Goal: Task Accomplishment & Management: Use online tool/utility

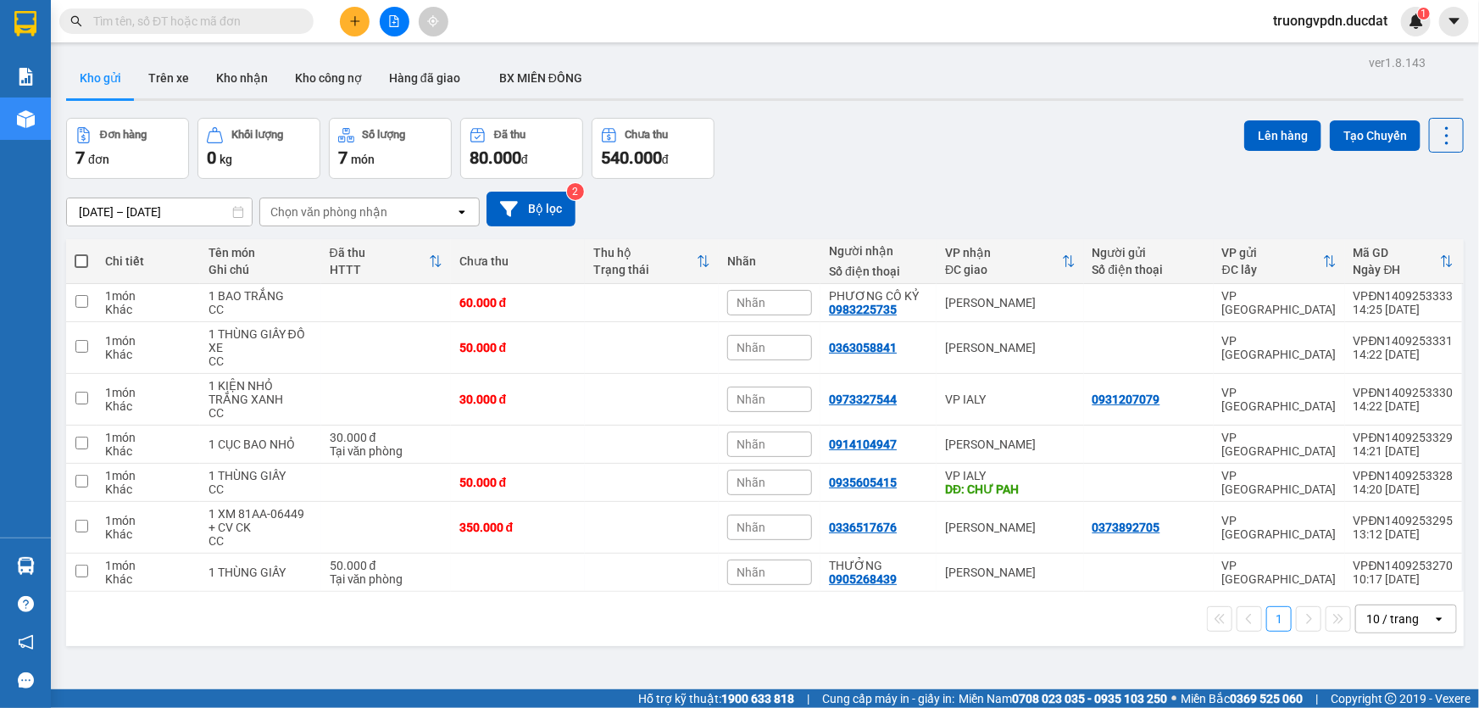
click at [353, 11] on button at bounding box center [355, 22] width 30 height 30
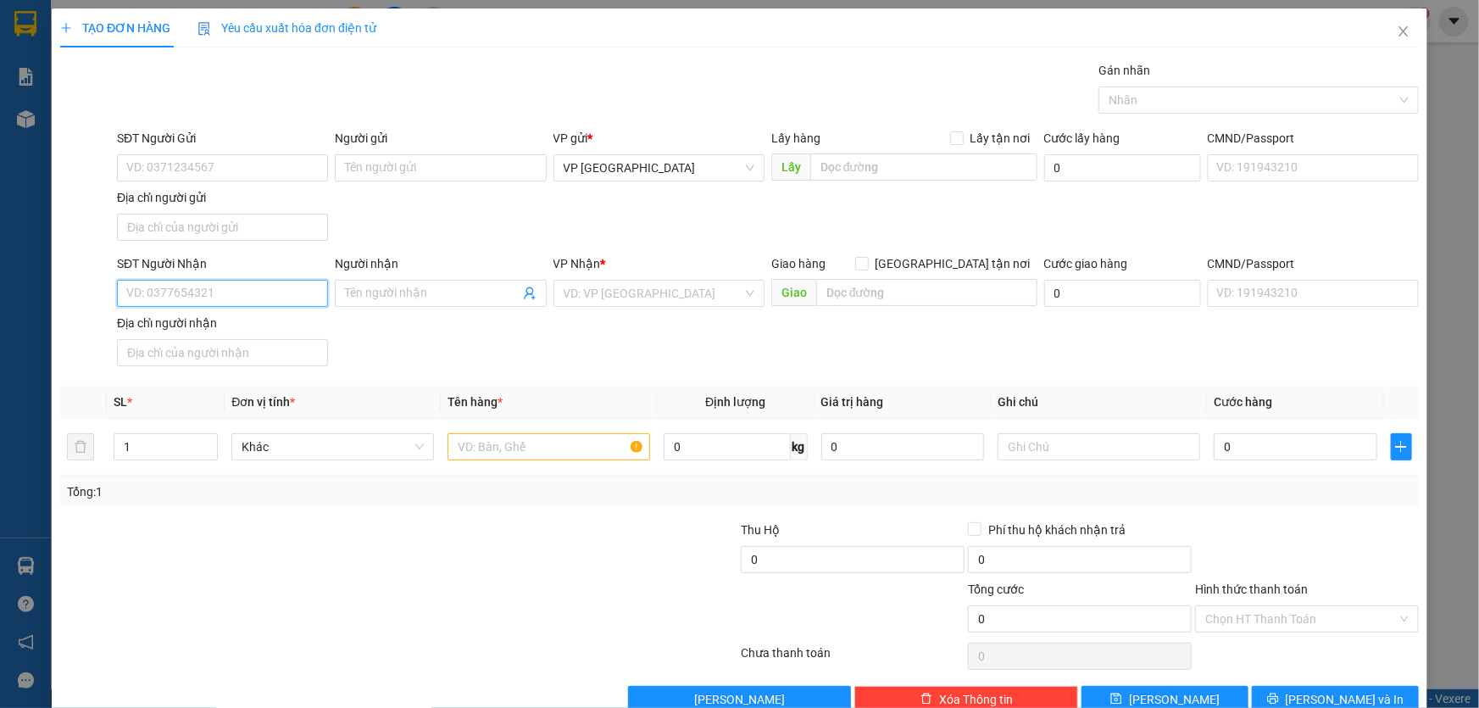
click at [231, 287] on input "SĐT Người Nhận" at bounding box center [222, 293] width 211 height 27
click at [373, 514] on div "Transit Pickup Surcharge Ids Transit Deliver Surcharge Ids Transit Deliver Surc…" at bounding box center [739, 387] width 1359 height 652
click at [205, 296] on input "SĐT Người Nhận" at bounding box center [222, 293] width 211 height 27
click at [229, 327] on div "0988074885" at bounding box center [220, 326] width 189 height 19
type input "0988074885"
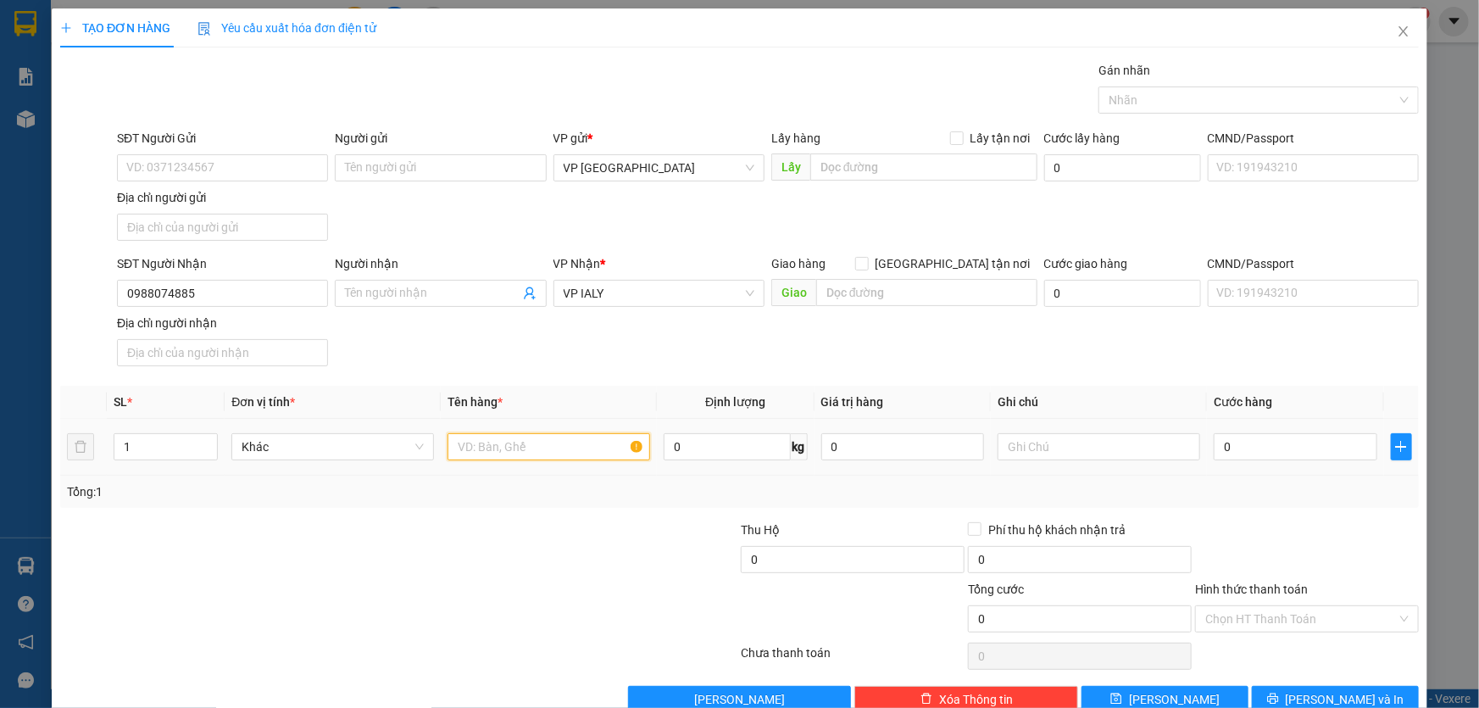
click at [508, 453] on input "text" at bounding box center [549, 446] width 203 height 27
click at [460, 439] on input "8 THÙNG HOA // TH" at bounding box center [549, 446] width 203 height 27
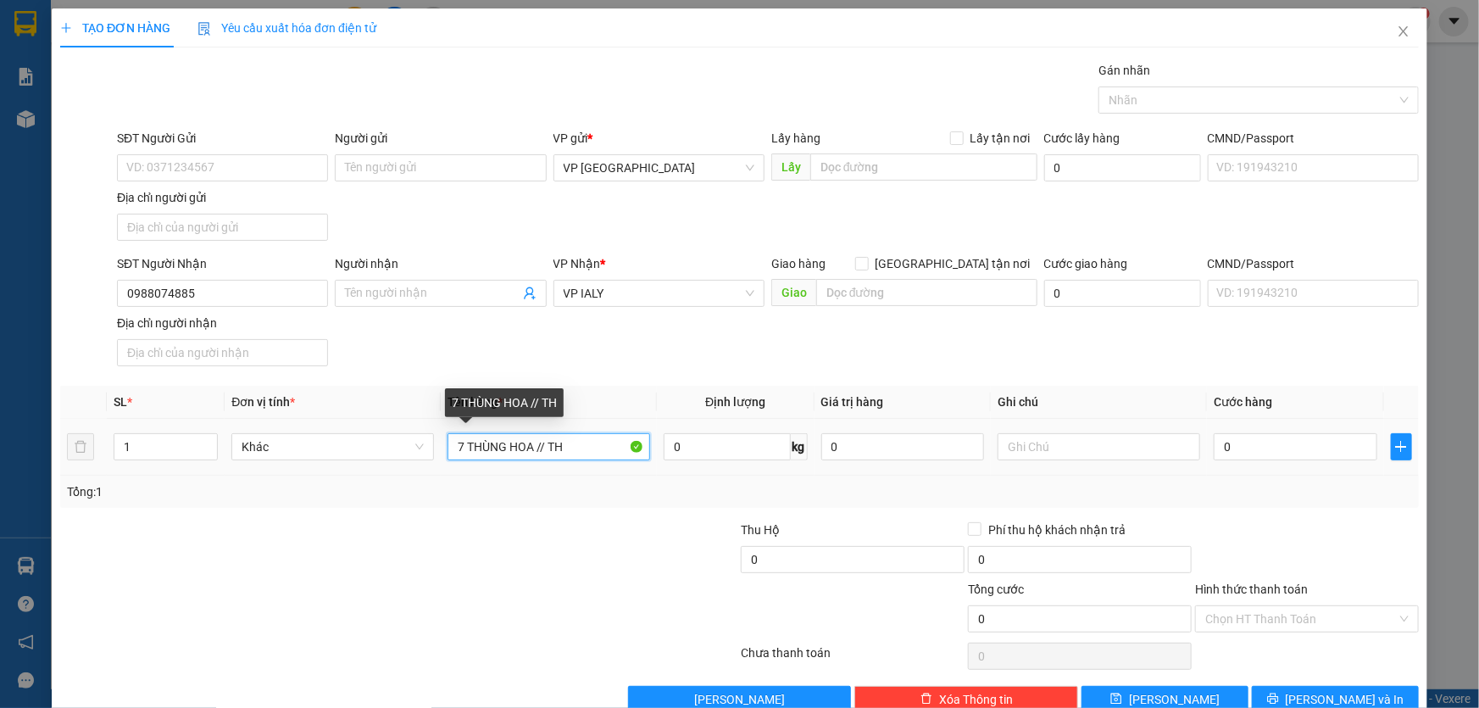
click at [600, 439] on input "7 THÙNG HOA // TH" at bounding box center [549, 446] width 203 height 27
type input "7 THÙNG HOA // TH 800K"
click at [1032, 445] on input "text" at bounding box center [1099, 446] width 203 height 27
type input "CC"
type input "4"
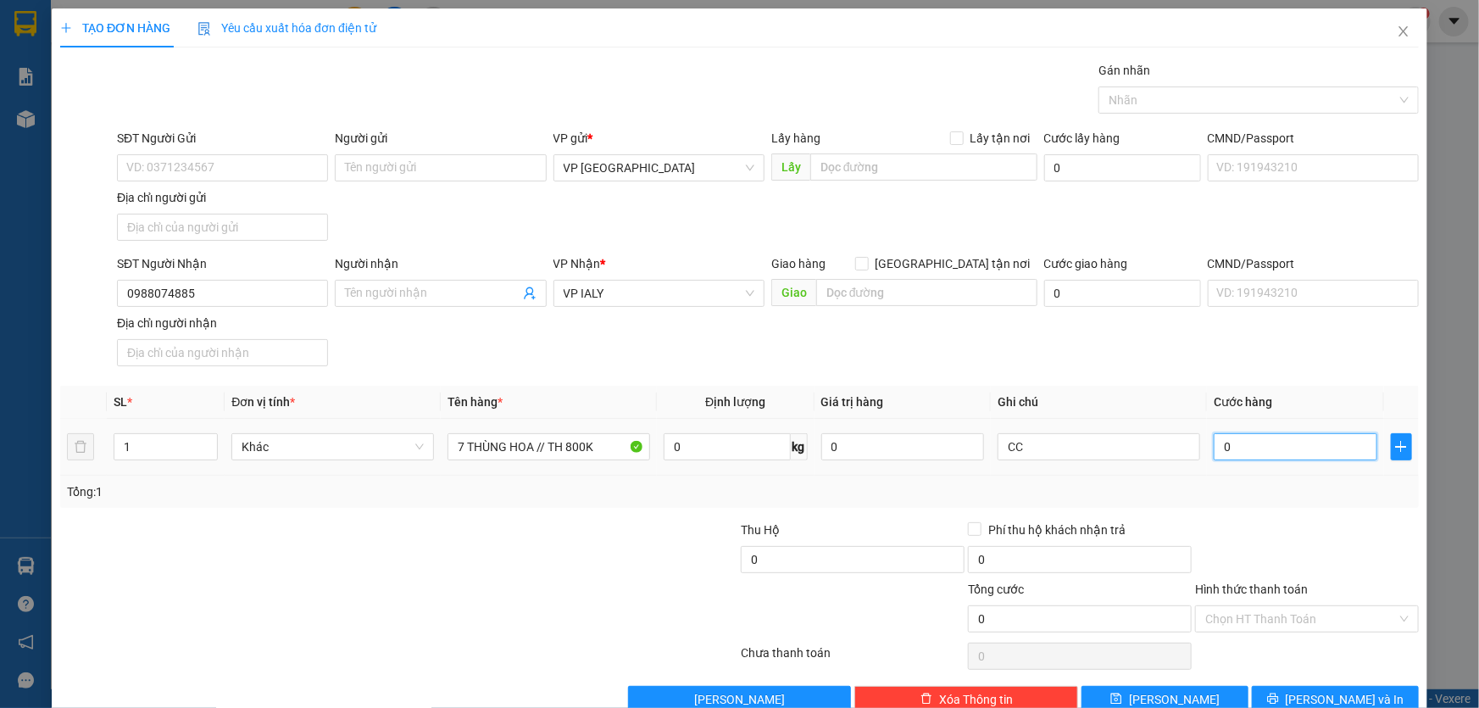
type input "4"
type input "40"
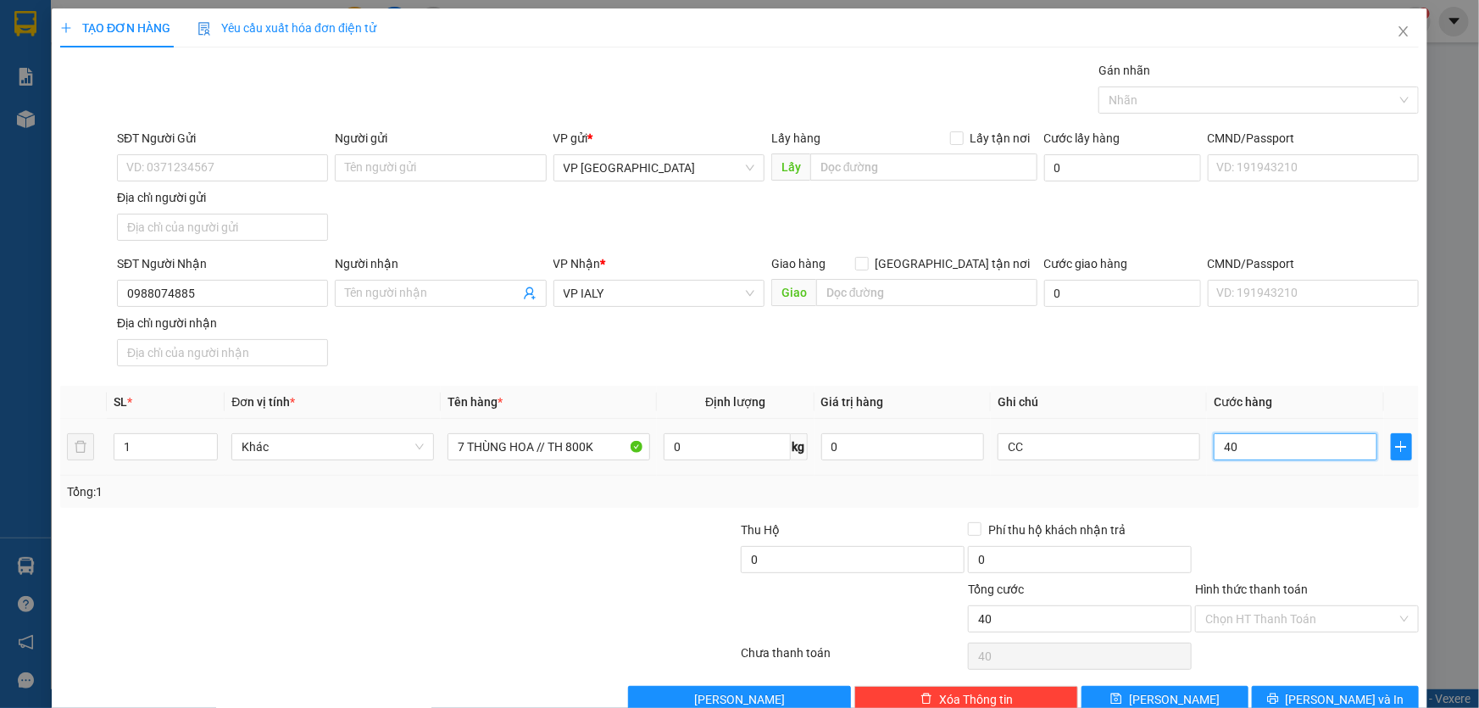
type input "400"
type input "4.000"
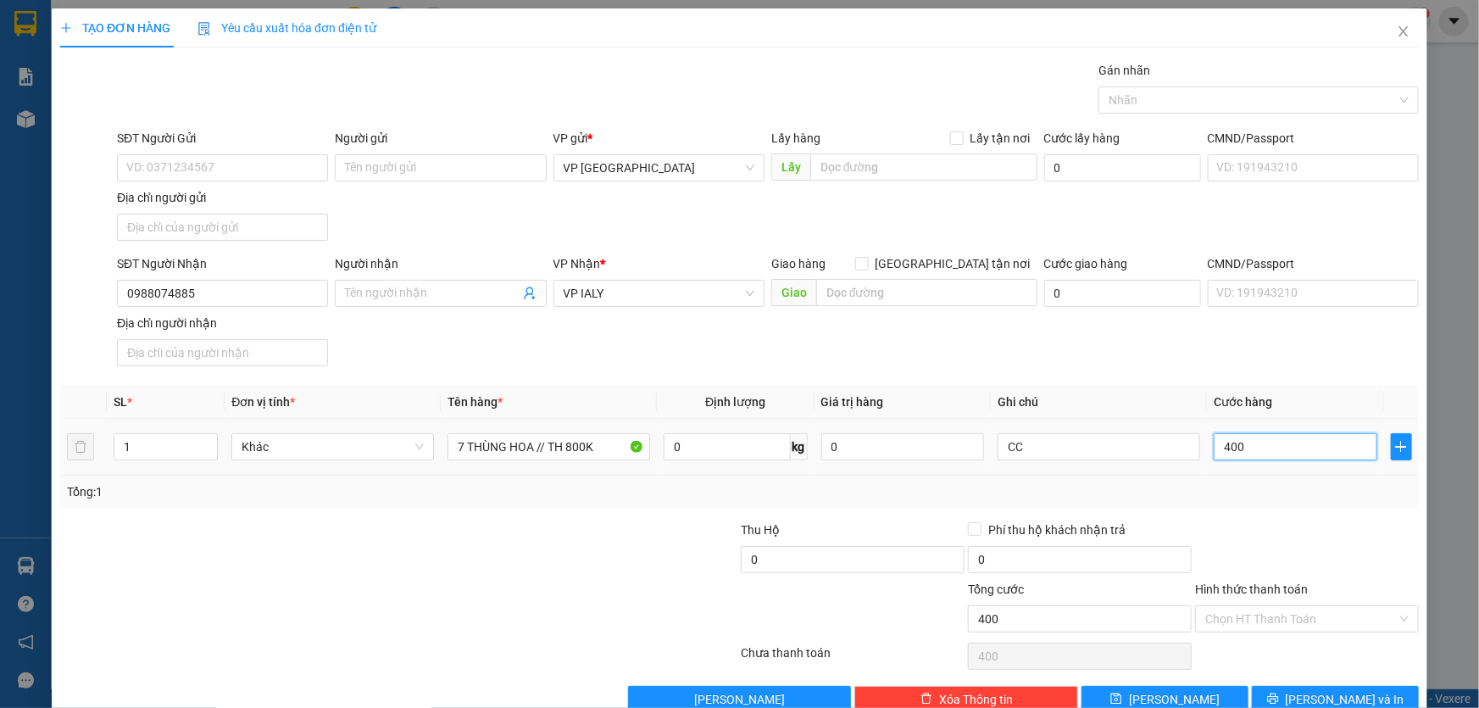
type input "4.000"
type input "40.000"
type input "400.000"
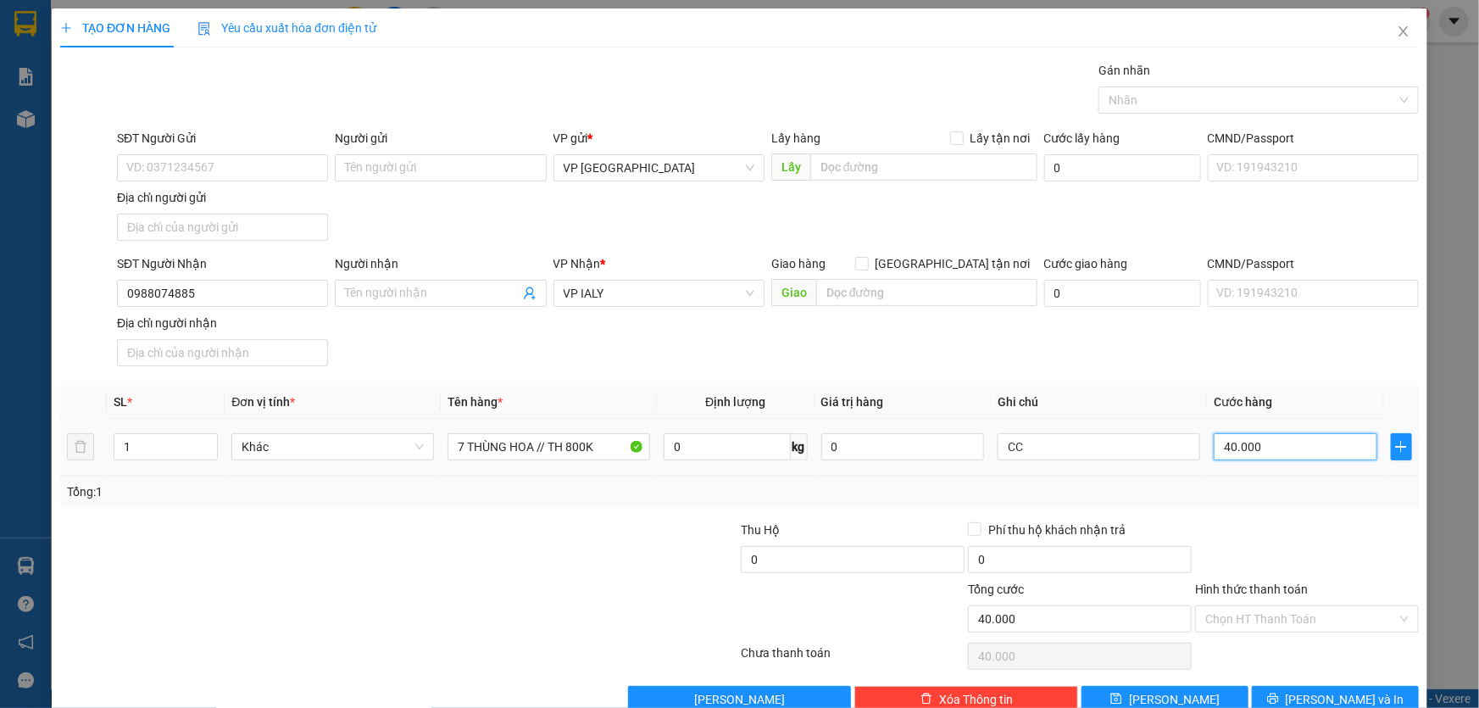
type input "400.000"
click at [786, 561] on input "0" at bounding box center [853, 559] width 224 height 27
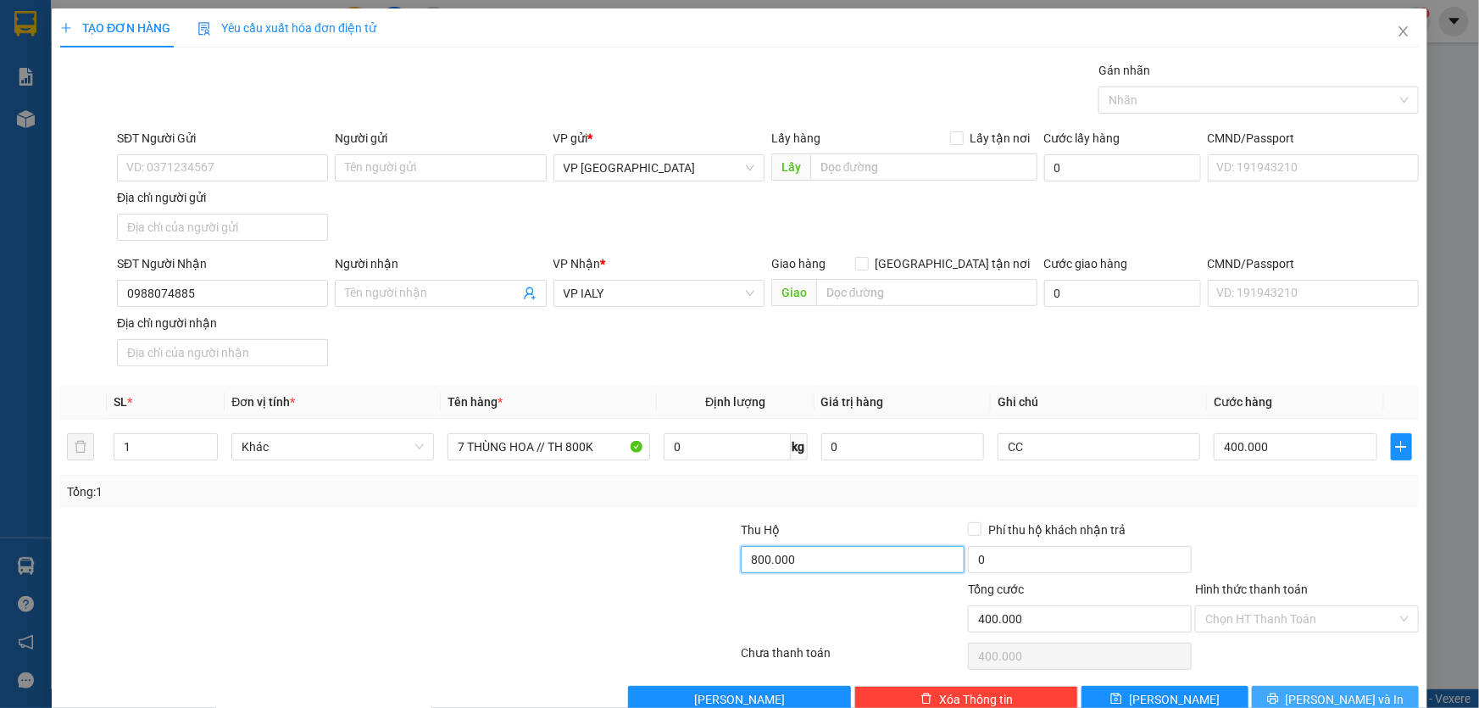
type input "800.000"
click at [1375, 691] on button "Lưu và In" at bounding box center [1335, 699] width 167 height 27
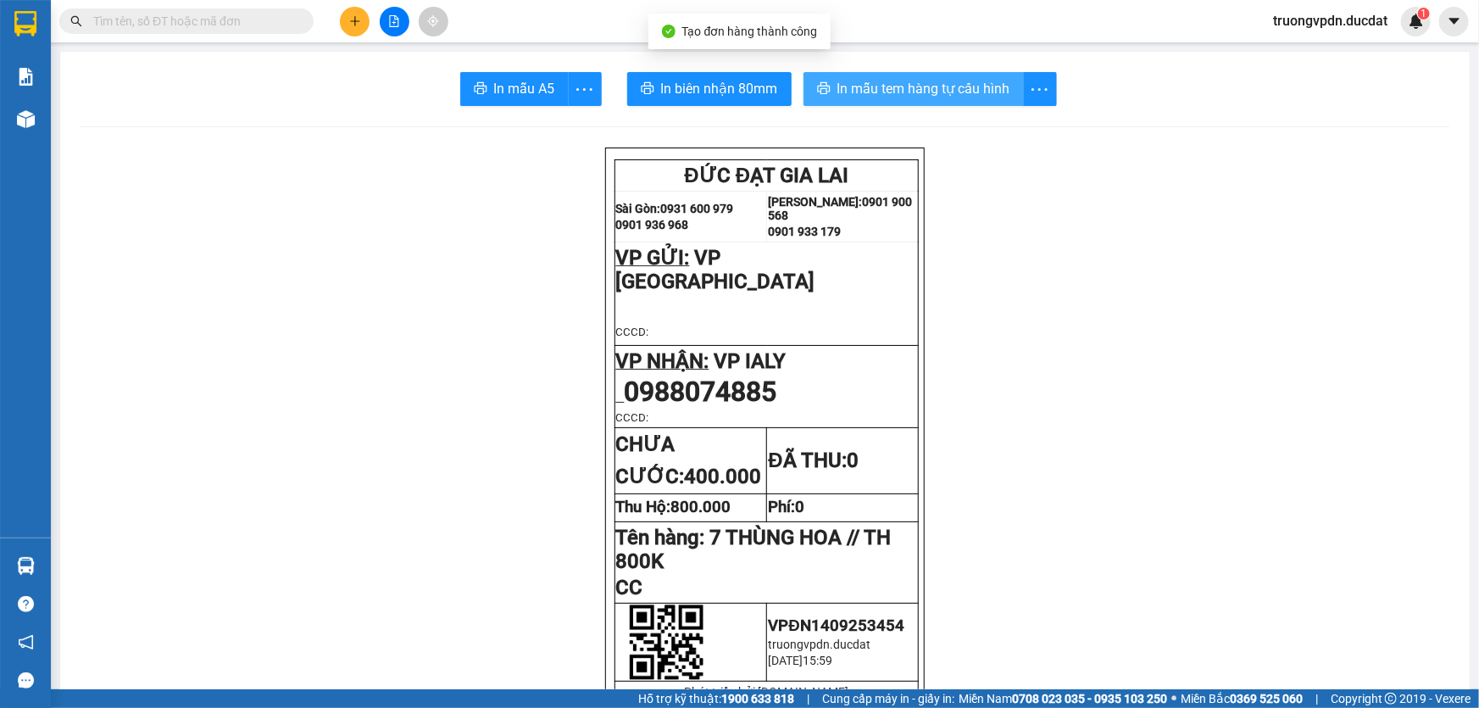
click at [918, 86] on span "In mẫu tem hàng tự cấu hình" at bounding box center [923, 88] width 173 height 21
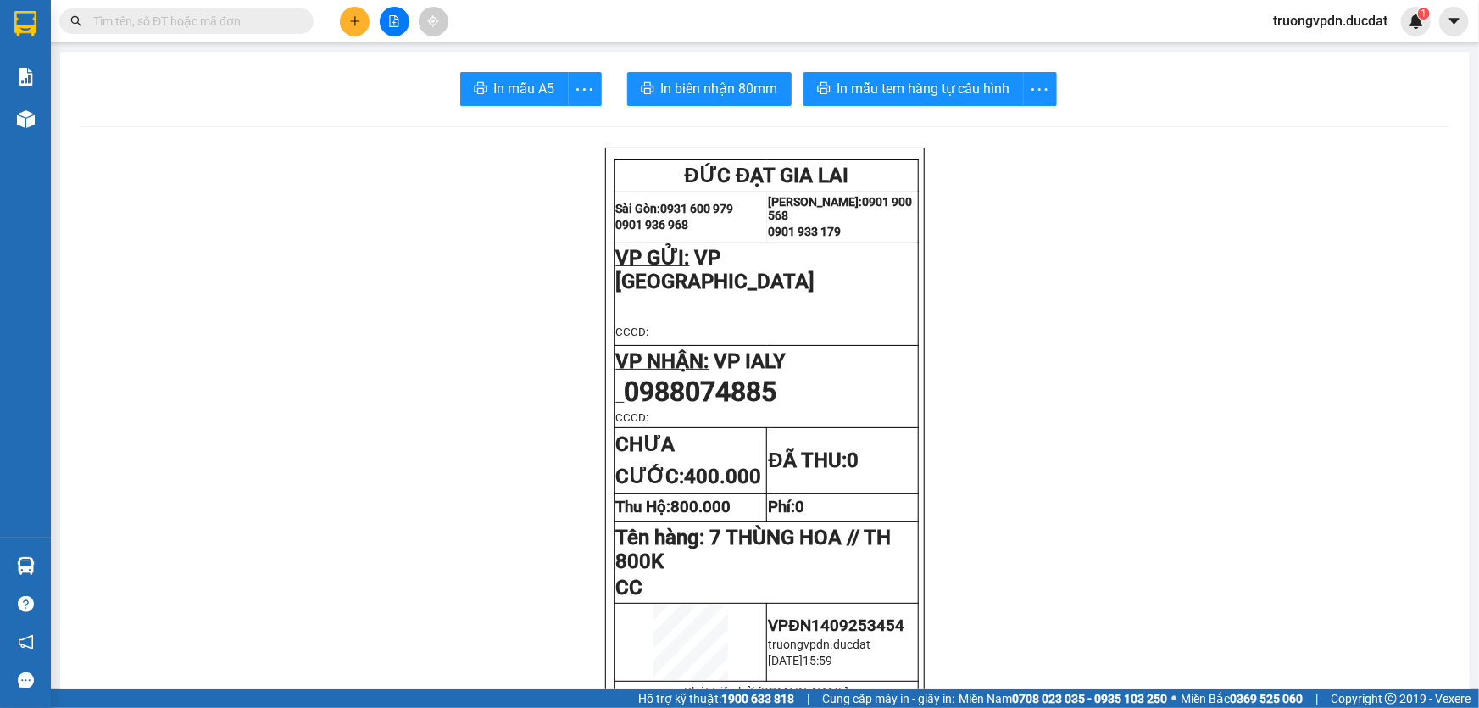
click at [359, 25] on icon "plus" at bounding box center [355, 21] width 12 height 12
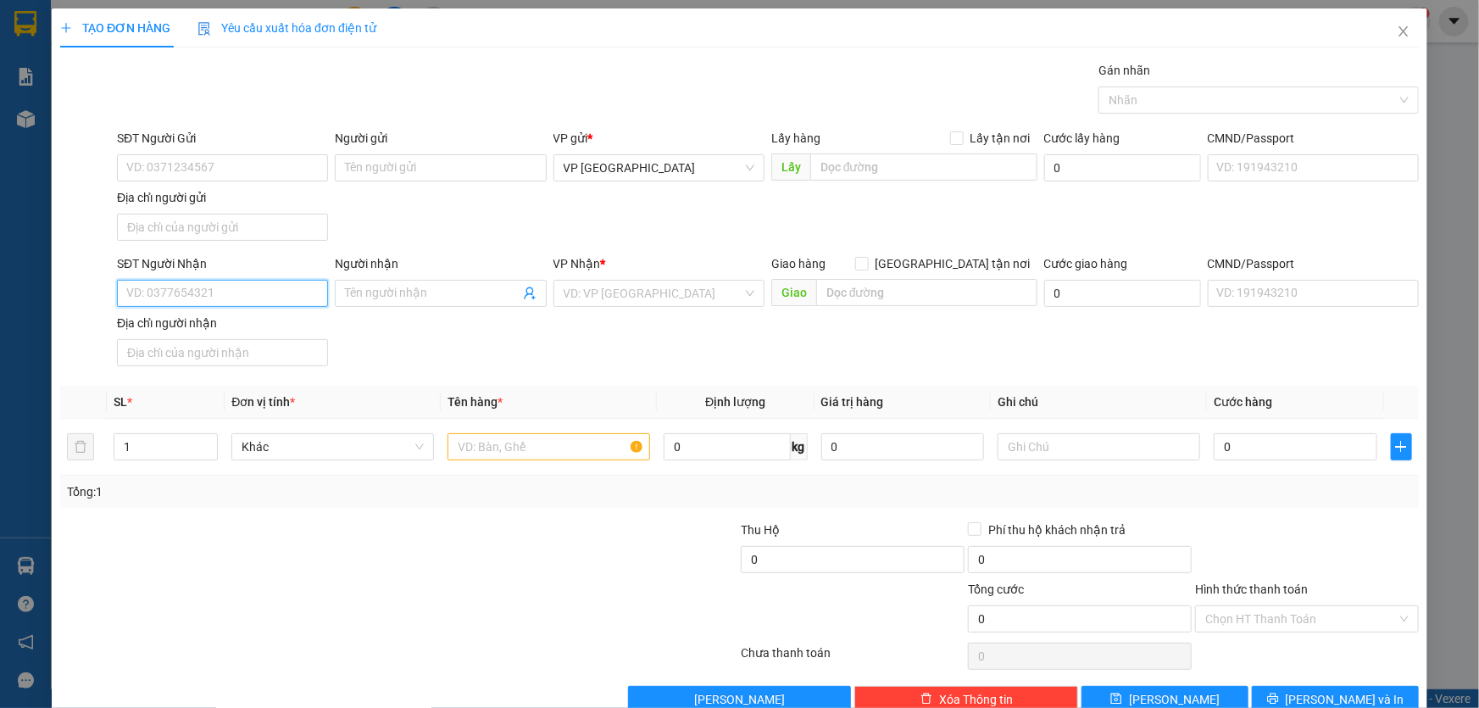
click at [196, 287] on input "SĐT Người Nhận" at bounding box center [222, 293] width 211 height 27
click at [190, 328] on div "0905150106" at bounding box center [220, 326] width 189 height 19
type input "0905150106"
type input "IASAO"
type input "0905150106"
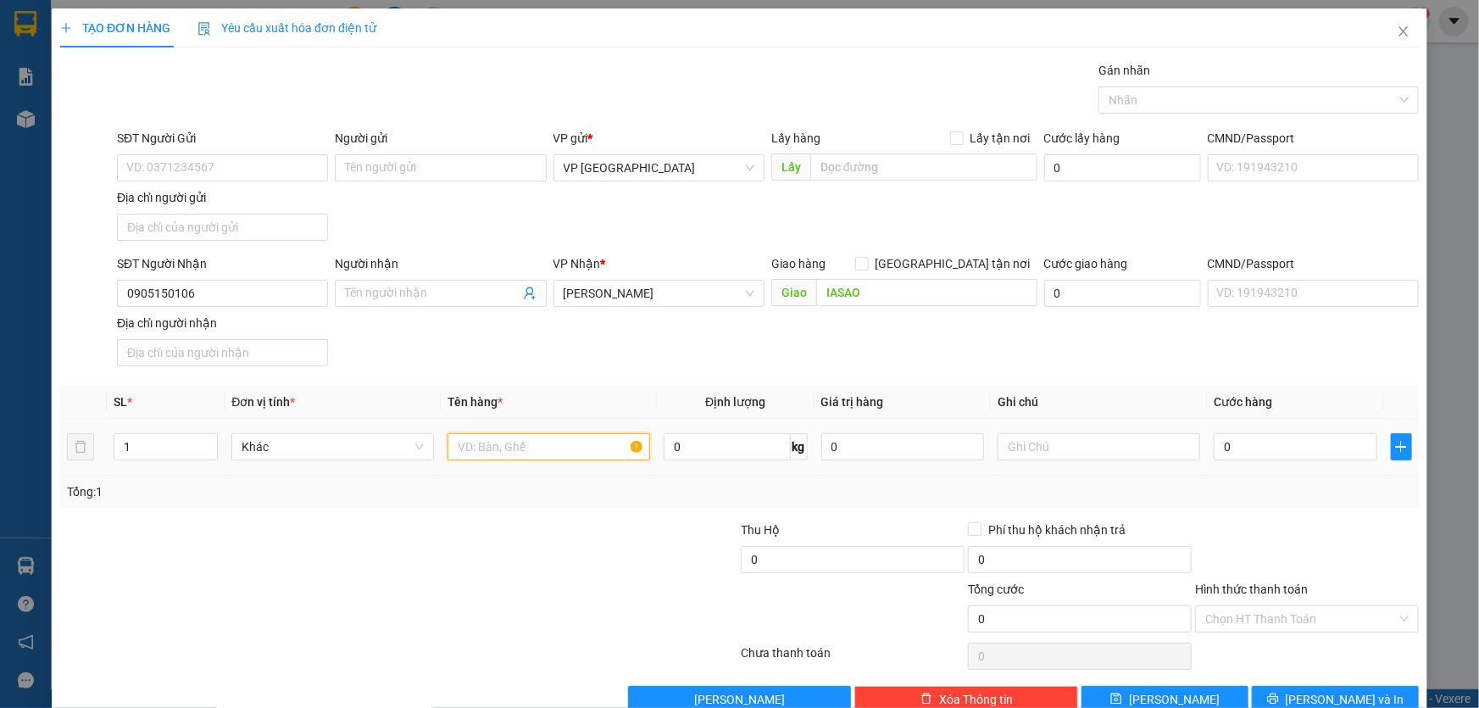
click at [542, 435] on input "text" at bounding box center [549, 446] width 203 height 27
type input "4 THÙNG HOA"
type input "CC"
click at [542, 435] on input "4 THÙNG HOA" at bounding box center [549, 446] width 203 height 27
type input "4 THÙNG HOA // TH 600K"
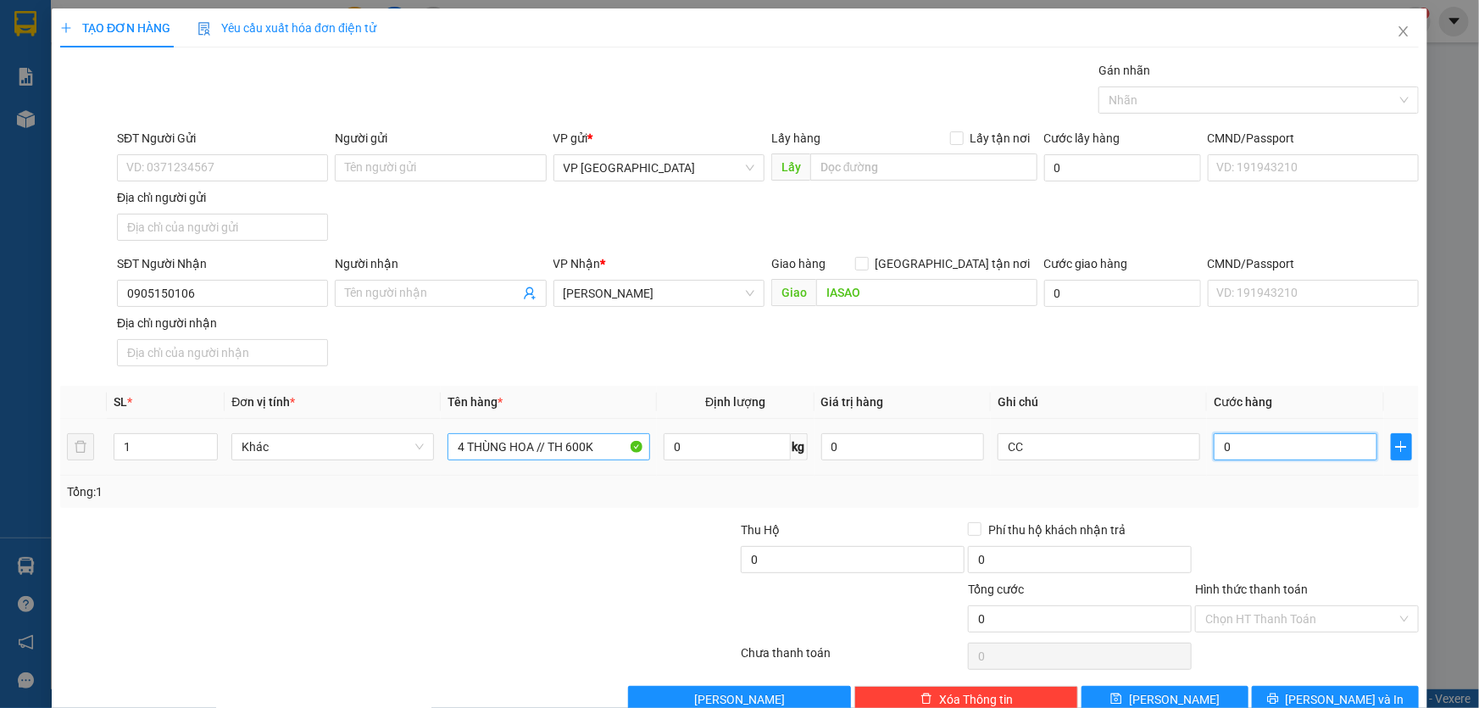
type input "2"
type input "28"
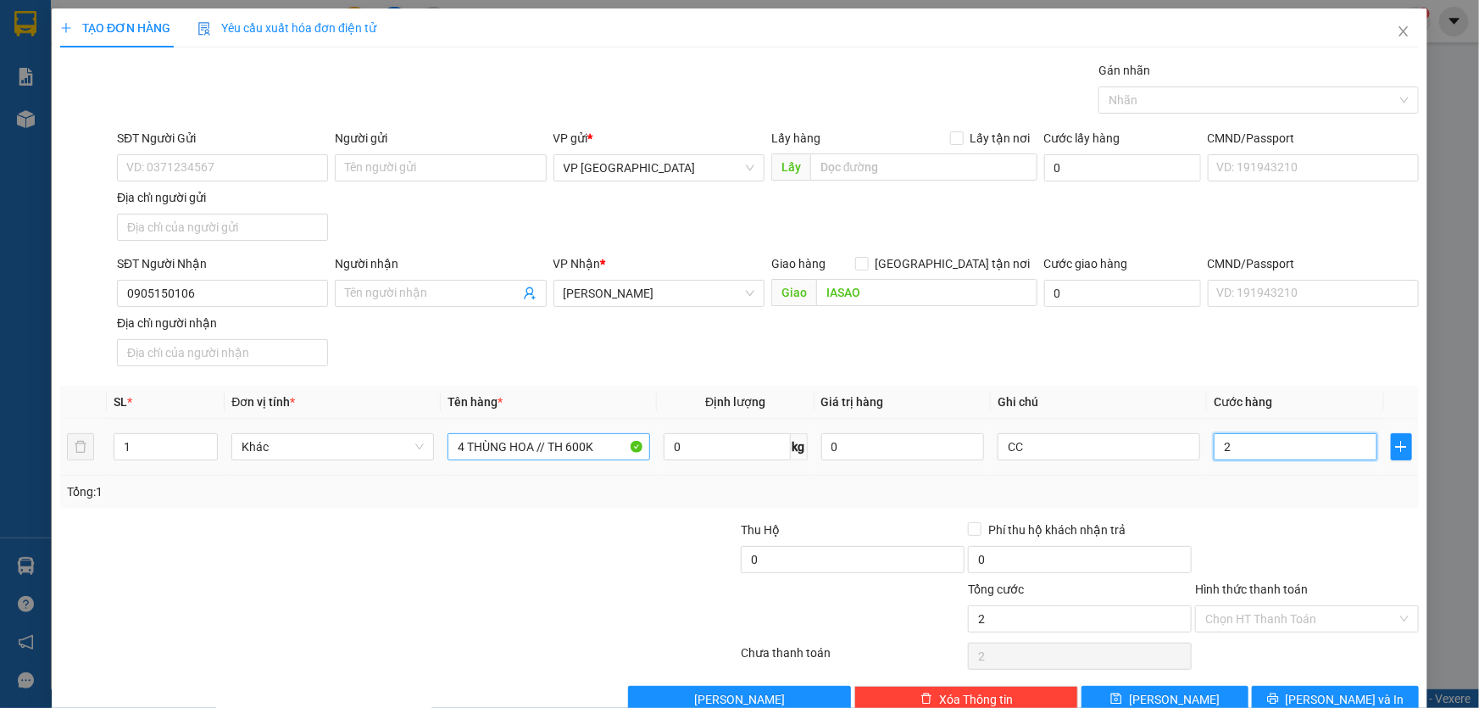
type input "28"
type input "280"
type input "2.800"
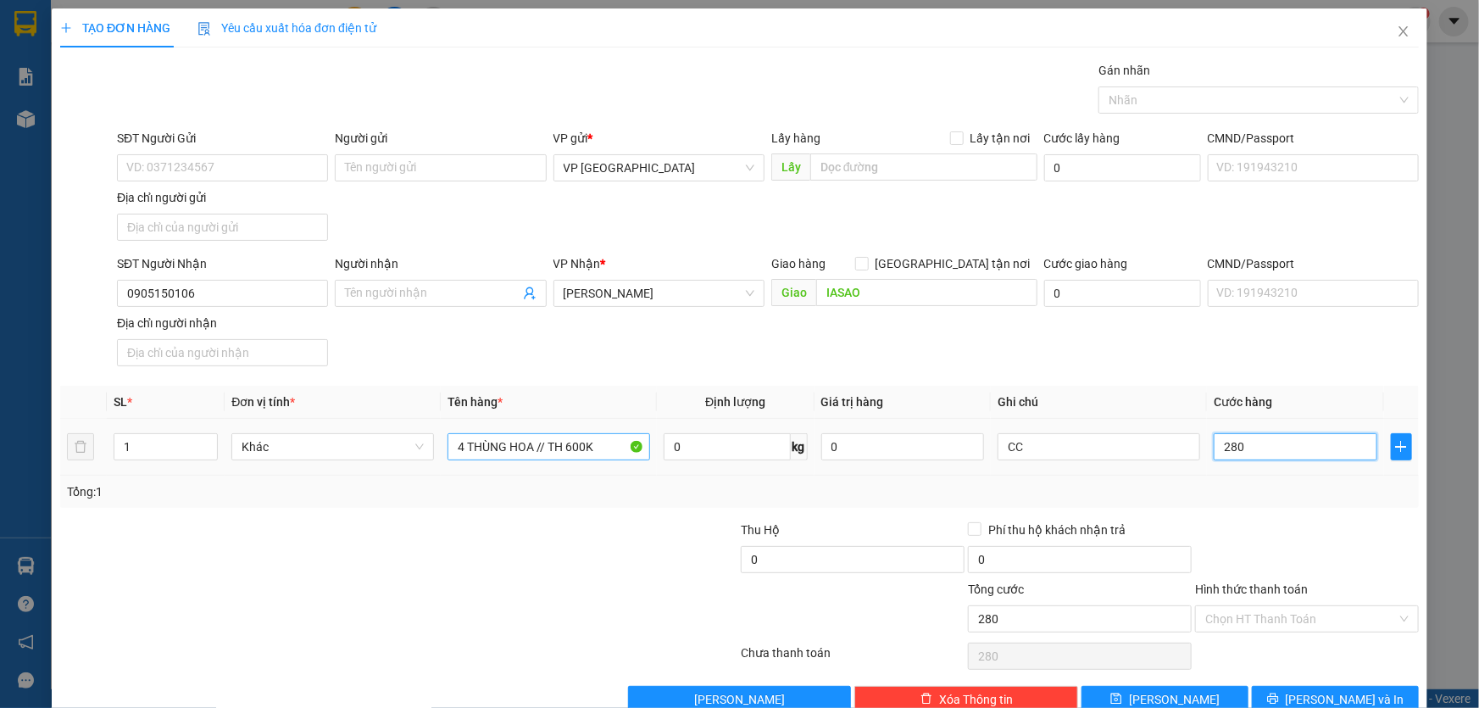
type input "2.800"
type input "28.000"
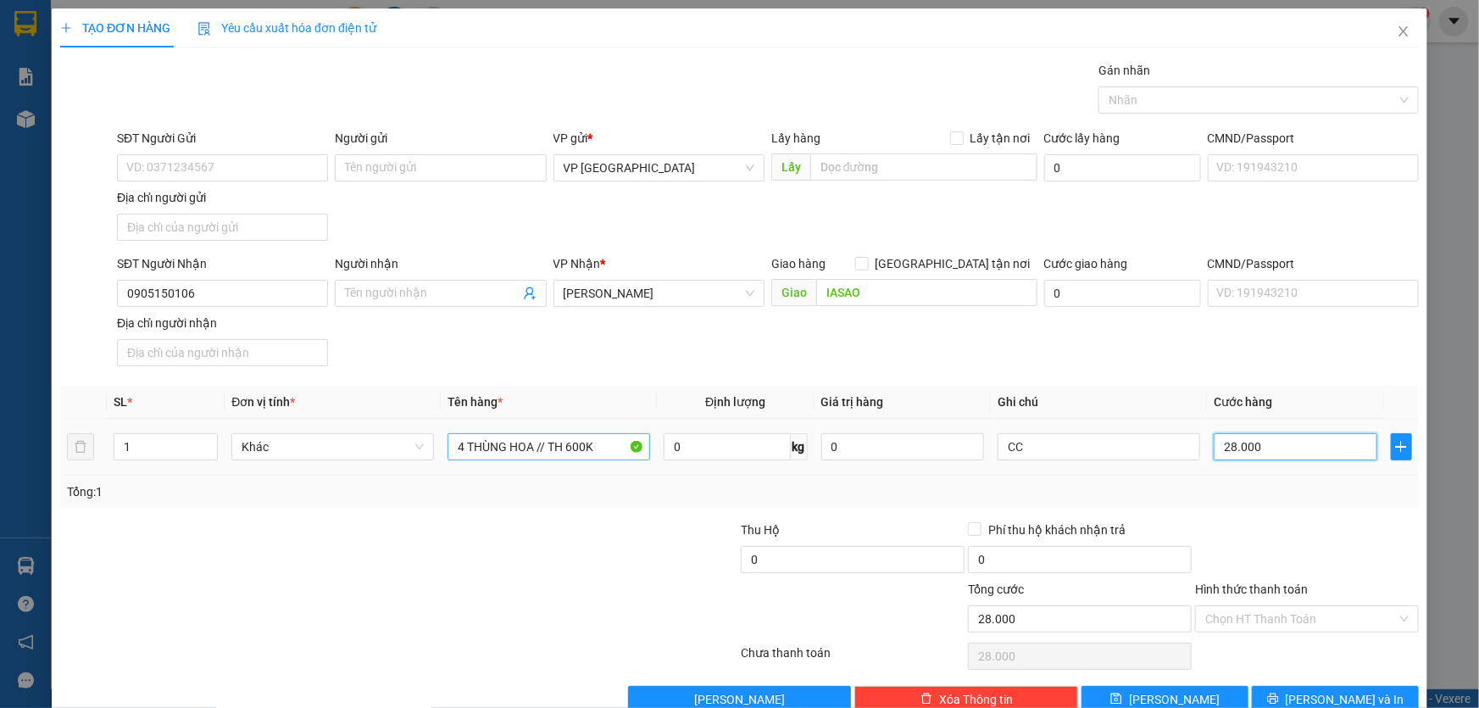
type input "280.000"
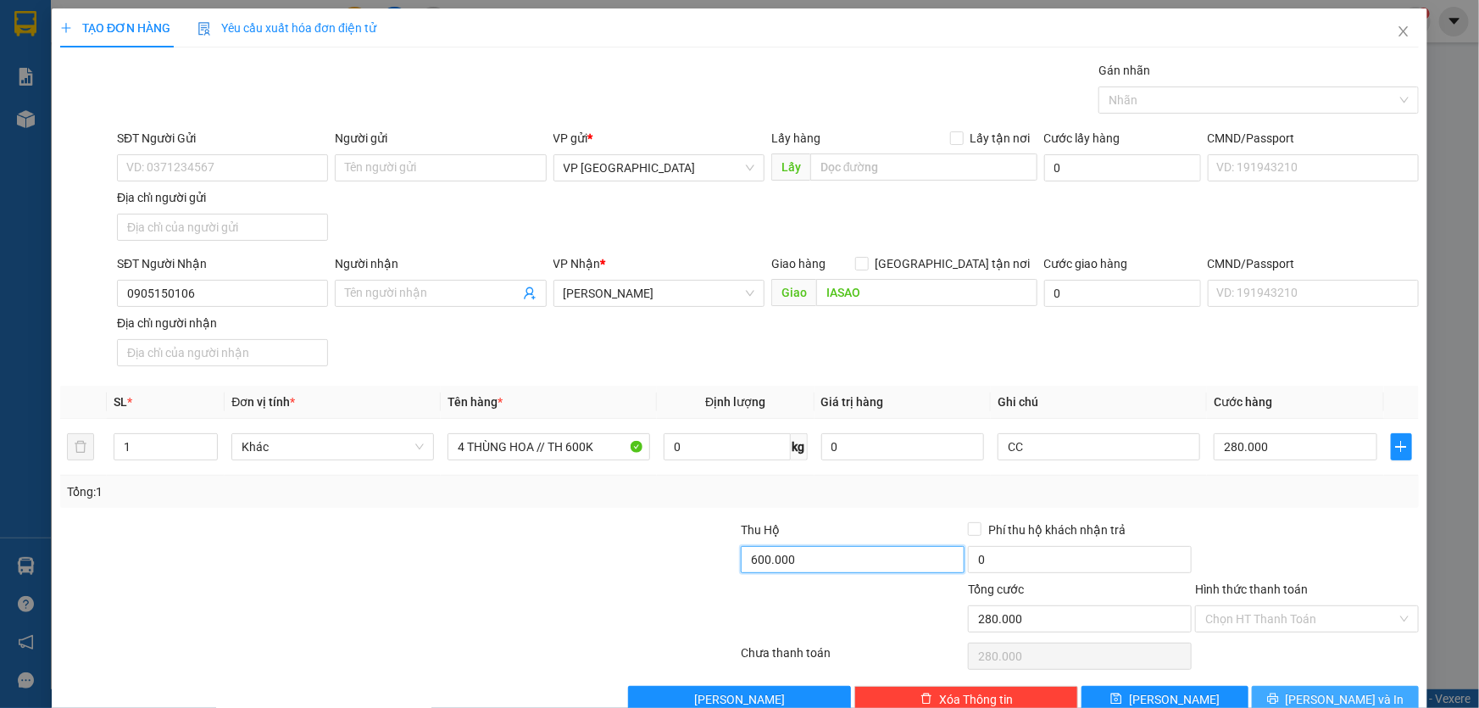
type input "600.000"
click at [1279, 704] on icon "printer" at bounding box center [1273, 699] width 12 height 12
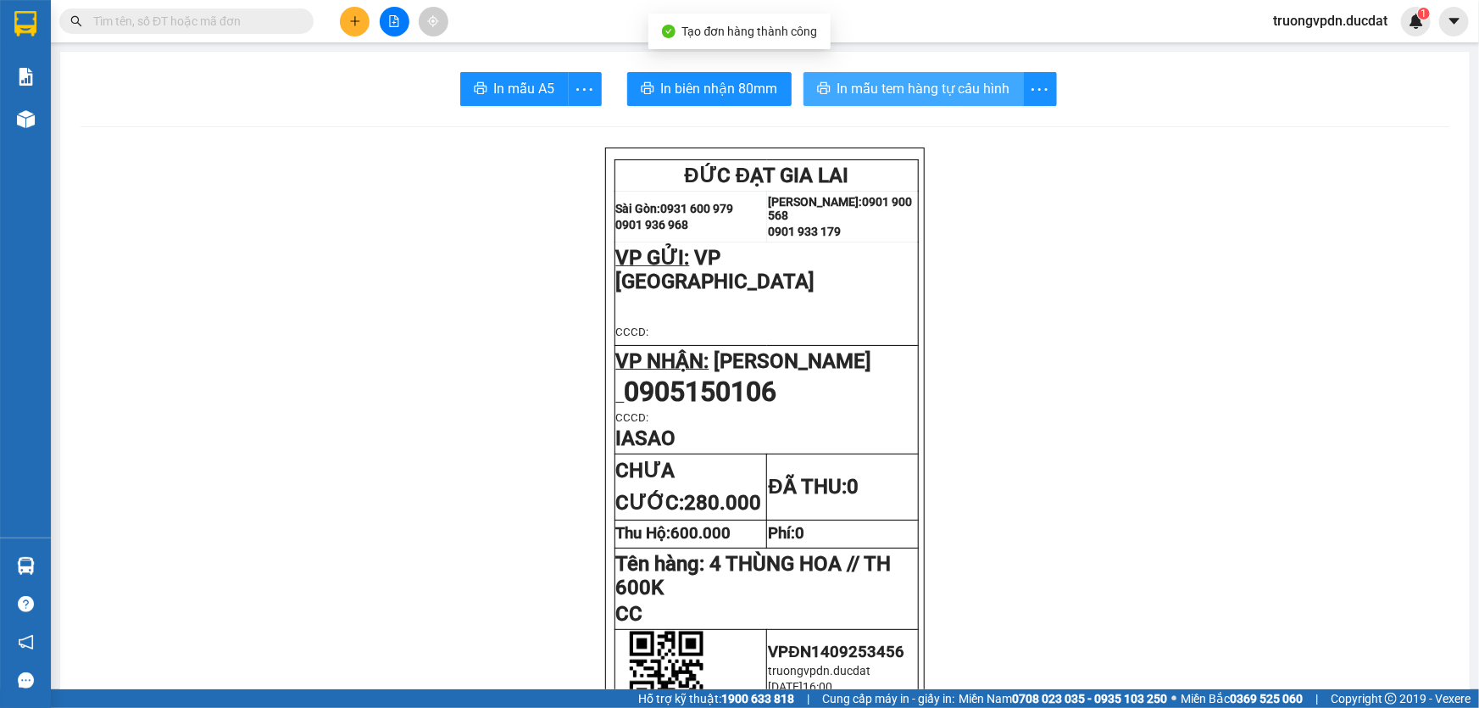
click at [974, 101] on button "In mẫu tem hàng tự cấu hình" at bounding box center [914, 89] width 220 height 34
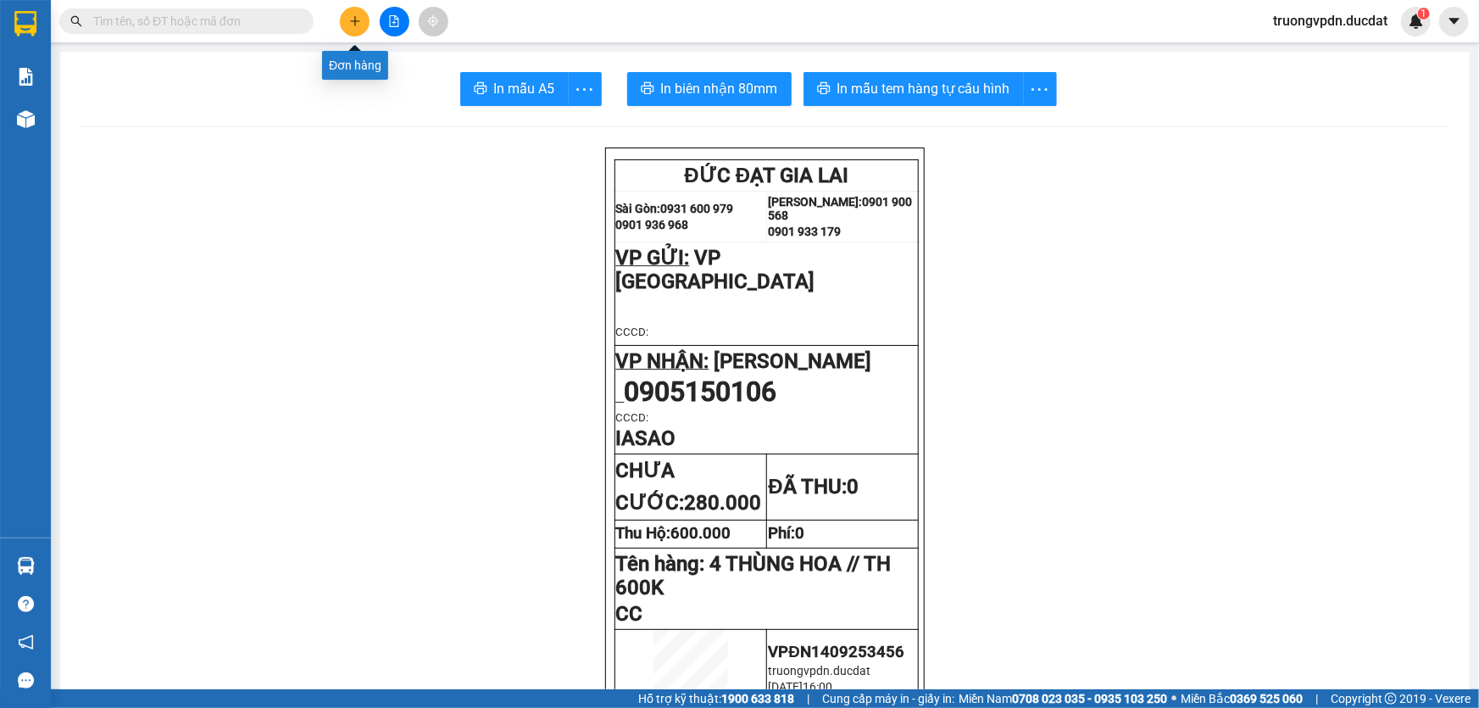
click at [346, 31] on button at bounding box center [355, 22] width 30 height 30
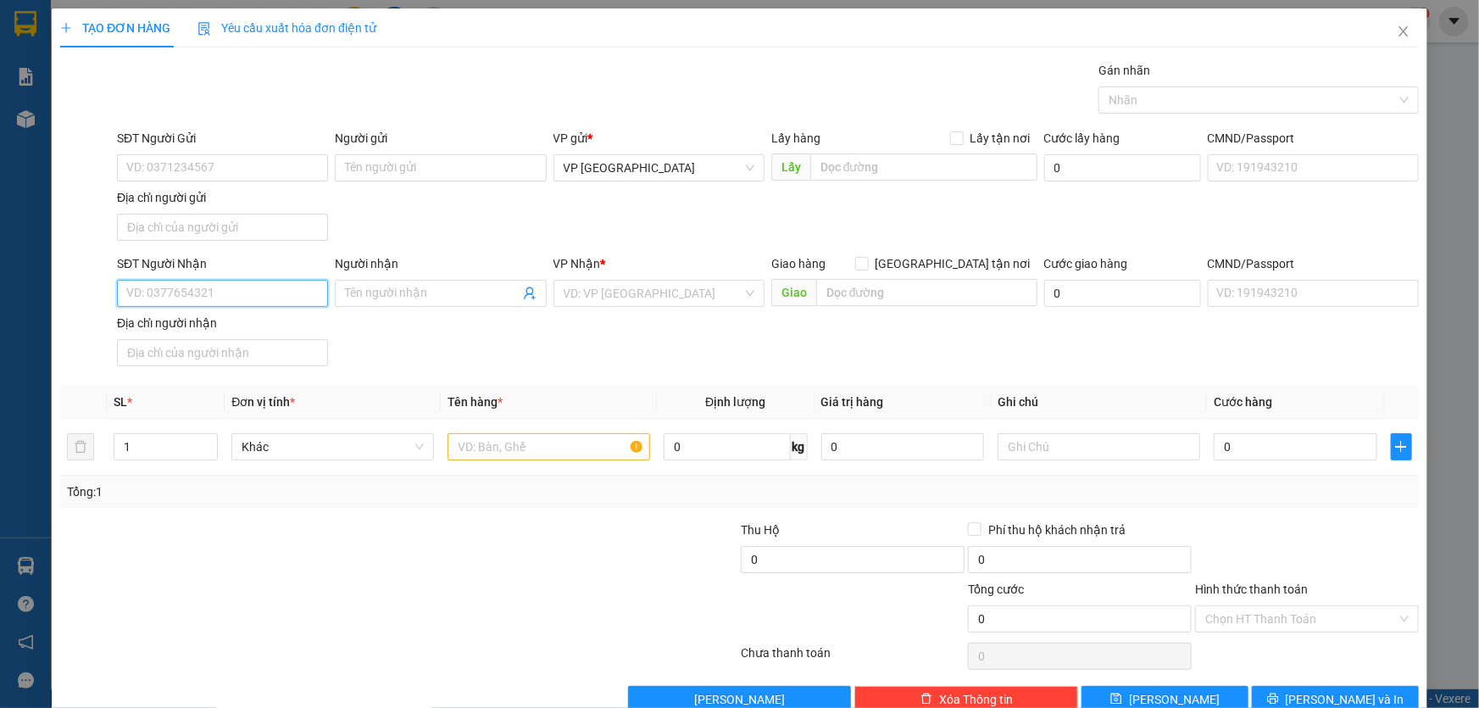
click at [203, 291] on input "SĐT Người Nhận" at bounding box center [222, 293] width 211 height 27
click at [220, 328] on div "0376769934" at bounding box center [220, 326] width 189 height 19
type input "0376769934"
click at [472, 445] on input "text" at bounding box center [549, 446] width 203 height 27
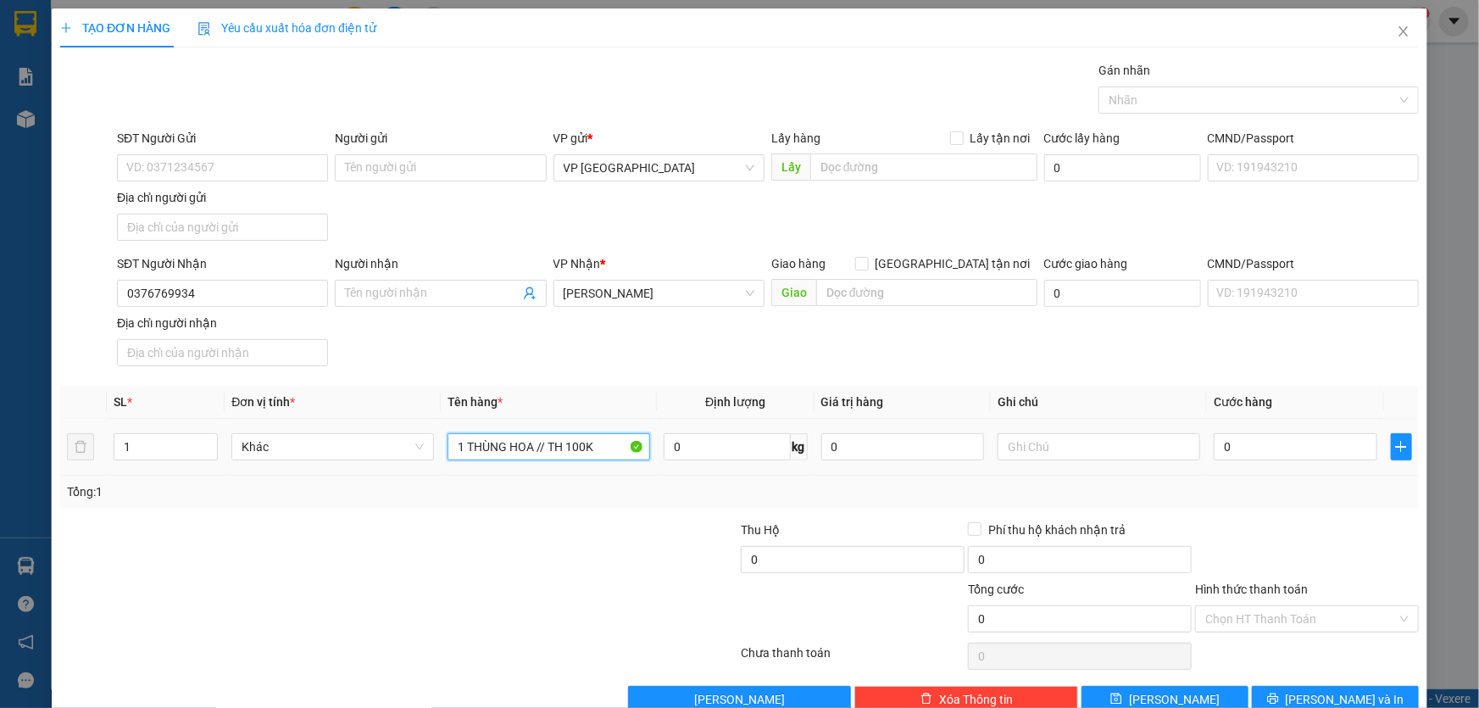
type input "1 THÙNG HOA // TH 100K"
type input "CC"
type input "6"
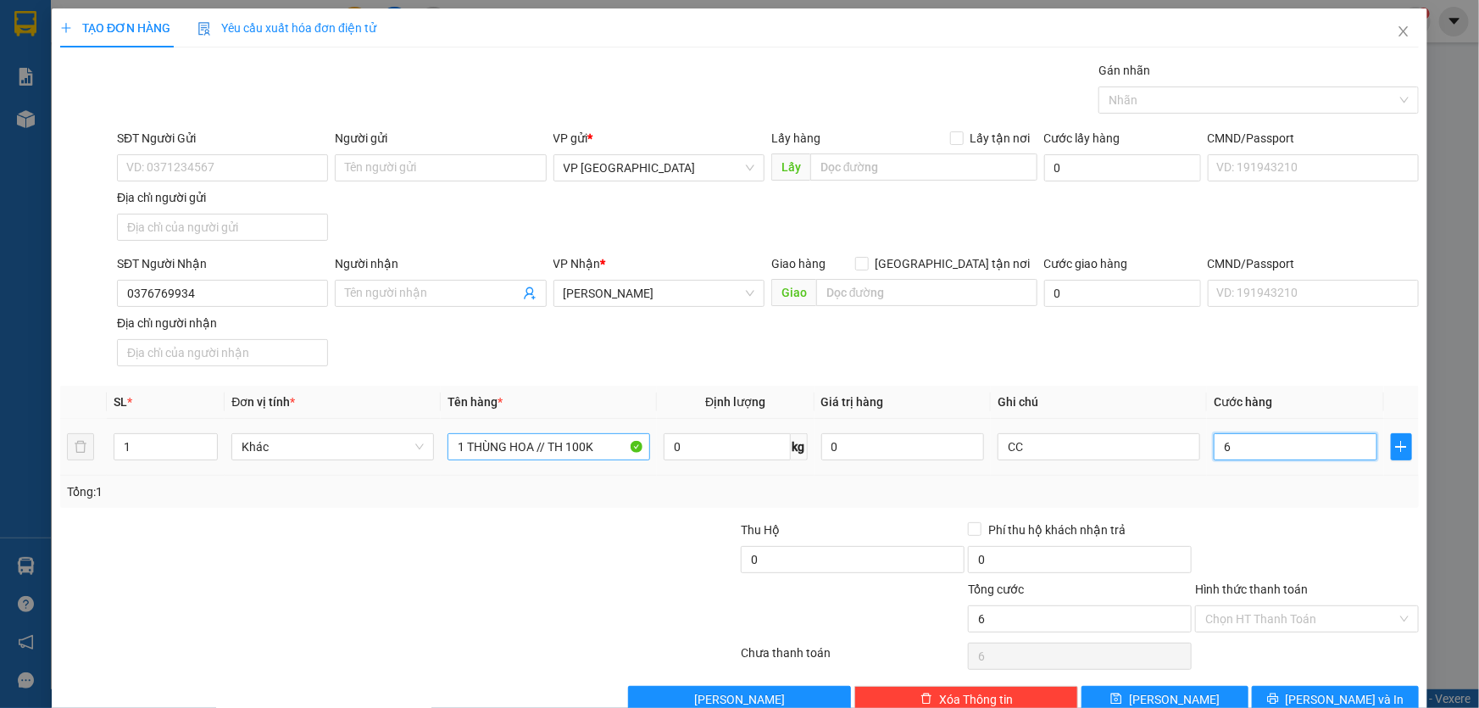
type input "60"
type input "600"
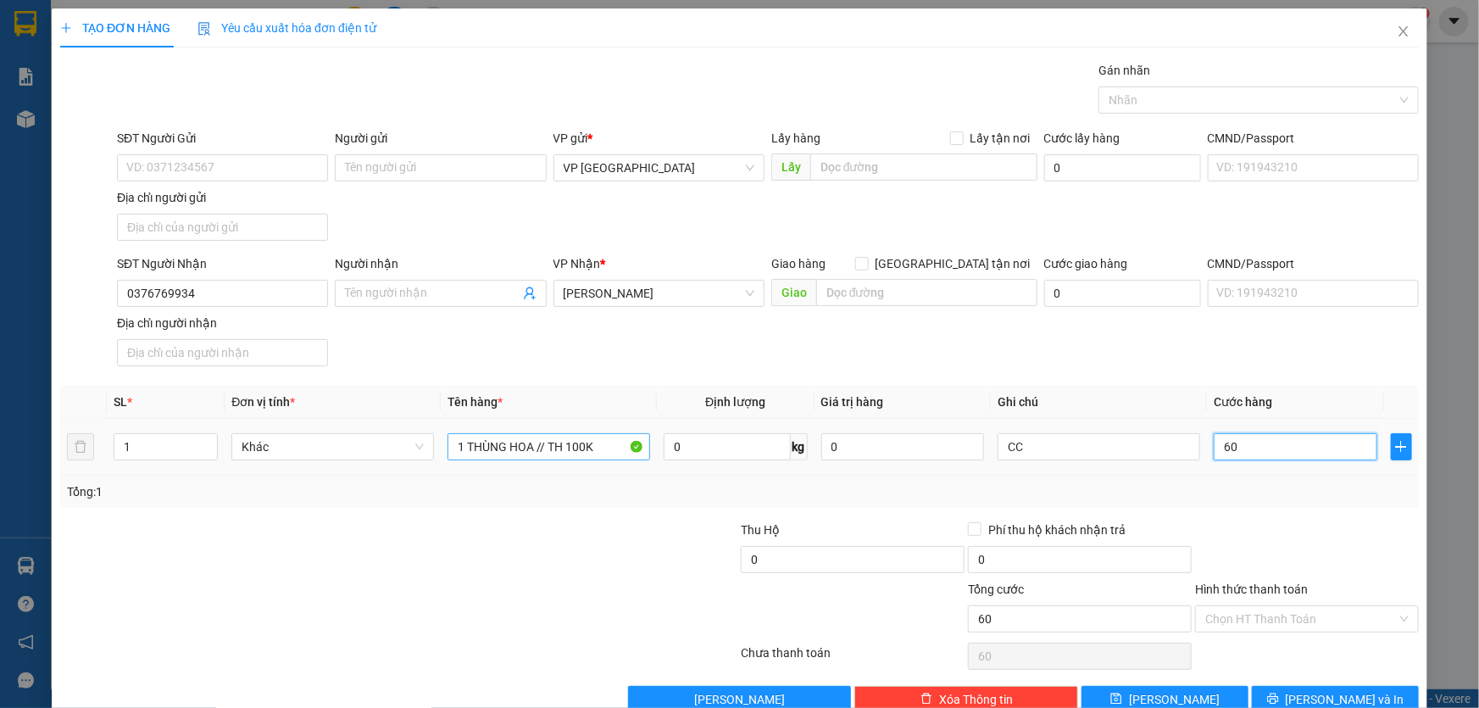
type input "600"
type input "6.000"
type input "60.000"
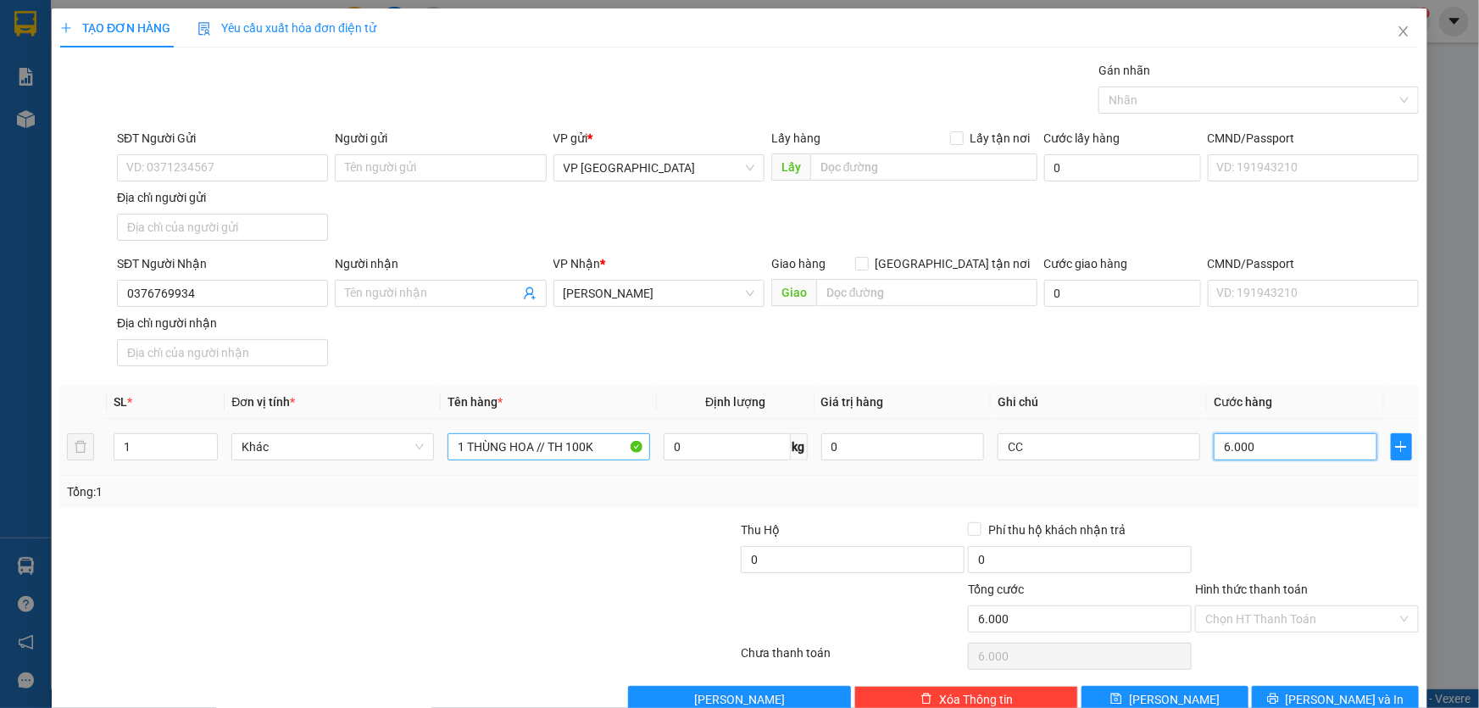
type input "60.000"
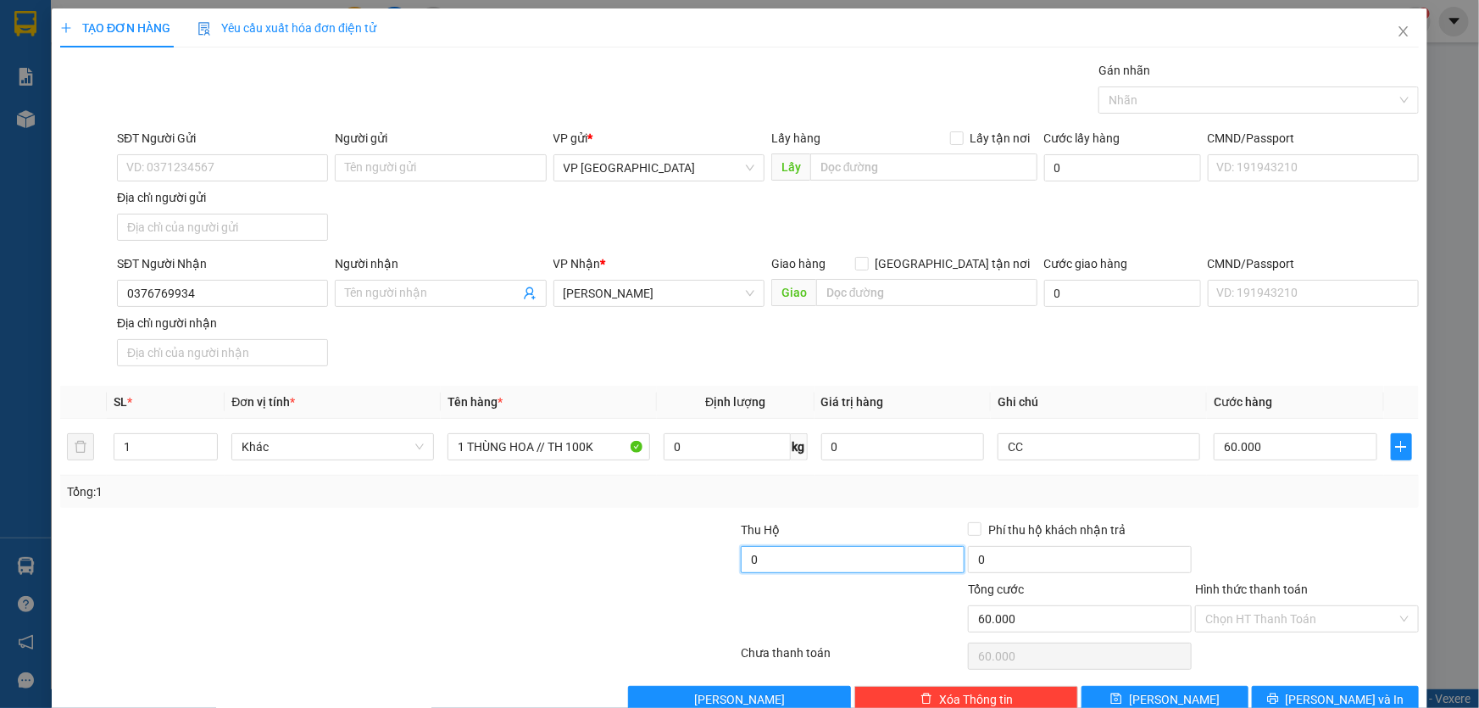
click at [762, 559] on input "0" at bounding box center [853, 559] width 224 height 27
type input "150.000"
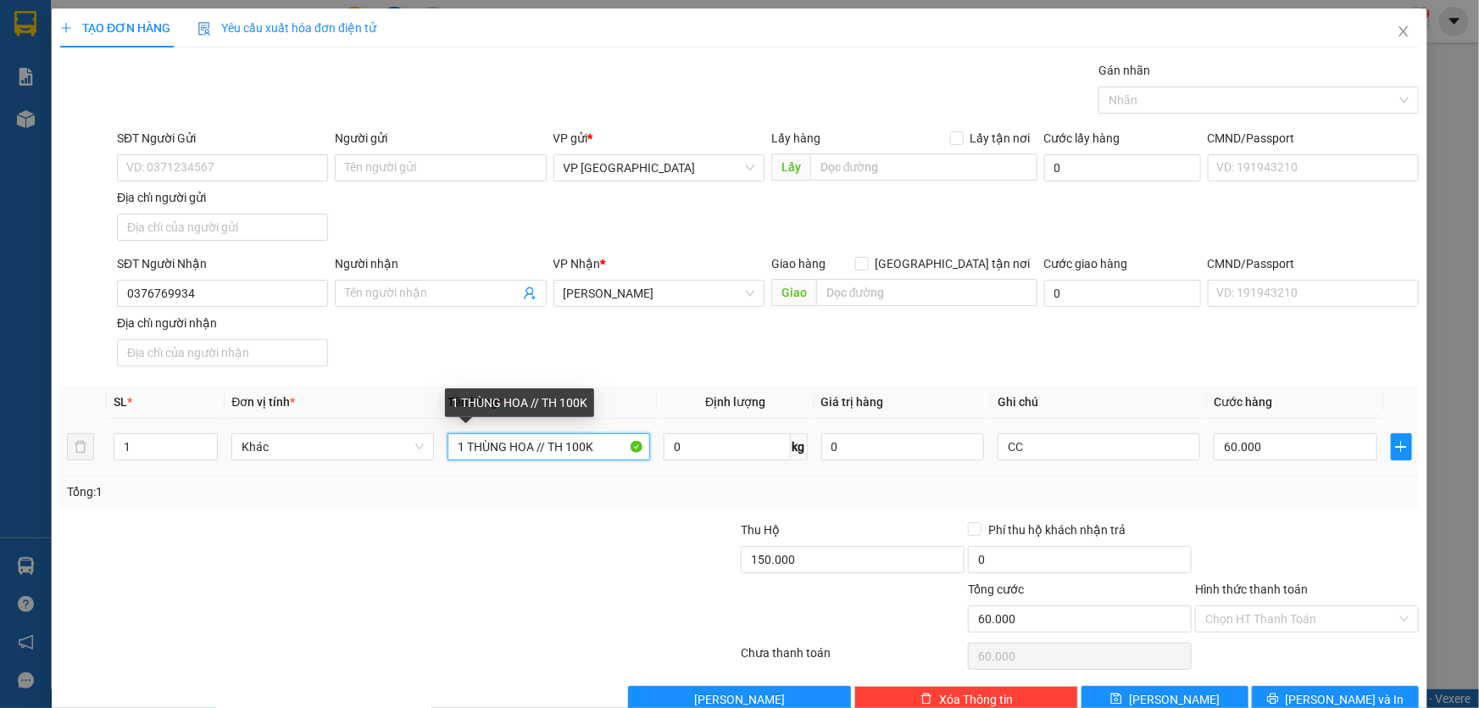
click at [576, 446] on input "1 THÙNG HOA // TH 100K" at bounding box center [549, 446] width 203 height 27
type input "1 THÙNG HOA // TH 150K"
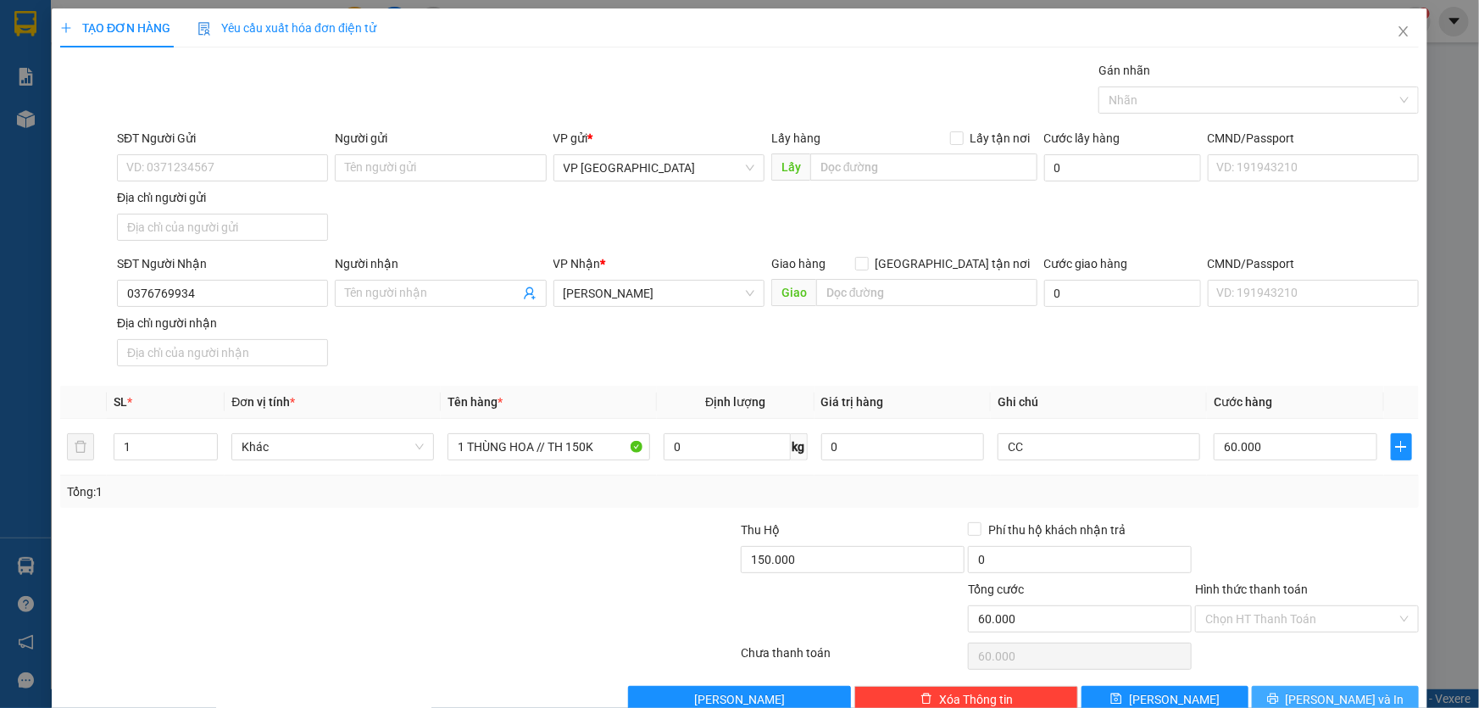
click at [1301, 691] on button "Lưu và In" at bounding box center [1335, 699] width 167 height 27
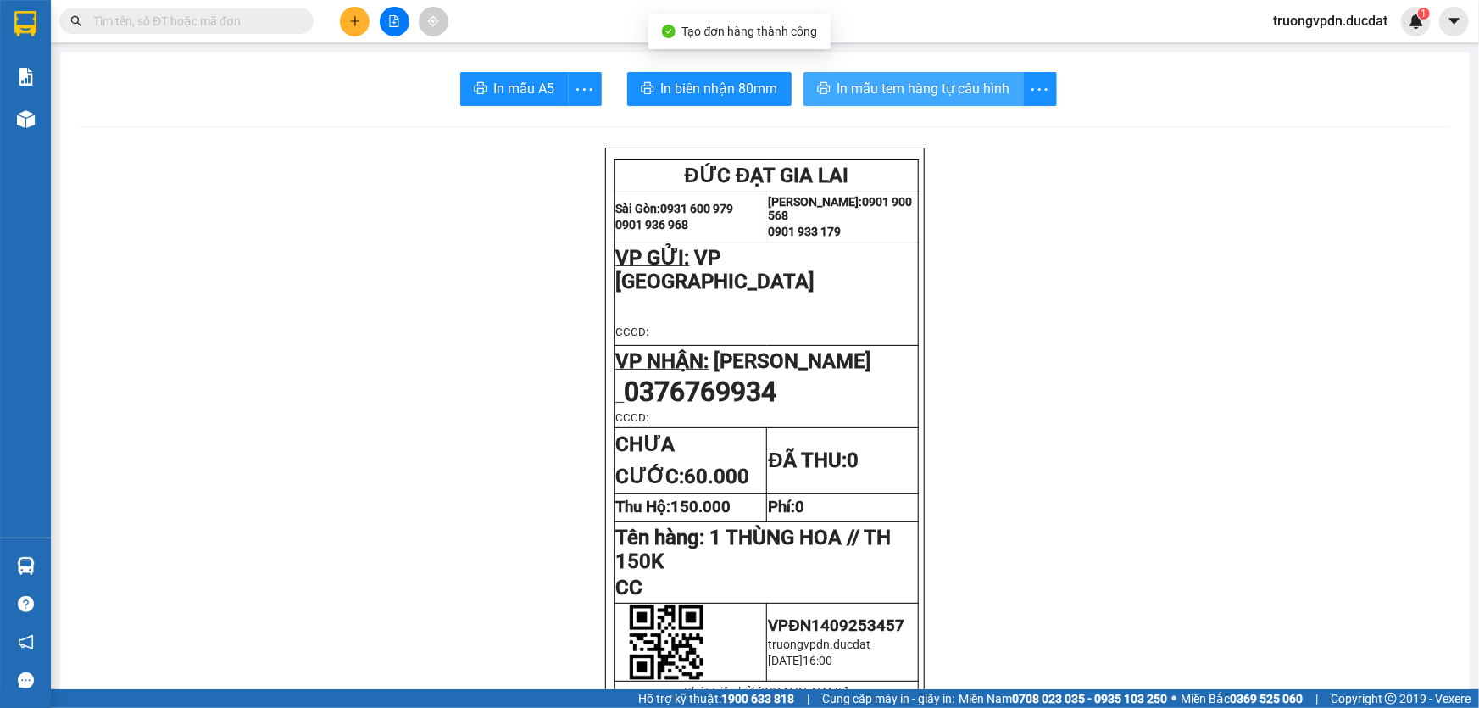
click at [919, 92] on span "In mẫu tem hàng tự cấu hình" at bounding box center [923, 88] width 173 height 21
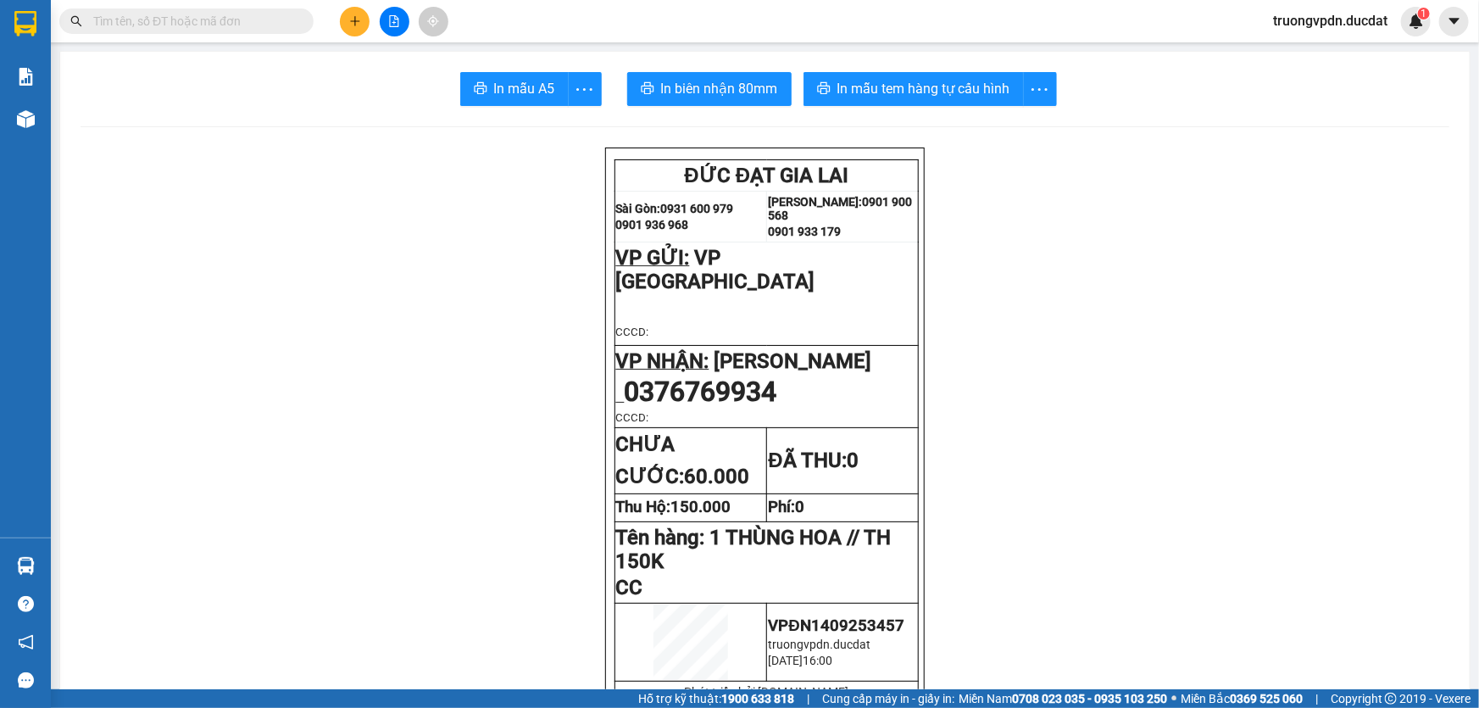
click at [357, 25] on icon "plus" at bounding box center [355, 21] width 12 height 12
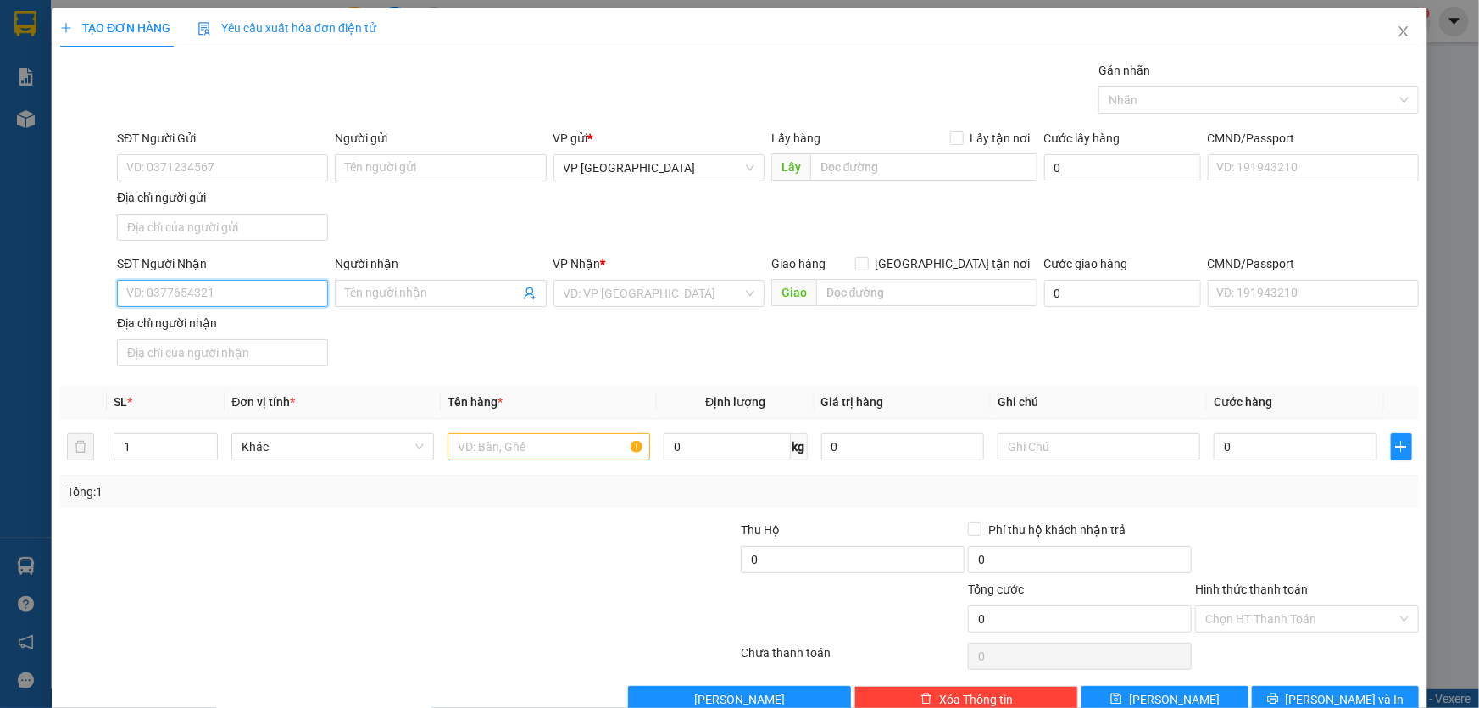
click at [203, 297] on input "SĐT Người Nhận" at bounding box center [222, 293] width 211 height 27
type input "0905389794"
click at [585, 291] on input "search" at bounding box center [653, 293] width 179 height 25
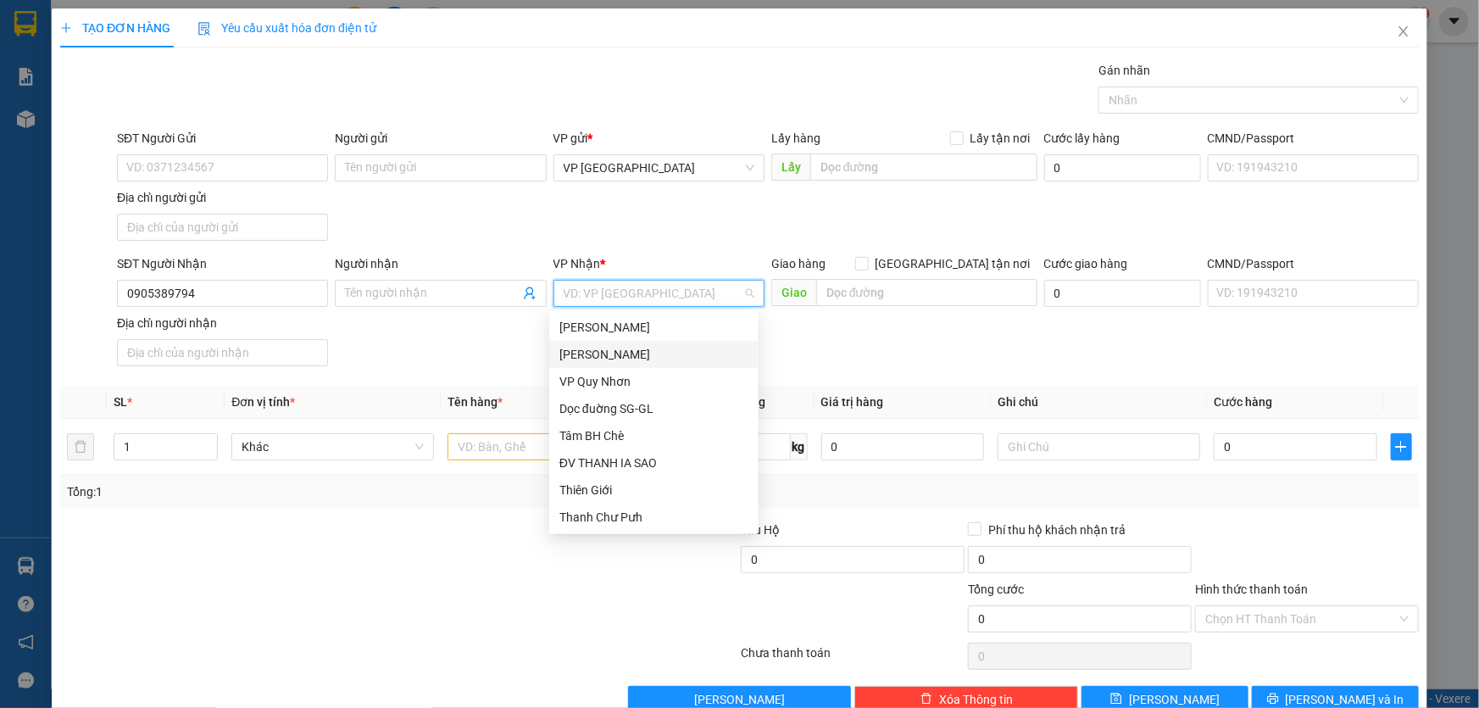
click at [645, 352] on div "[PERSON_NAME]" at bounding box center [653, 354] width 189 height 19
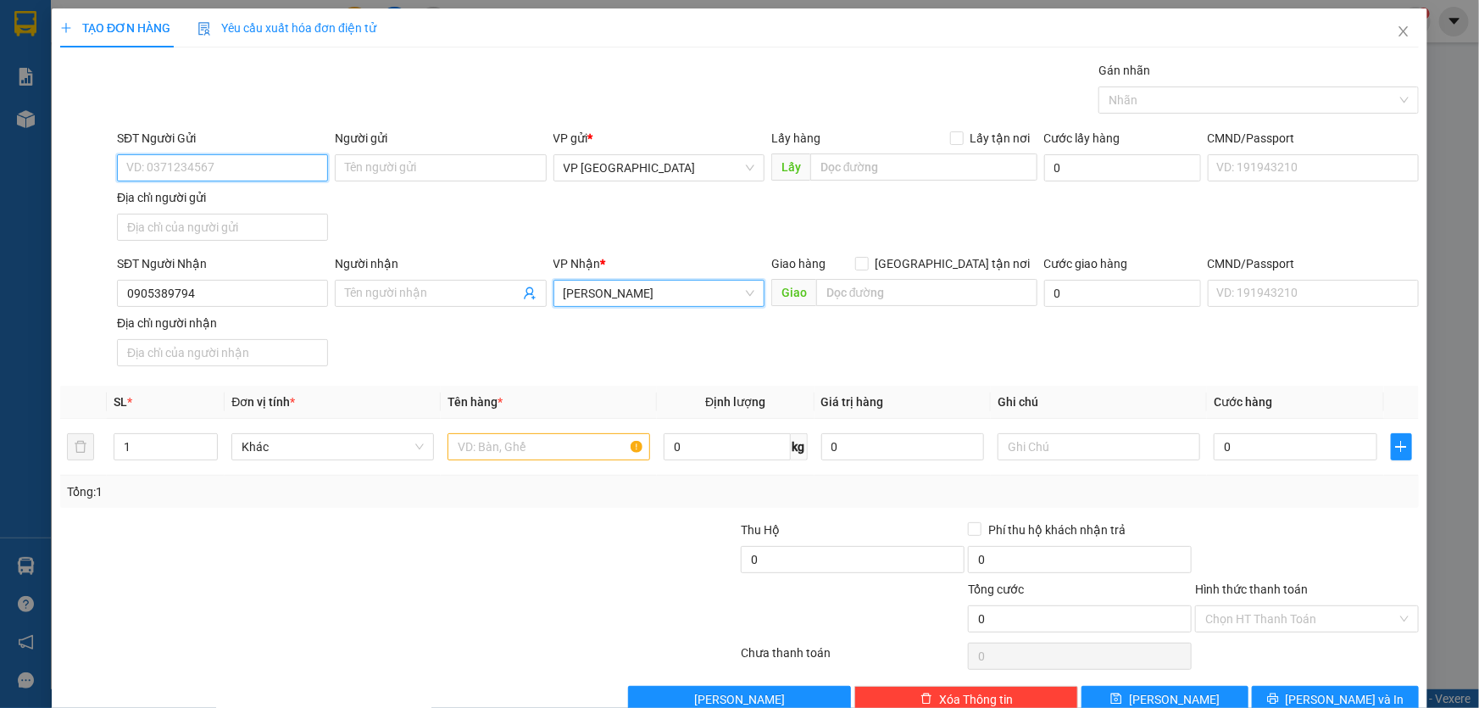
click at [248, 163] on input "SĐT Người Gửi" at bounding box center [222, 167] width 211 height 27
type input "0903565698"
click at [471, 448] on input "text" at bounding box center [549, 446] width 203 height 27
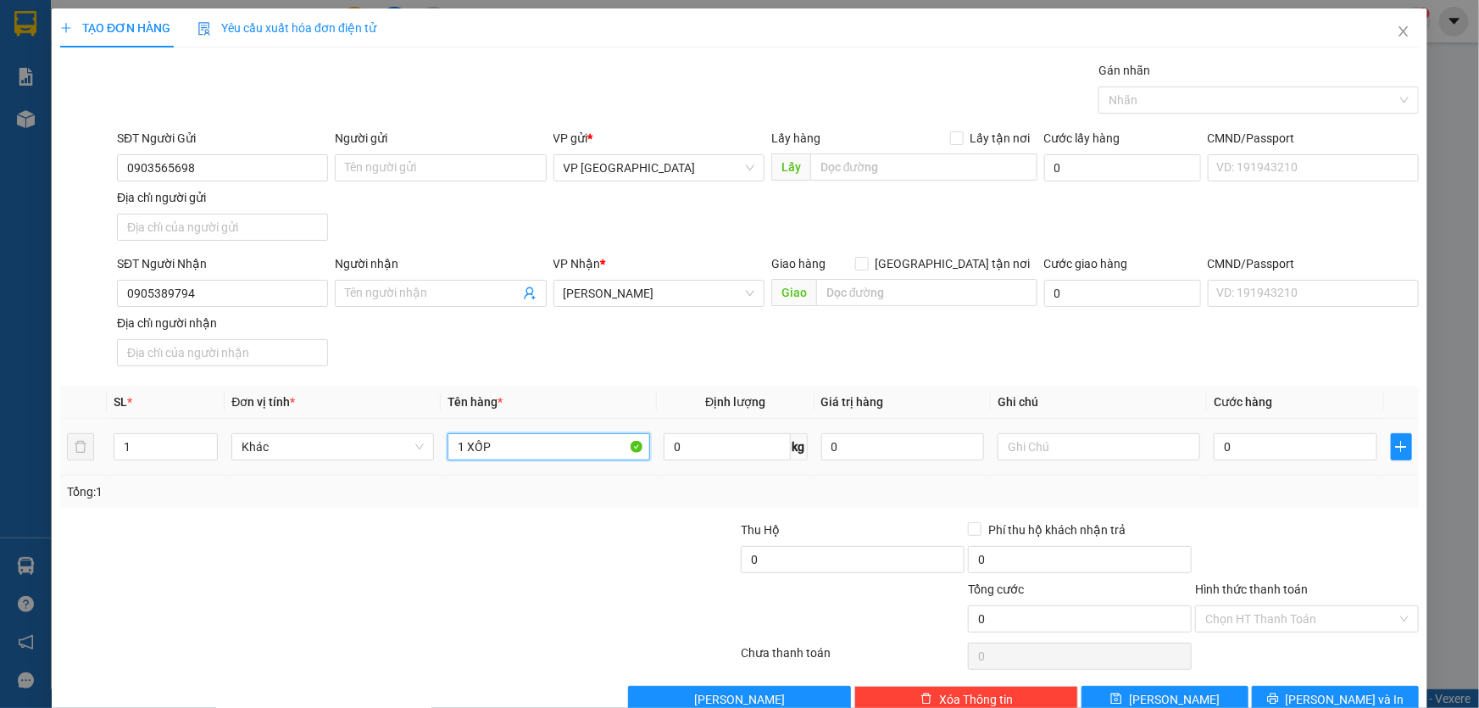
type input "1 XỐP"
type input "5"
type input "50"
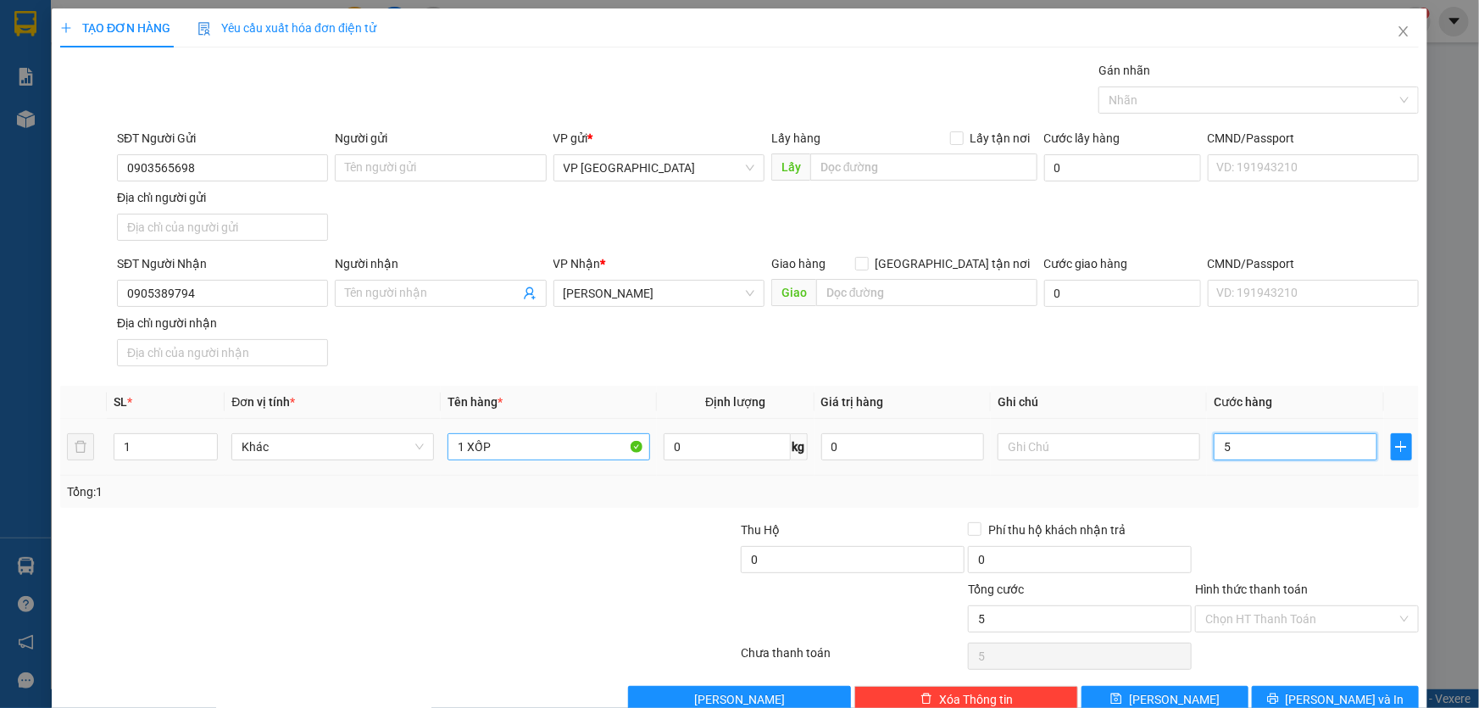
type input "50"
type input "500"
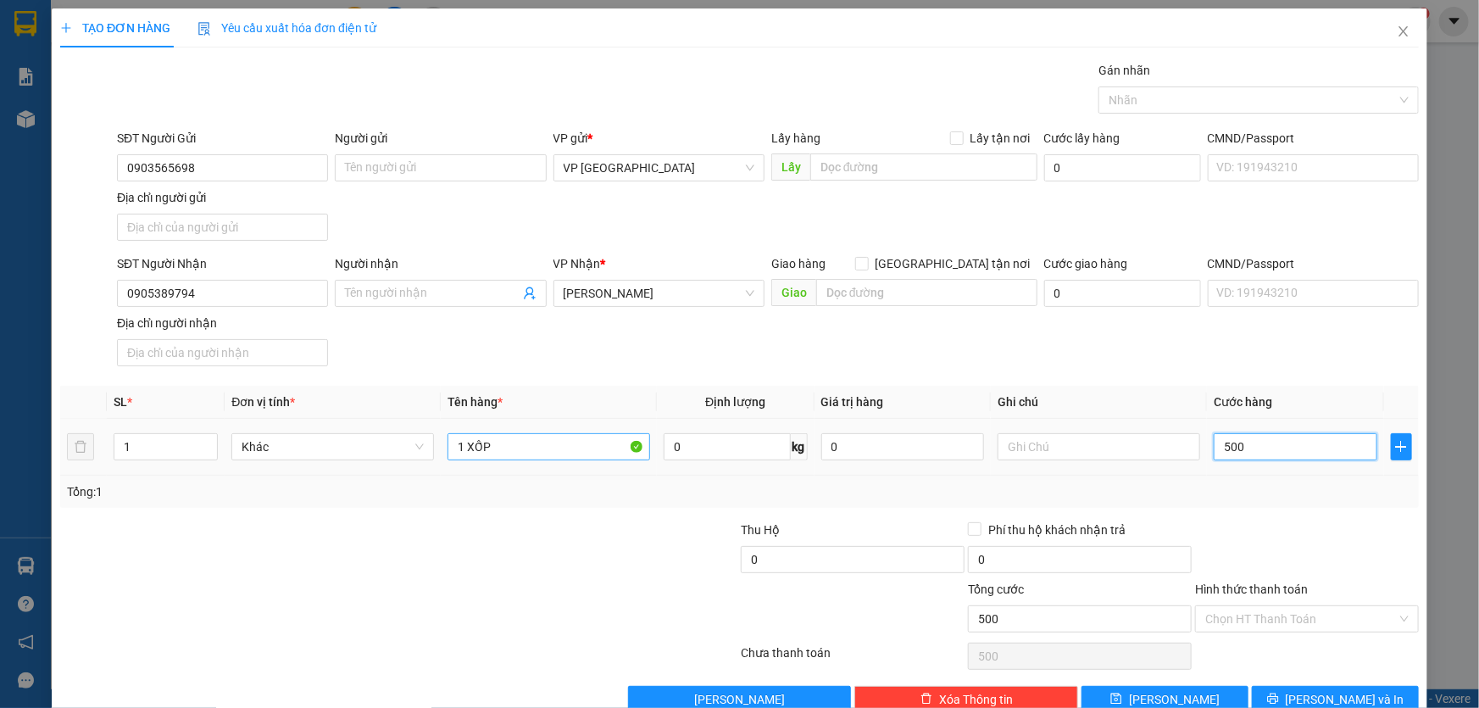
type input "5.000"
type input "50.000"
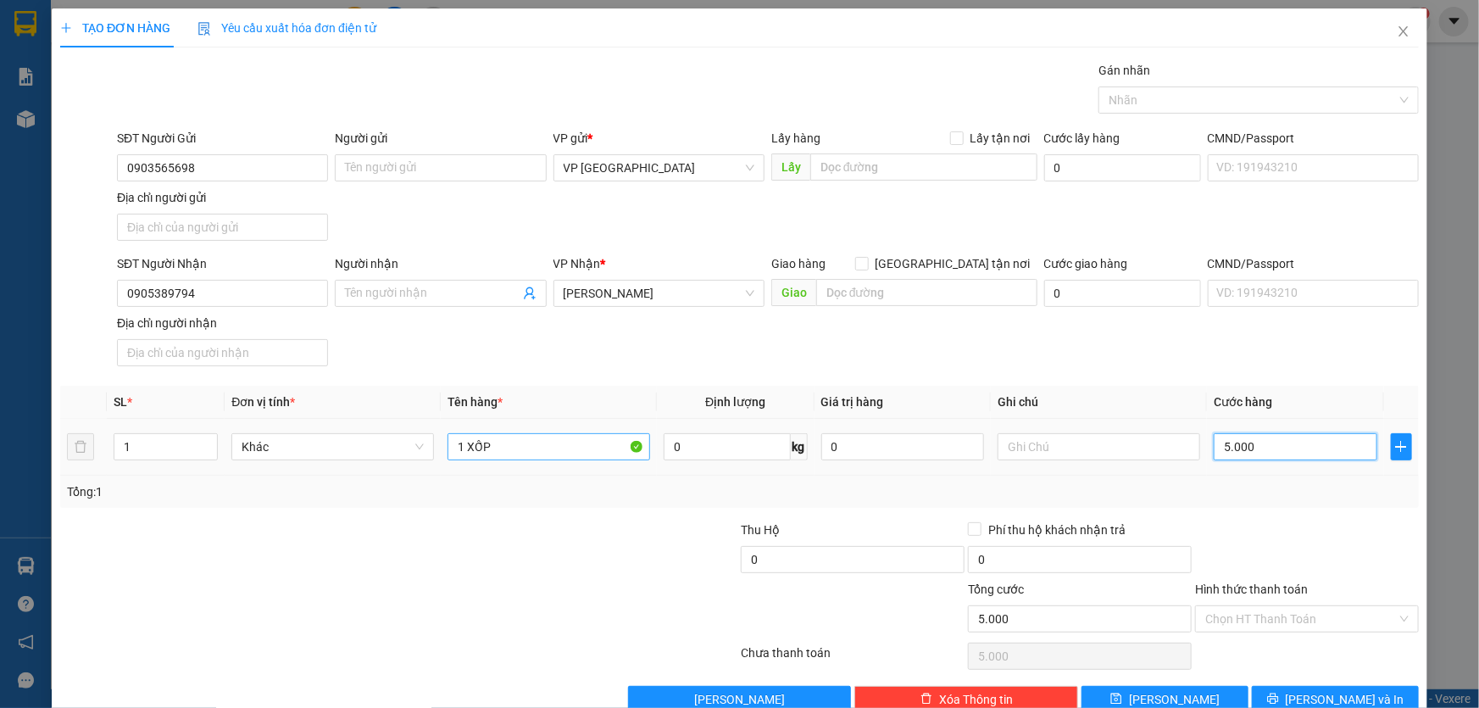
type input "50.000"
click at [1280, 619] on input "Hình thức thanh toán" at bounding box center [1301, 618] width 192 height 25
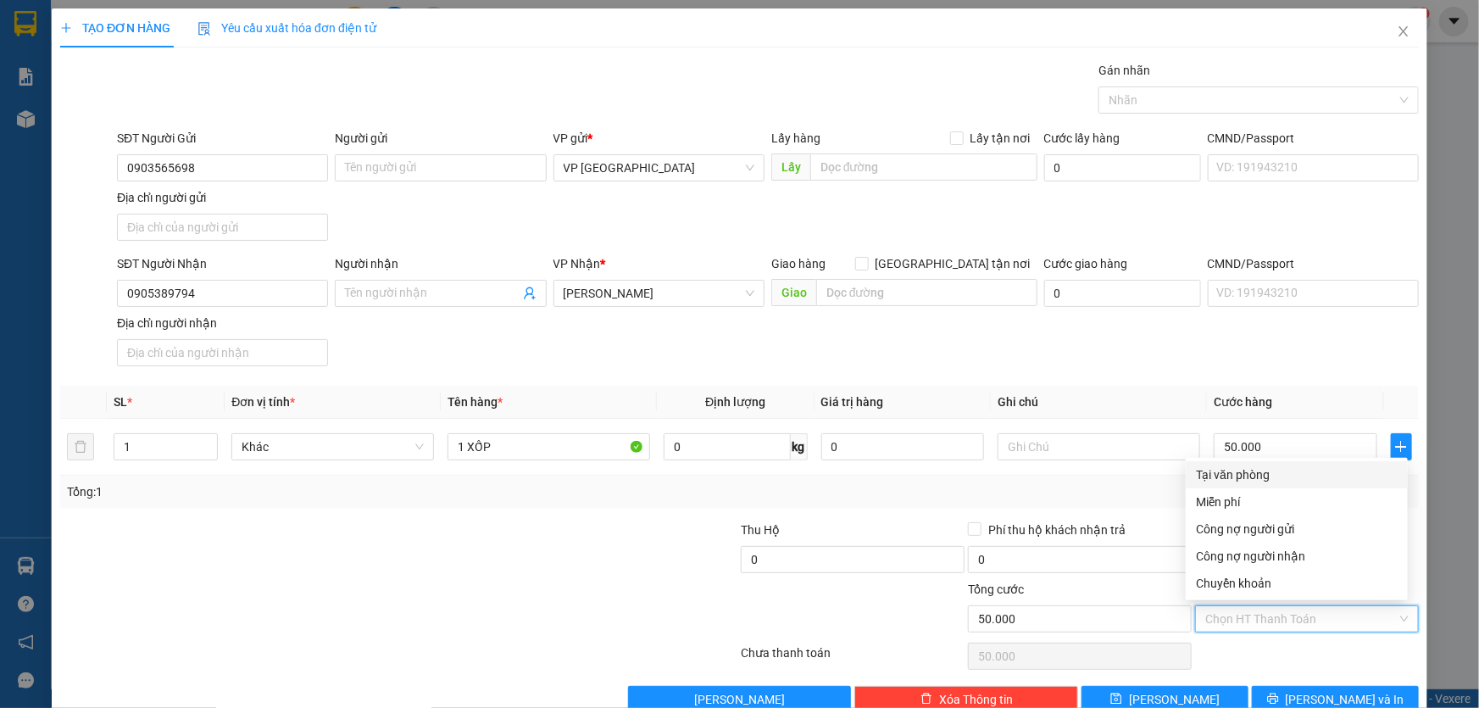
click at [1236, 475] on div "Tại văn phòng" at bounding box center [1297, 474] width 202 height 19
type input "0"
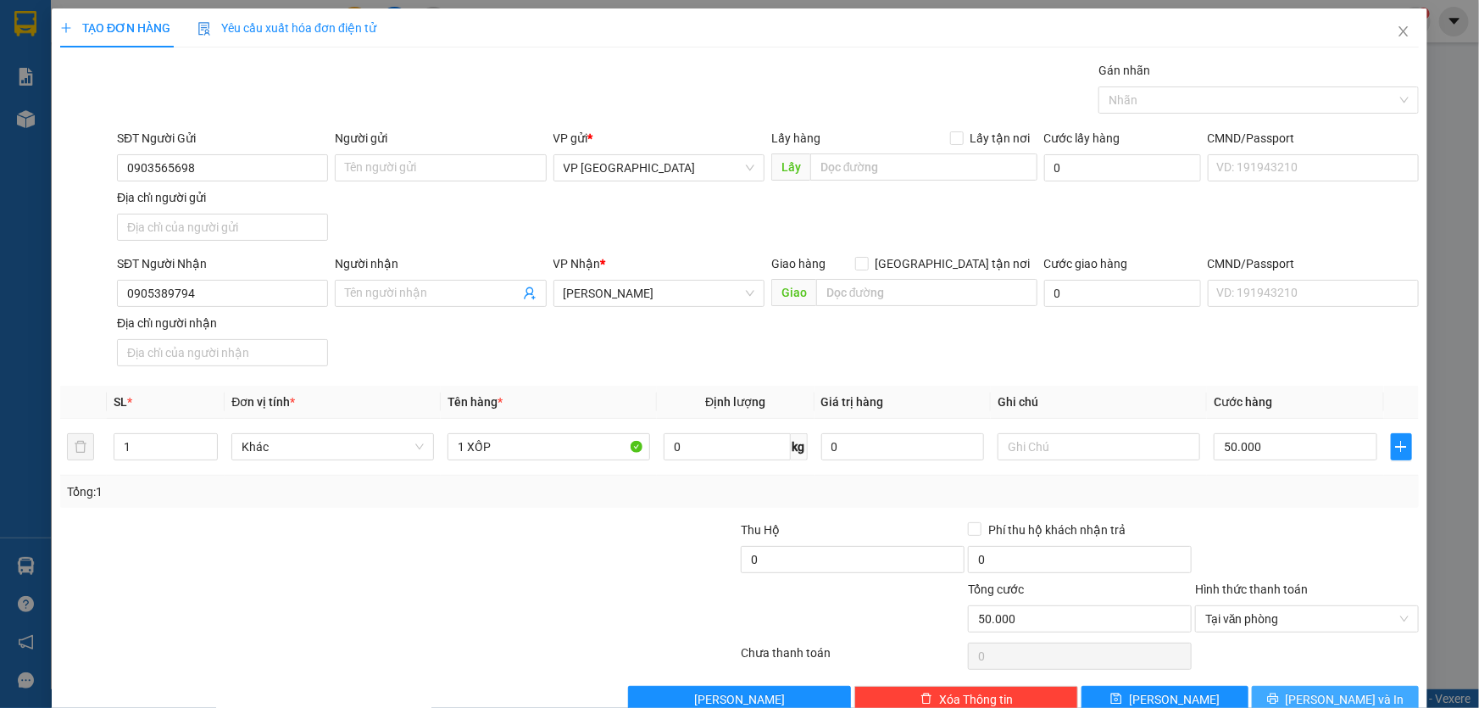
click at [1338, 701] on span "Lưu và In" at bounding box center [1345, 699] width 119 height 19
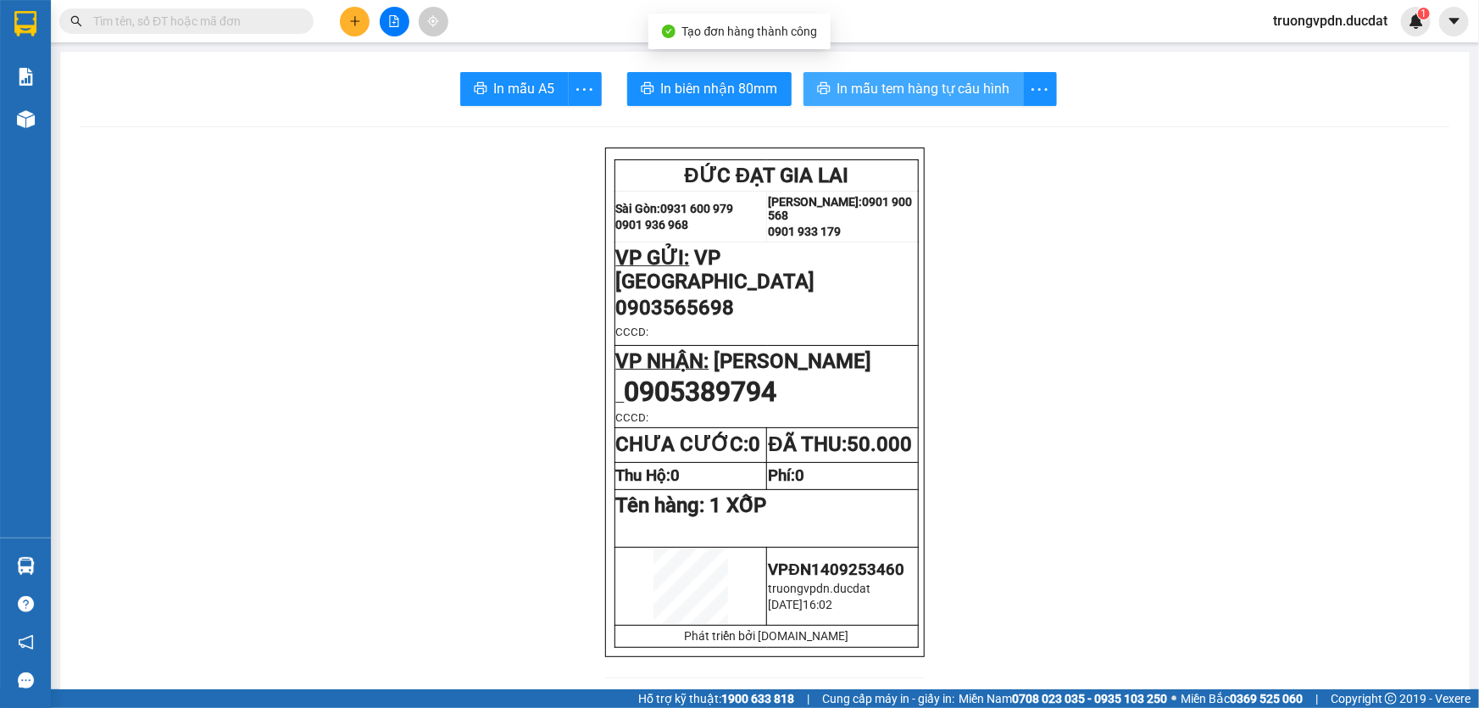
click at [872, 84] on span "In mẫu tem hàng tự cấu hình" at bounding box center [923, 88] width 173 height 21
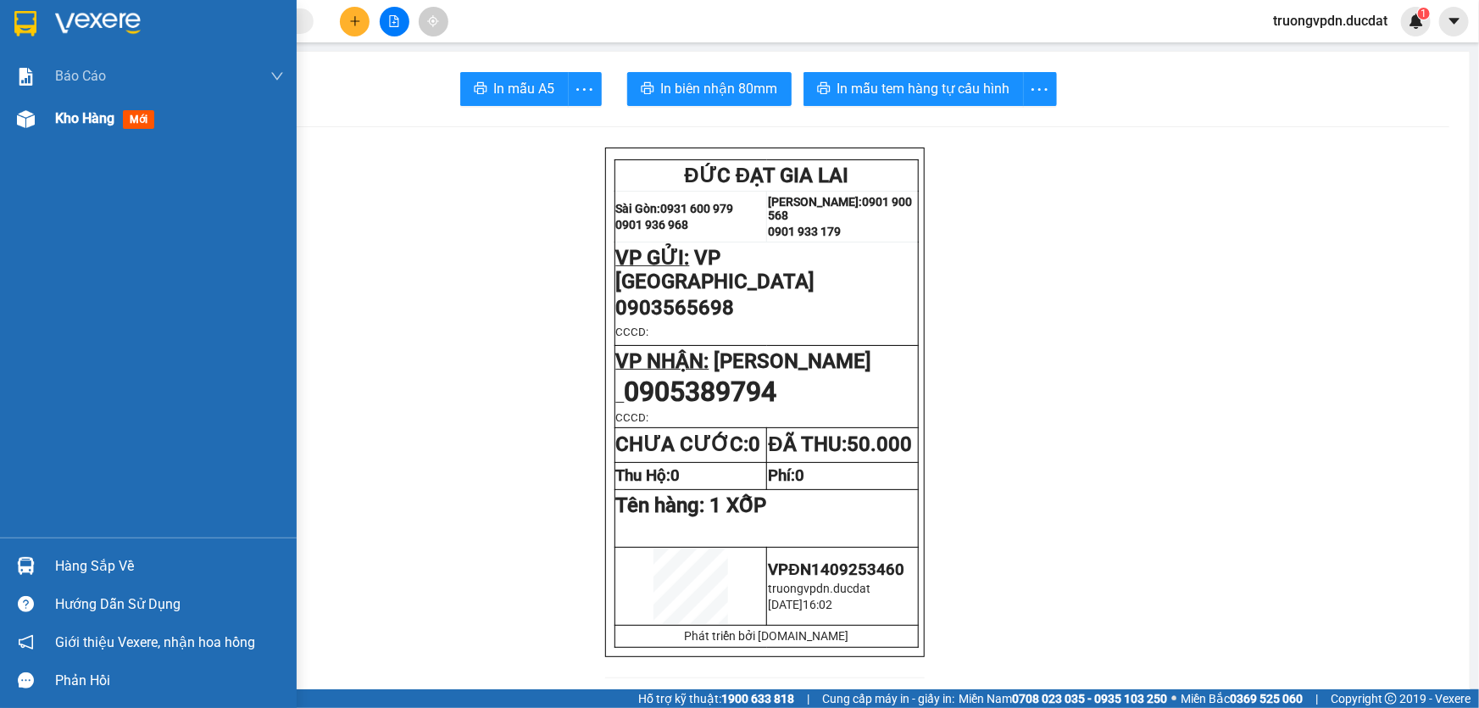
click at [95, 125] on span "Kho hàng" at bounding box center [84, 118] width 59 height 16
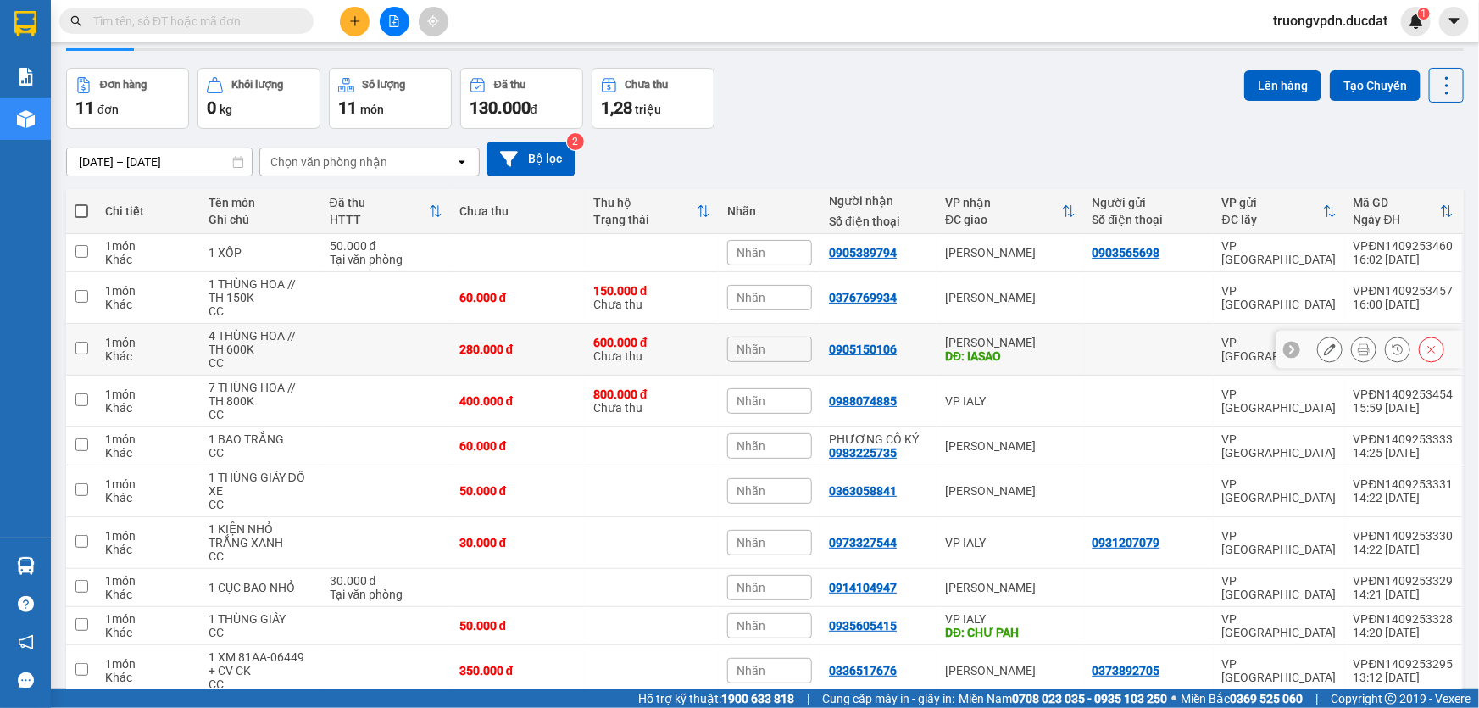
scroll to position [125, 0]
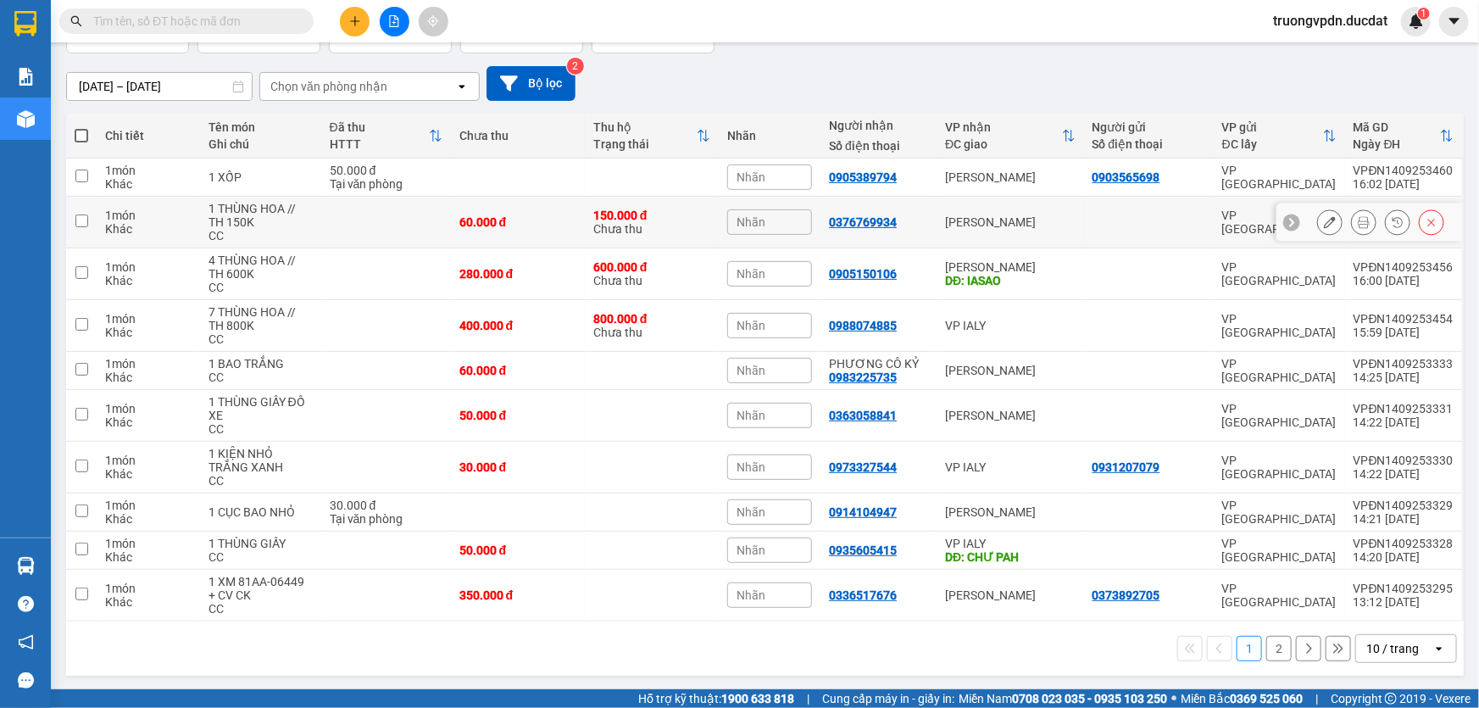
click at [990, 220] on div "[PERSON_NAME]" at bounding box center [1010, 222] width 131 height 14
checkbox input "true"
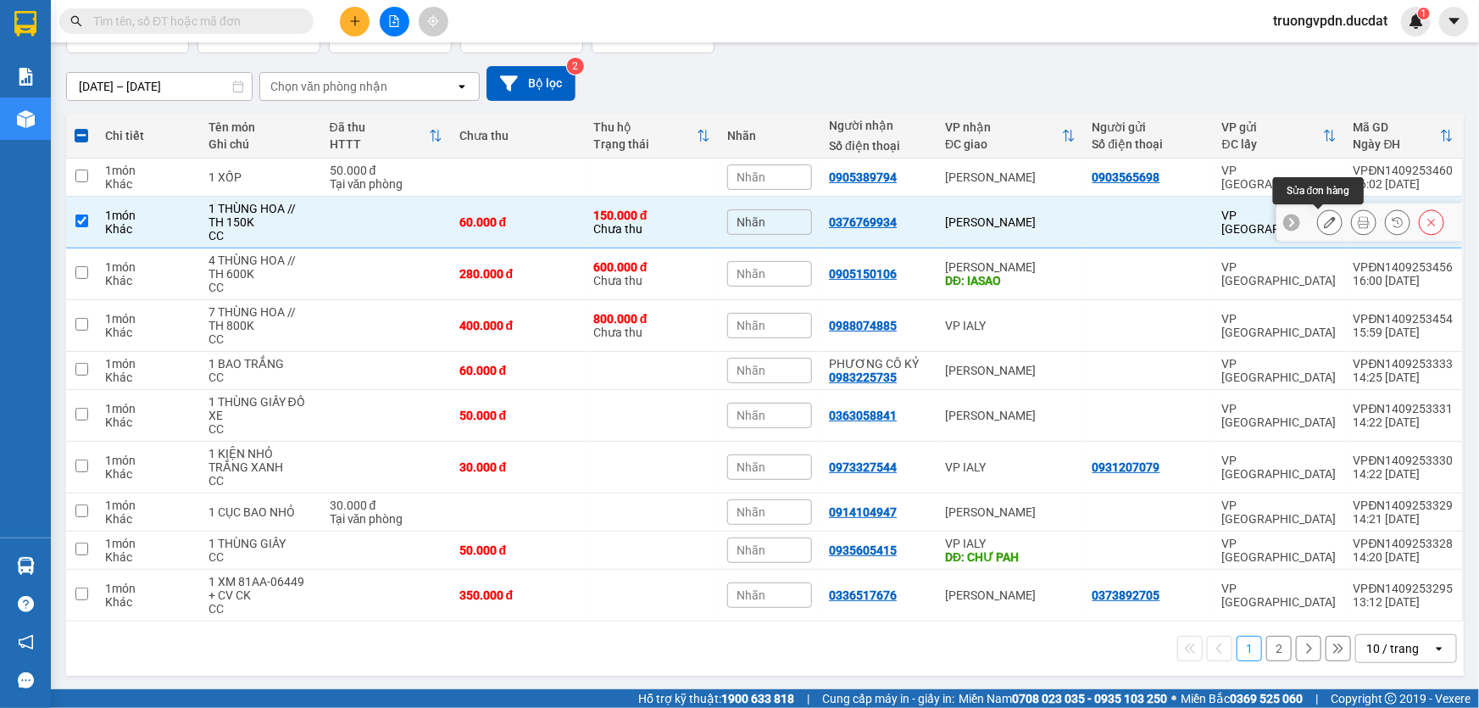
click at [1324, 225] on icon at bounding box center [1330, 222] width 12 height 12
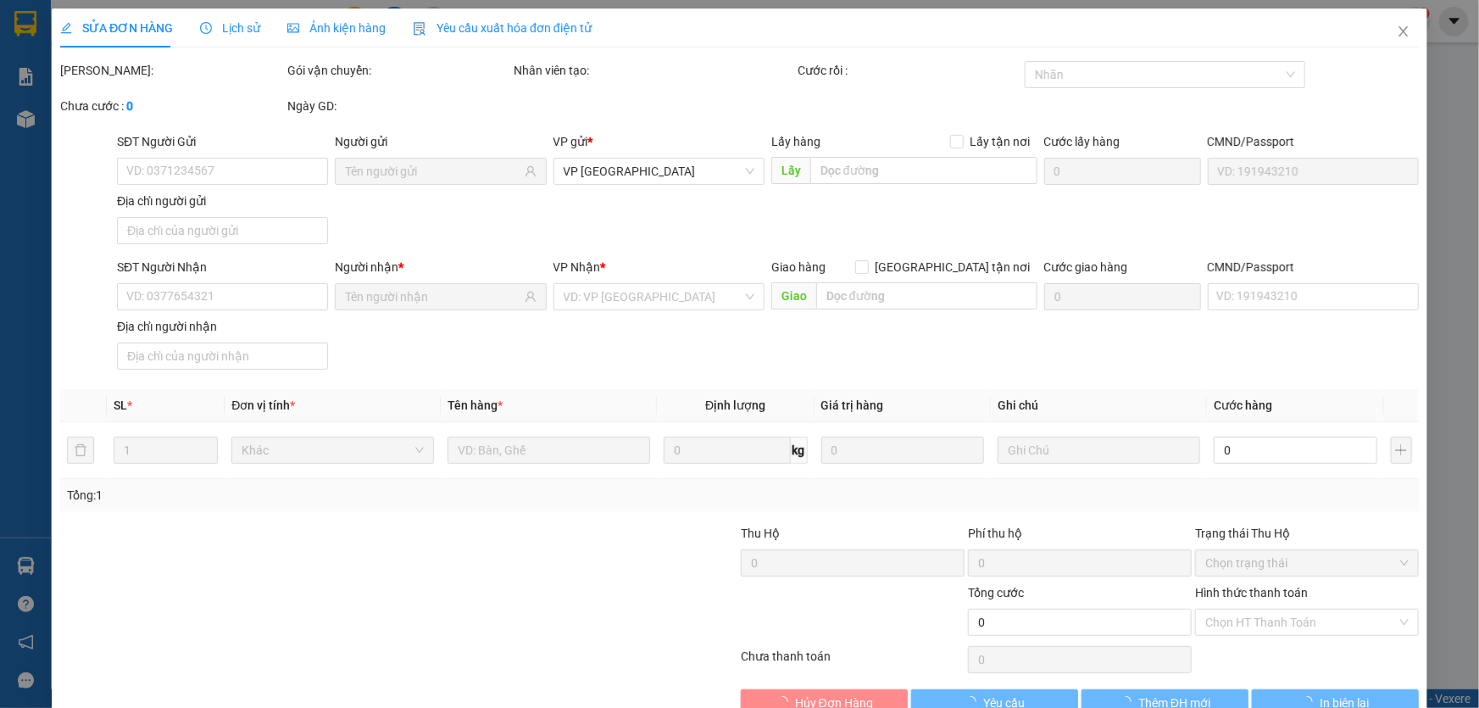
type input "0376769934"
type input "150.000"
type input "60.000"
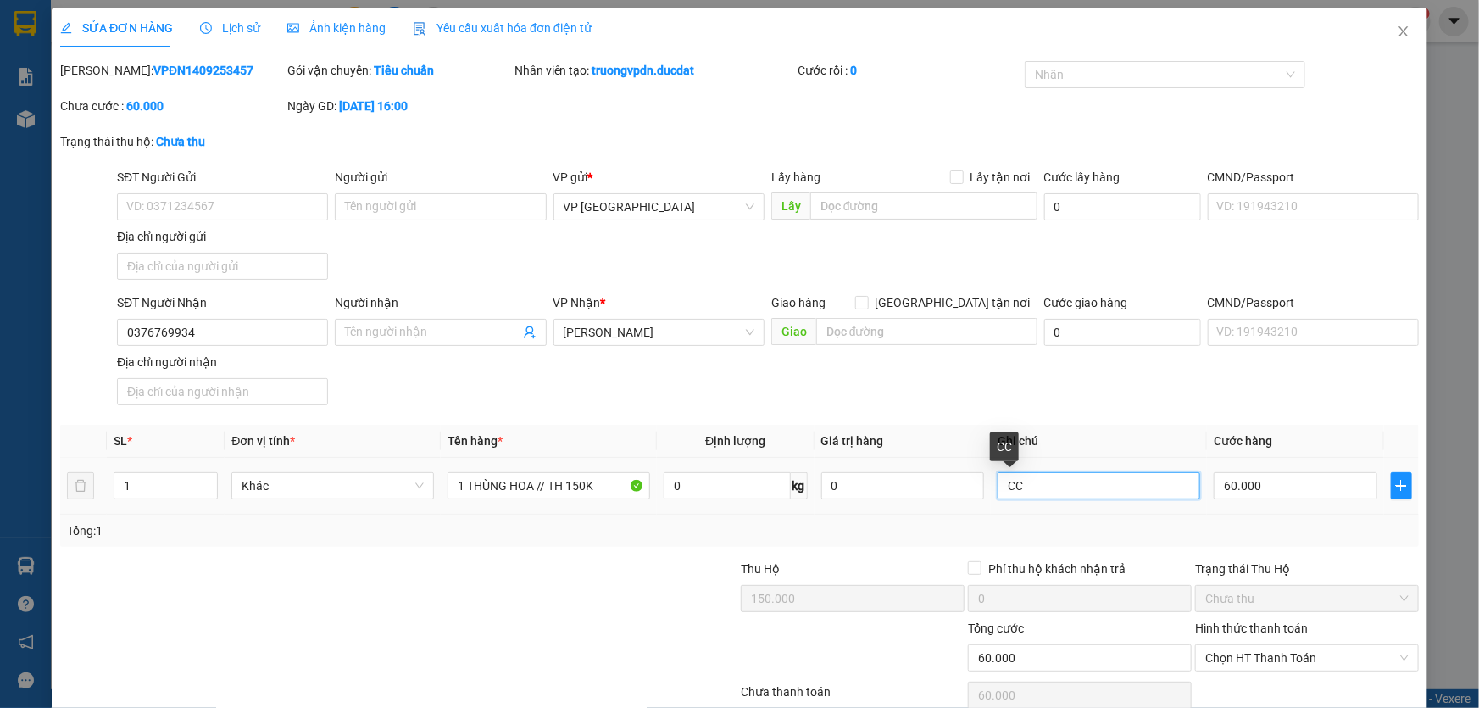
click at [1065, 477] on input "CC" at bounding box center [1099, 485] width 203 height 27
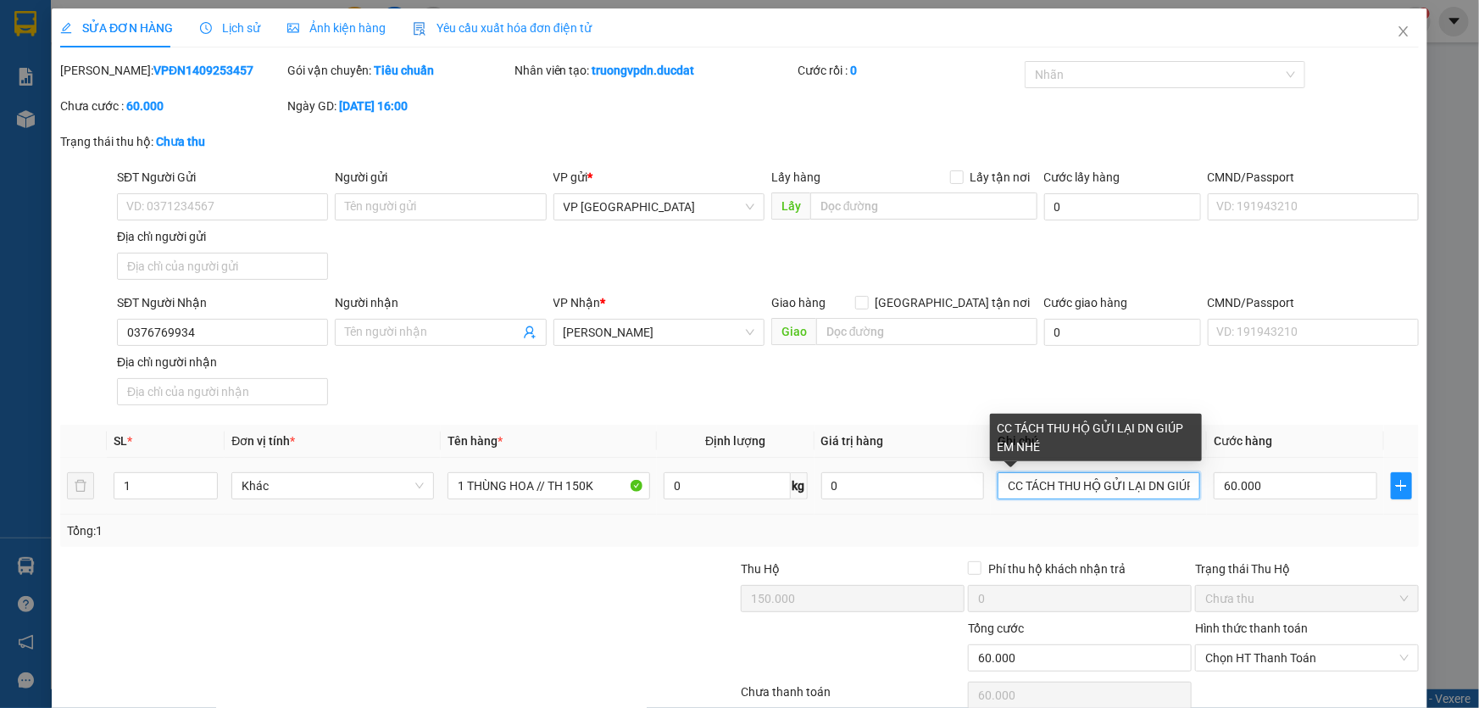
drag, startPoint x: 1182, startPoint y: 479, endPoint x: 1017, endPoint y: 487, distance: 164.7
click at [1017, 487] on input "CC TÁCH THU HỘ GỬI LẠI DN GIÚP EM NHÉ" at bounding box center [1099, 485] width 203 height 27
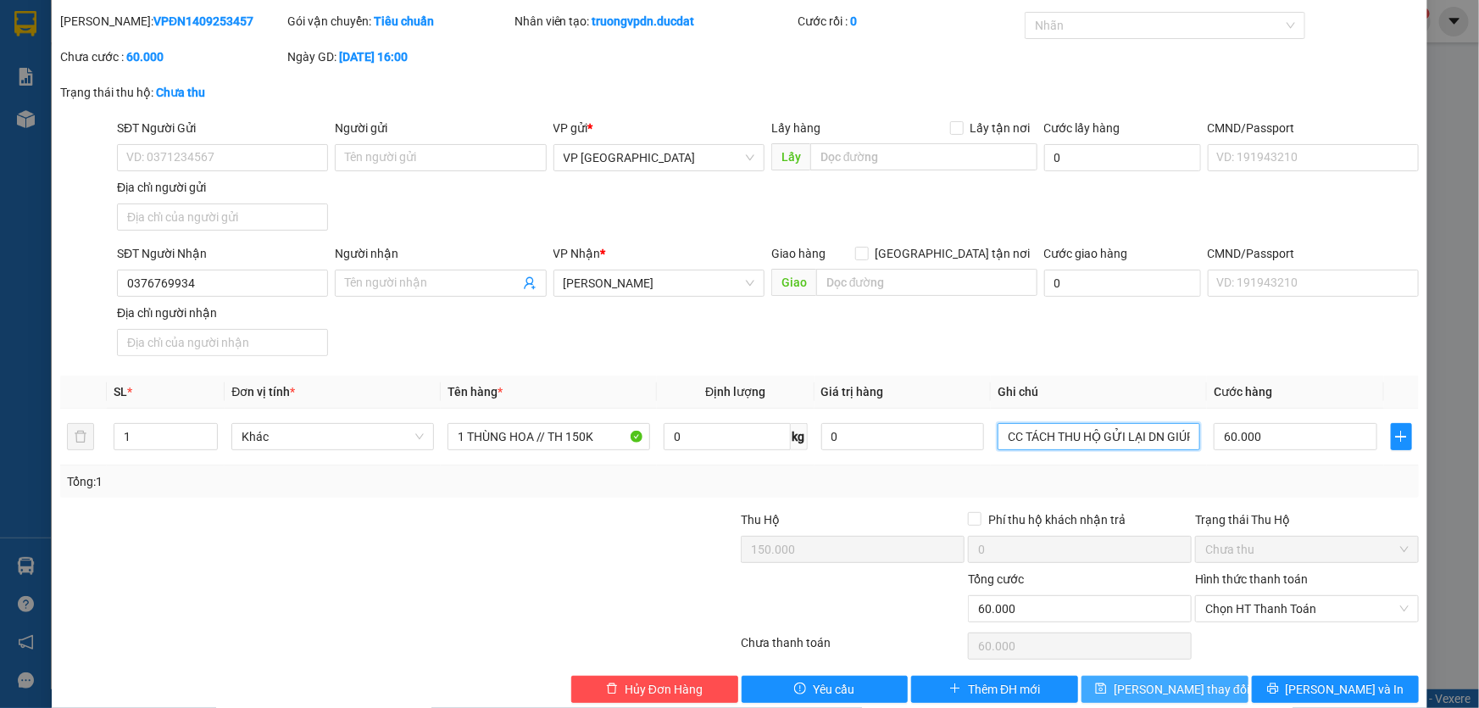
scroll to position [75, 0]
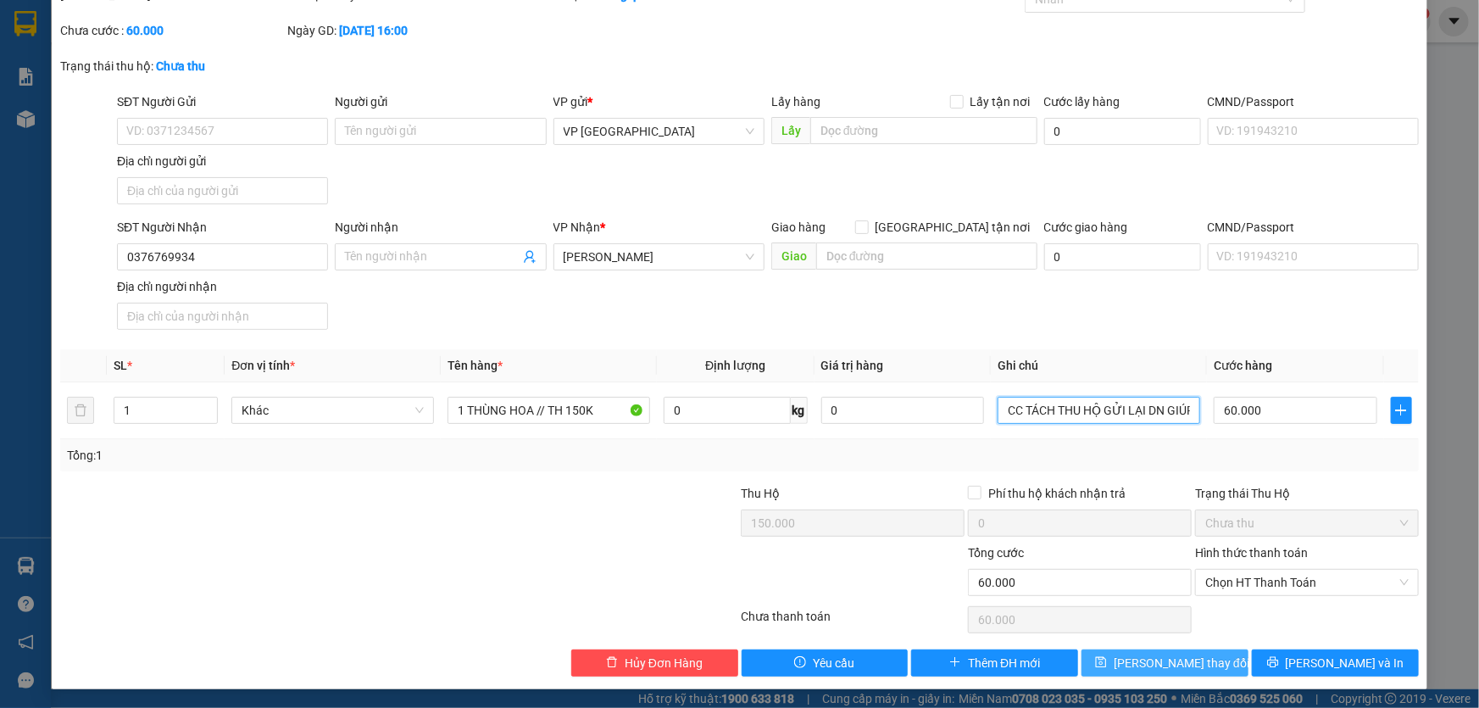
type input "CC TÁCH THU HỘ GỬI LẠI DN GIÚP EM NHÉ"
click at [1199, 656] on button "Lưu thay đổi" at bounding box center [1165, 662] width 167 height 27
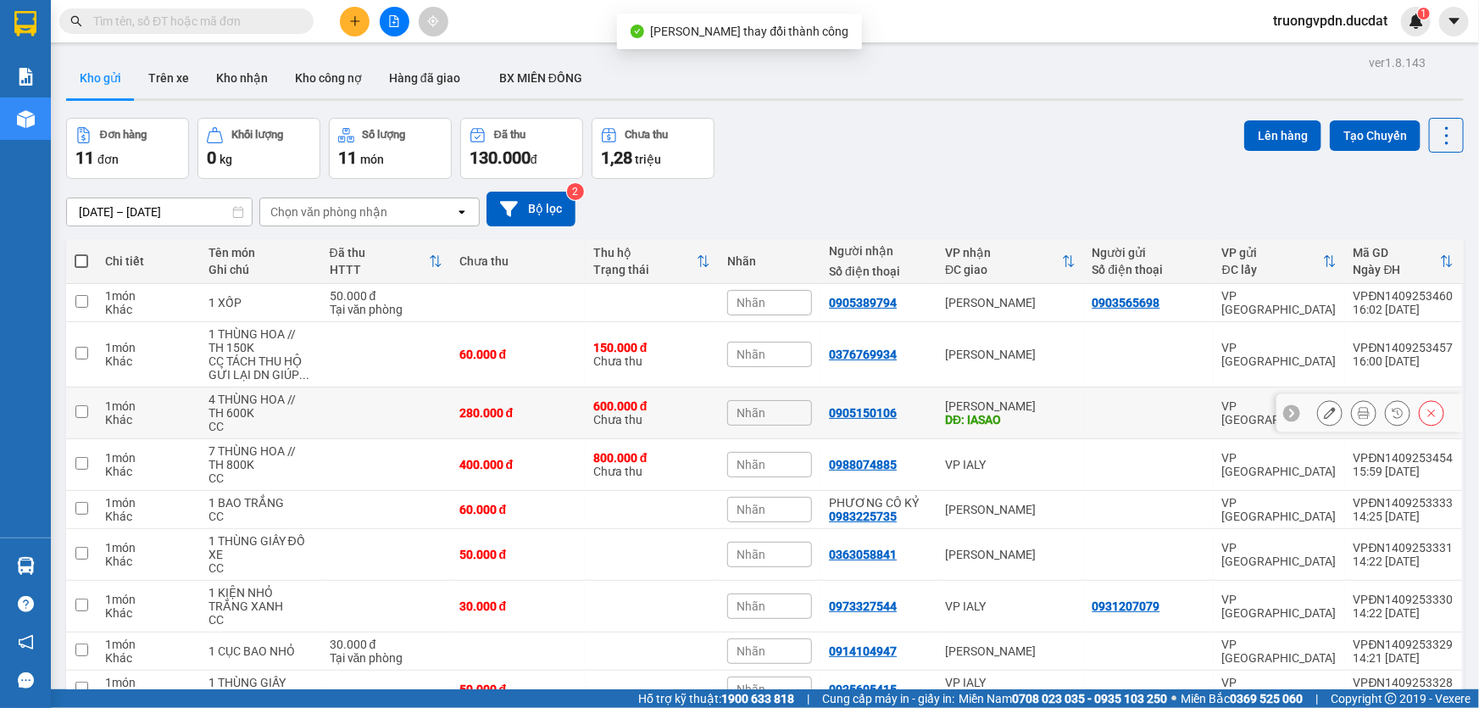
click at [1081, 412] on td "Lê Đại Hành DĐ: IASAO" at bounding box center [1010, 413] width 147 height 52
checkbox input "true"
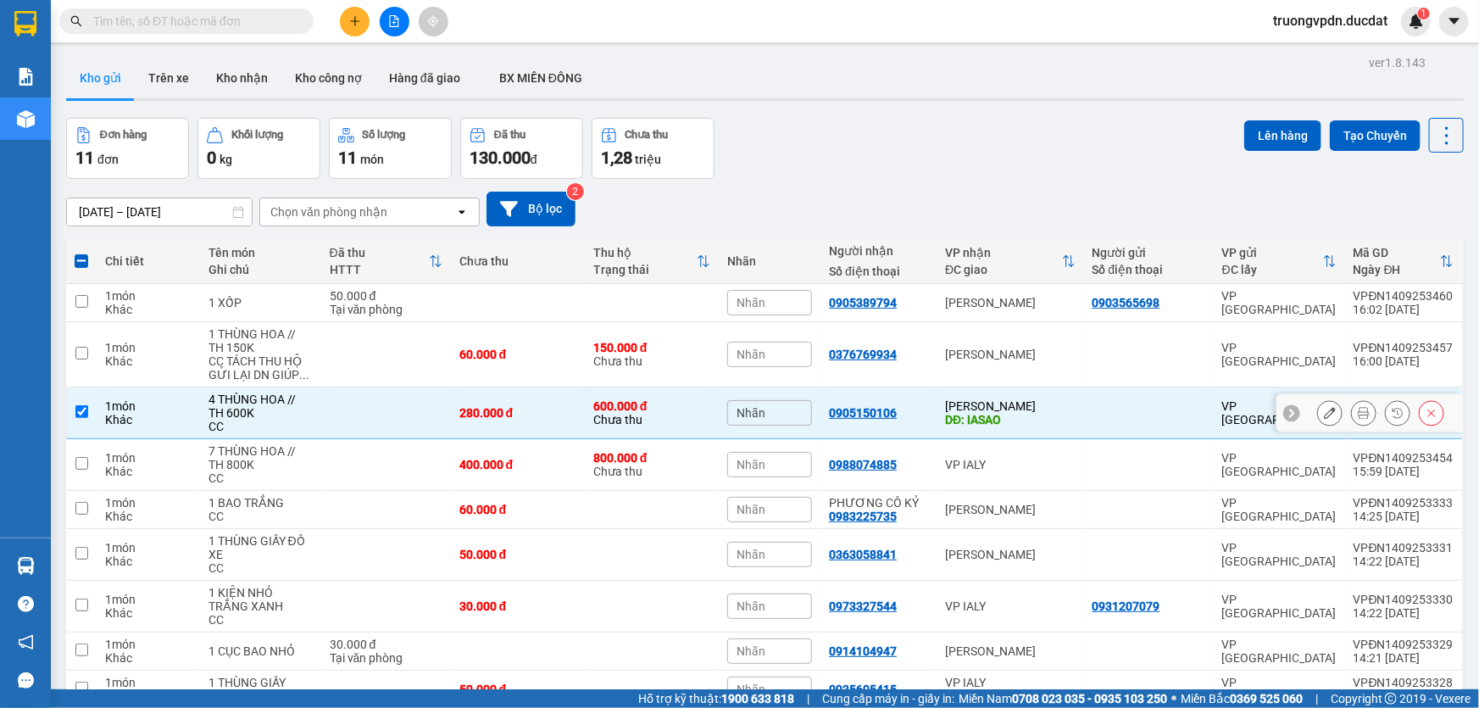
click at [1324, 408] on icon at bounding box center [1330, 413] width 12 height 12
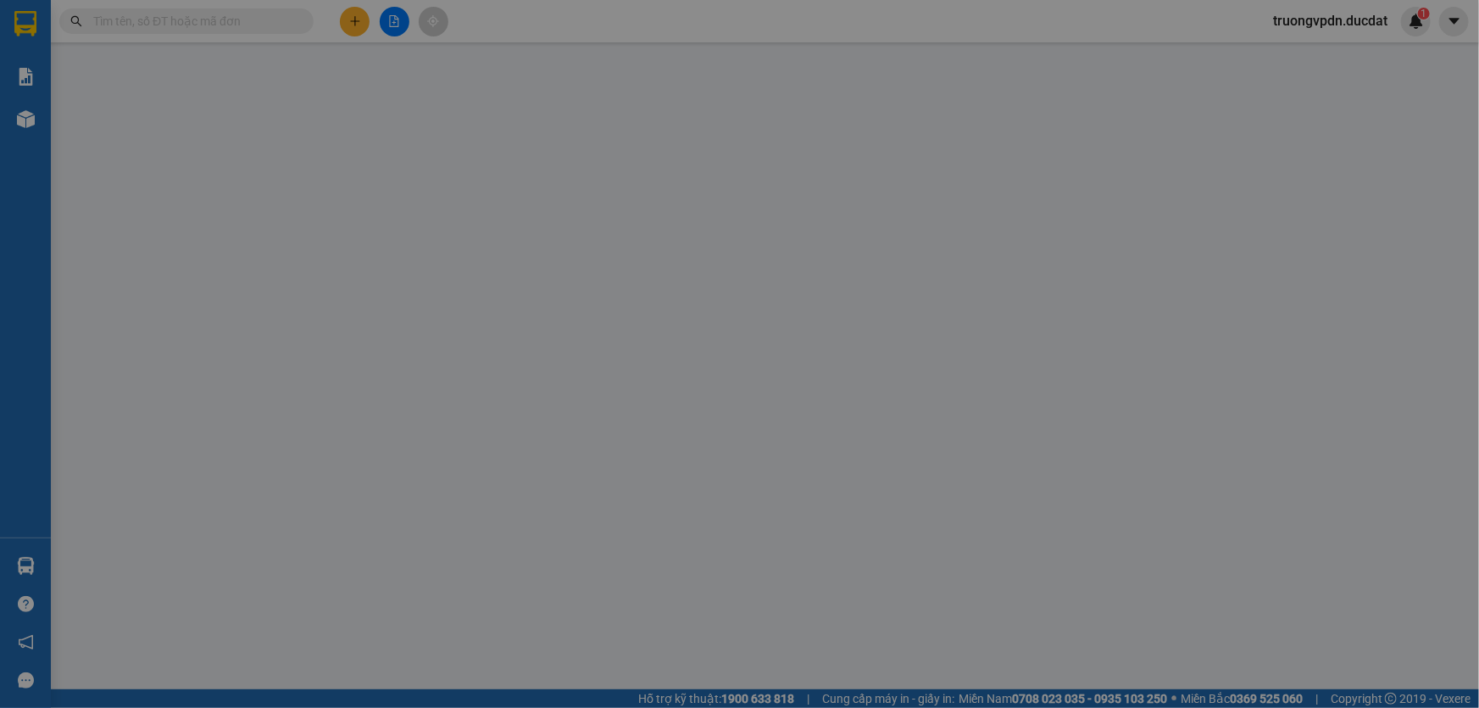
type input "0905150106"
type input "IASAO"
type input "600.000"
type input "280.000"
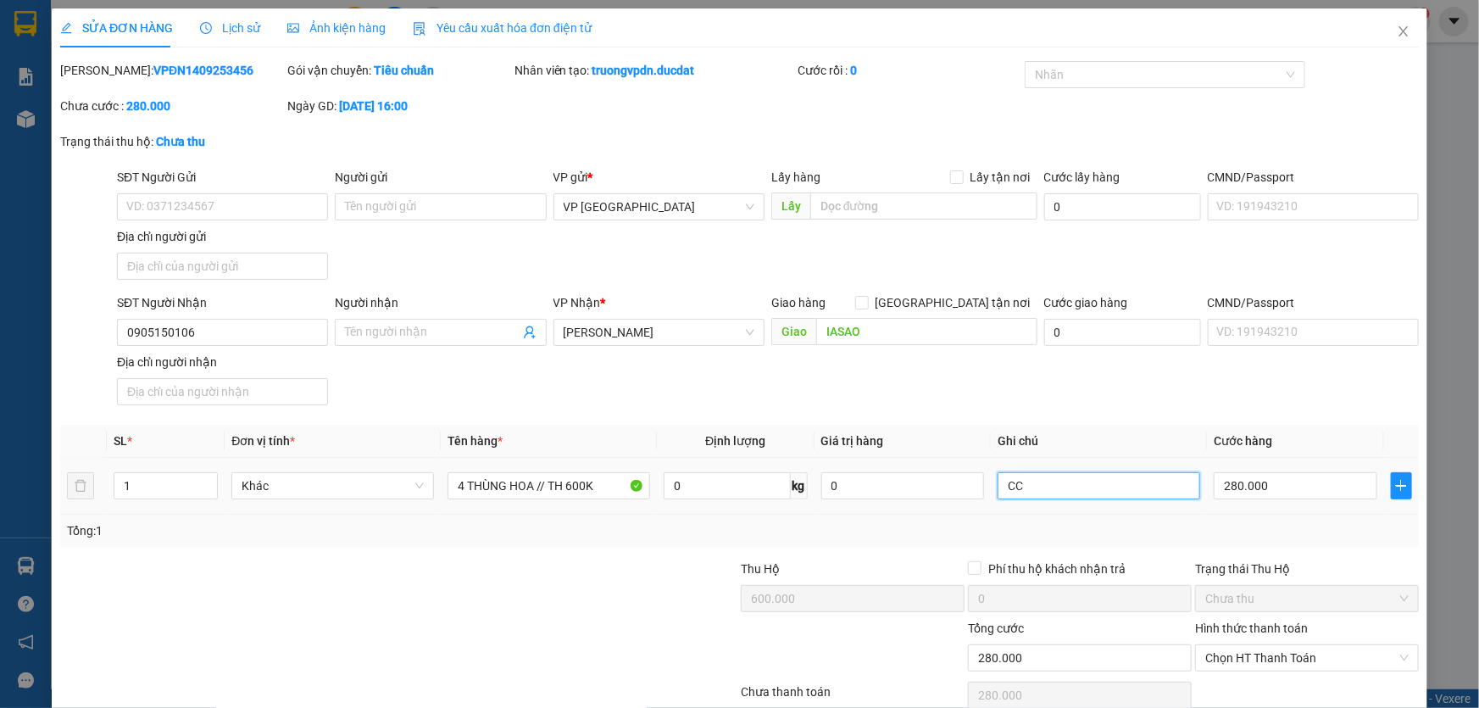
click at [1065, 475] on input "CC" at bounding box center [1099, 485] width 203 height 27
paste input "TÁCH THU HỘ GỬI LẠI DN GIÚP EM NHÉ"
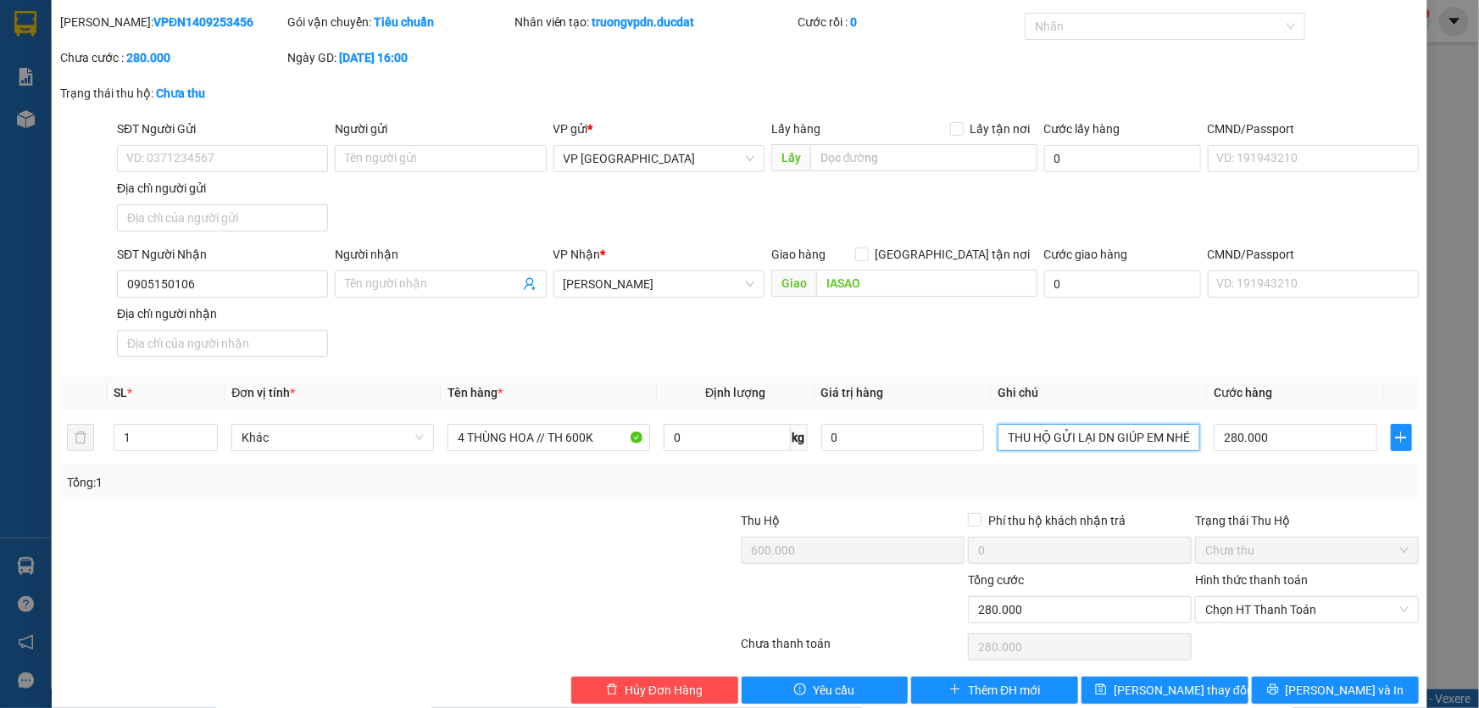
scroll to position [75, 0]
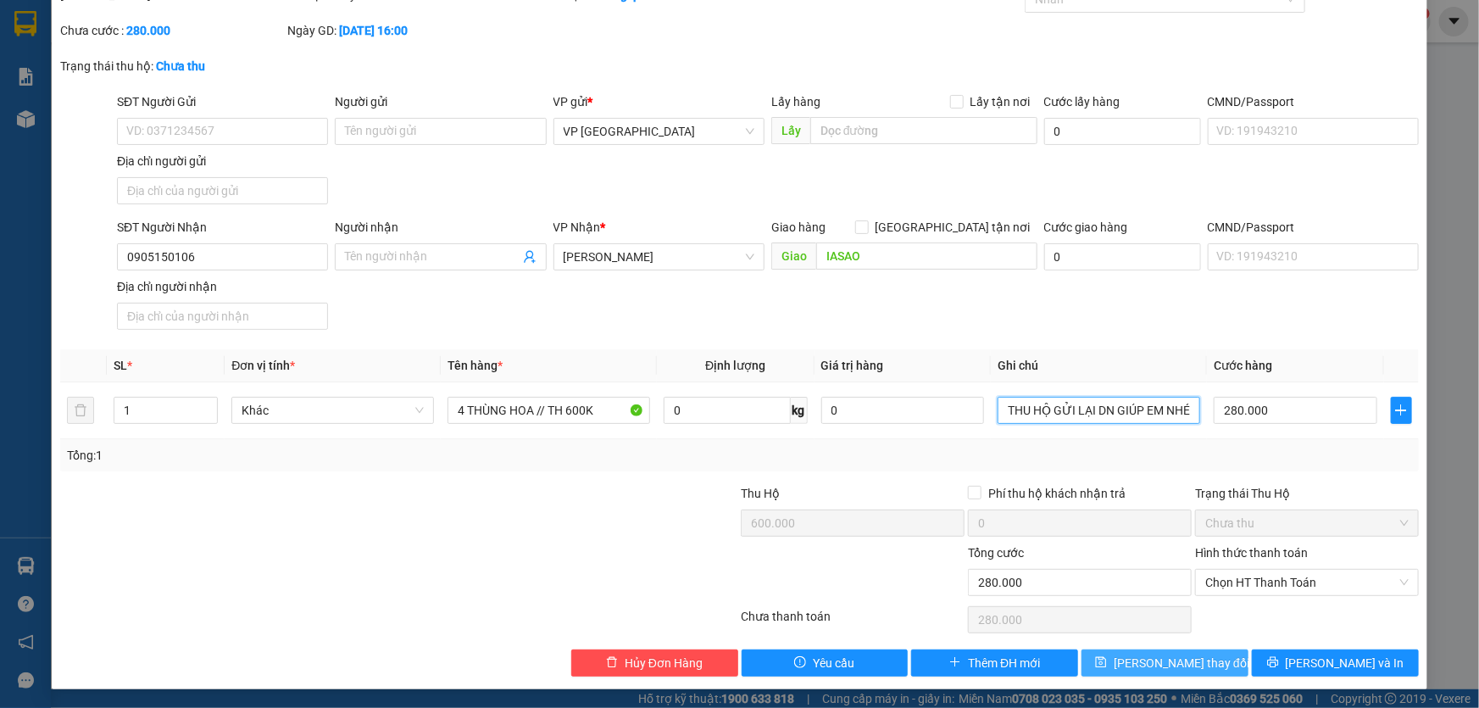
type input "CC TÁCH THU HỘ GỬI LẠI DN GIÚP EM NHÉ"
click at [1138, 658] on span "Lưu thay đổi" at bounding box center [1182, 663] width 136 height 19
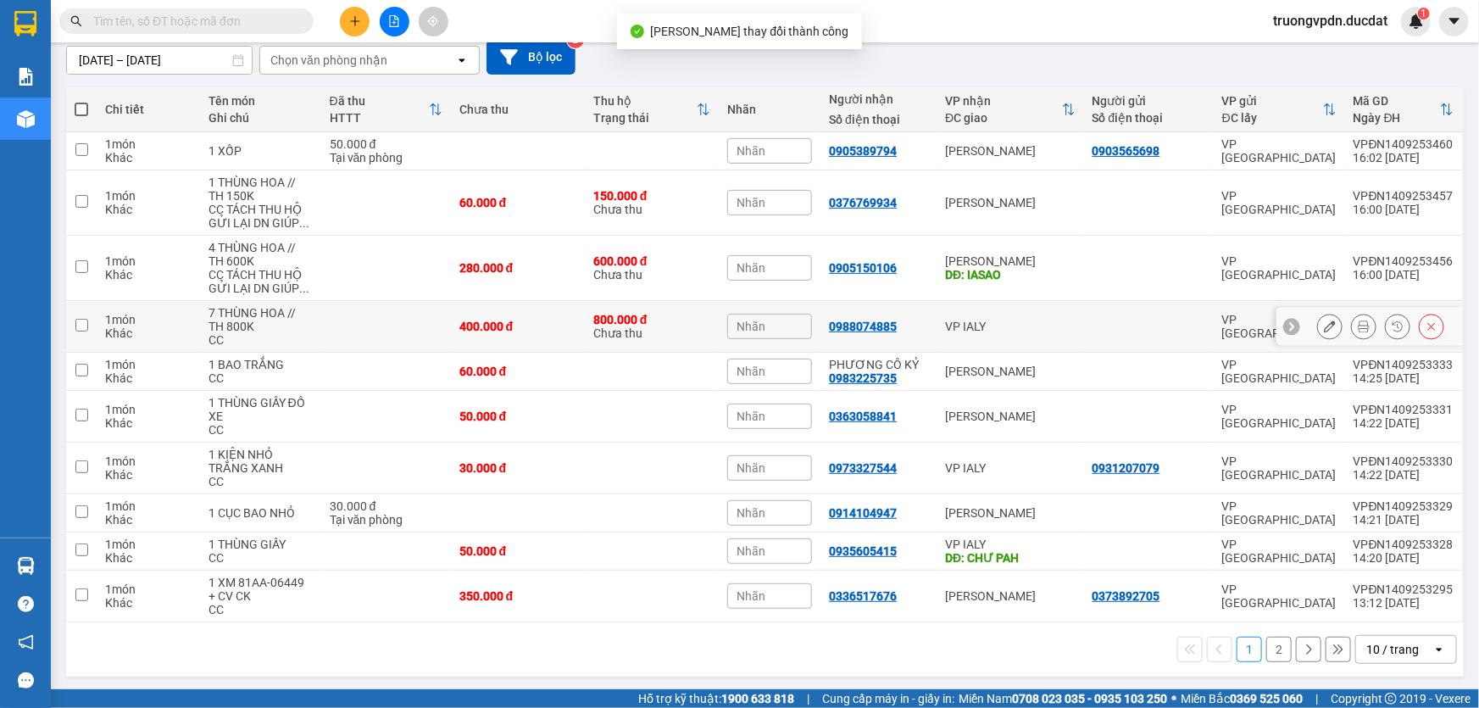
scroll to position [153, 0]
click at [1324, 331] on icon at bounding box center [1330, 326] width 12 height 12
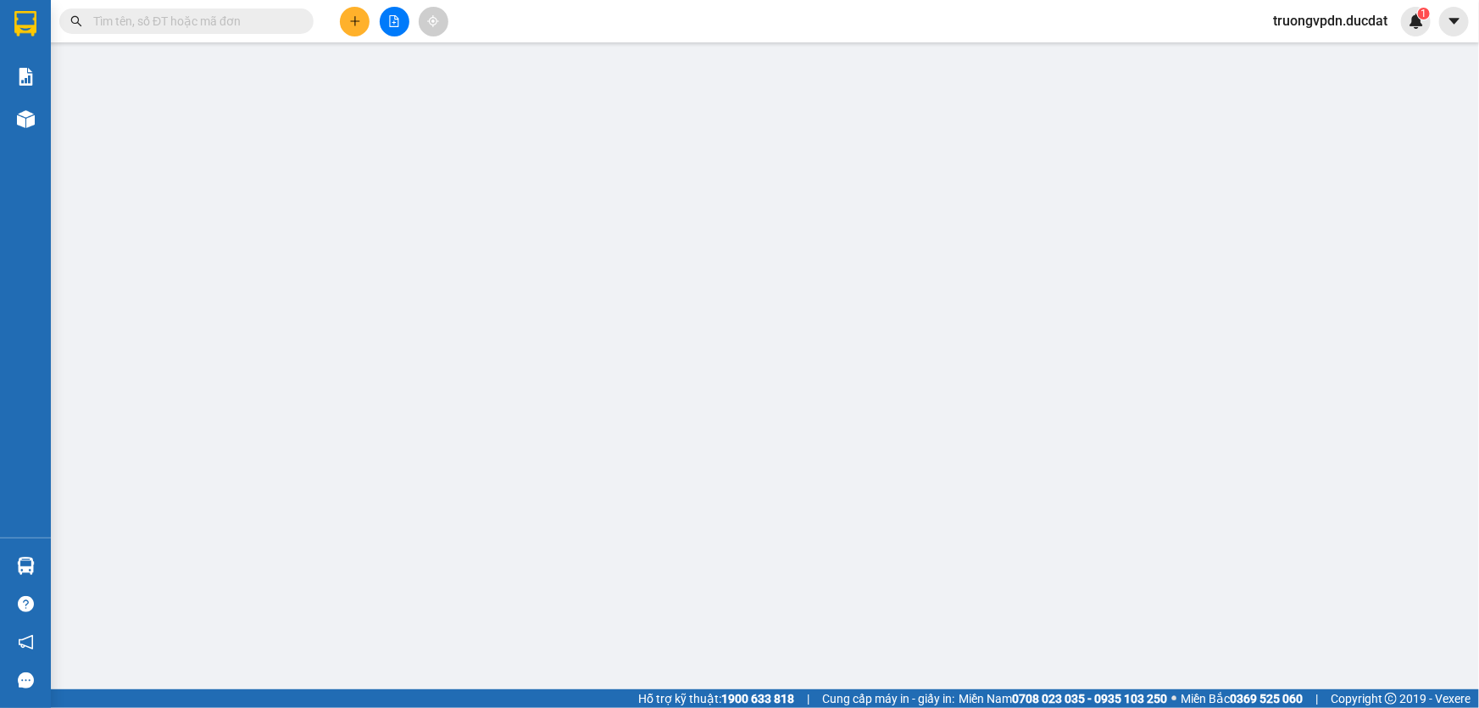
type input "0988074885"
type input "800.000"
type input "400.000"
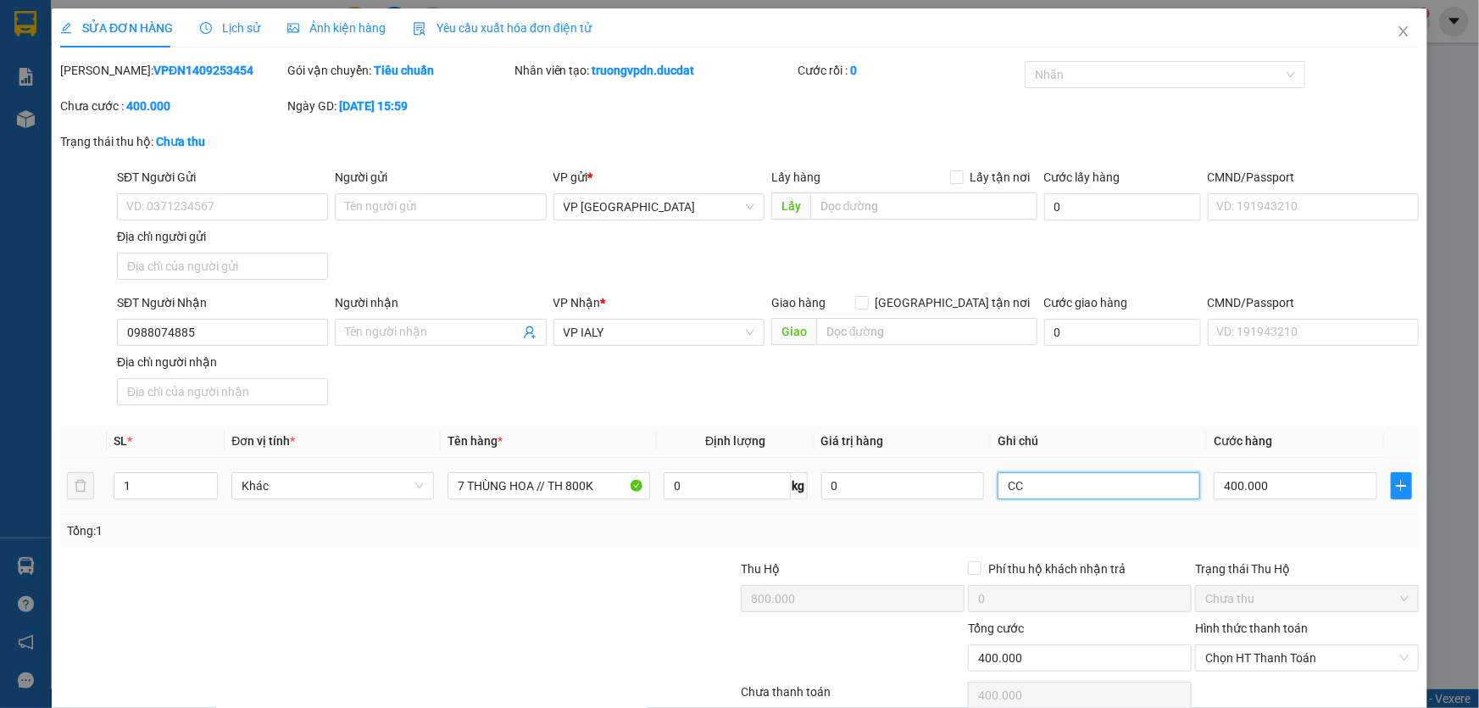
click at [1098, 489] on input "CC" at bounding box center [1099, 485] width 203 height 27
paste input "TÁCH THU HỘ GỬI LẠI DN GIÚP EM NHÉ"
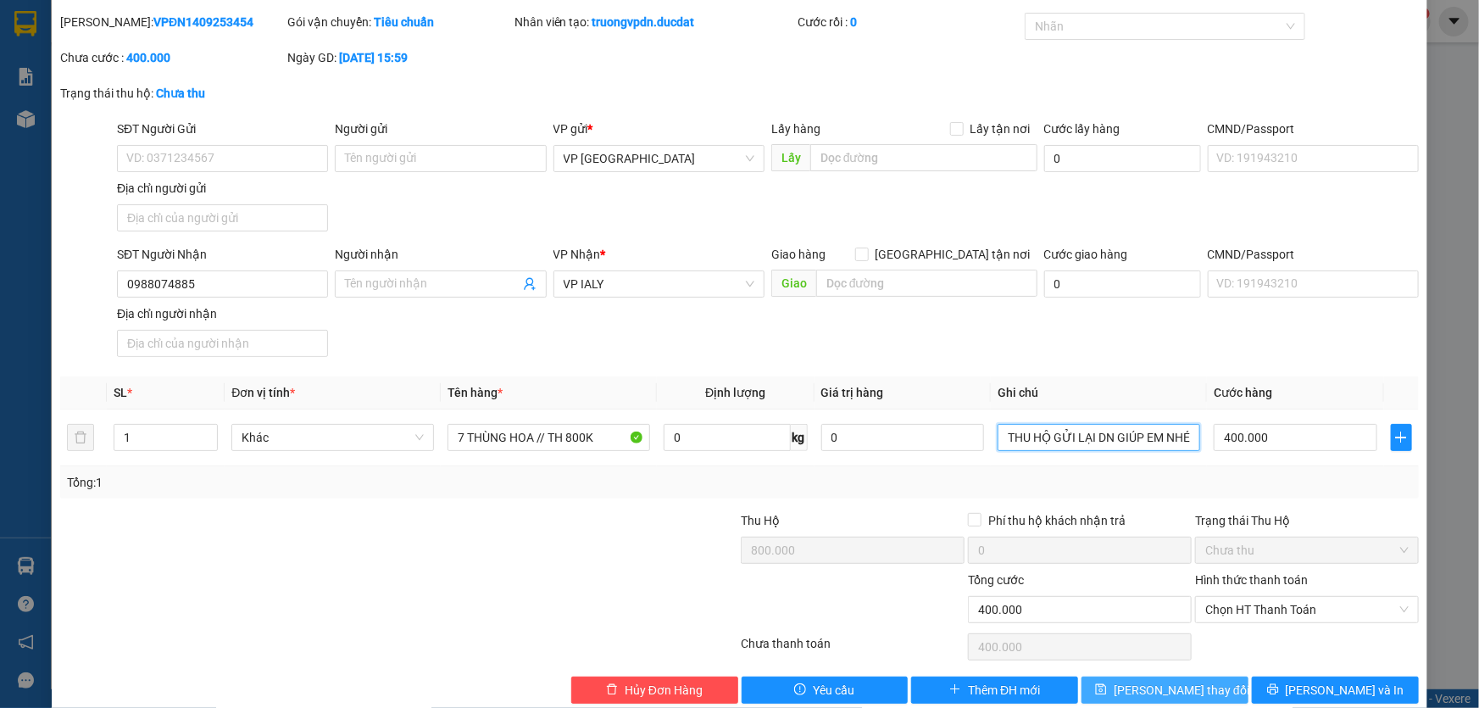
scroll to position [75, 0]
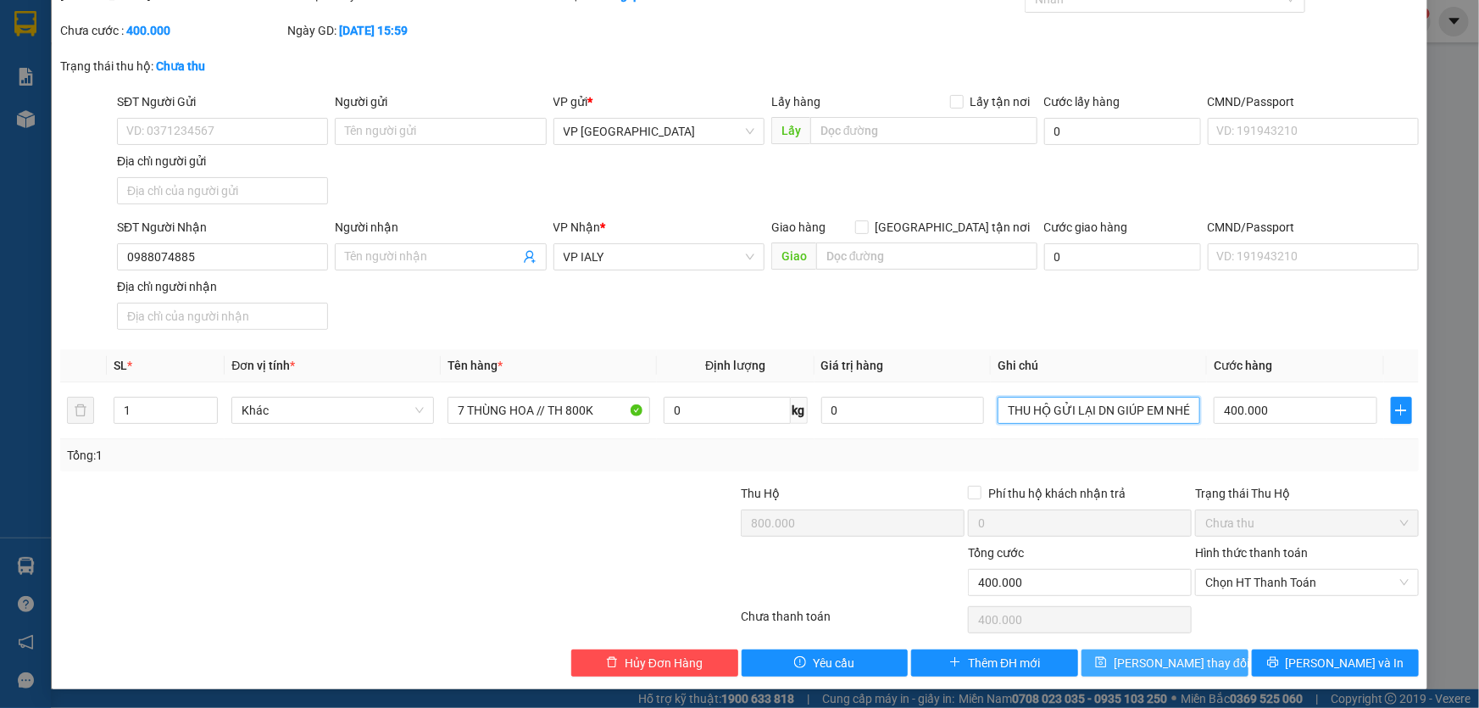
type input "CC TÁCH THU HỘ GỬI LẠI DN GIÚP EM NHÉ"
click at [1111, 655] on button "Lưu thay đổi" at bounding box center [1165, 662] width 167 height 27
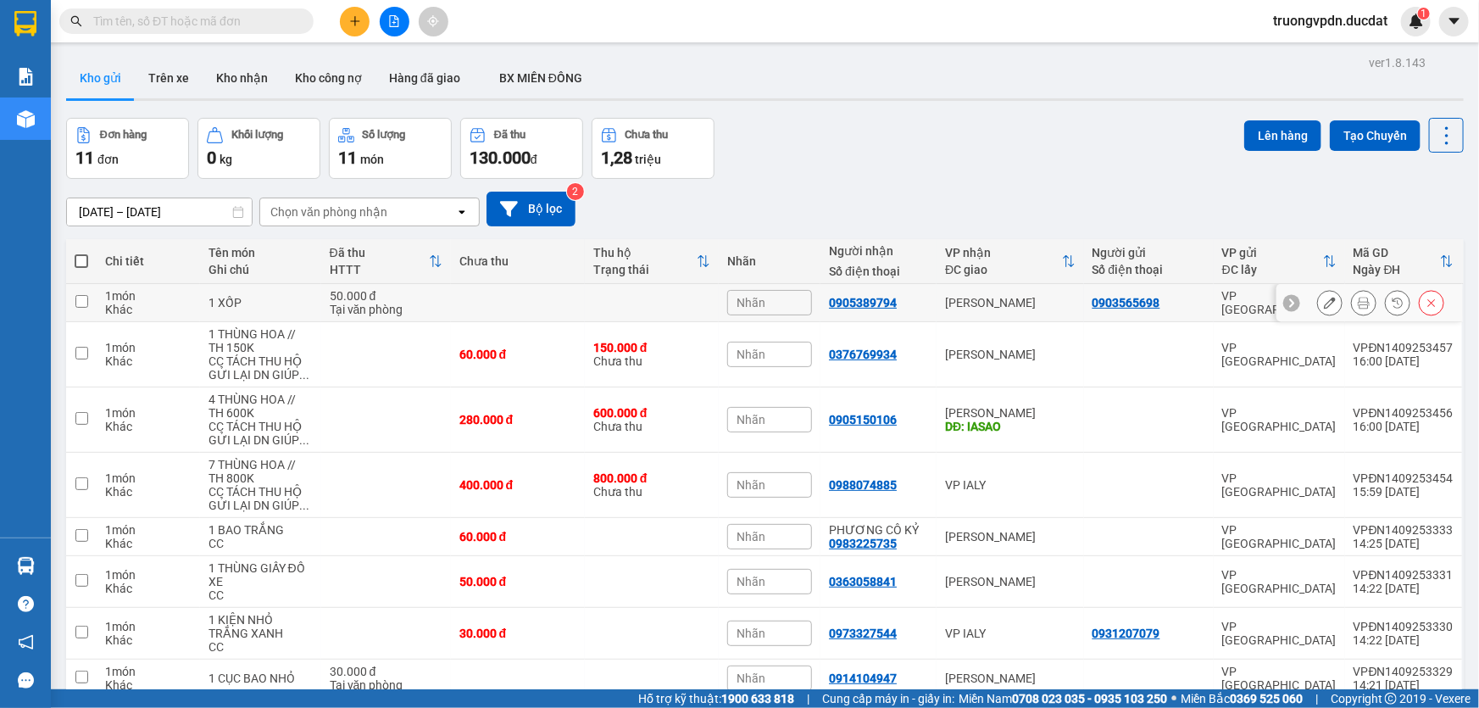
scroll to position [165, 0]
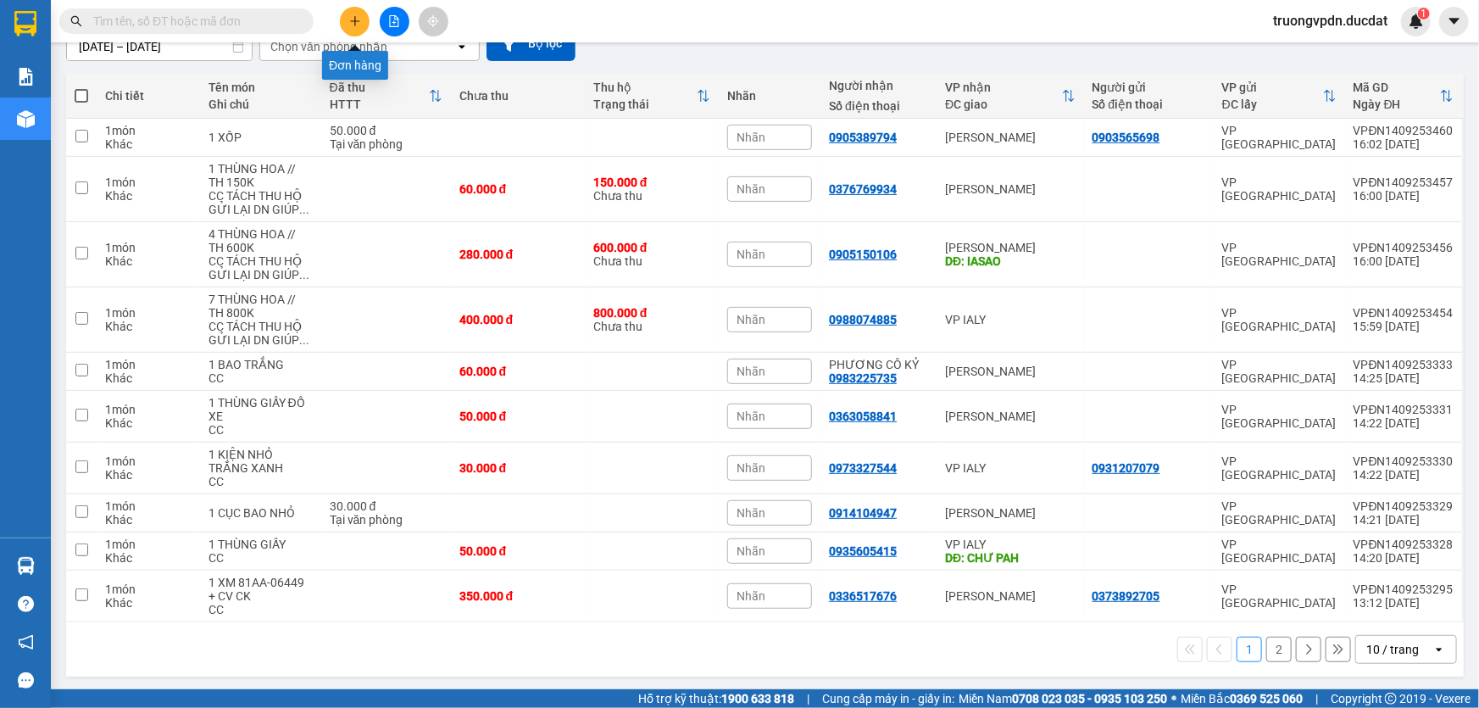
click at [357, 25] on icon "plus" at bounding box center [355, 21] width 12 height 12
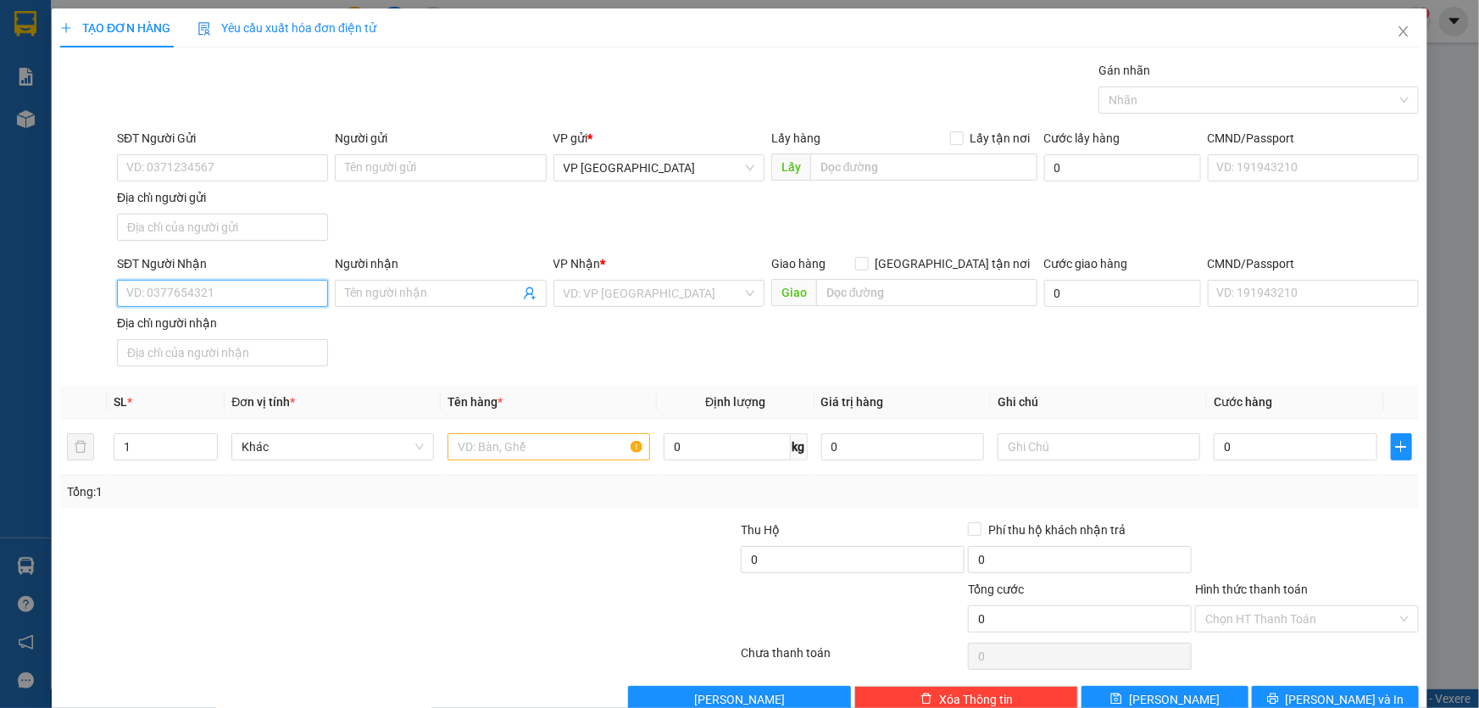
click at [234, 289] on input "SĐT Người Nhận" at bounding box center [222, 293] width 211 height 27
click at [224, 322] on div "0363122973" at bounding box center [220, 326] width 189 height 19
type input "0363122973"
click at [569, 452] on input "text" at bounding box center [549, 446] width 203 height 27
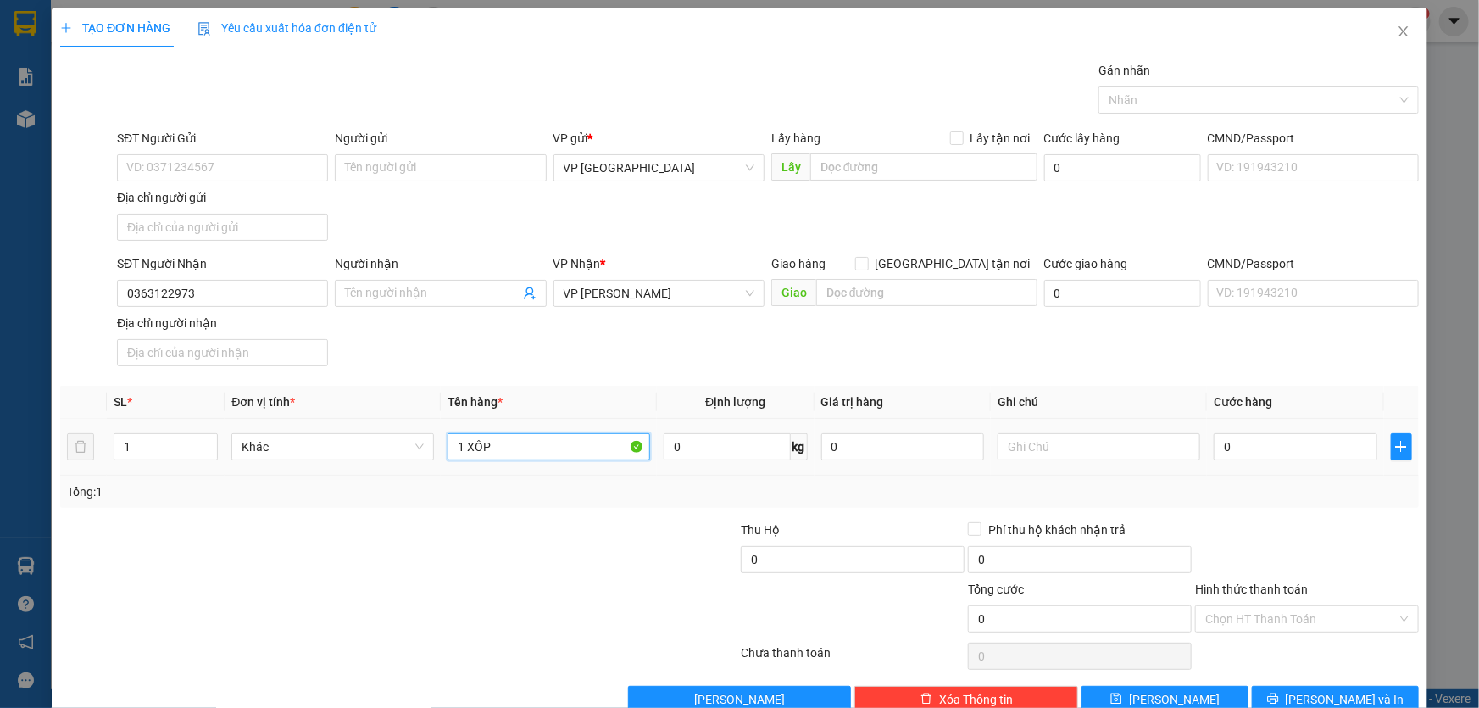
type input "1 XỐP"
type input "5"
type input "50"
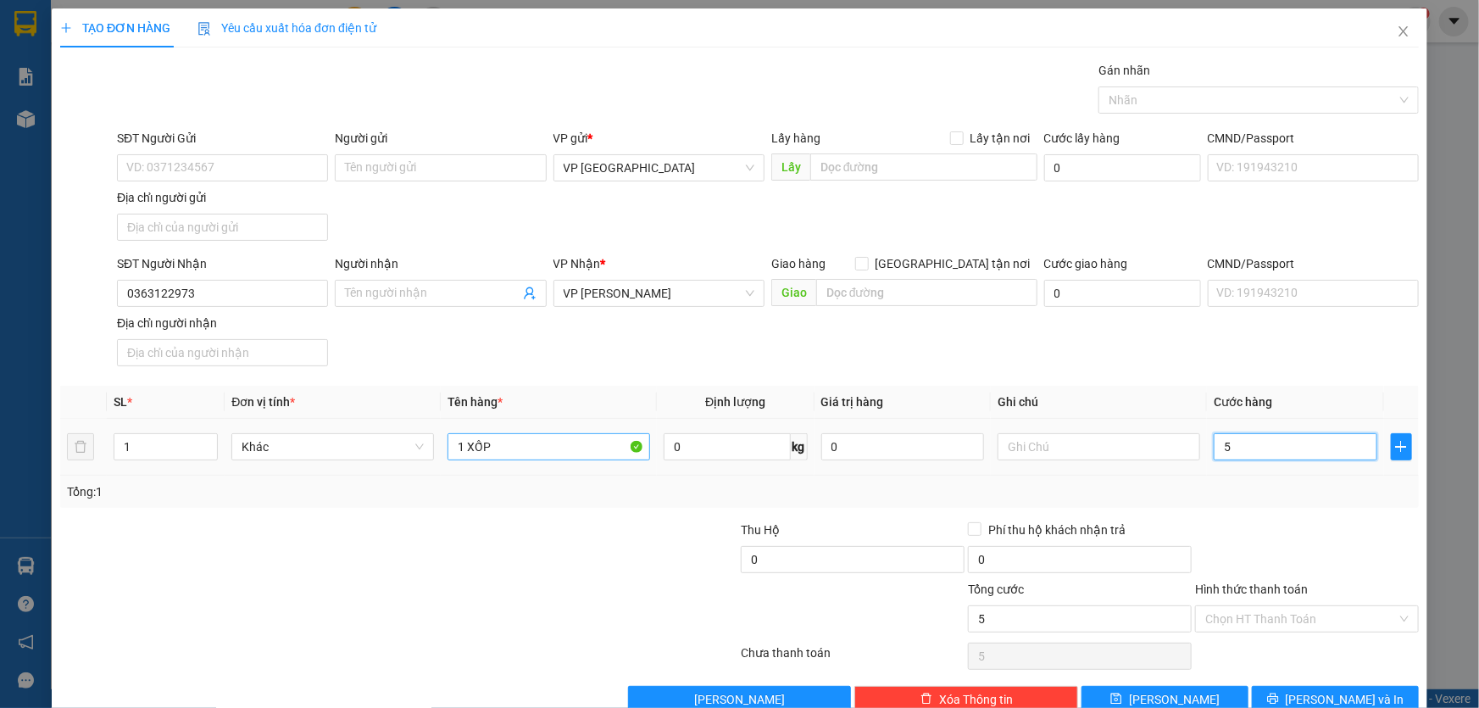
type input "50"
type input "500"
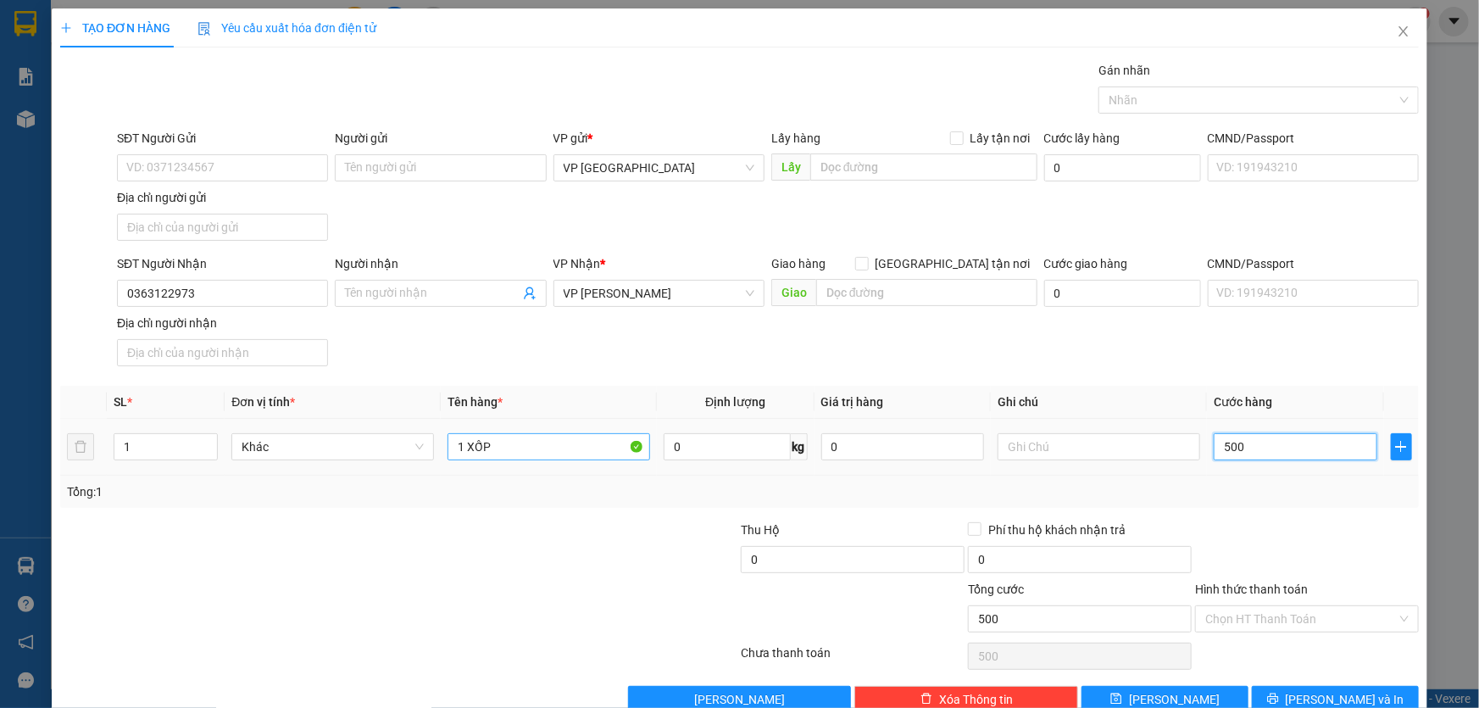
type input "5.000"
type input "50.000"
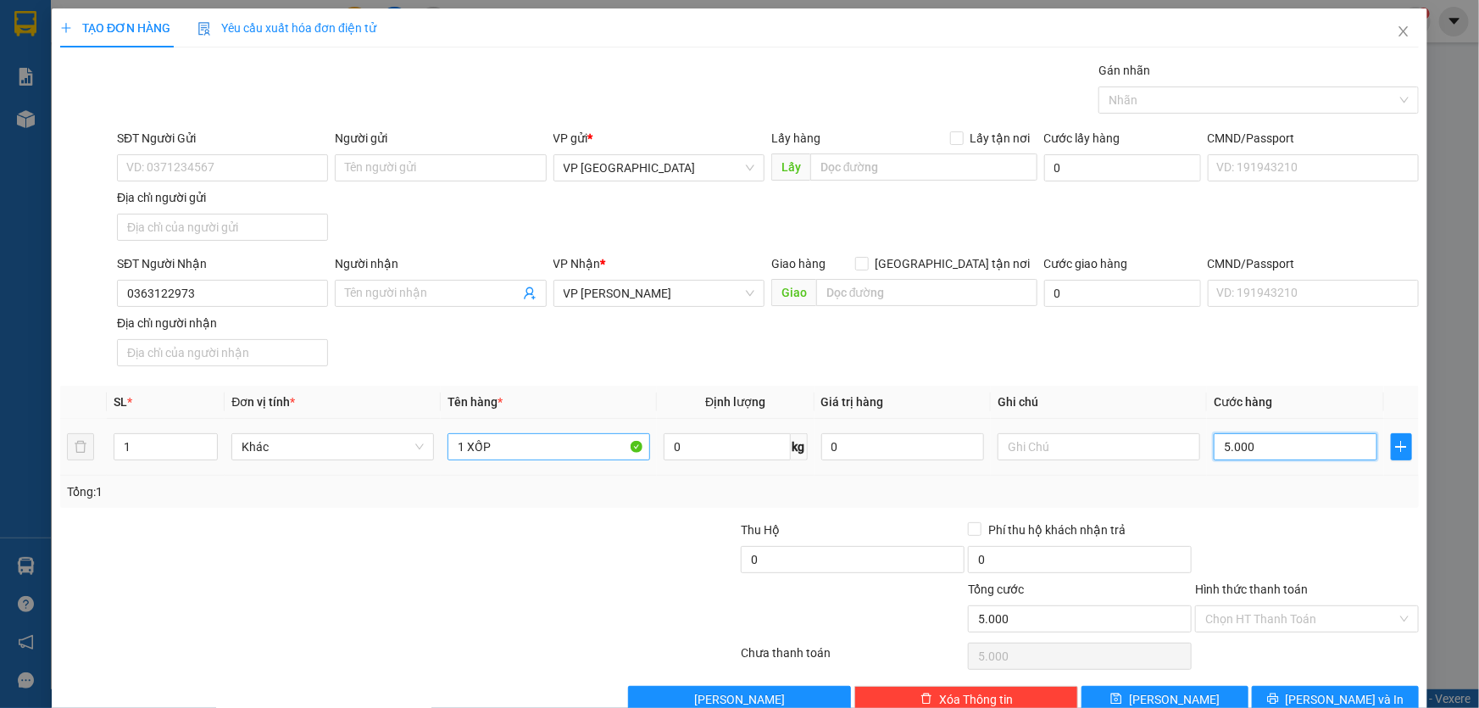
type input "50.000"
click at [1318, 618] on input "Hình thức thanh toán" at bounding box center [1301, 618] width 192 height 25
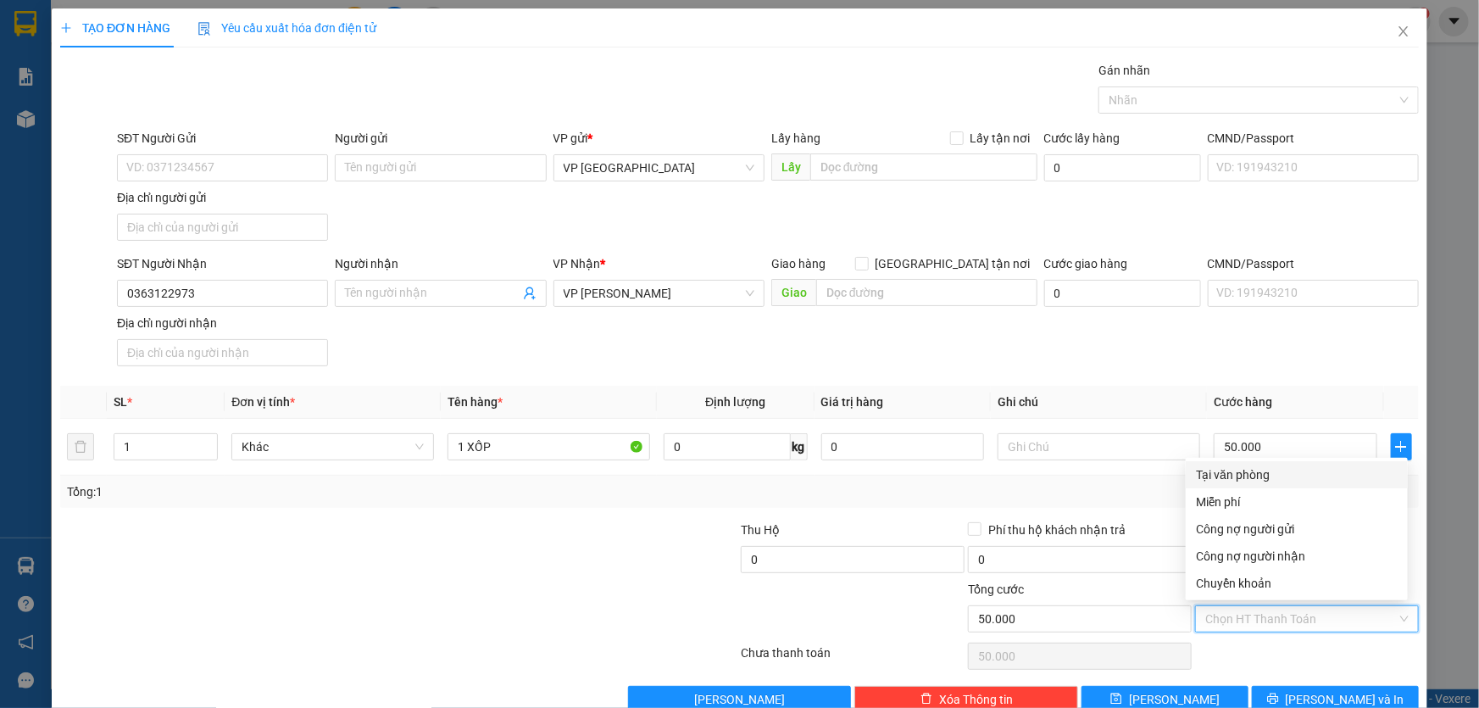
click at [1248, 476] on div "Tại văn phòng" at bounding box center [1297, 474] width 202 height 19
type input "0"
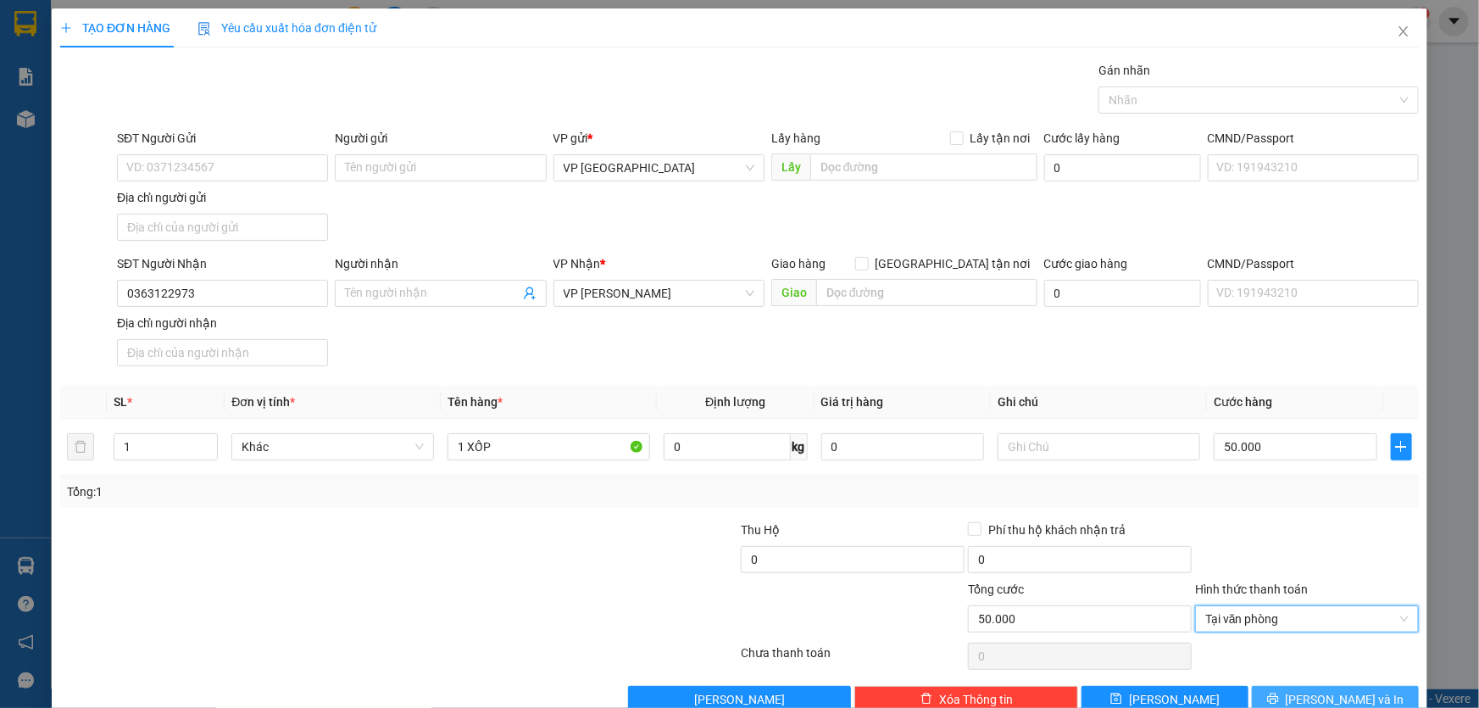
click at [1351, 692] on span "Lưu và In" at bounding box center [1345, 699] width 119 height 19
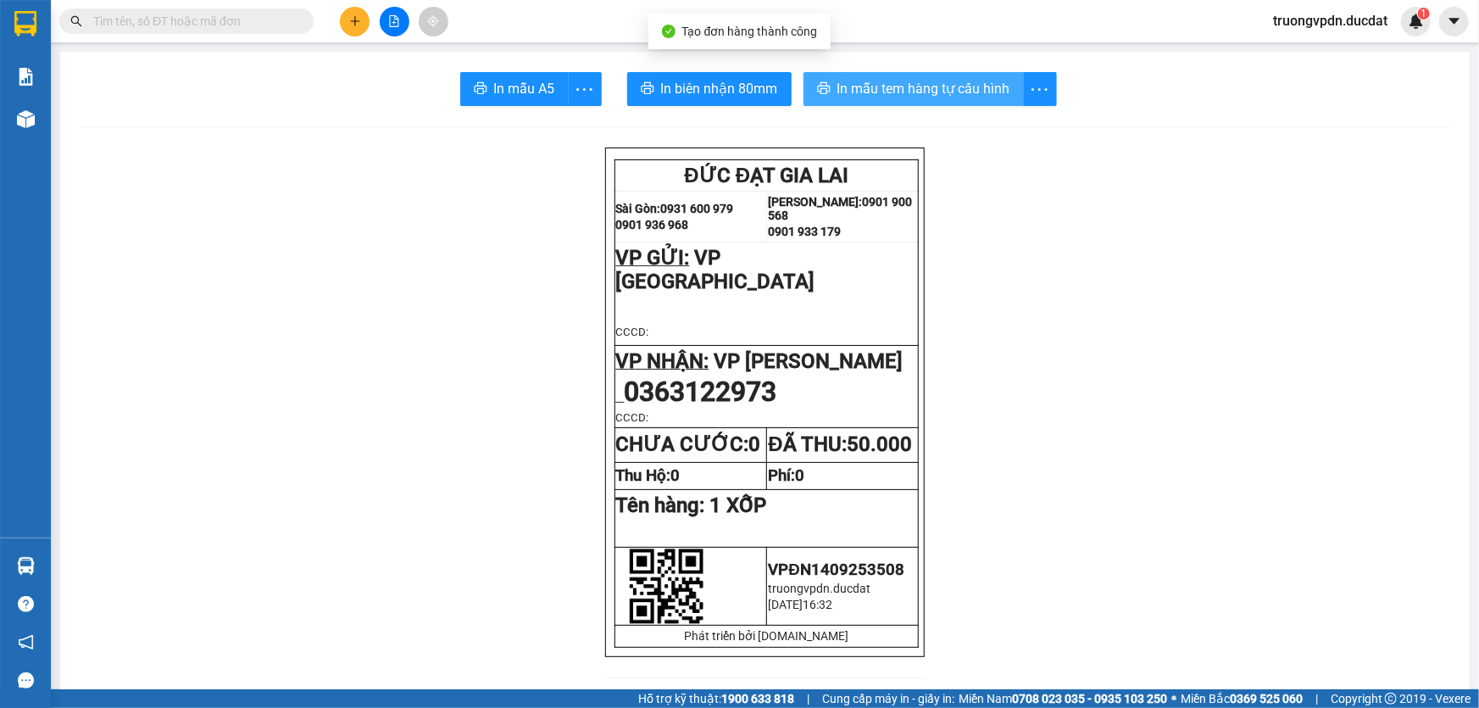
click at [962, 95] on span "In mẫu tem hàng tự cấu hình" at bounding box center [923, 88] width 173 height 21
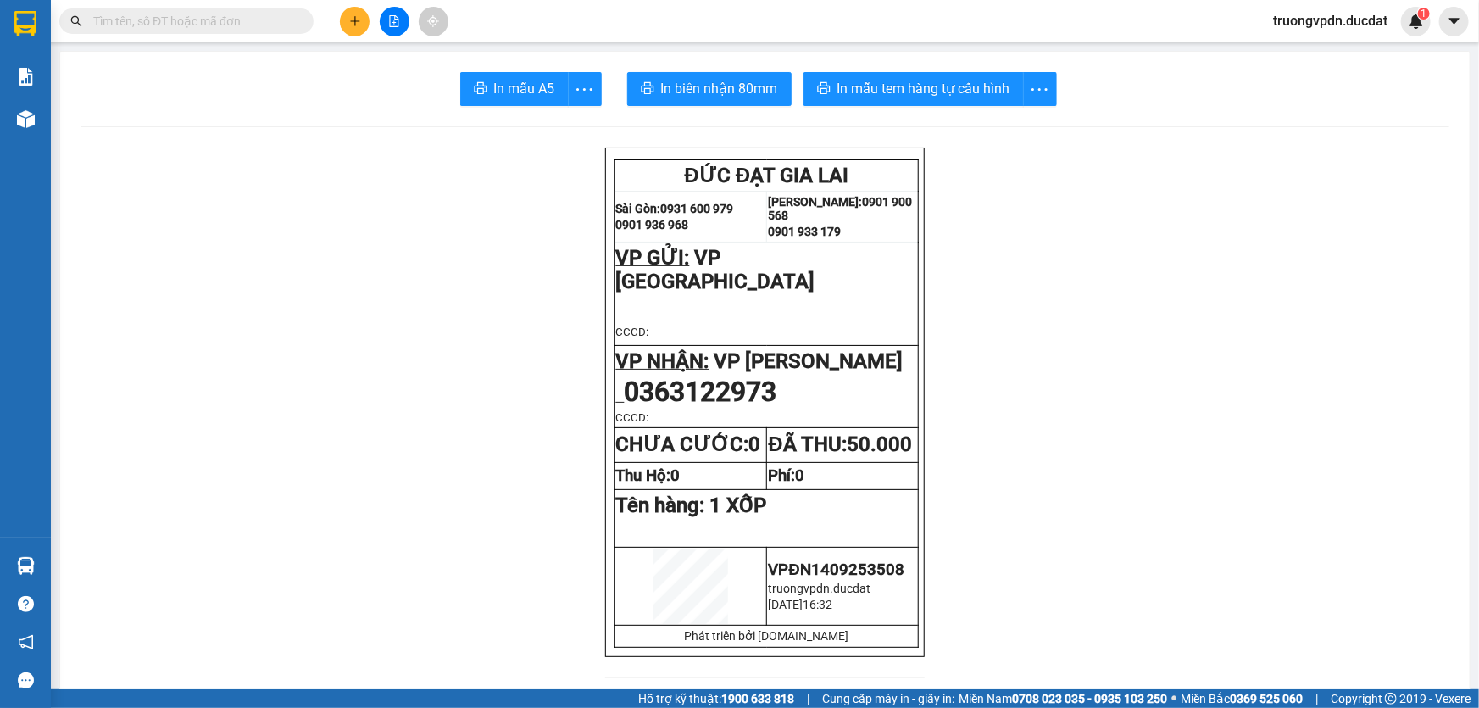
click at [361, 17] on button at bounding box center [355, 22] width 30 height 30
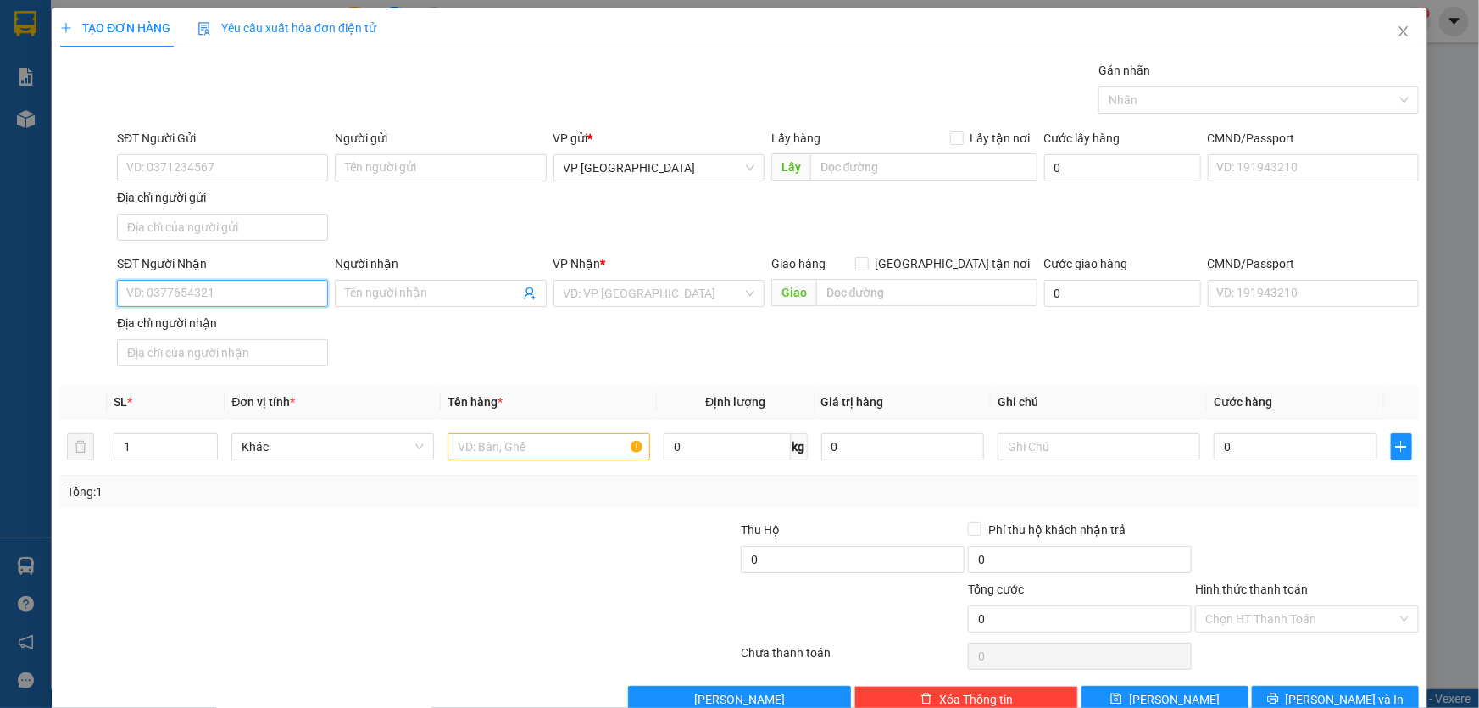
click at [229, 291] on input "SĐT Người Nhận" at bounding box center [222, 293] width 211 height 27
click at [165, 331] on div "0964079777" at bounding box center [220, 326] width 189 height 19
type input "0964079777"
click at [546, 456] on input "text" at bounding box center [549, 446] width 203 height 27
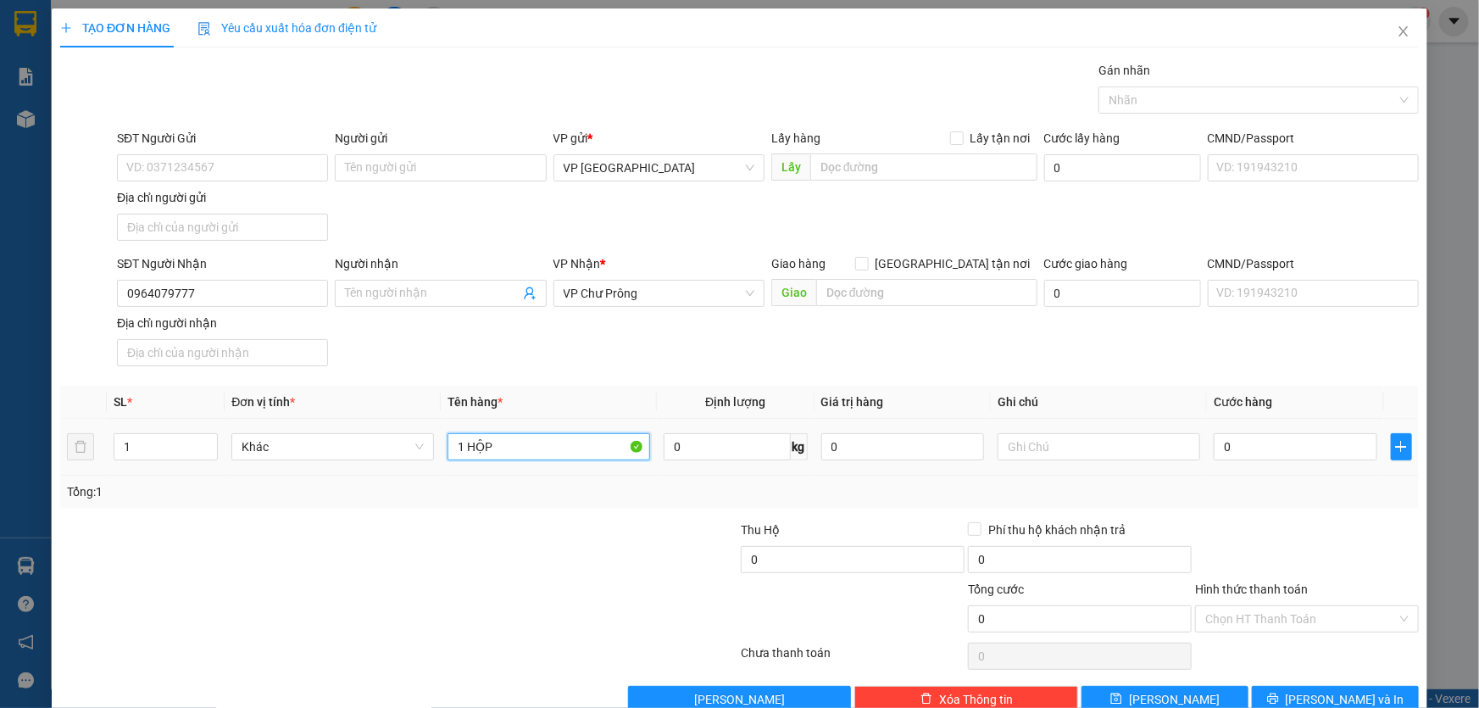
type input "1 HỘP"
type input "3"
type input "30"
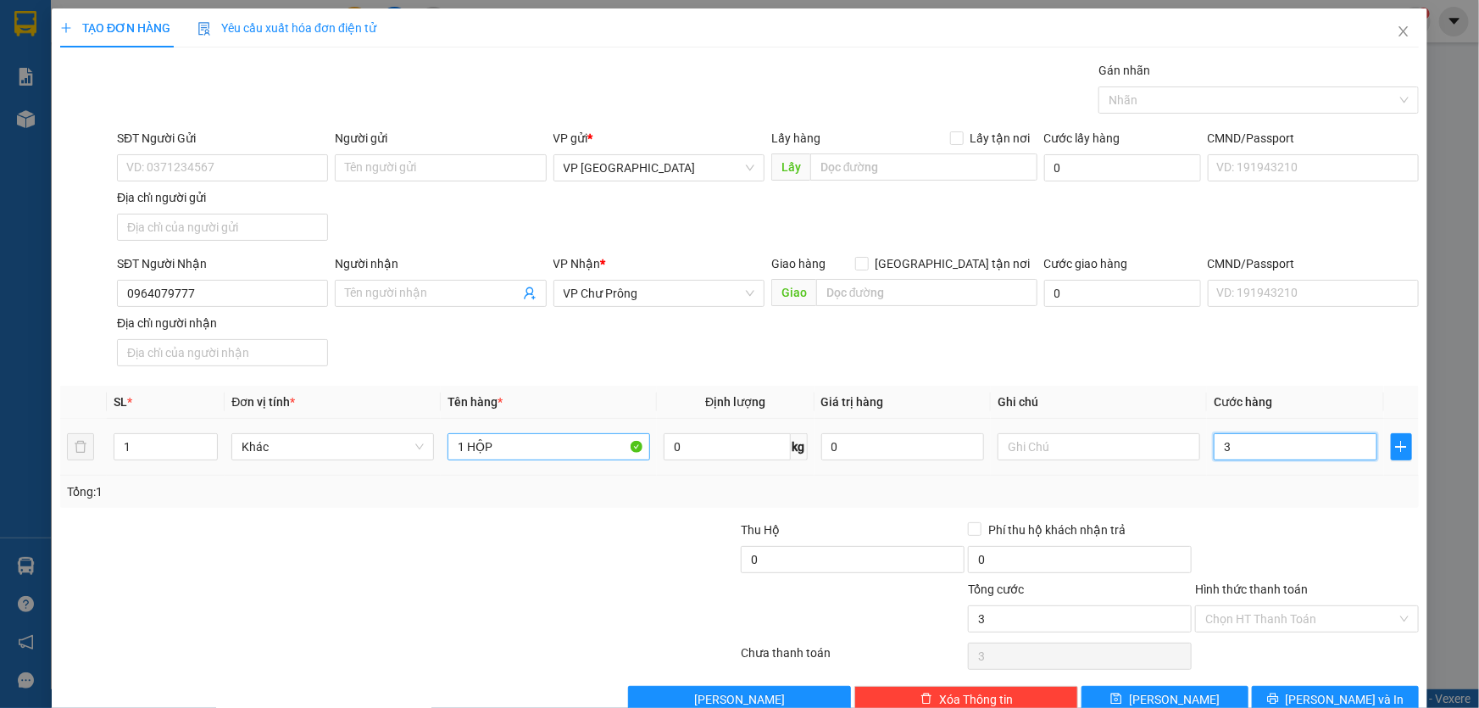
type input "30"
type input "300"
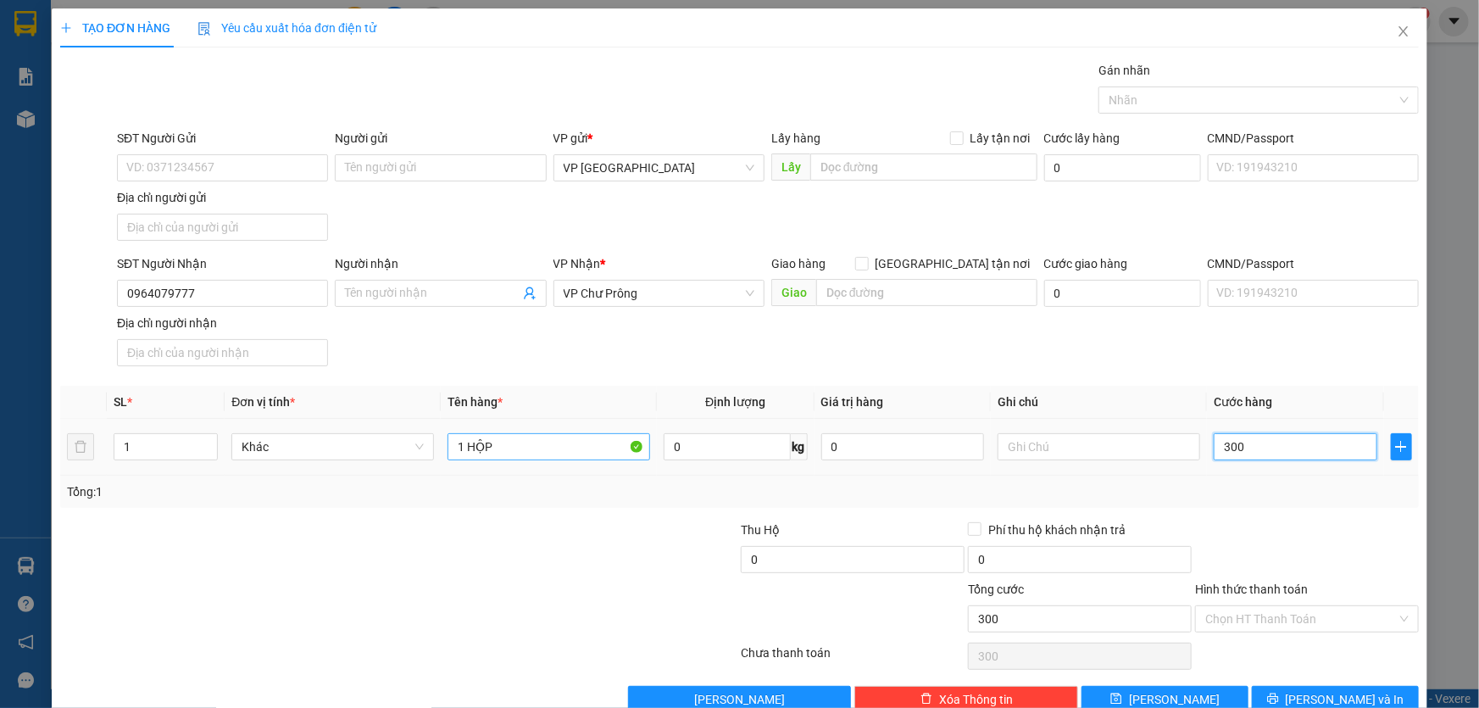
type input "3.000"
type input "30.000"
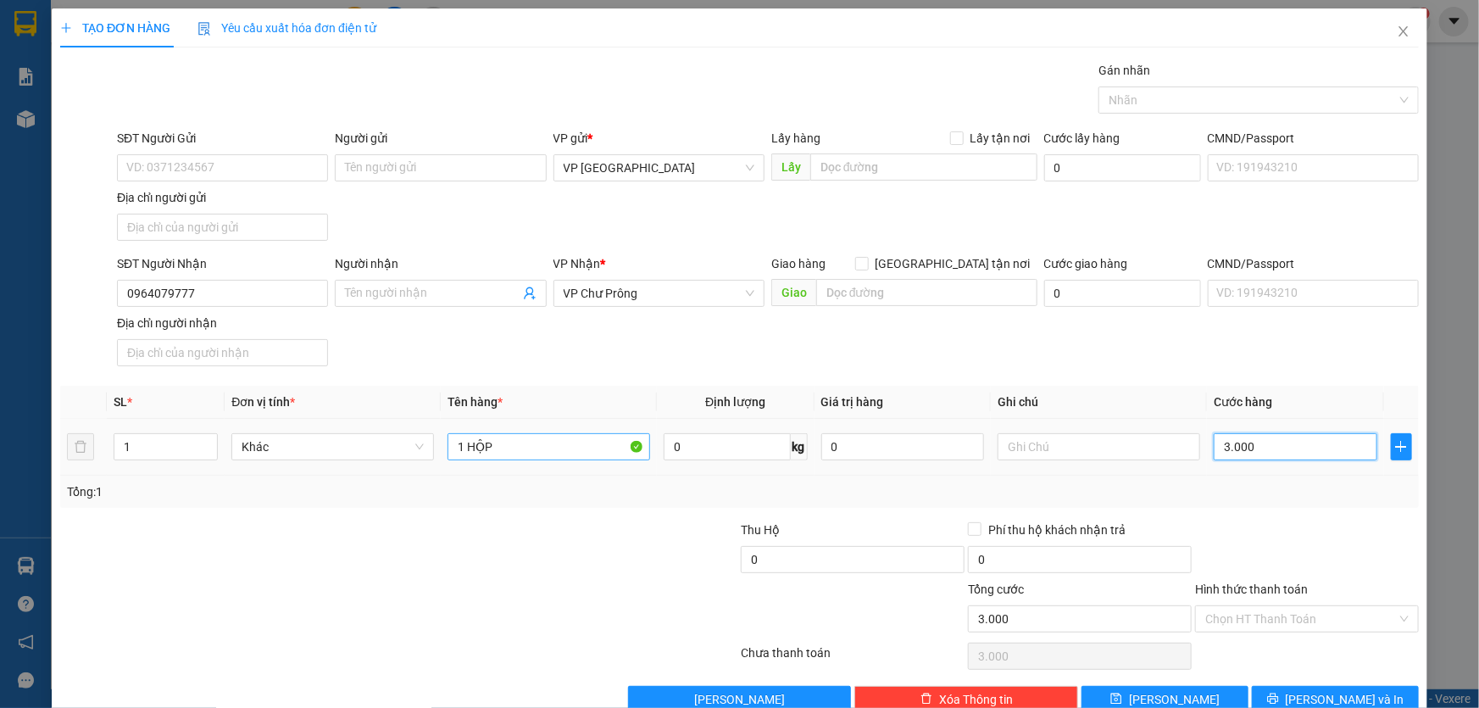
type input "30.000"
click at [1258, 611] on input "Hình thức thanh toán" at bounding box center [1301, 618] width 192 height 25
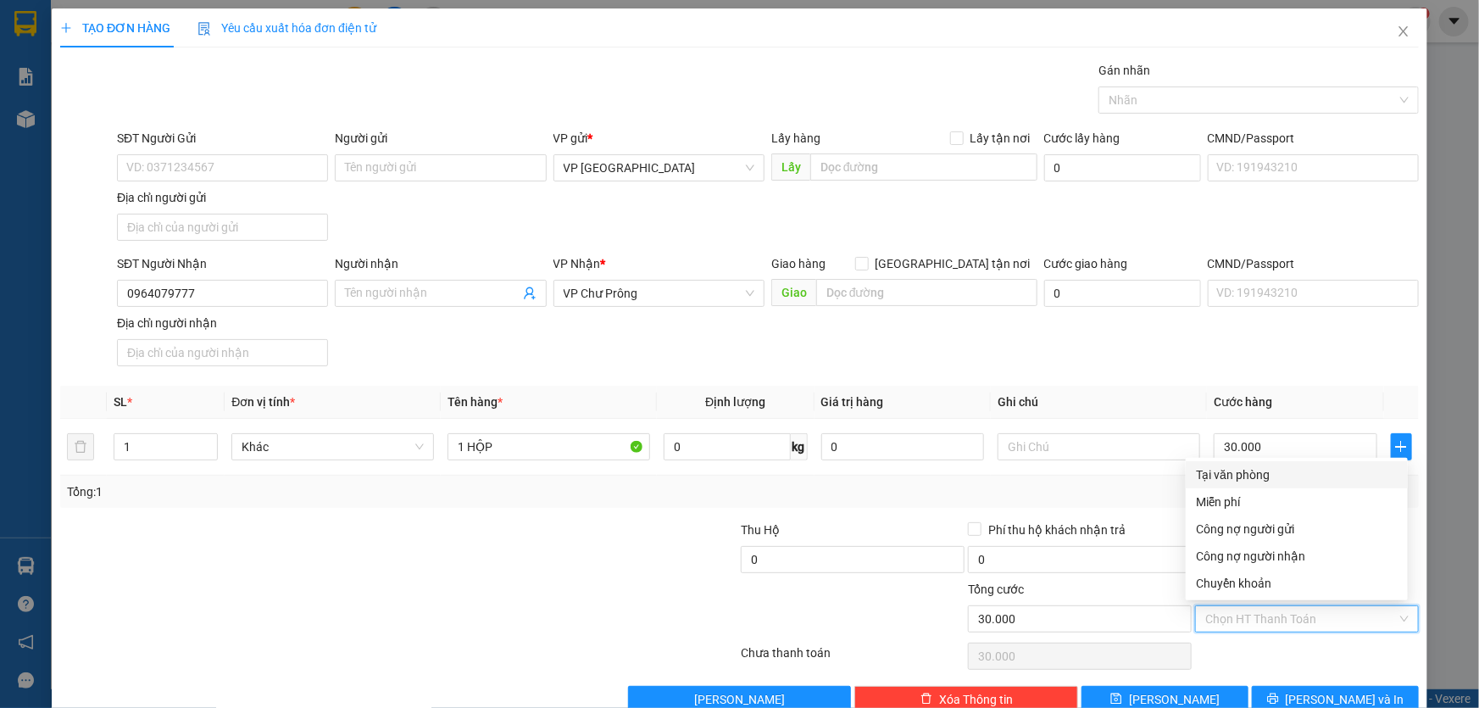
click at [1242, 464] on div "Tại văn phòng" at bounding box center [1297, 474] width 222 height 27
type input "0"
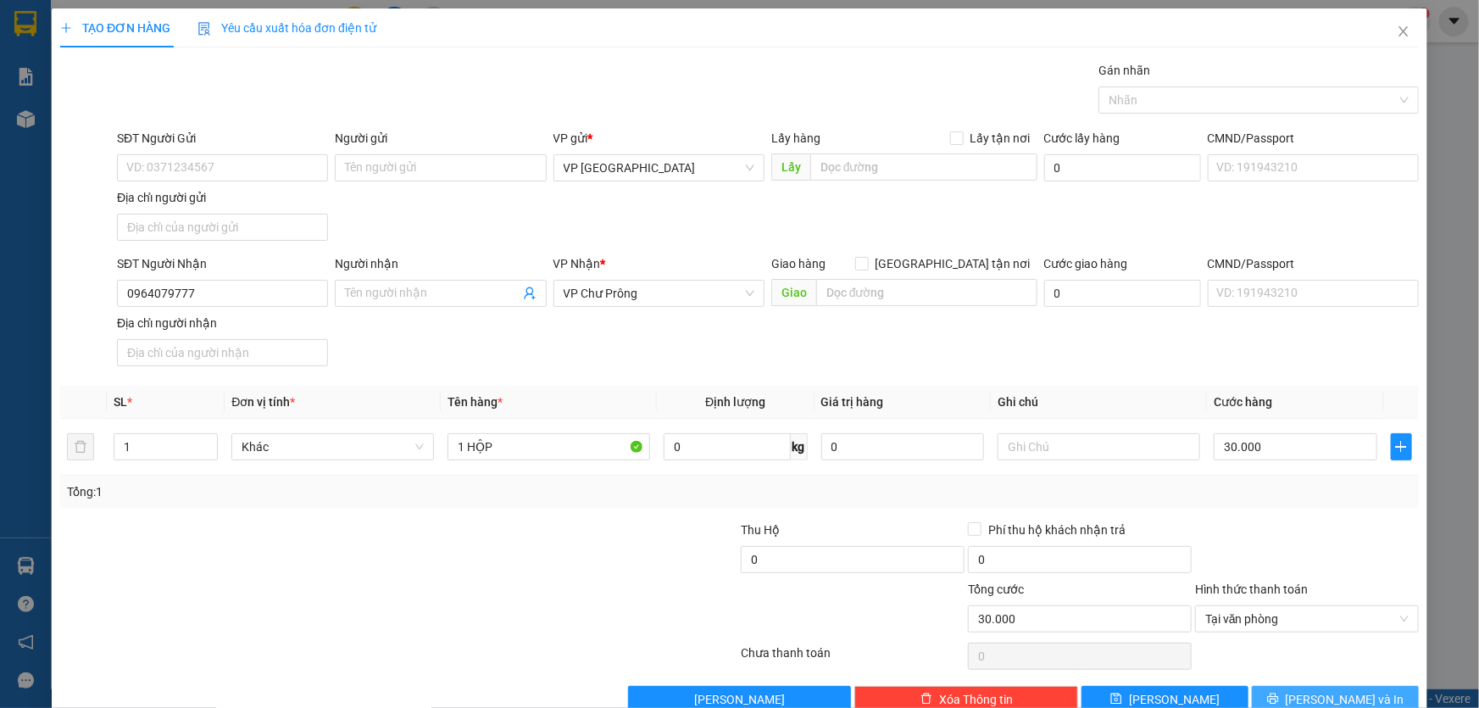
click at [1330, 695] on span "Lưu và In" at bounding box center [1345, 699] width 119 height 19
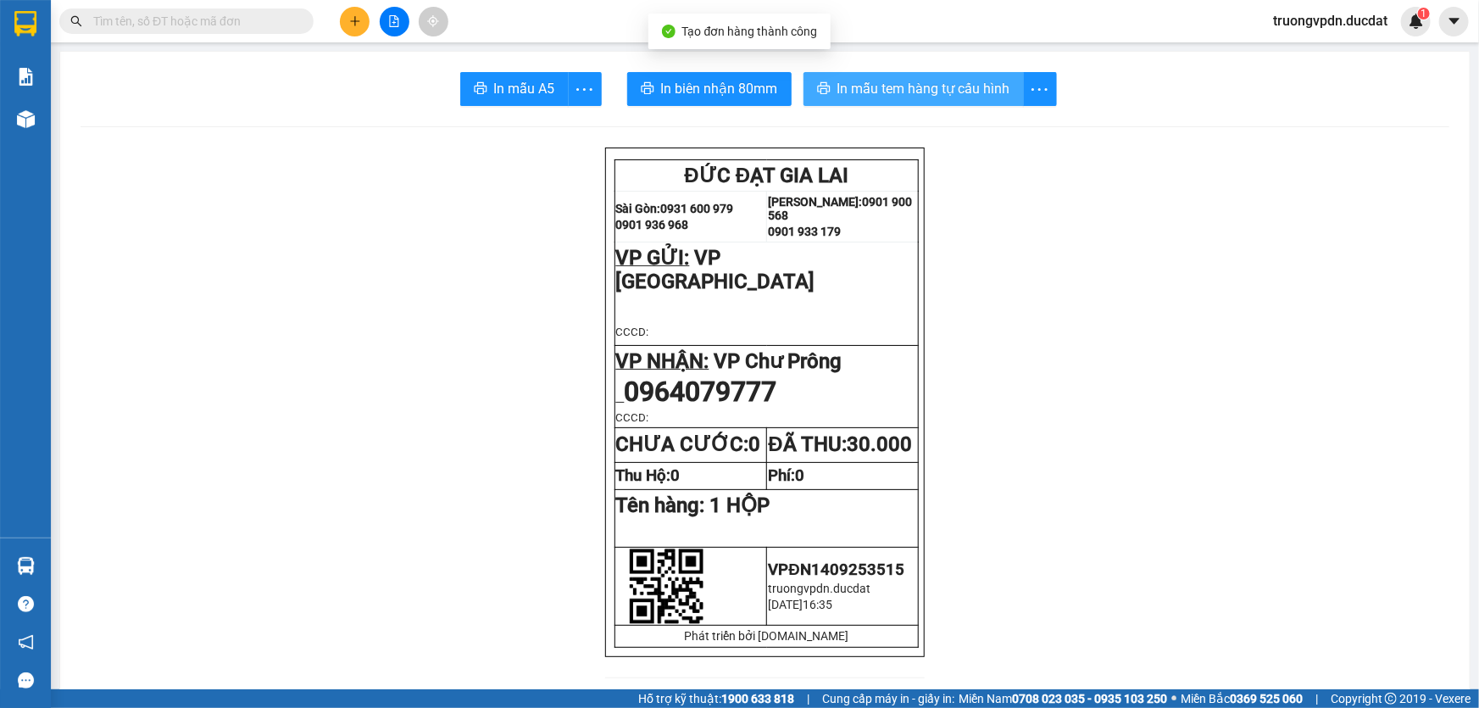
click at [991, 78] on span "In mẫu tem hàng tự cấu hình" at bounding box center [923, 88] width 173 height 21
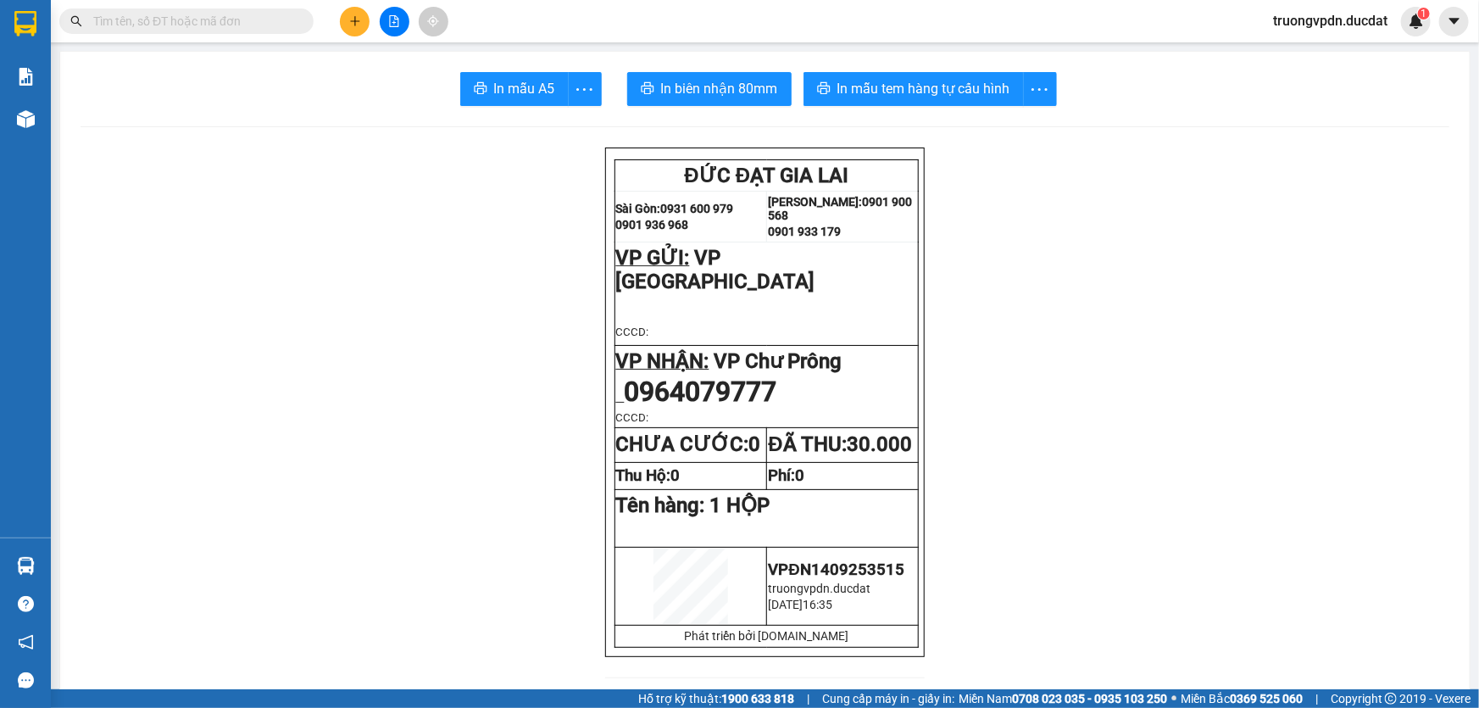
click at [349, 22] on icon "plus" at bounding box center [355, 21] width 12 height 12
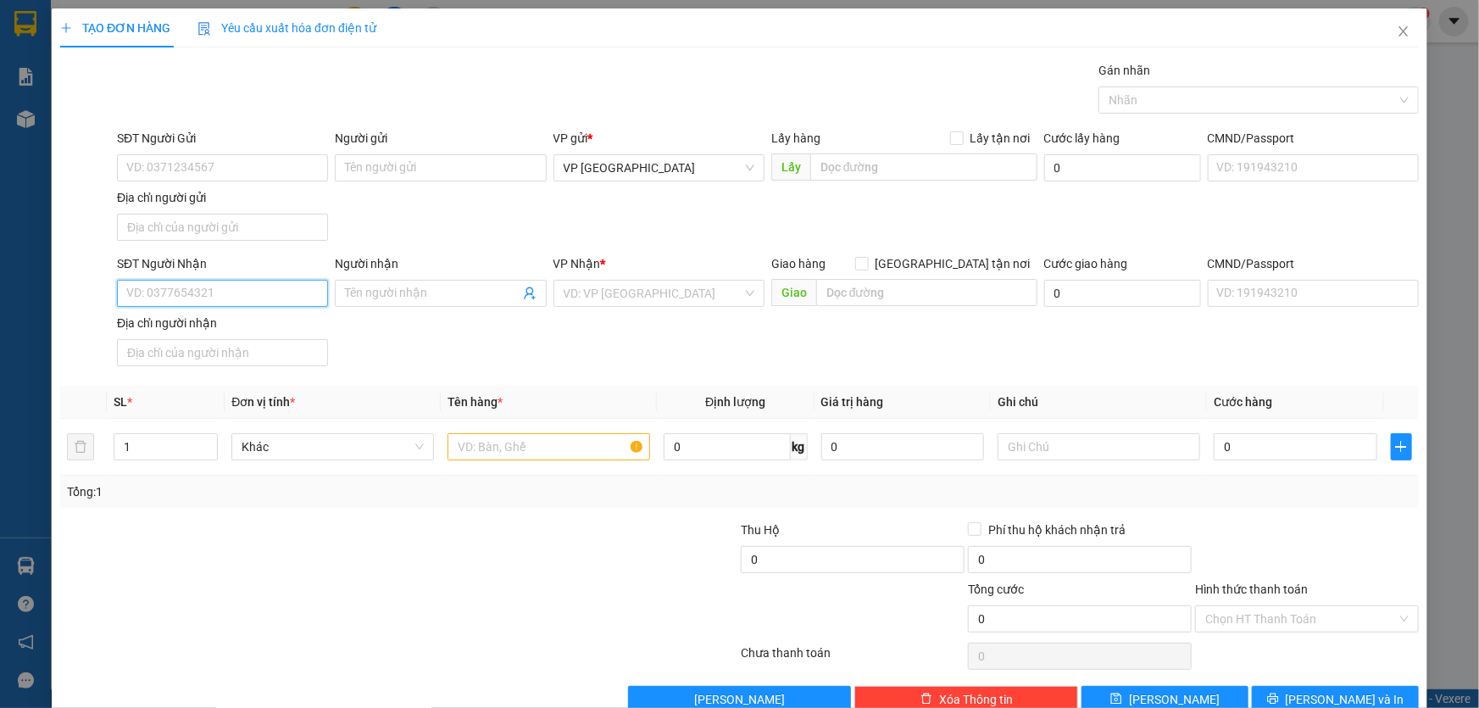
click at [245, 280] on input "SĐT Người Nhận" at bounding box center [222, 293] width 211 height 27
type input "389"
drag, startPoint x: 172, startPoint y: 298, endPoint x: 71, endPoint y: 309, distance: 101.6
click at [71, 309] on div "SĐT Người Nhận 389 Người nhận Tên người nhận VP Nhận * VD: VP Sài Gòn Giao hàng…" at bounding box center [739, 313] width 1362 height 119
click at [441, 296] on input "Người nhận" at bounding box center [432, 293] width 174 height 19
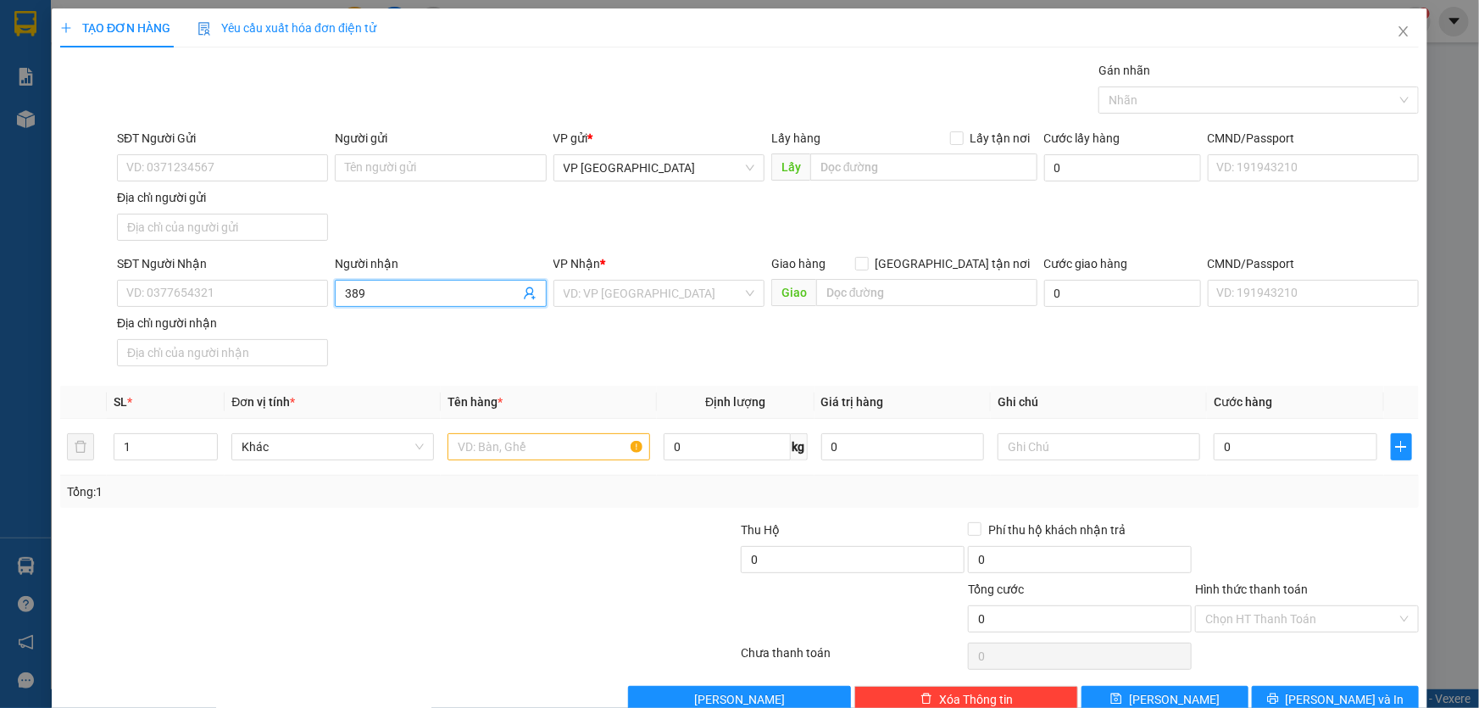
type input "389"
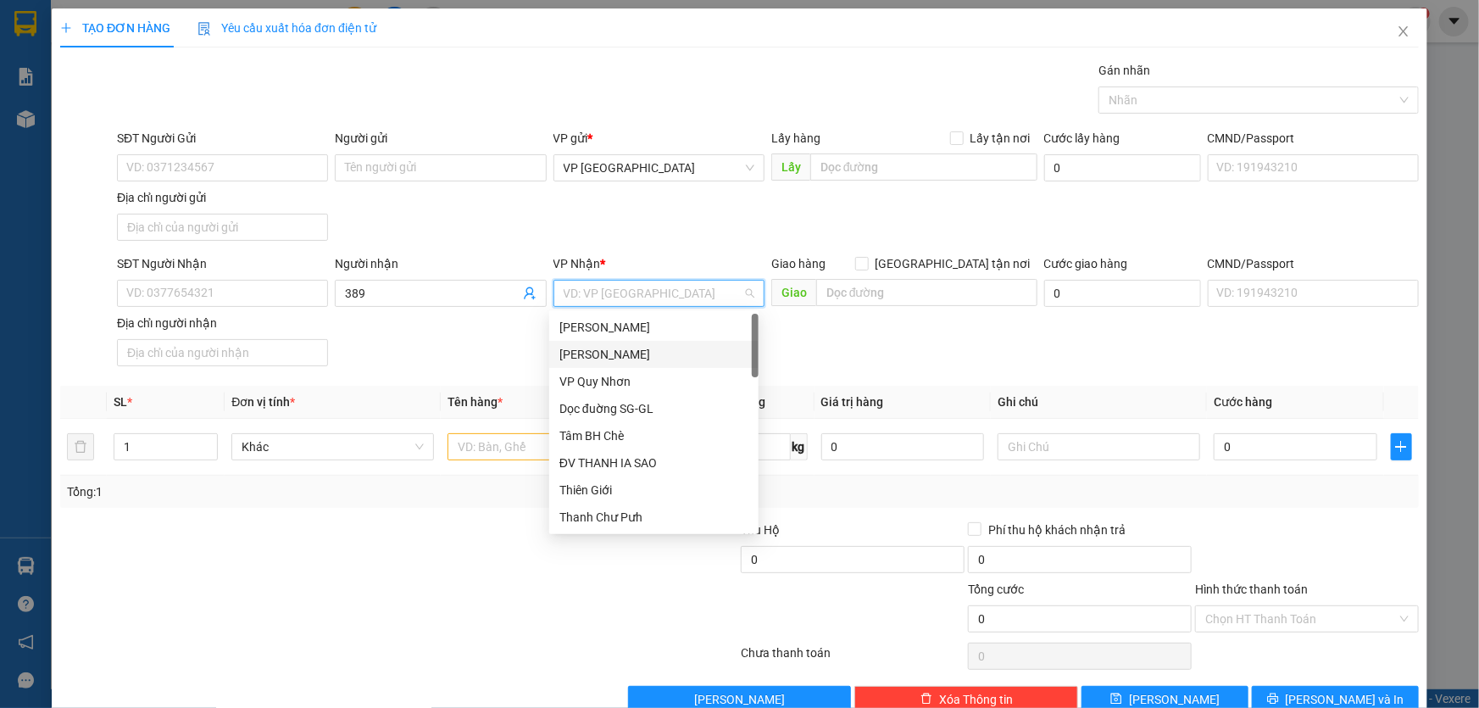
click at [593, 354] on div "[PERSON_NAME]" at bounding box center [653, 354] width 189 height 19
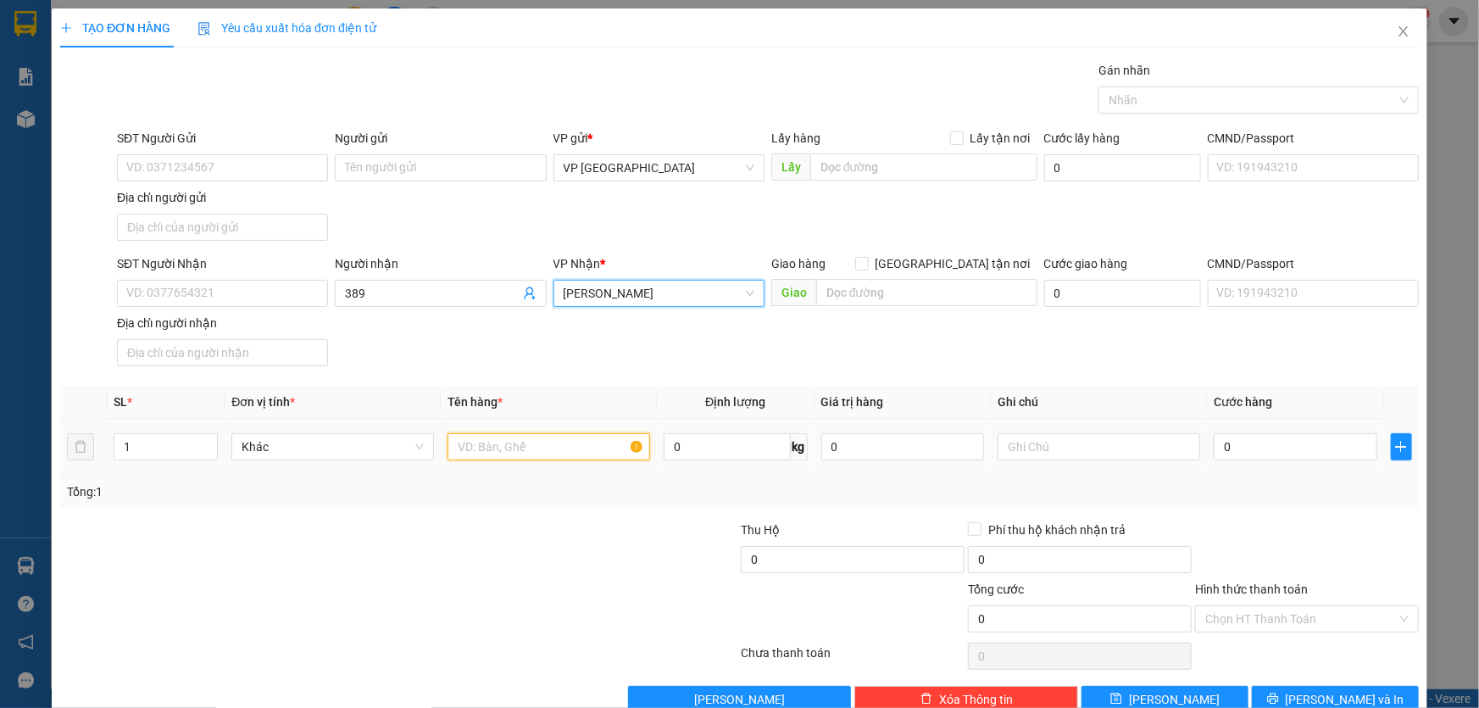
click at [526, 441] on input "text" at bounding box center [549, 446] width 203 height 27
type input "1 XỐP"
type input "CC"
type input "5"
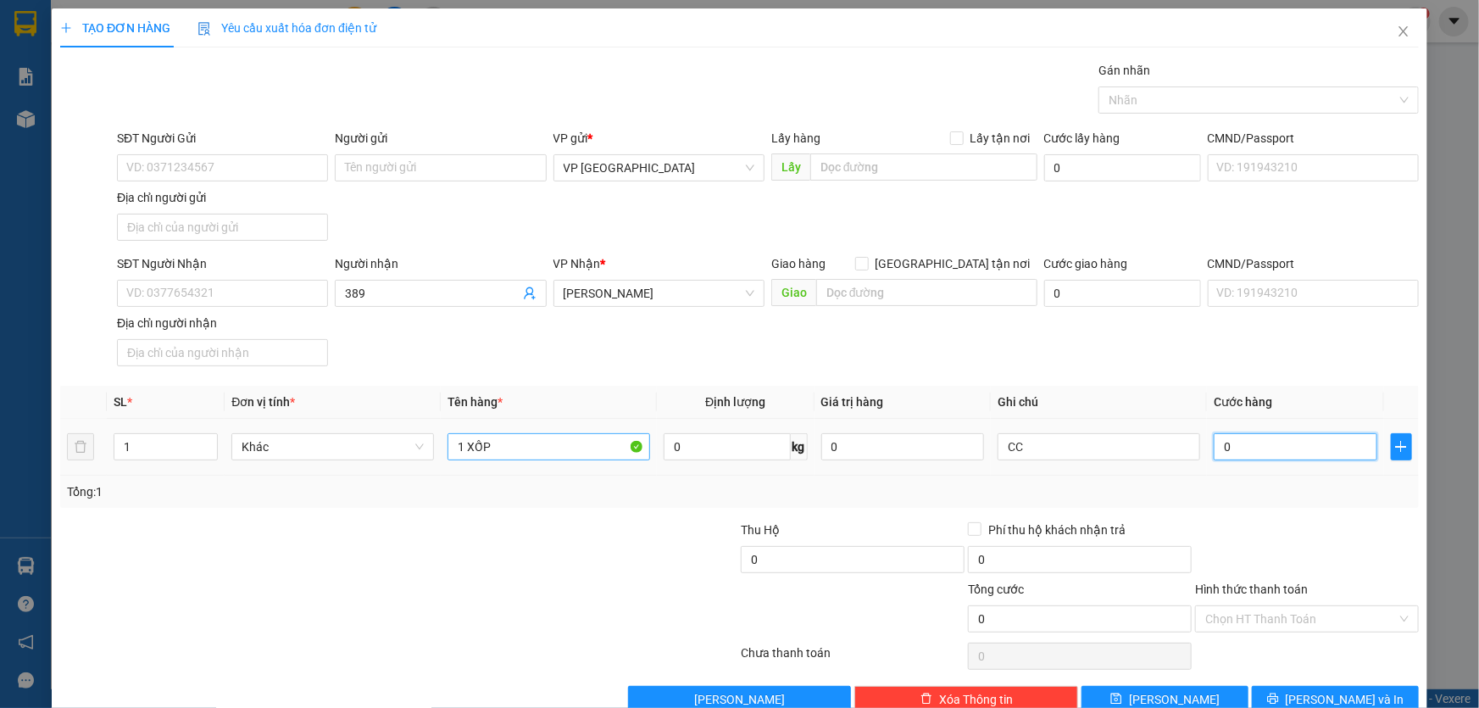
type input "5"
type input "50"
type input "500"
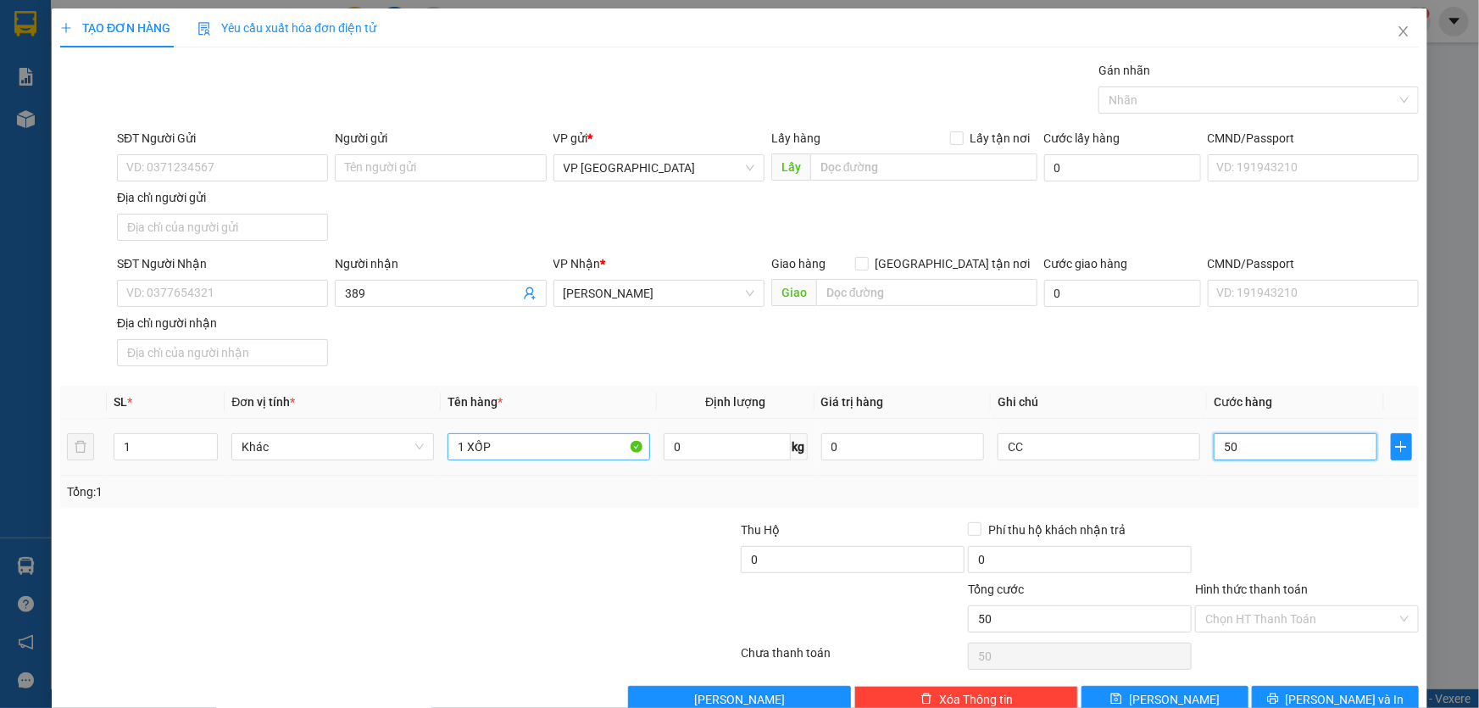
type input "500"
type input "5.000"
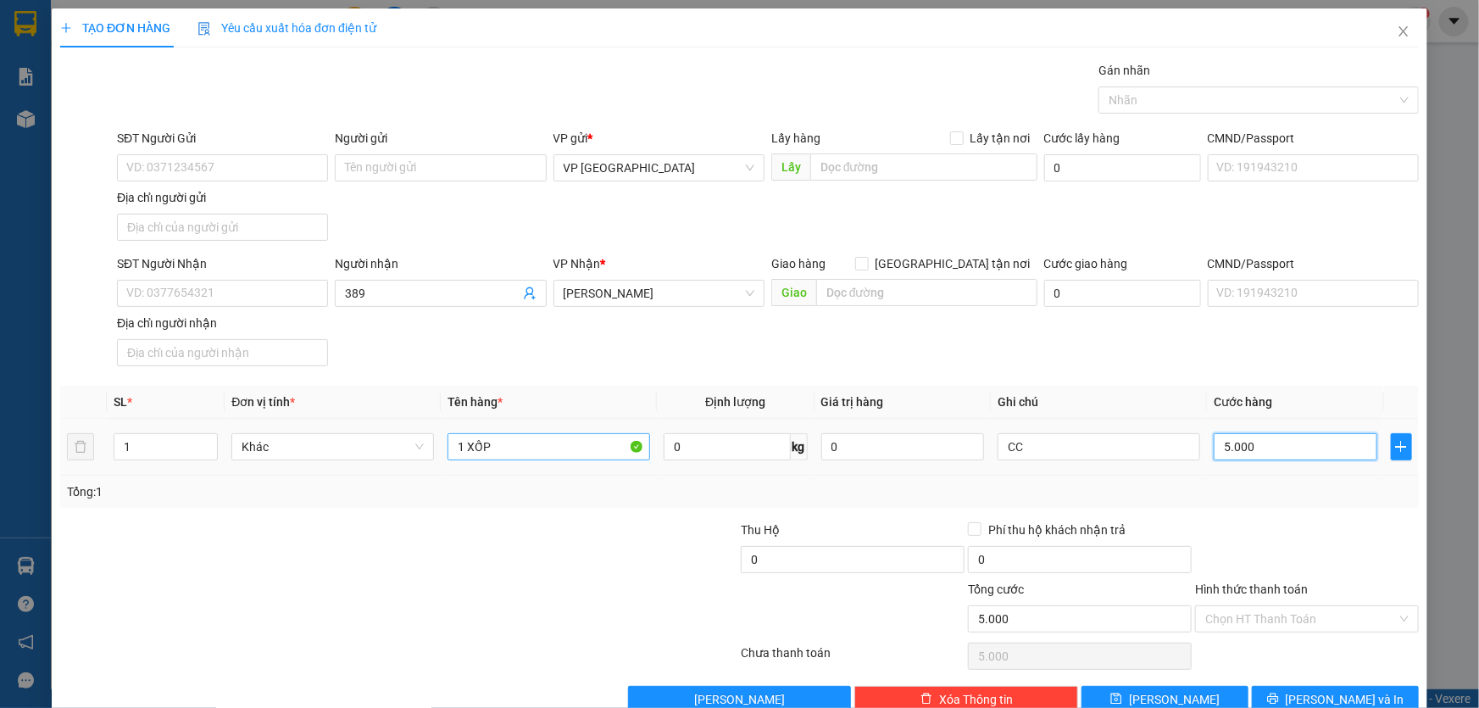
type input "50.000"
click at [1291, 682] on div "Transit Pickup Surcharge Ids Transit Deliver Surcharge Ids Transit Deliver Surc…" at bounding box center [739, 387] width 1359 height 652
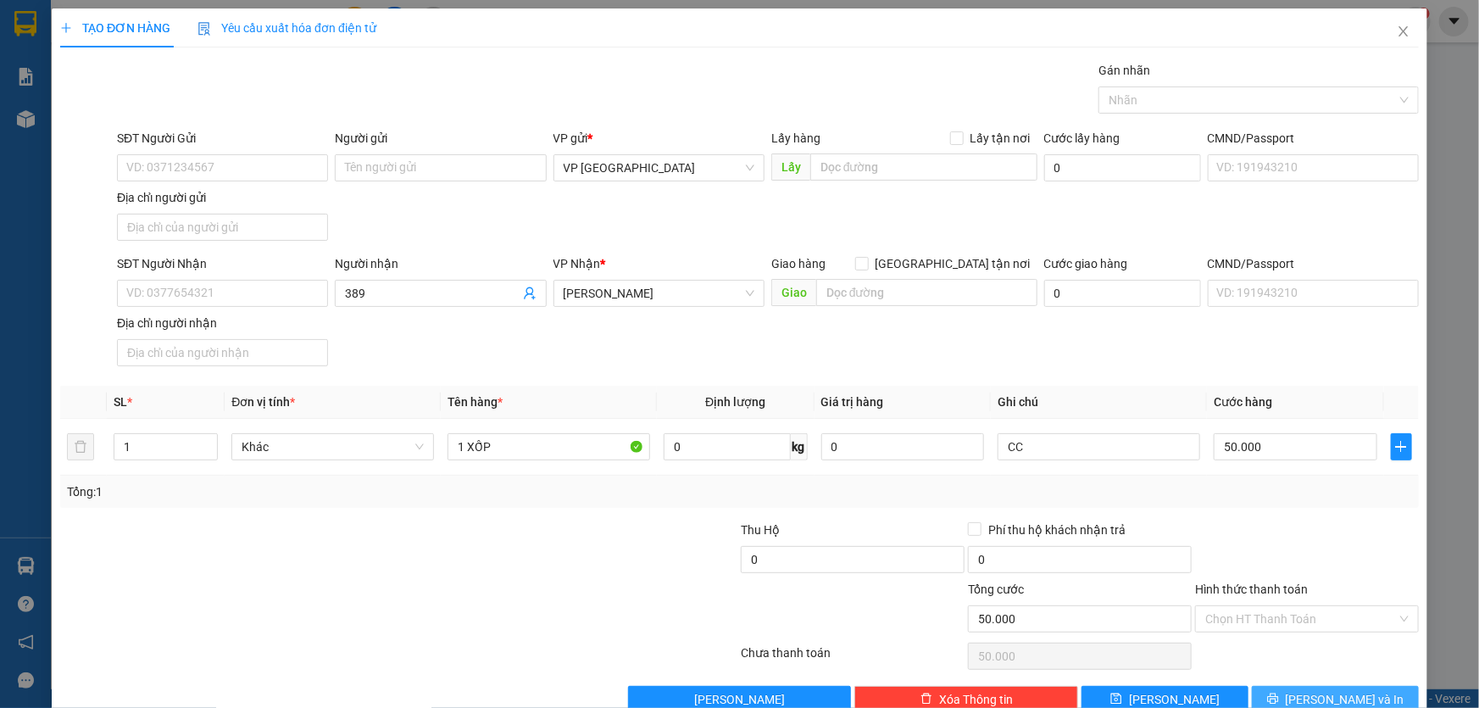
click at [1291, 690] on button "Lưu và In" at bounding box center [1335, 699] width 167 height 27
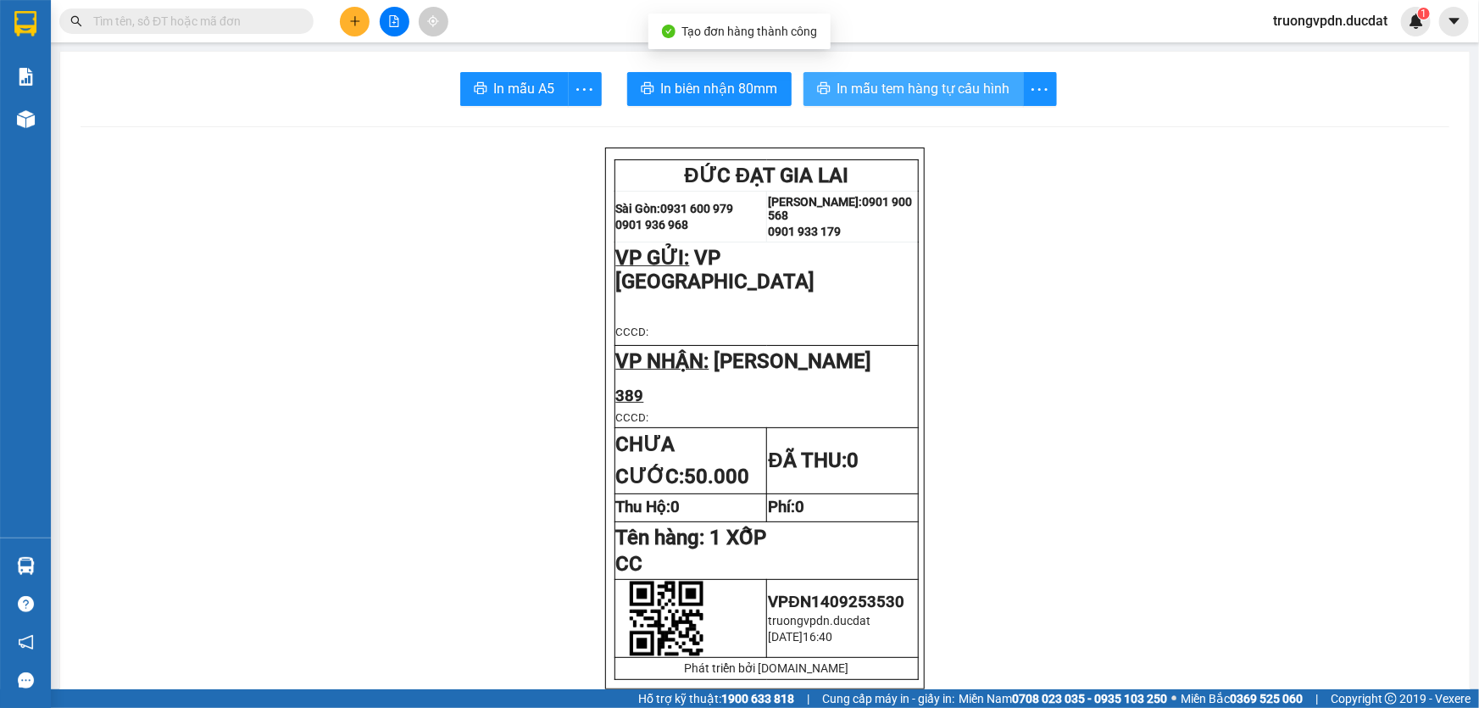
click at [878, 100] on button "In mẫu tem hàng tự cấu hình" at bounding box center [914, 89] width 220 height 34
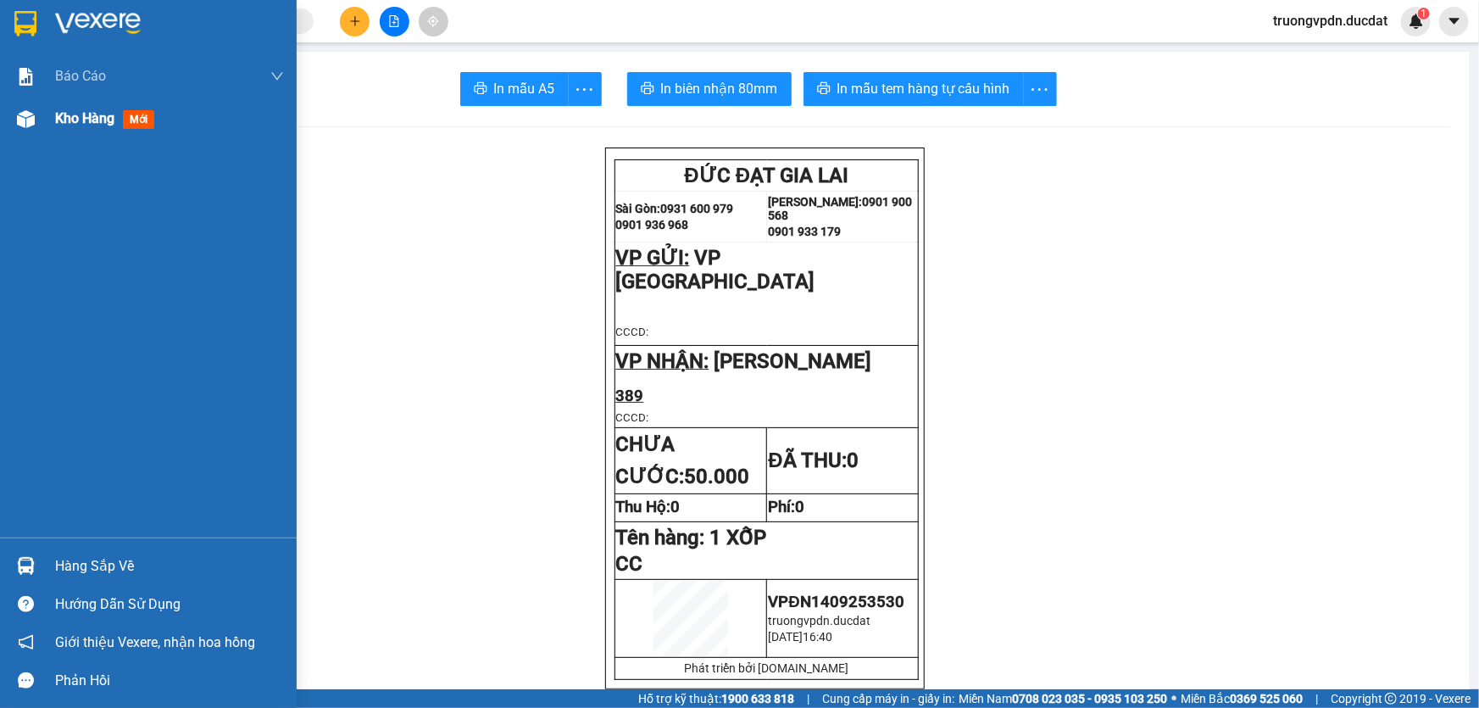
click at [75, 130] on div "Kho hàng mới" at bounding box center [169, 118] width 229 height 42
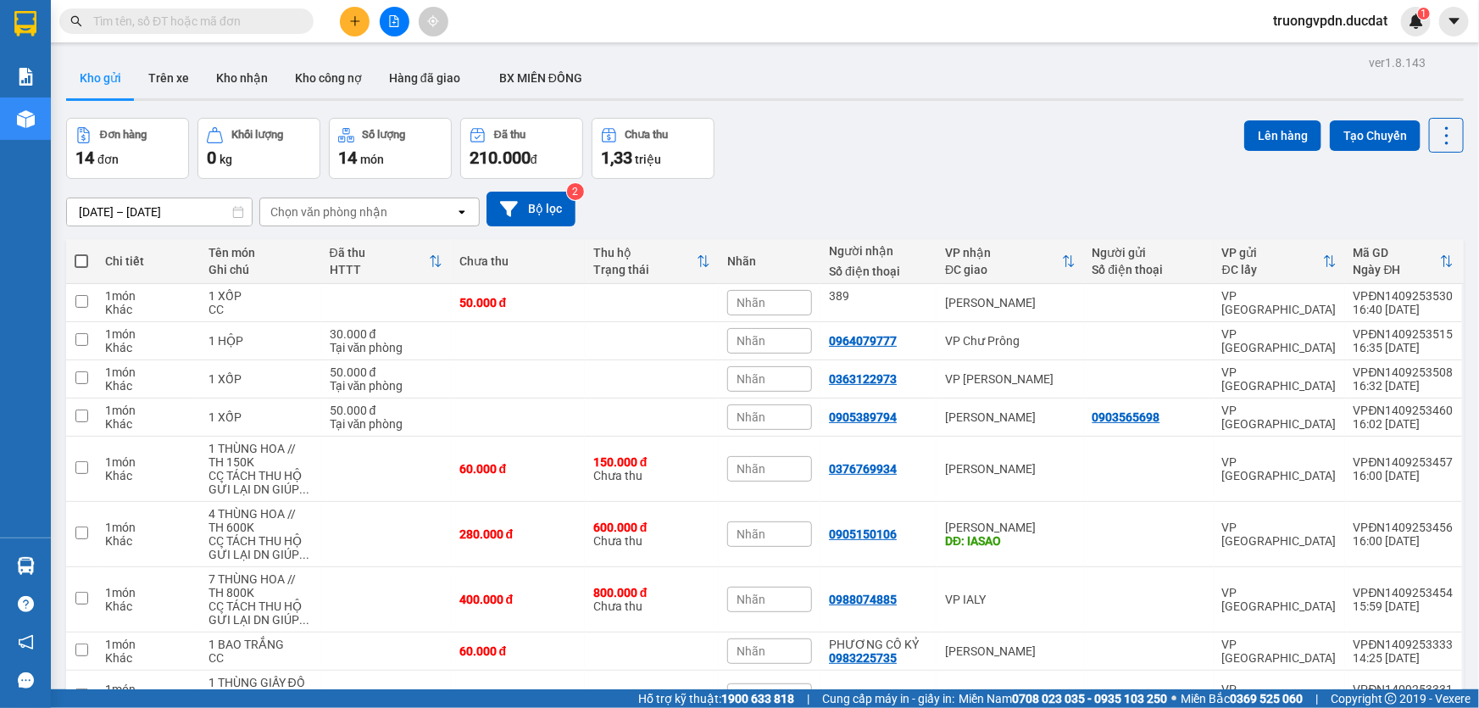
click at [353, 18] on icon "plus" at bounding box center [355, 21] width 12 height 12
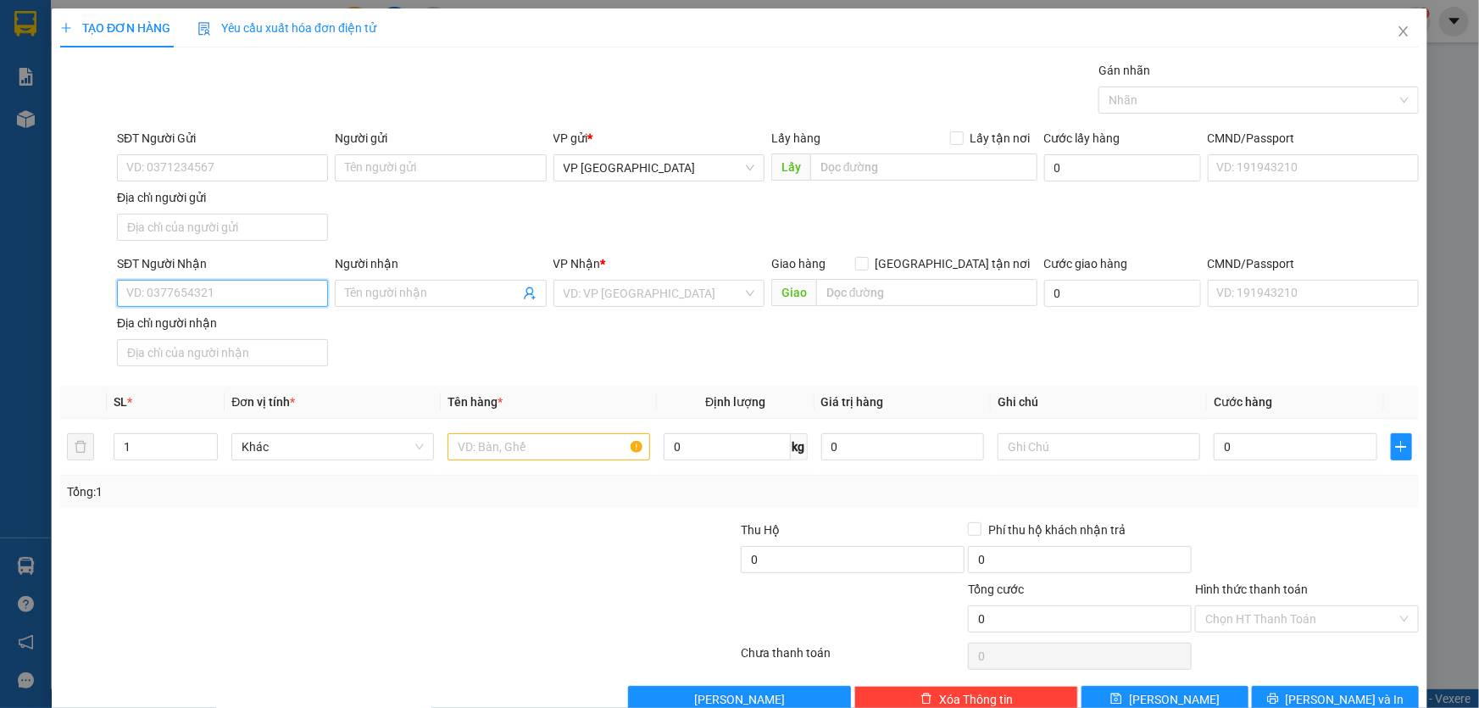
click at [213, 297] on input "SĐT Người Nhận" at bounding box center [222, 293] width 211 height 27
paste input "0988463160"
type input "0988463160"
click at [203, 323] on div "0988463160 - THỨC" at bounding box center [220, 326] width 189 height 19
type input "THỨC"
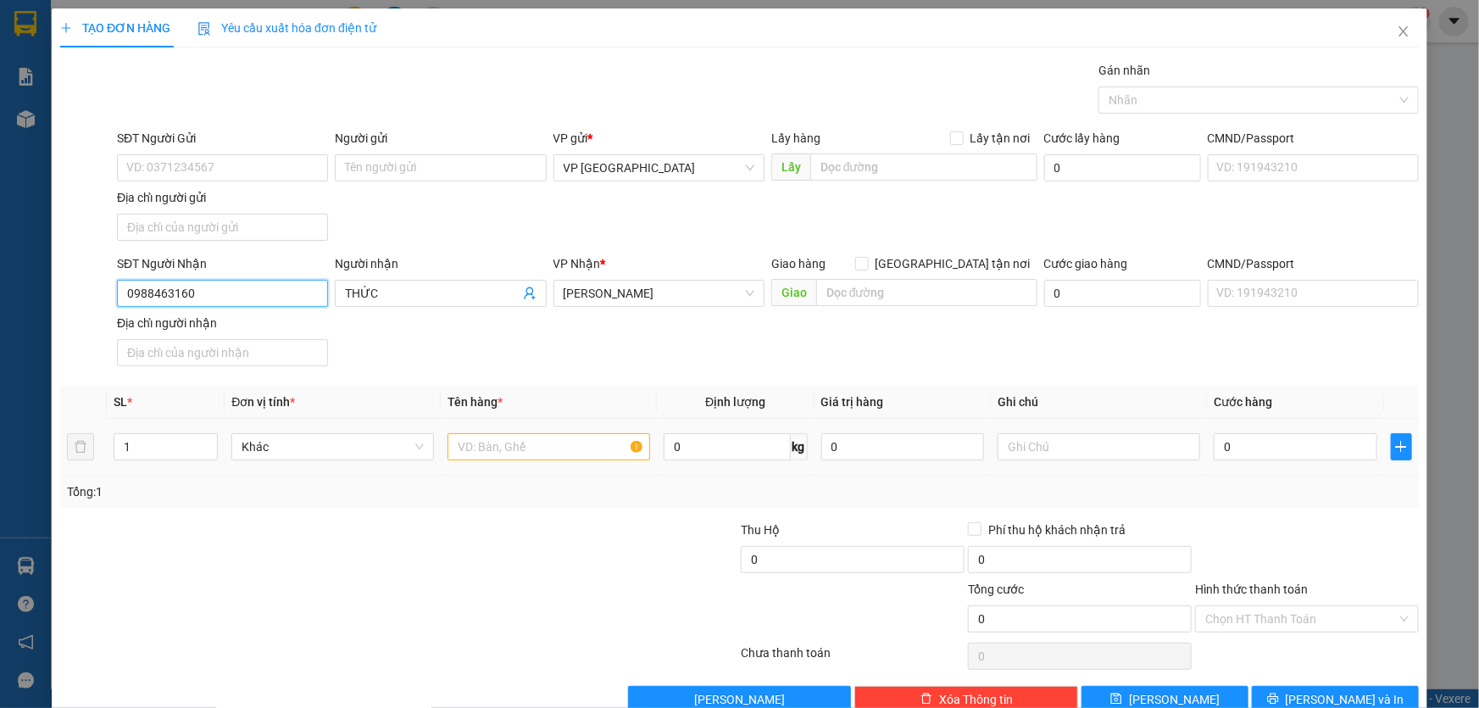
type input "0988463160"
click at [569, 437] on input "text" at bounding box center [549, 446] width 203 height 27
type input "1 THÙNG BỌC NILONG"
type input "CC"
type input "2"
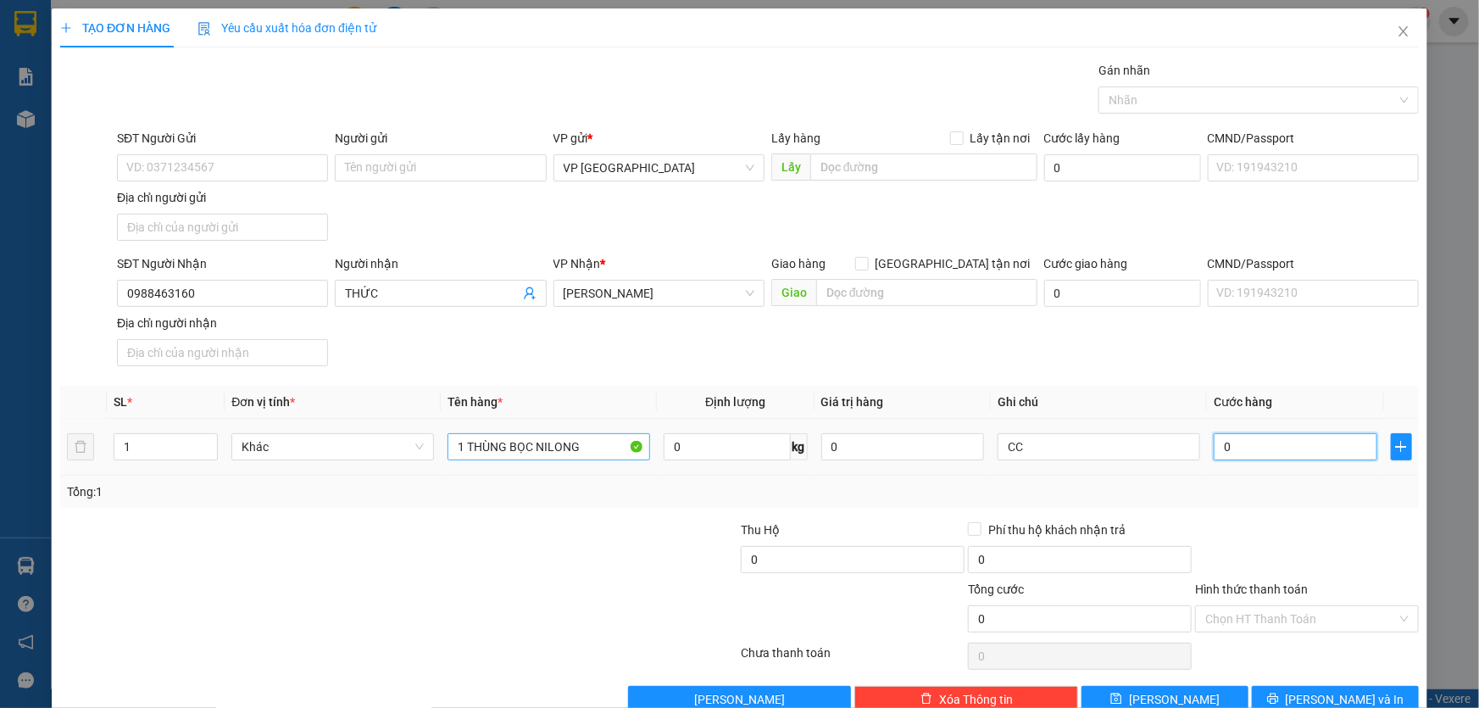
type input "2"
type input "0"
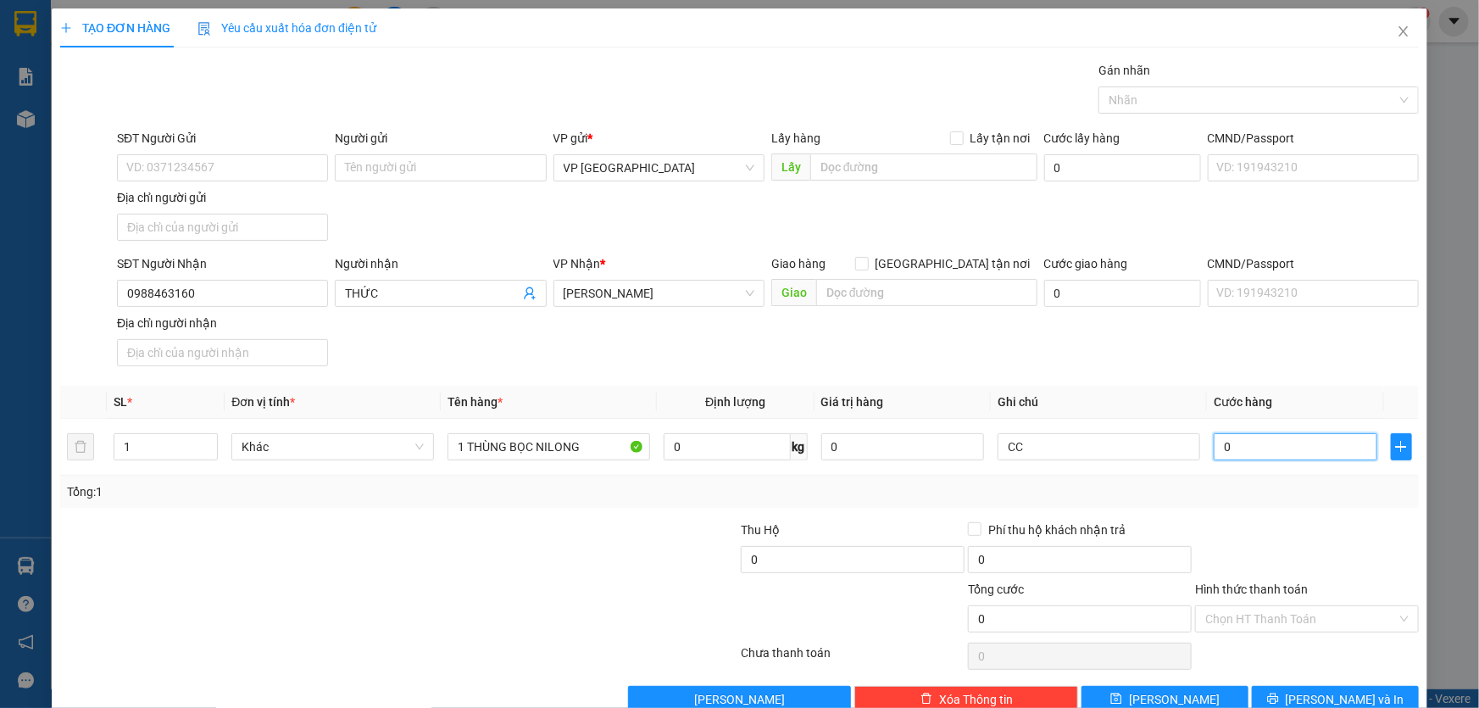
type input "50"
type input "500"
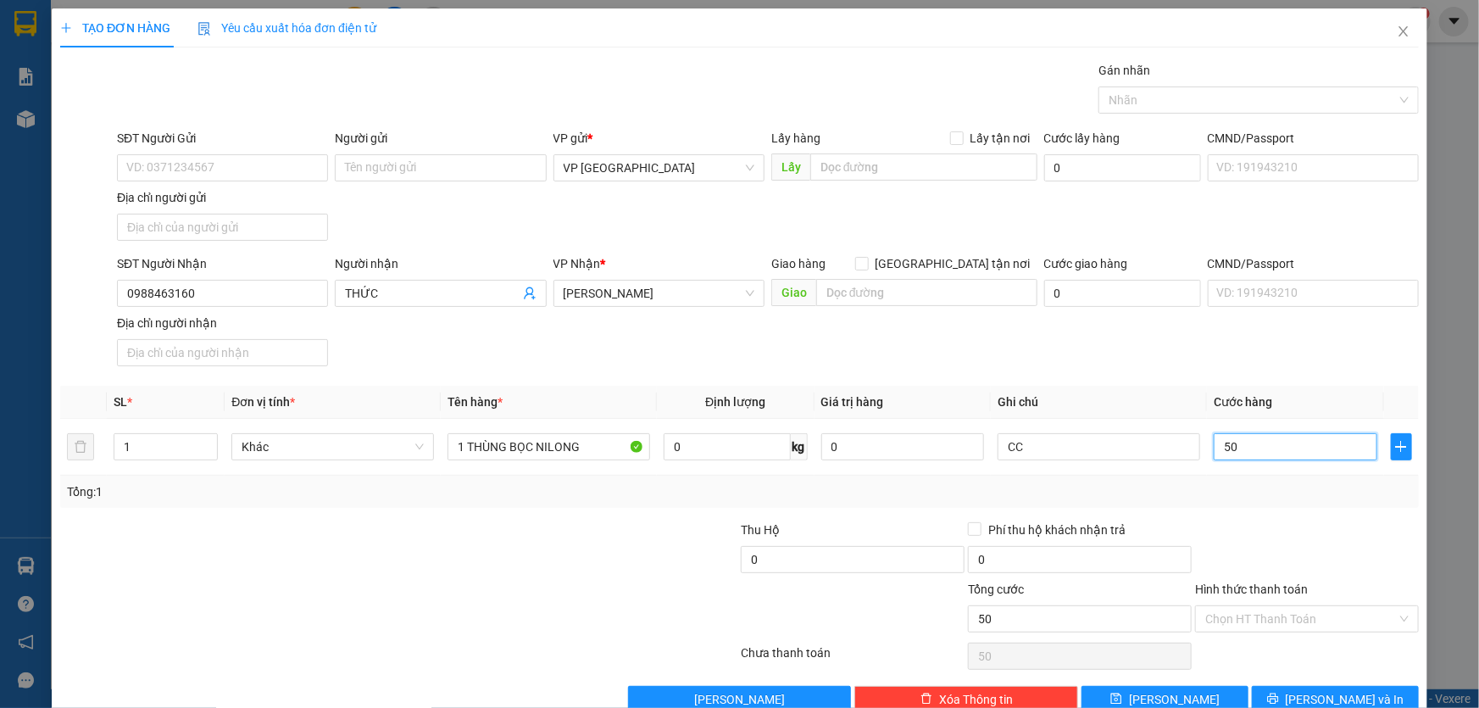
type input "500"
type input "5.000"
type input "50.000"
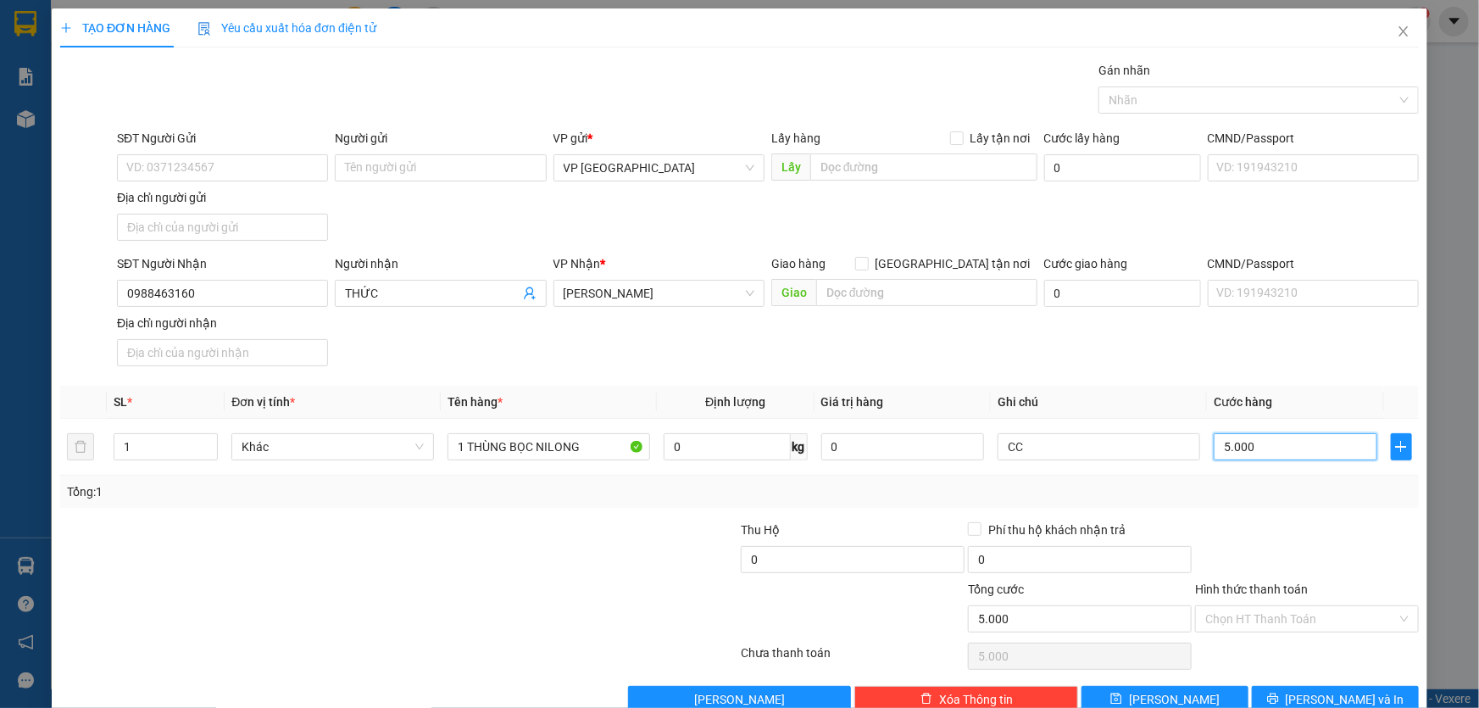
type input "50.000"
click at [1368, 698] on button "Lưu và In" at bounding box center [1335, 699] width 167 height 27
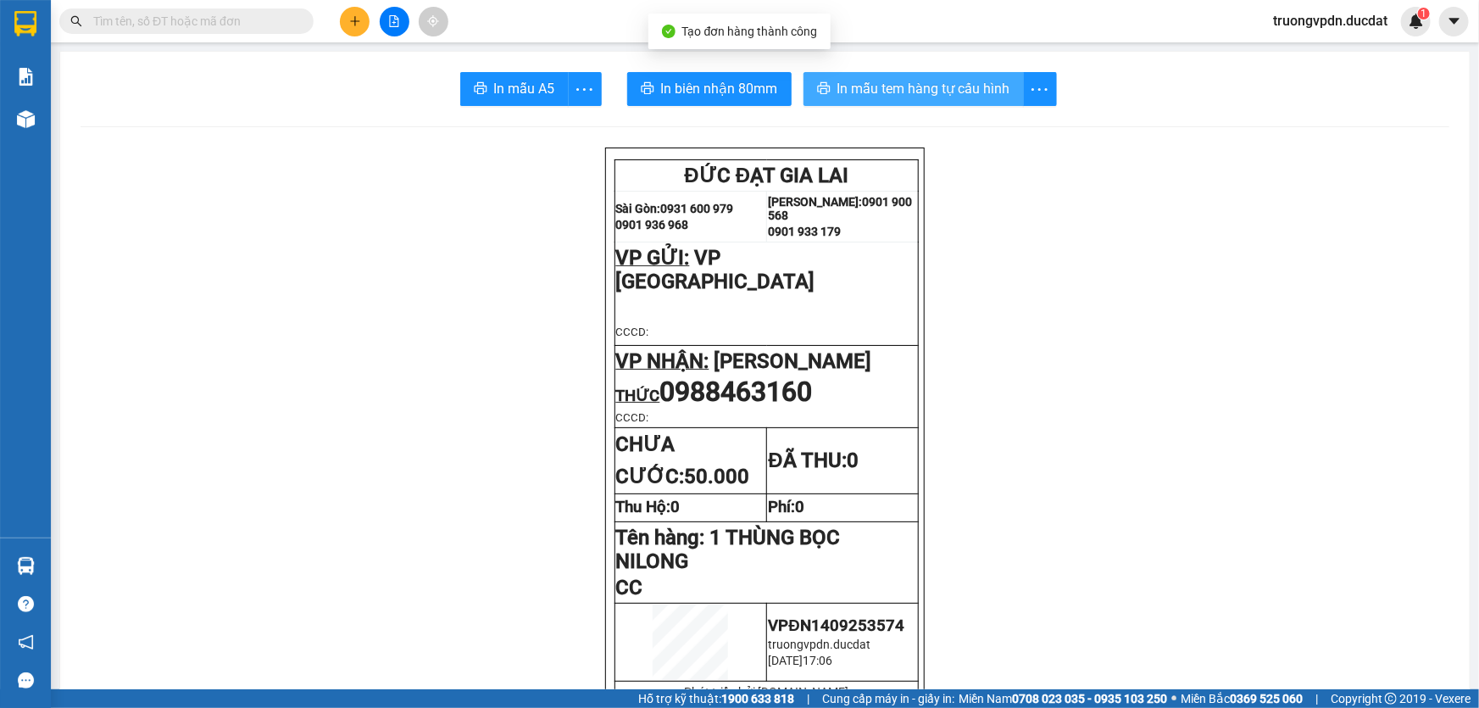
click at [908, 90] on span "In mẫu tem hàng tự cấu hình" at bounding box center [923, 88] width 173 height 21
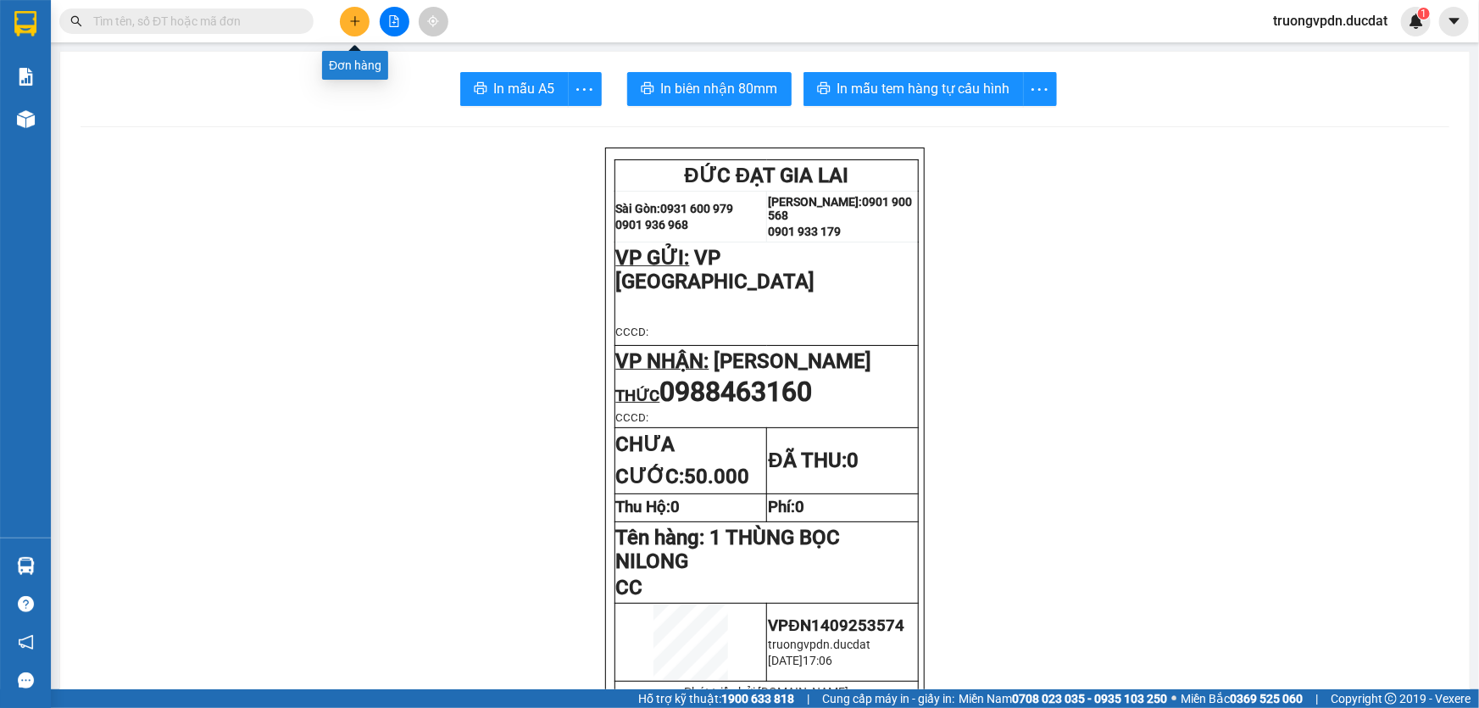
click at [359, 16] on icon "plus" at bounding box center [355, 21] width 12 height 12
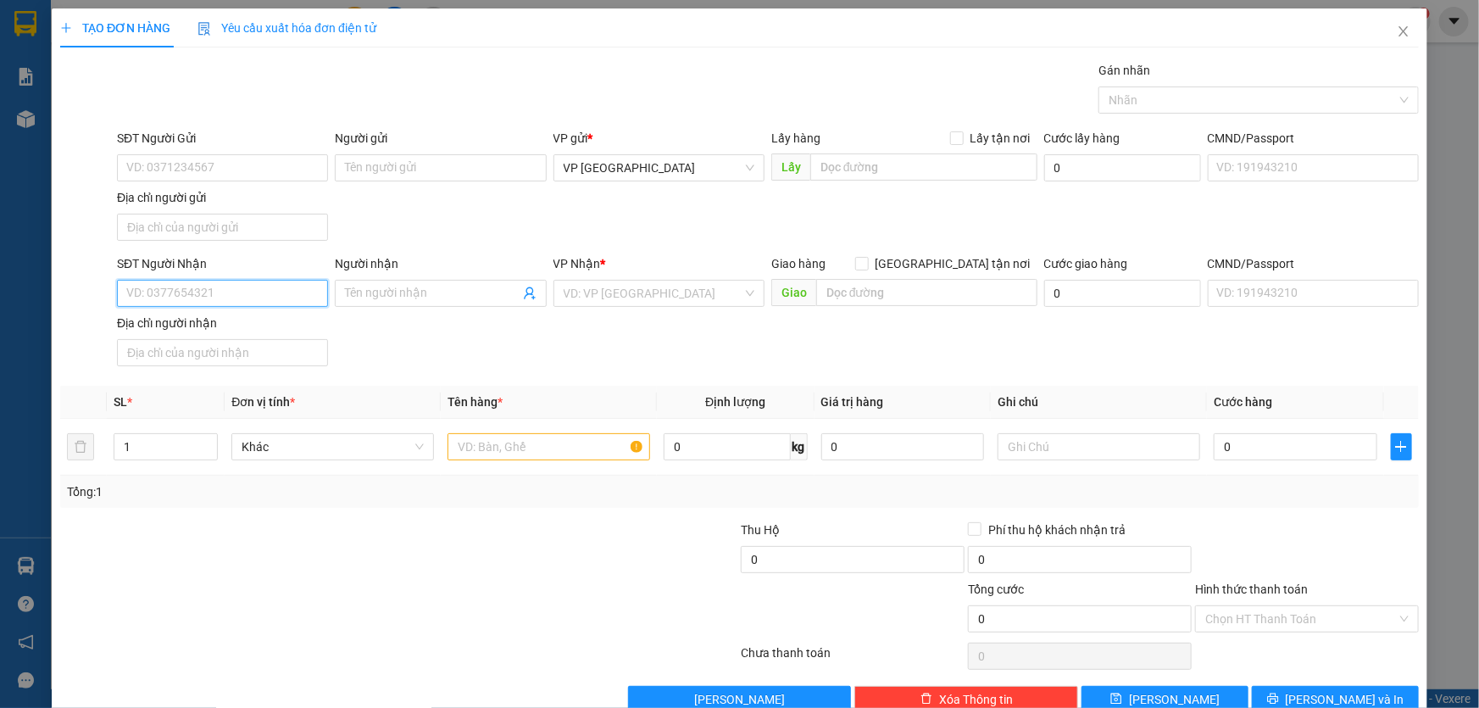
click at [286, 296] on input "SĐT Người Nhận" at bounding box center [222, 293] width 211 height 27
click at [183, 337] on div "0387587197" at bounding box center [220, 326] width 209 height 27
type input "0387587197"
type input "CẦU 706 IASAO"
type input "0387587197"
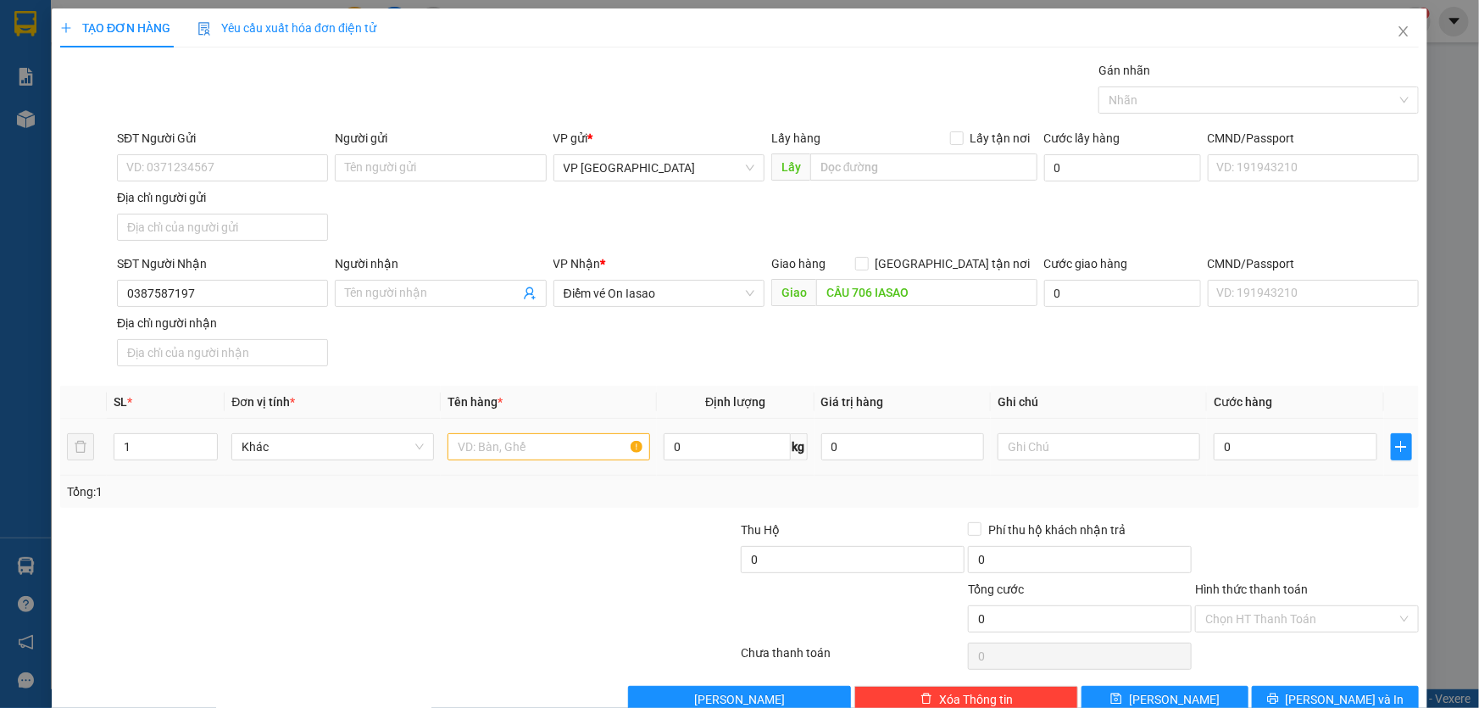
drag, startPoint x: 511, startPoint y: 460, endPoint x: 514, endPoint y: 452, distance: 8.8
click at [511, 458] on div at bounding box center [549, 447] width 203 height 34
click at [515, 451] on input "text" at bounding box center [549, 446] width 203 height 27
type input "1 XỐP NHỎ"
type input "3"
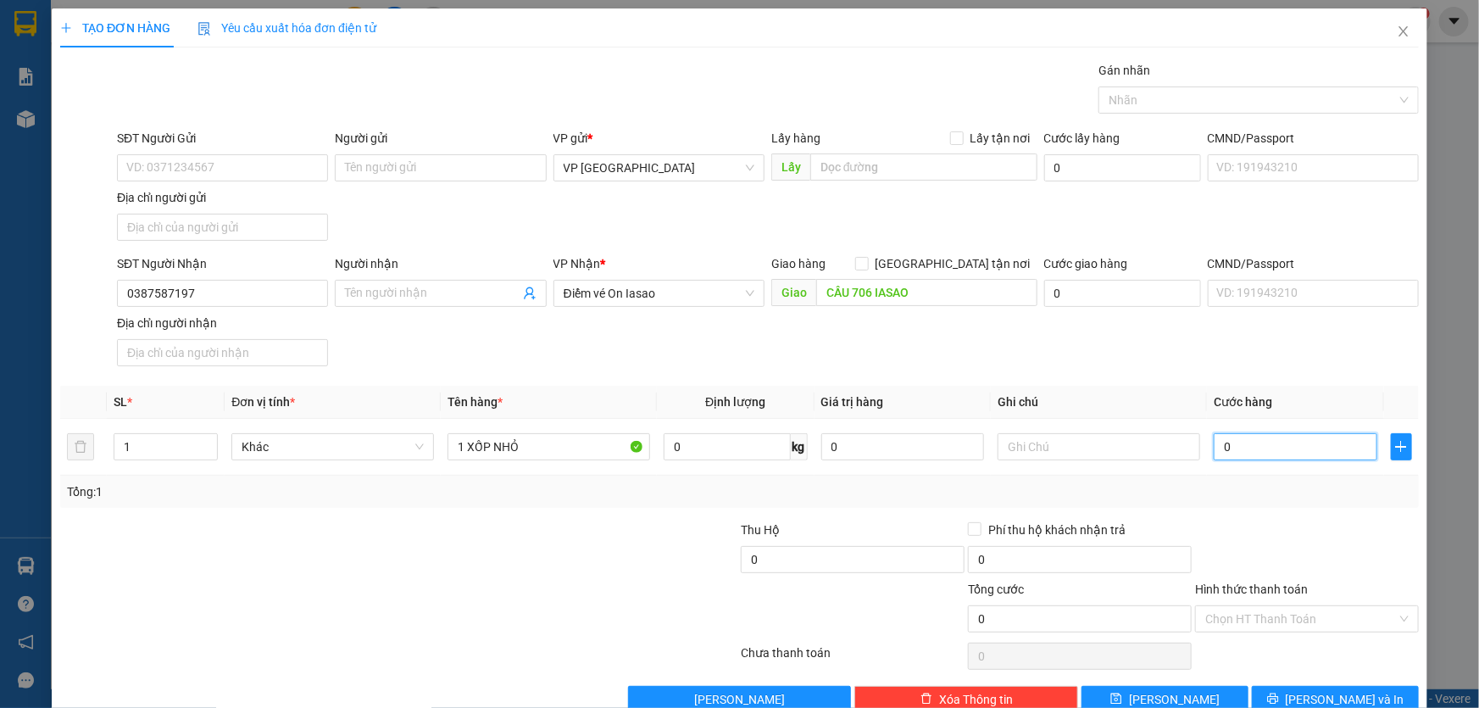
type input "3"
type input "30"
click at [1325, 690] on span "Lưu và In" at bounding box center [1345, 699] width 119 height 19
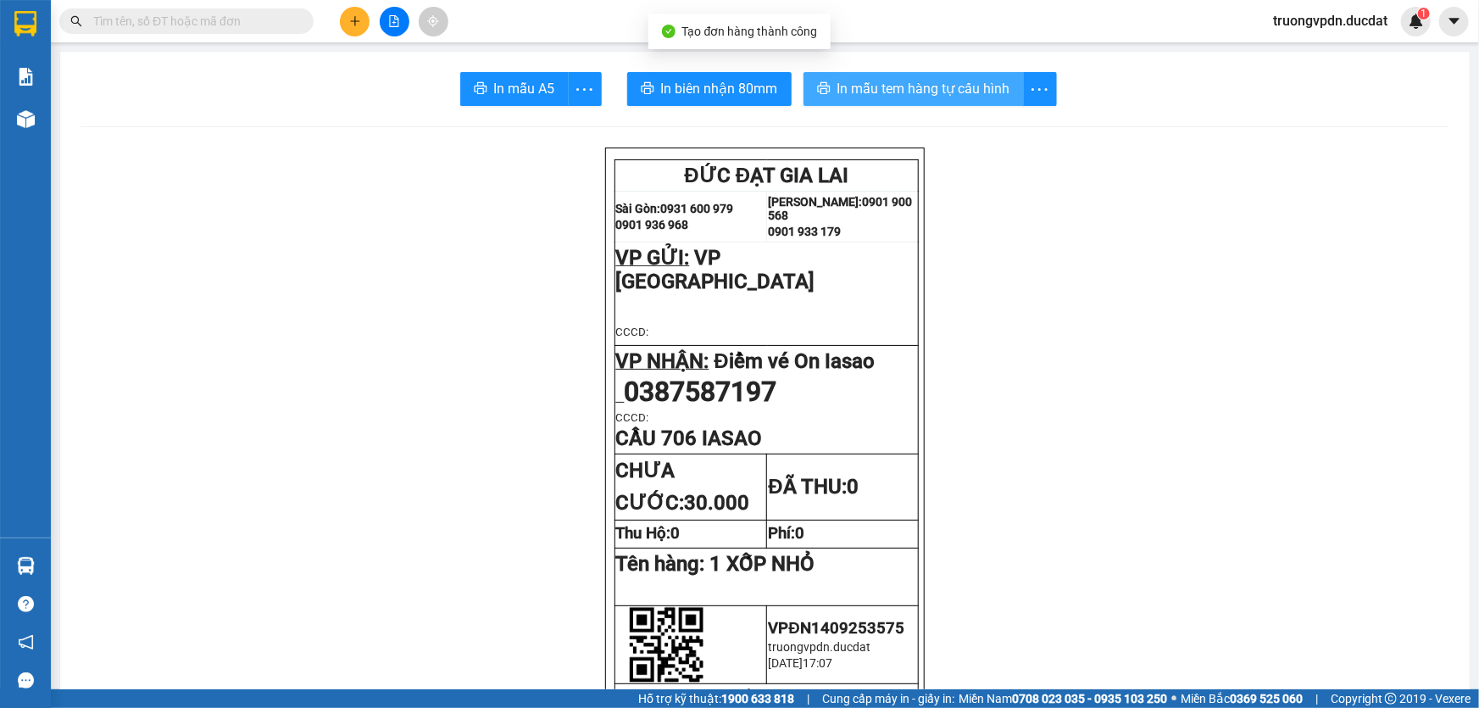
click at [968, 92] on span "In mẫu tem hàng tự cấu hình" at bounding box center [923, 88] width 173 height 21
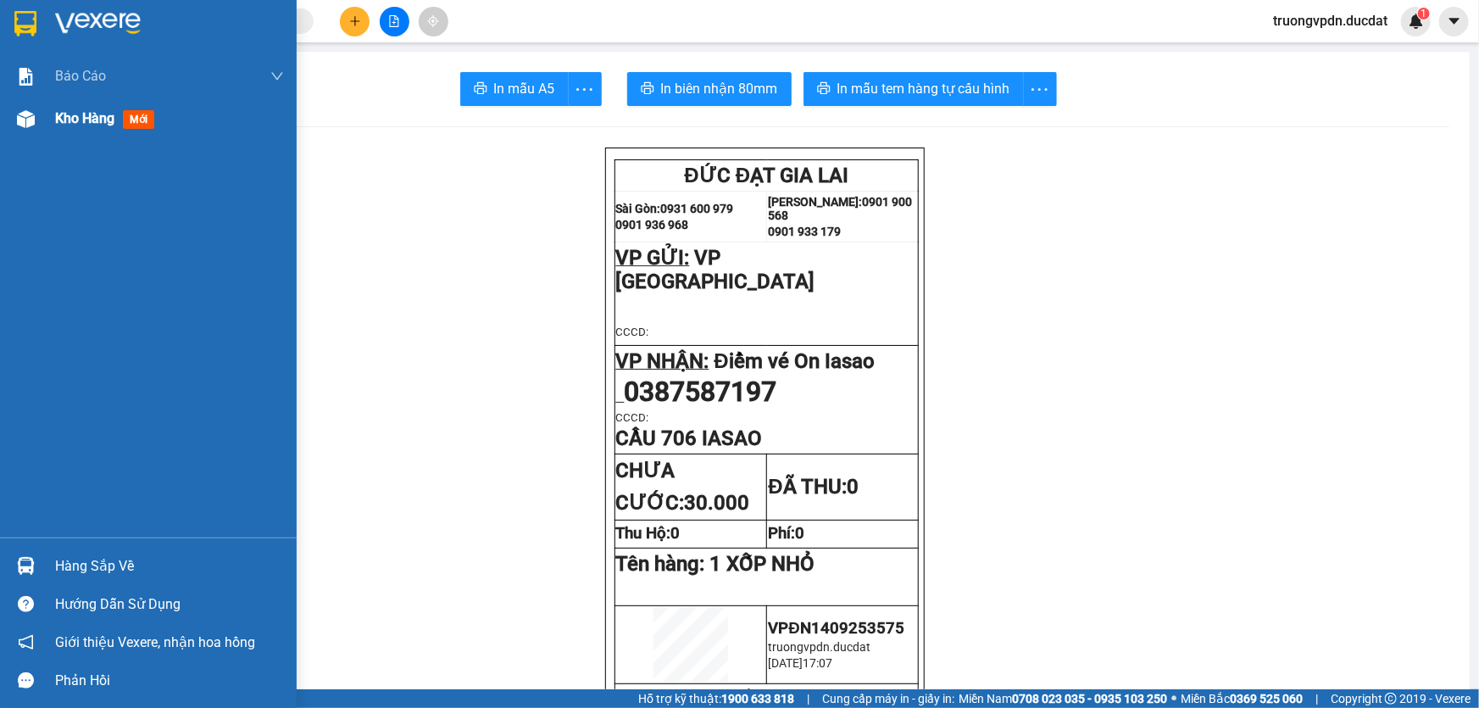
click at [77, 122] on span "Kho hàng" at bounding box center [84, 118] width 59 height 16
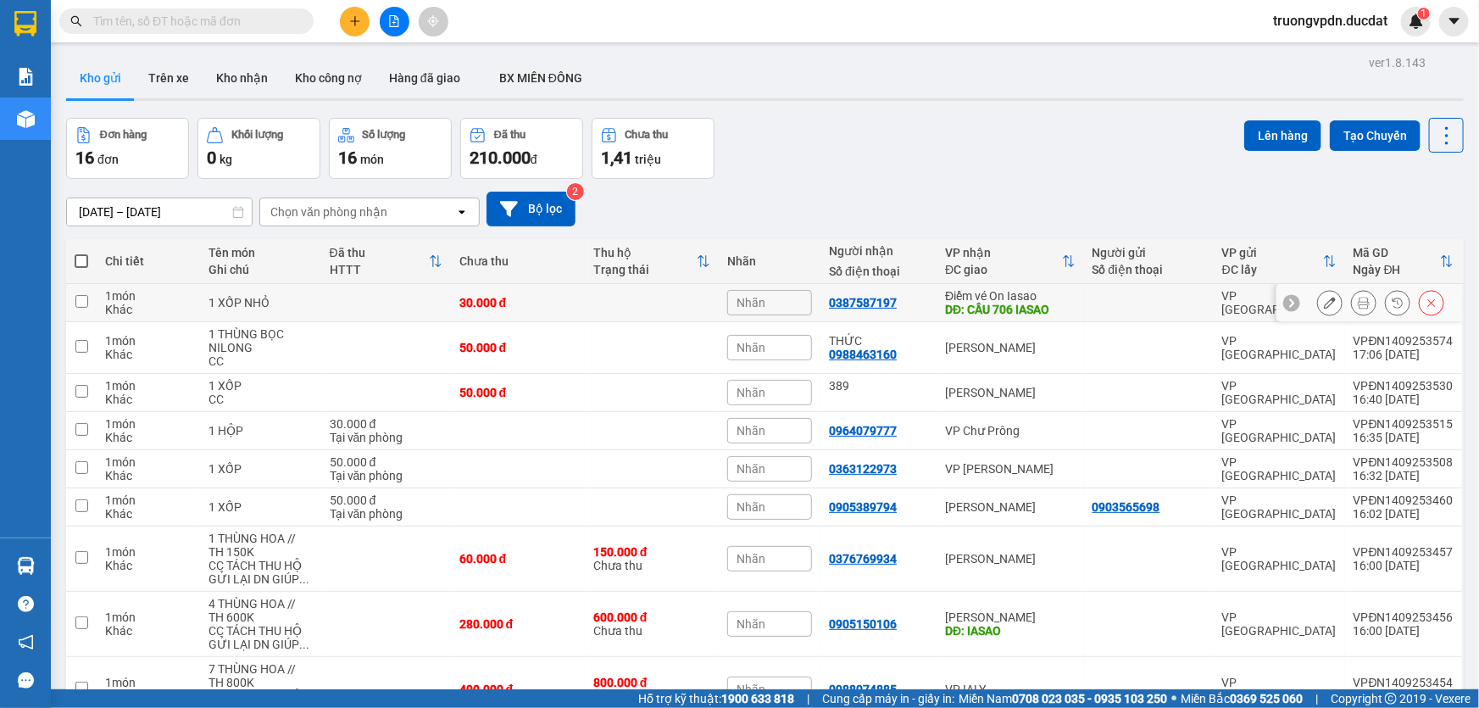
click at [1324, 303] on icon at bounding box center [1330, 303] width 12 height 12
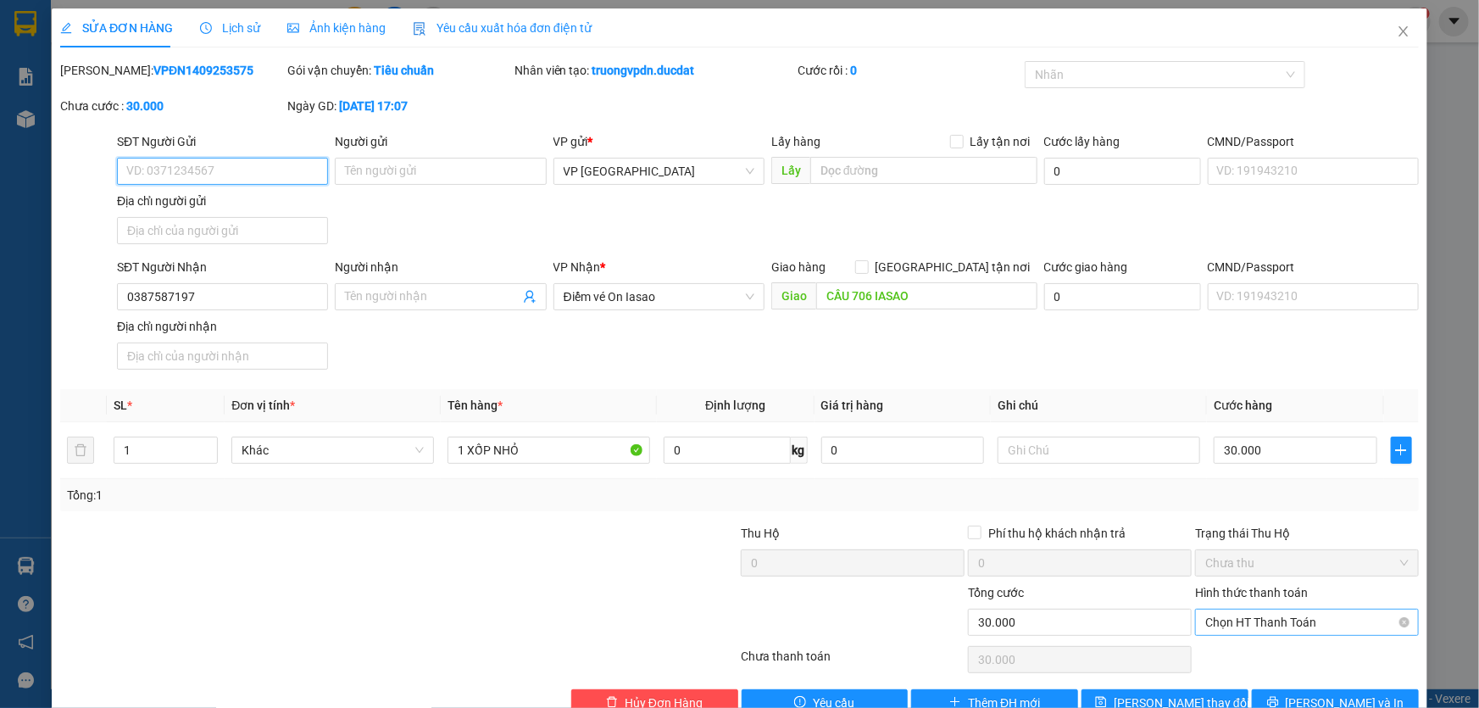
click at [1267, 622] on span "Chọn HT Thanh Toán" at bounding box center [1306, 621] width 203 height 25
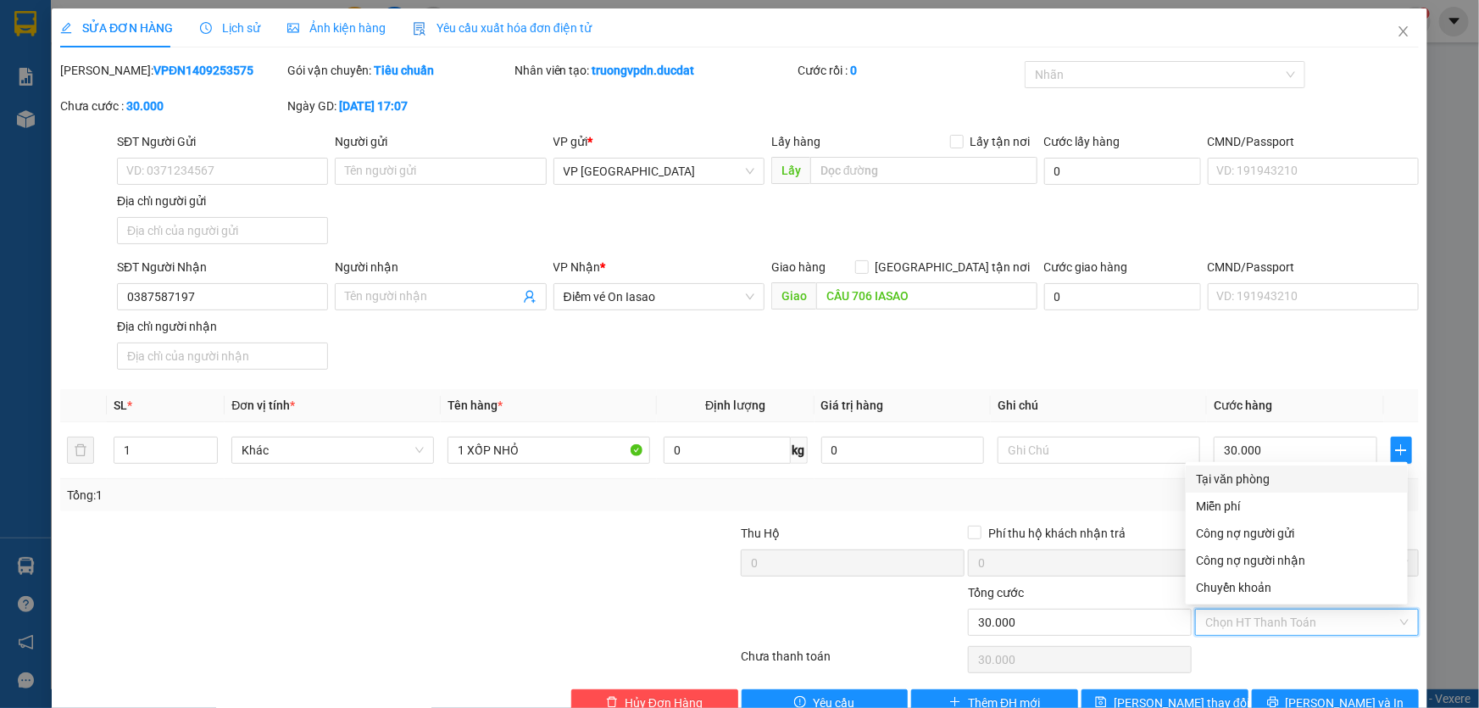
click at [1239, 475] on div "Tại văn phòng" at bounding box center [1297, 479] width 202 height 19
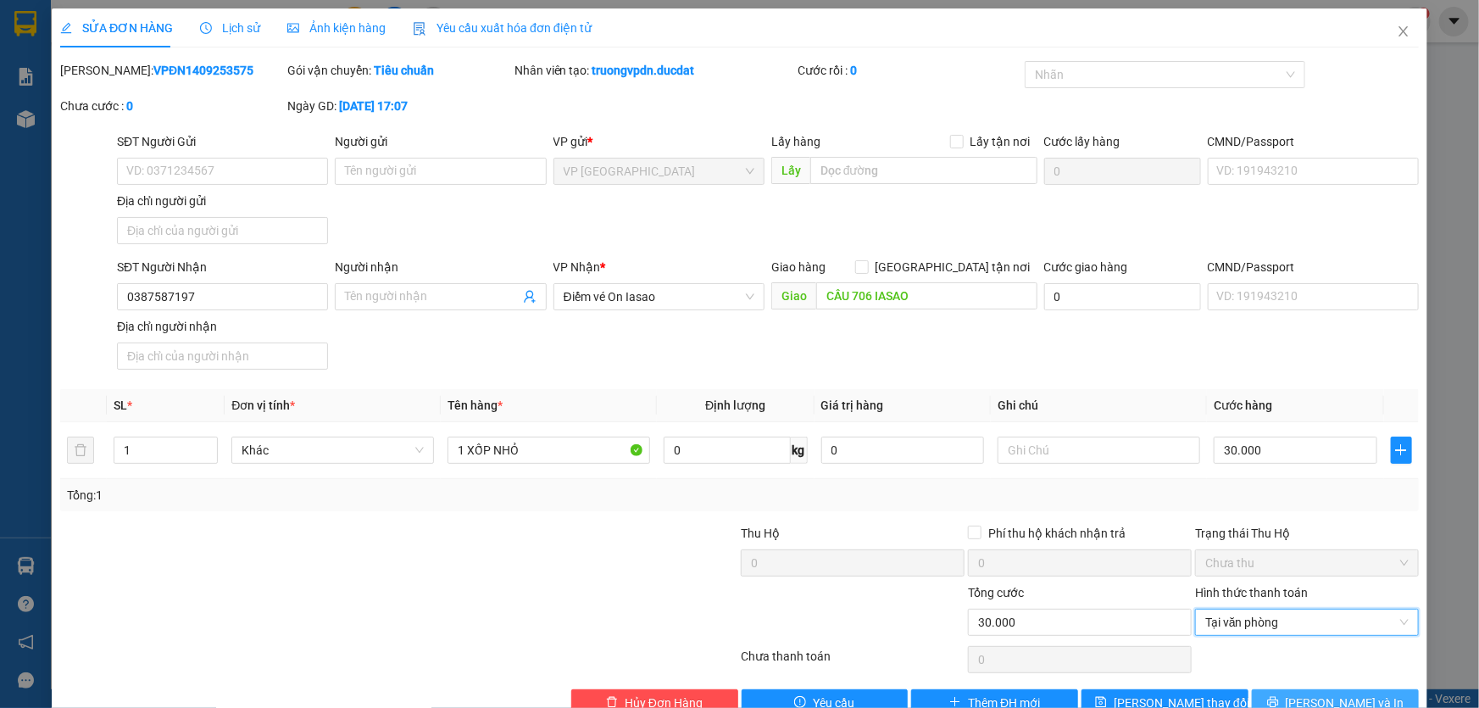
click at [1357, 697] on span "Lưu và In" at bounding box center [1345, 702] width 119 height 19
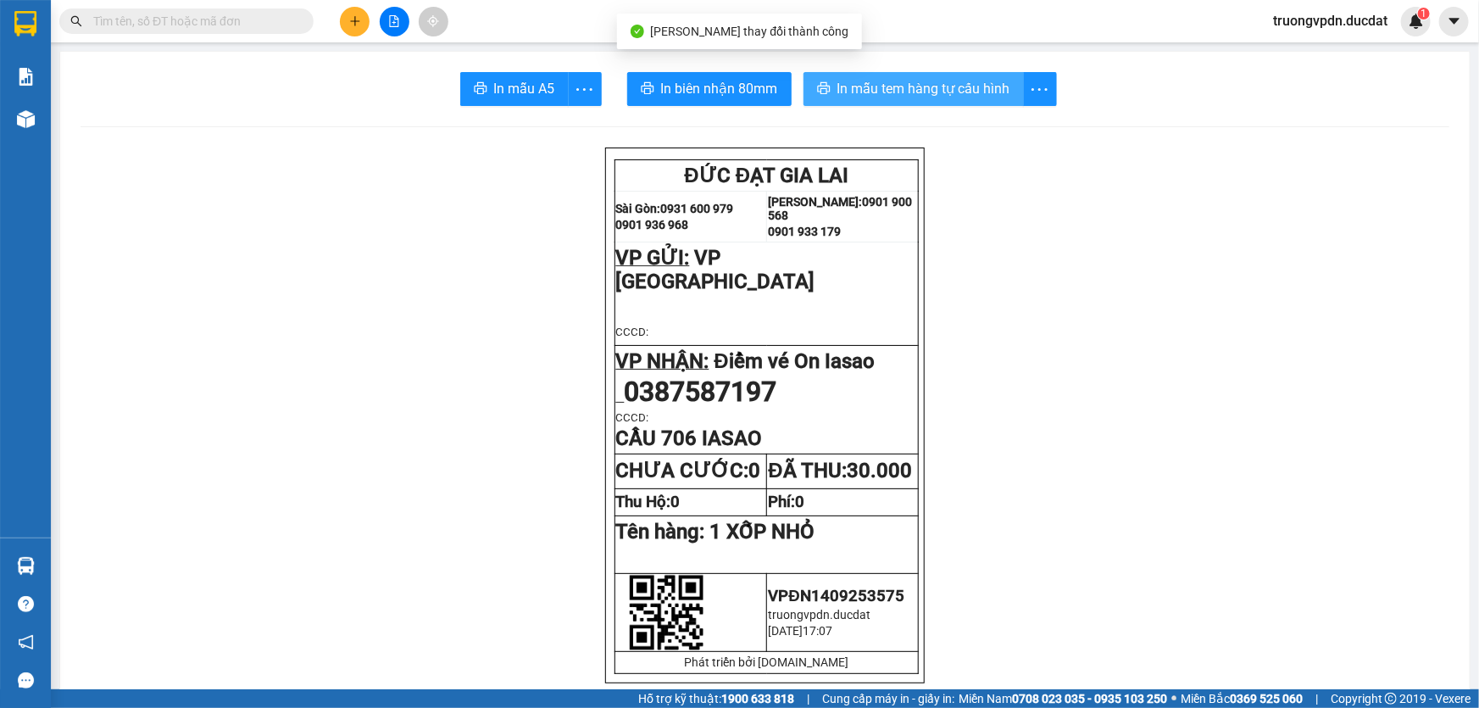
click at [915, 98] on span "In mẫu tem hàng tự cấu hình" at bounding box center [923, 88] width 173 height 21
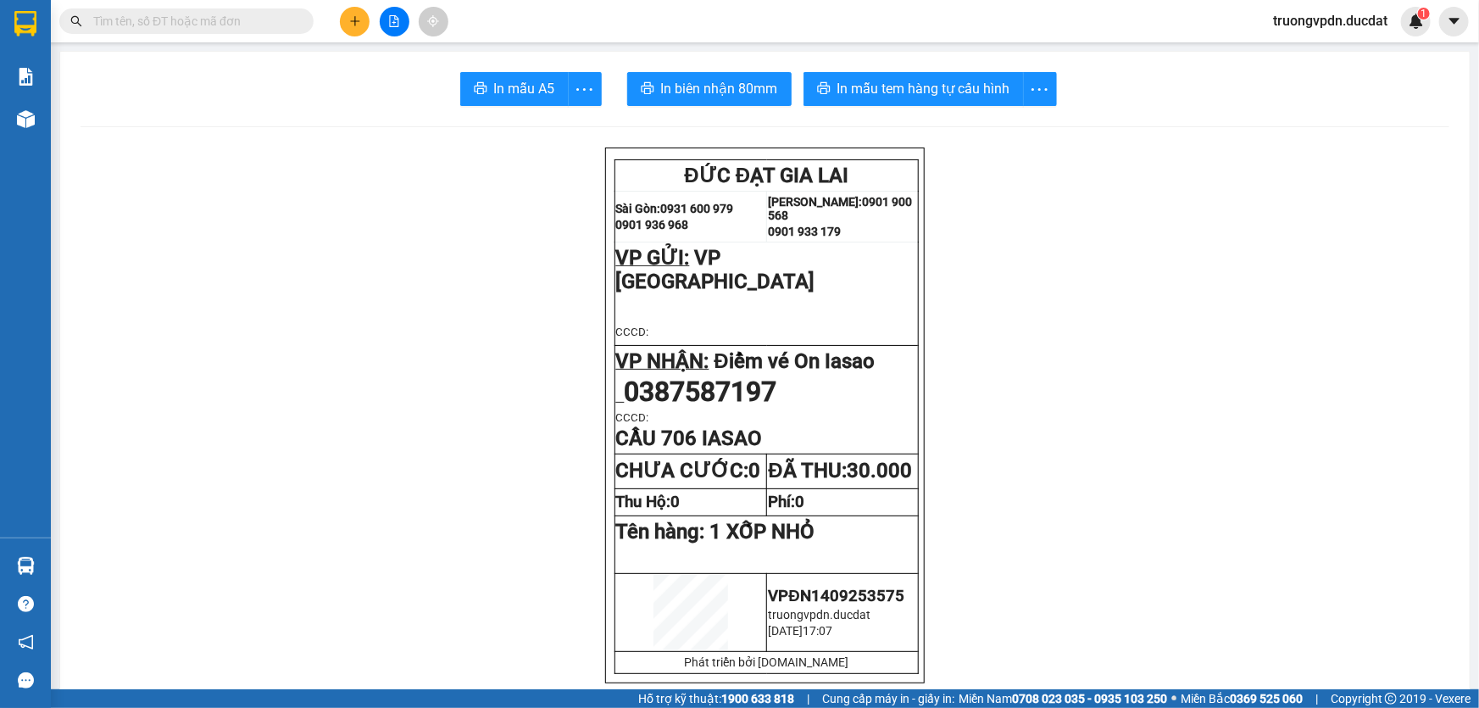
click at [352, 5] on div "Kết quả tìm kiếm ( 0 ) Bộ lọc No Data truongvpdn.ducdat 1" at bounding box center [739, 21] width 1479 height 42
click at [355, 28] on button at bounding box center [355, 22] width 30 height 30
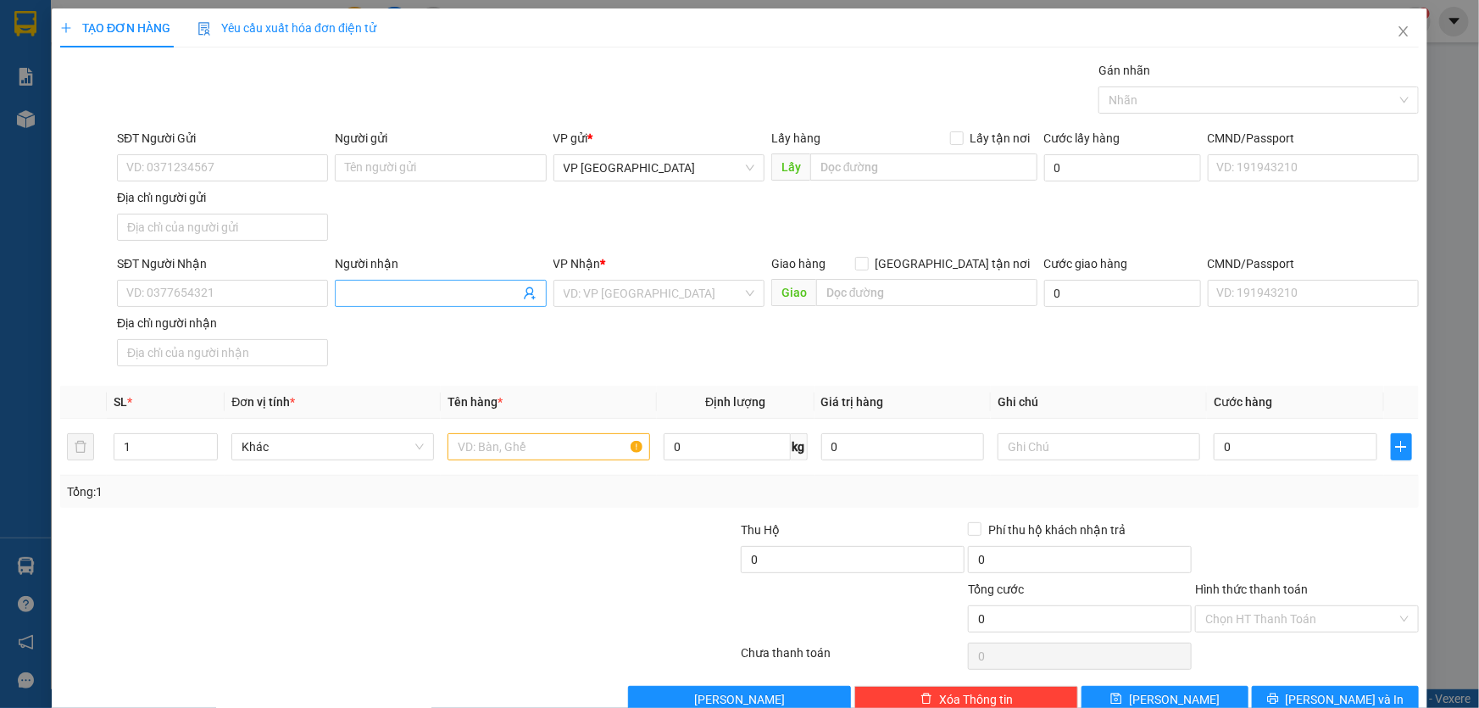
click at [402, 289] on input "Người nhận" at bounding box center [432, 293] width 174 height 19
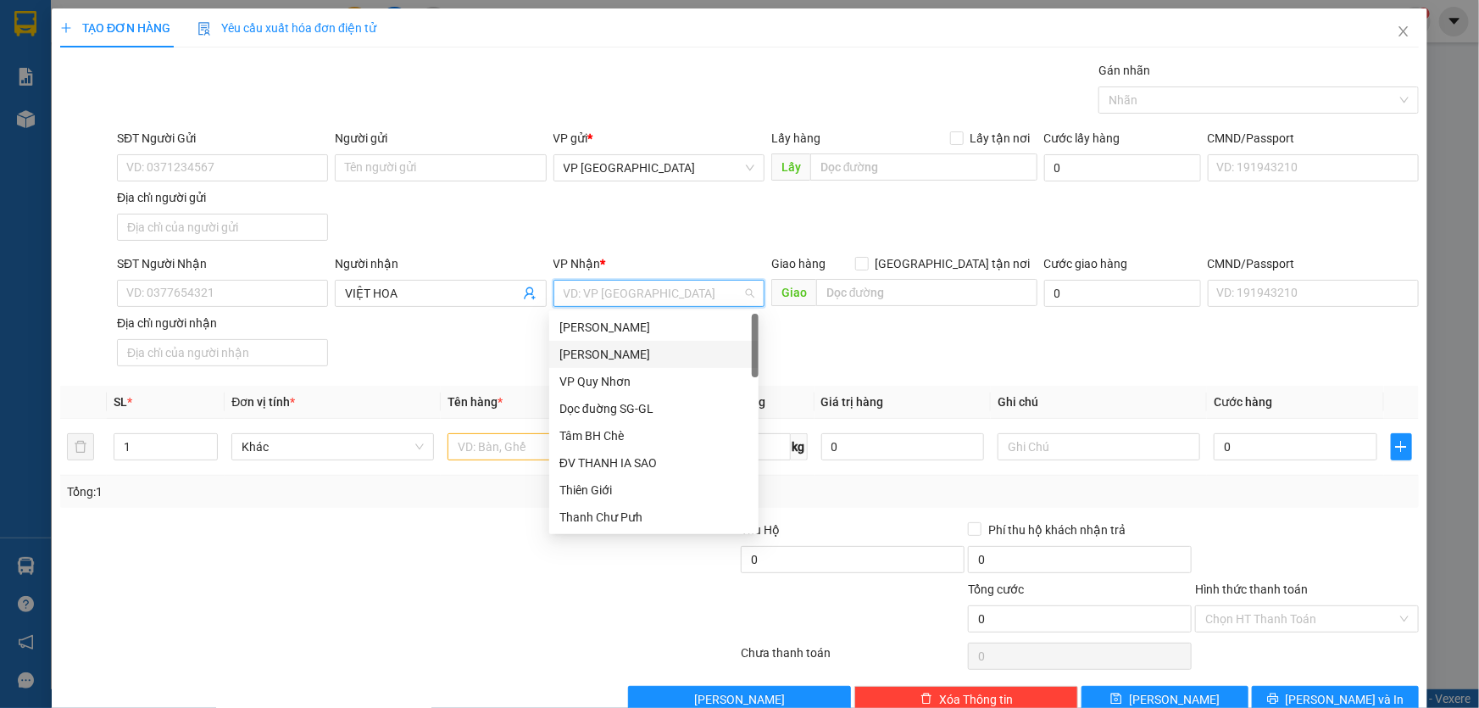
click at [622, 353] on div "[PERSON_NAME]" at bounding box center [653, 354] width 189 height 19
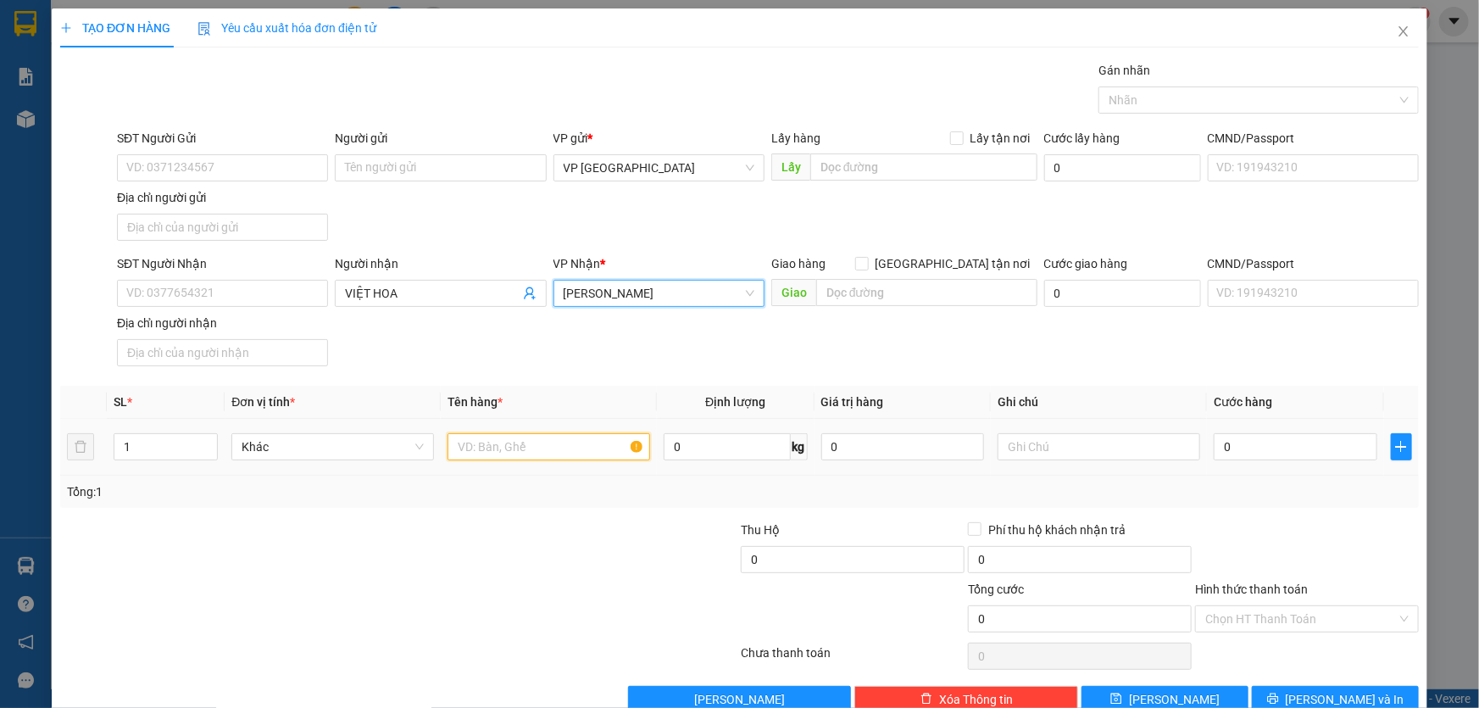
click at [480, 456] on input "text" at bounding box center [549, 446] width 203 height 27
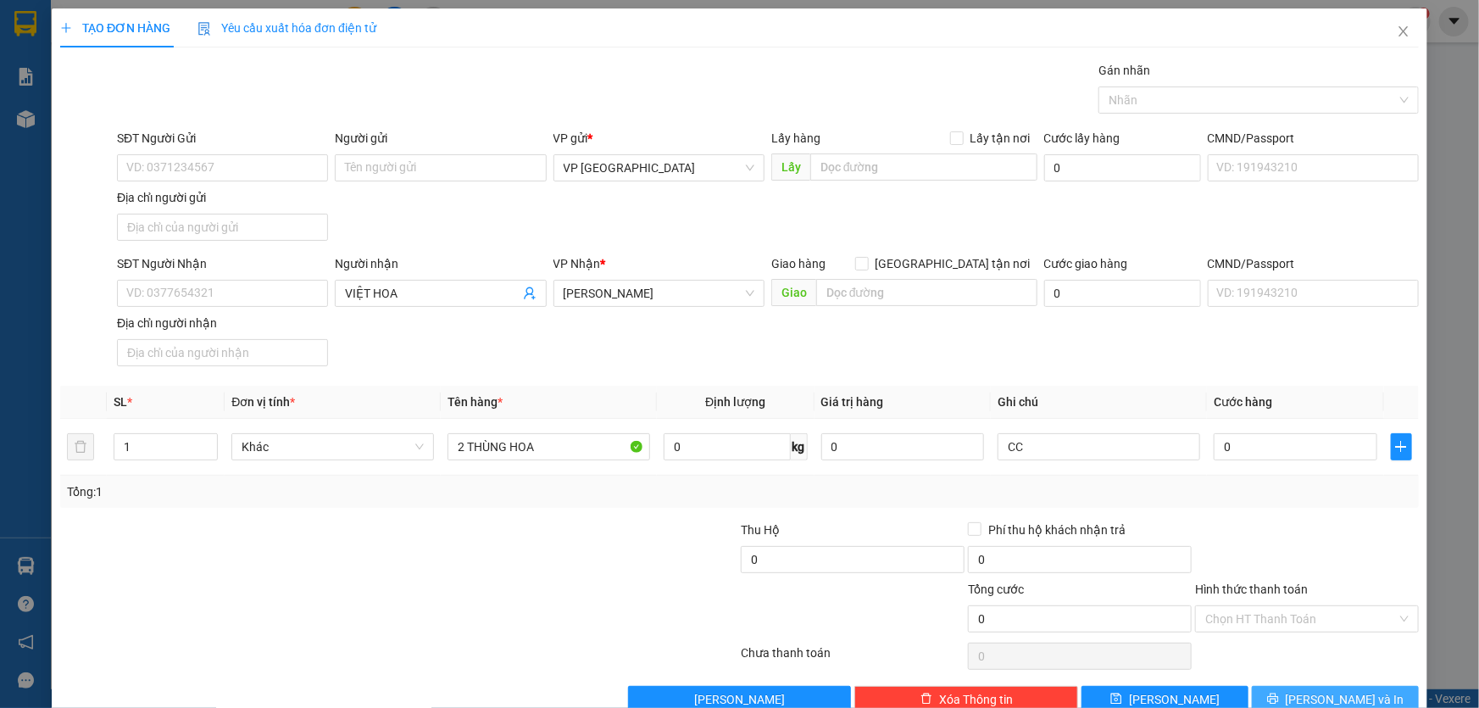
click at [1323, 693] on span "Lưu và In" at bounding box center [1345, 699] width 119 height 19
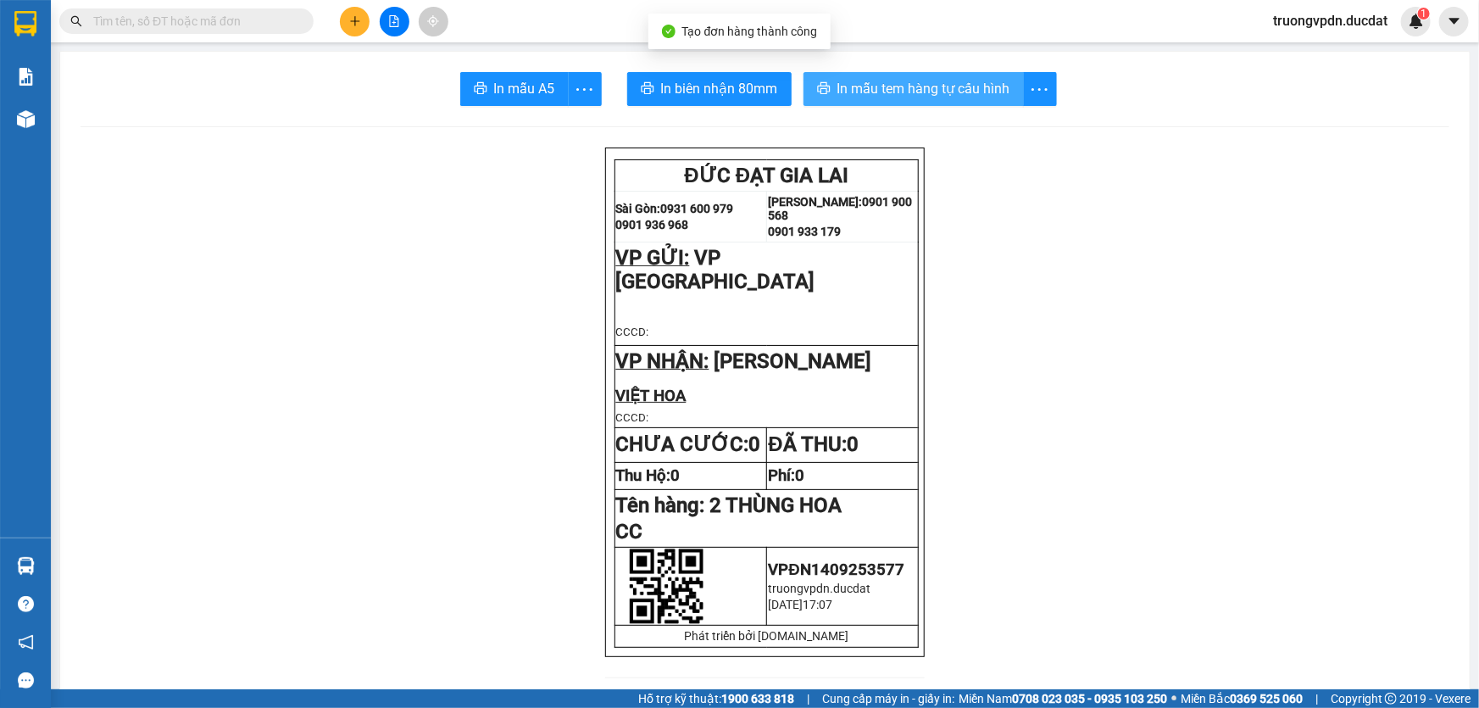
click at [941, 89] on span "In mẫu tem hàng tự cấu hình" at bounding box center [923, 88] width 173 height 21
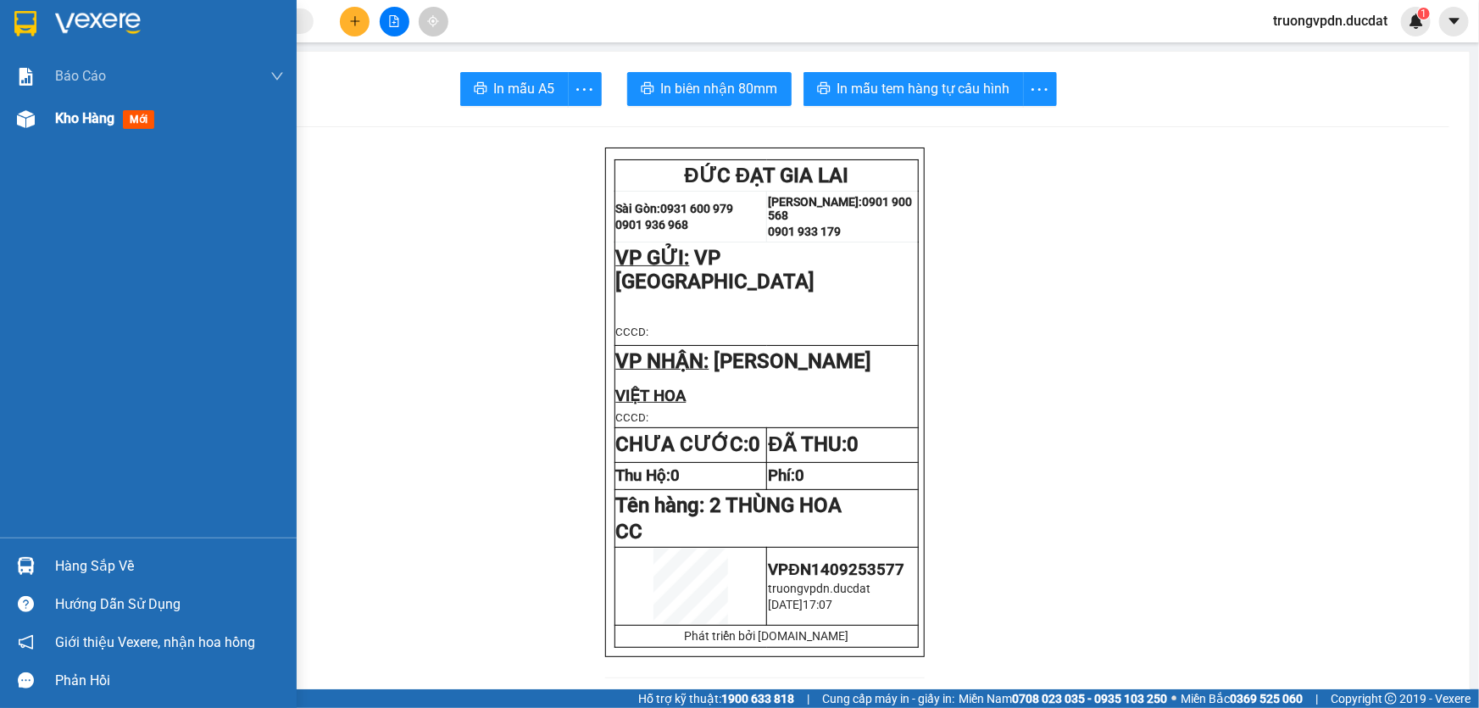
click at [90, 121] on span "Kho hàng" at bounding box center [84, 118] width 59 height 16
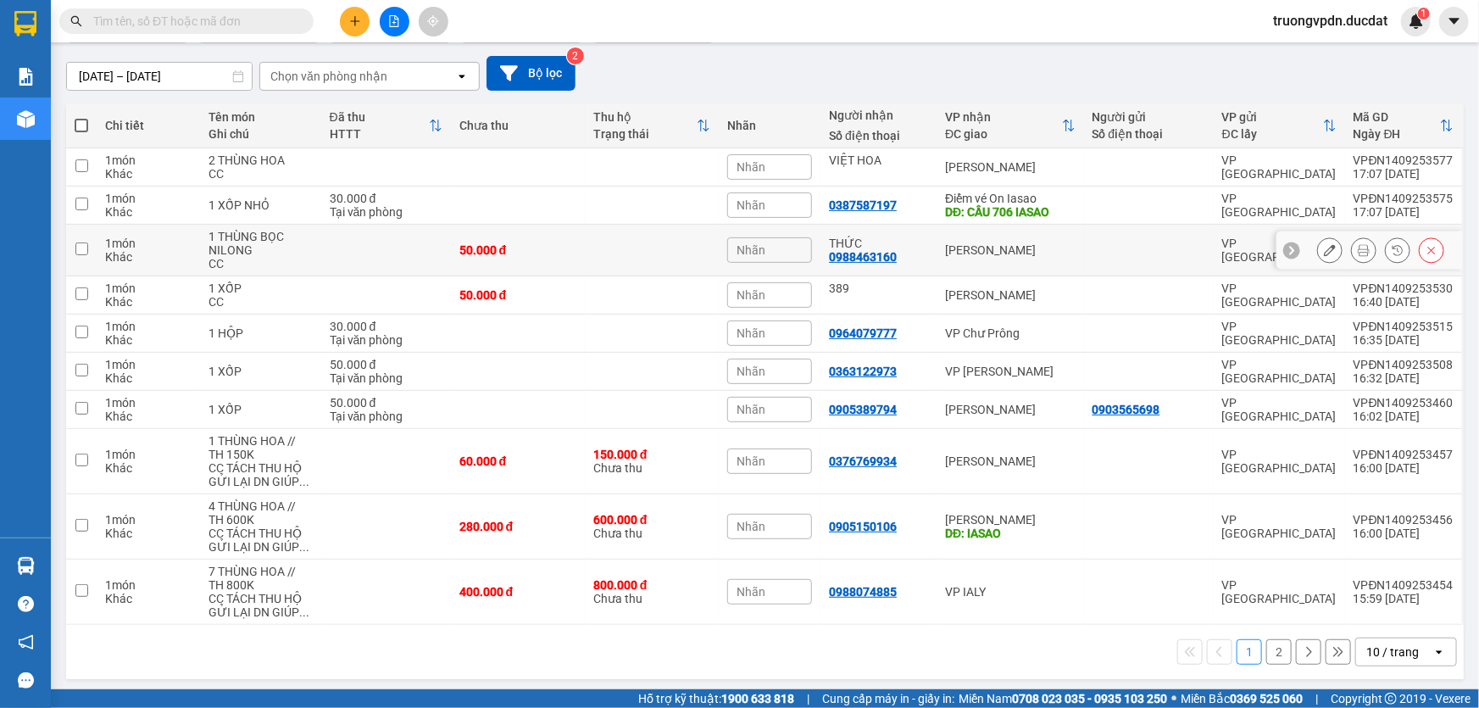
scroll to position [138, 0]
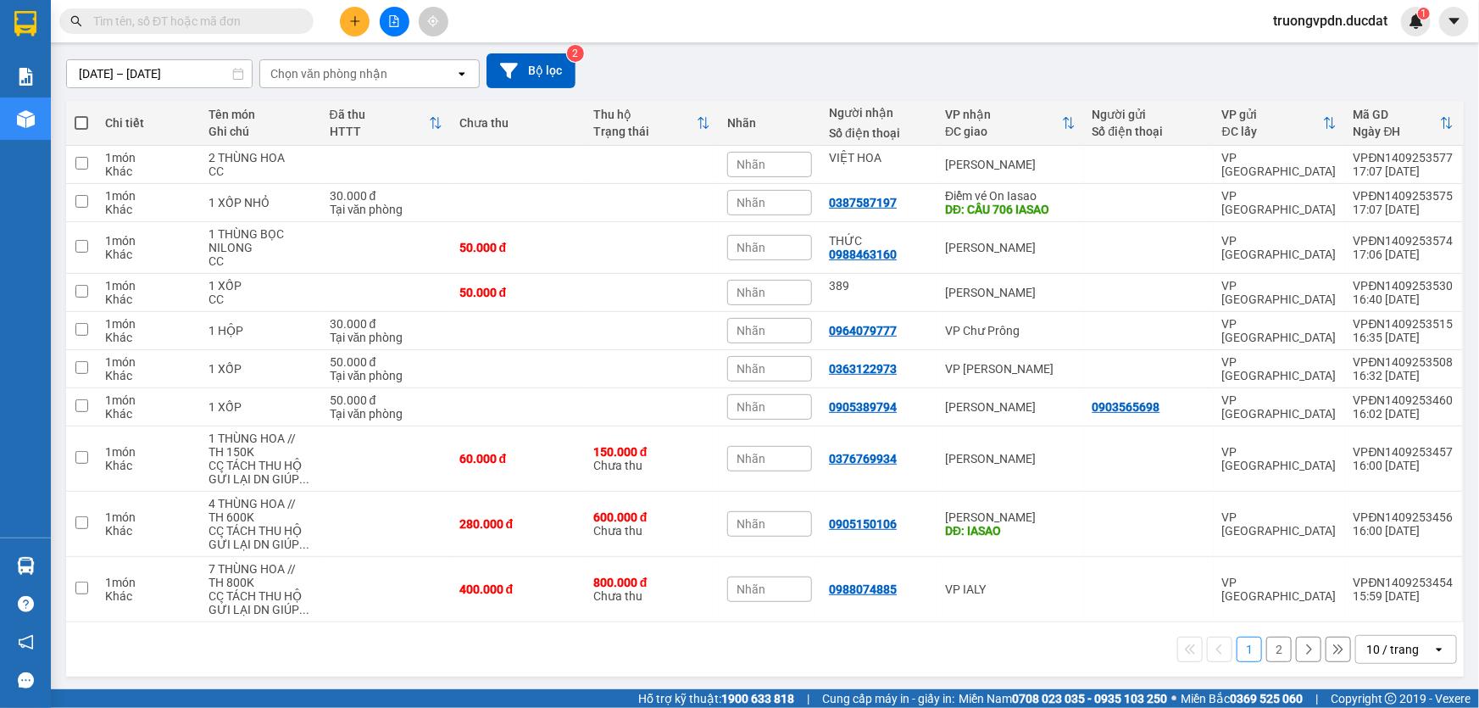
click at [1266, 654] on button "2" at bounding box center [1278, 649] width 25 height 25
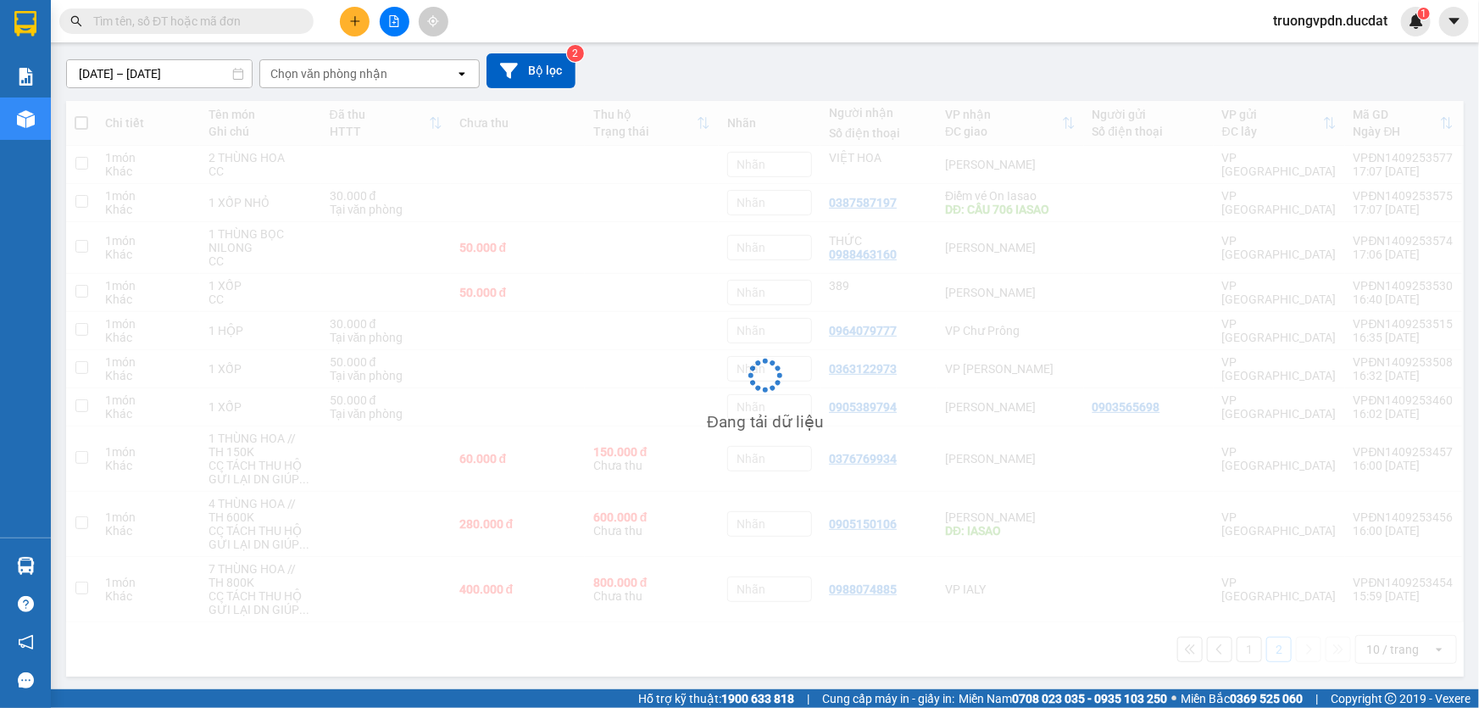
scroll to position [77, 0]
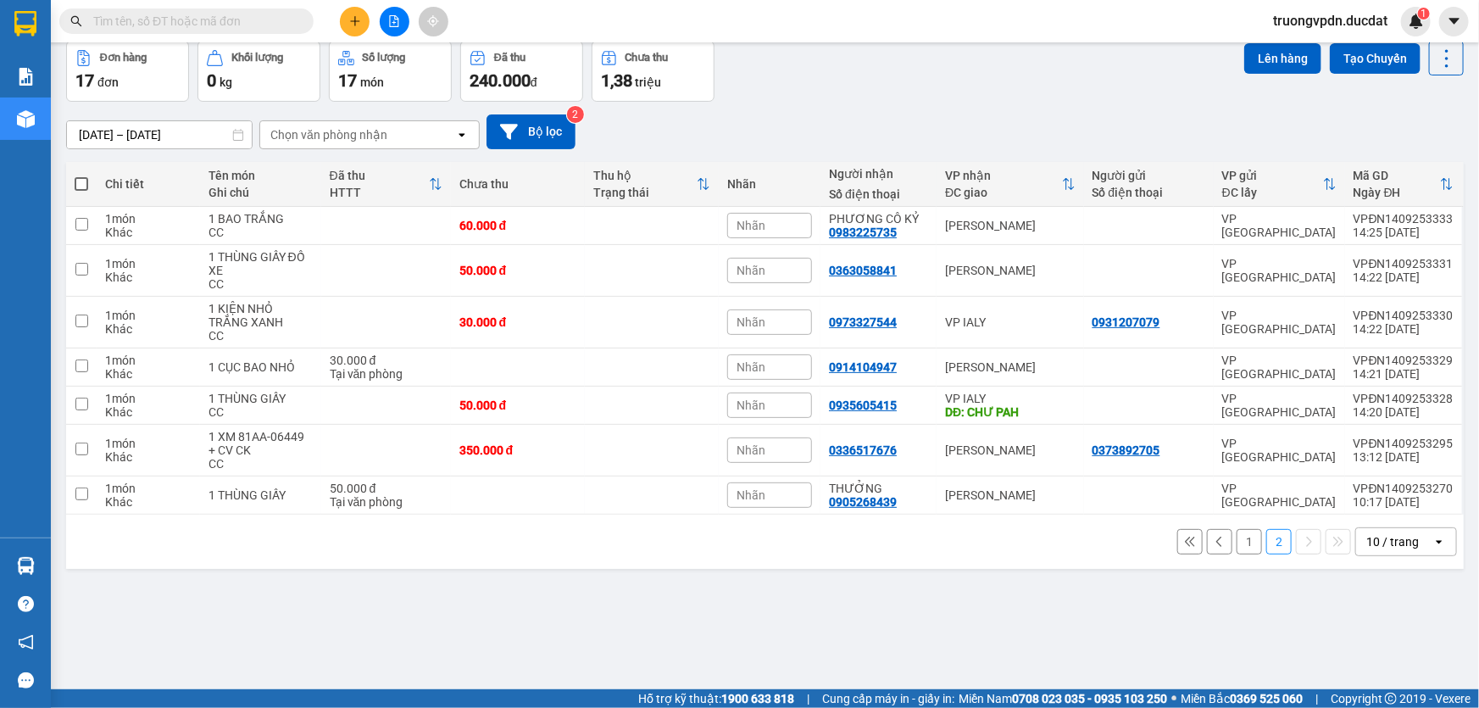
click at [351, 28] on button at bounding box center [355, 22] width 30 height 30
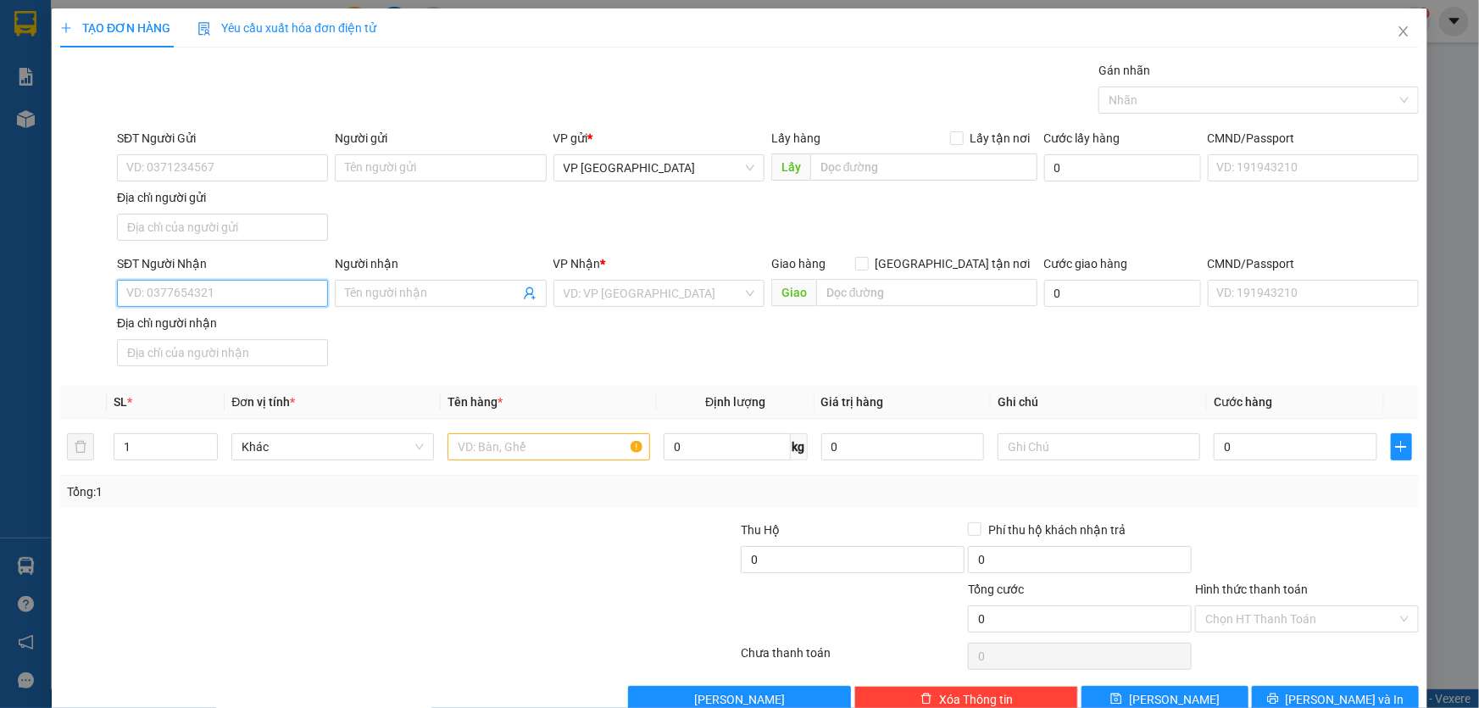
click at [248, 292] on input "SĐT Người Nhận" at bounding box center [222, 293] width 211 height 27
drag, startPoint x: 277, startPoint y: 325, endPoint x: 493, endPoint y: 352, distance: 217.8
click at [276, 325] on div "0366520725" at bounding box center [220, 326] width 189 height 19
click at [490, 445] on input "text" at bounding box center [549, 446] width 203 height 27
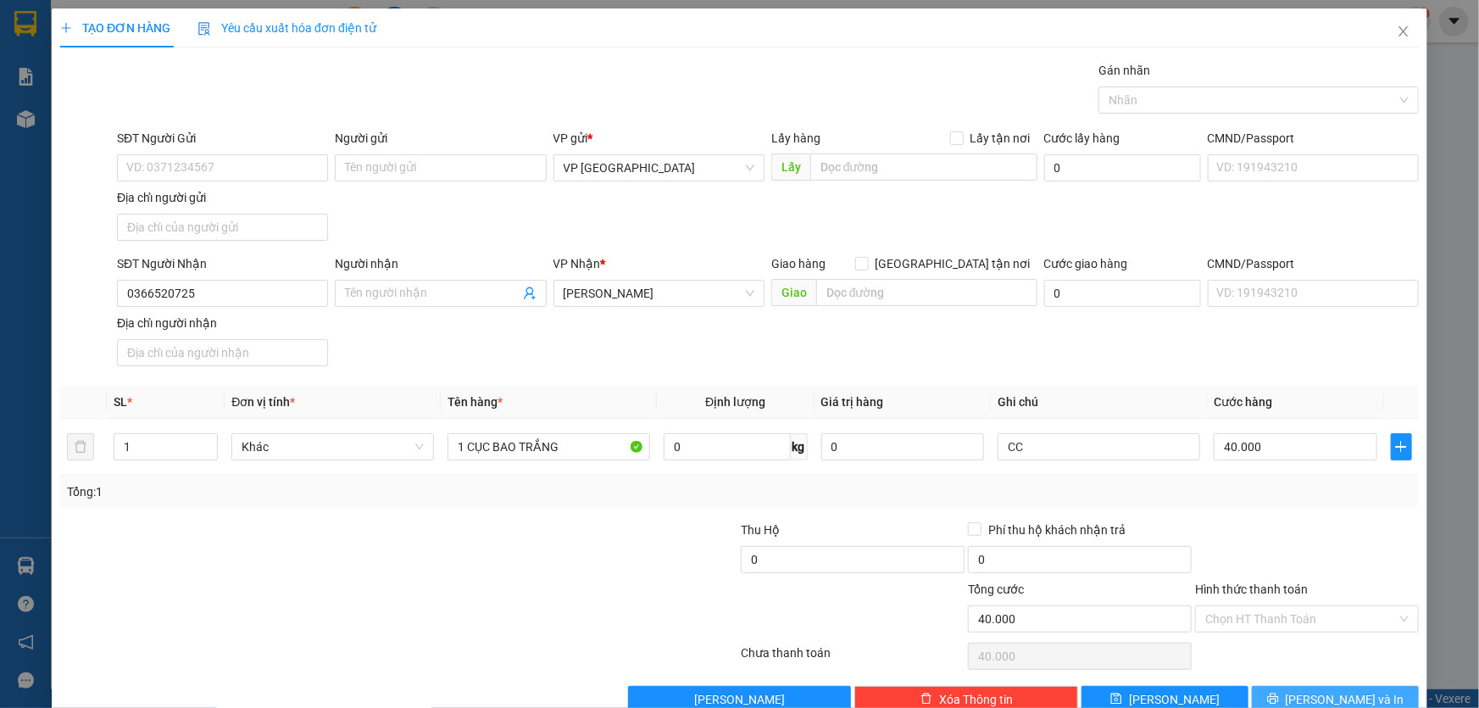
click at [1316, 702] on span "Lưu và In" at bounding box center [1345, 699] width 119 height 19
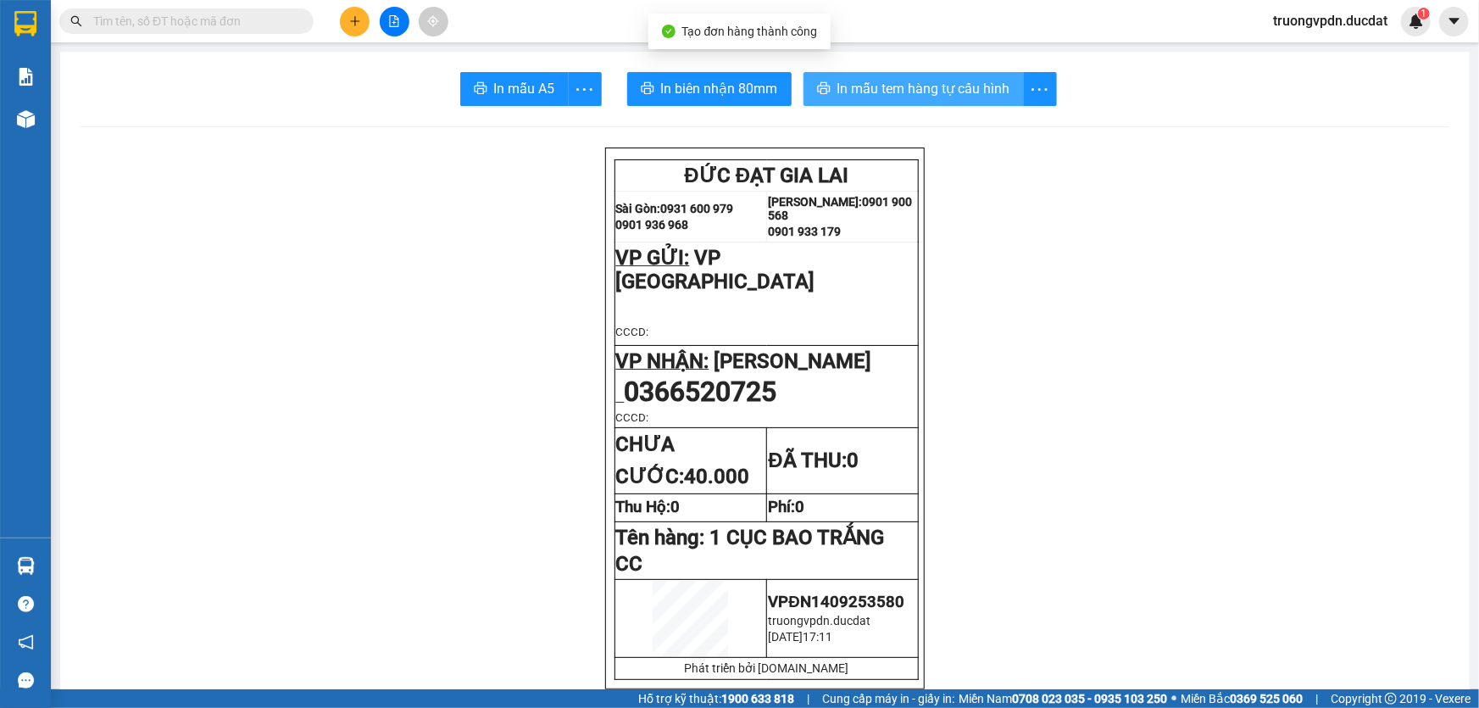
click at [847, 91] on span "In mẫu tem hàng tự cấu hình" at bounding box center [923, 88] width 173 height 21
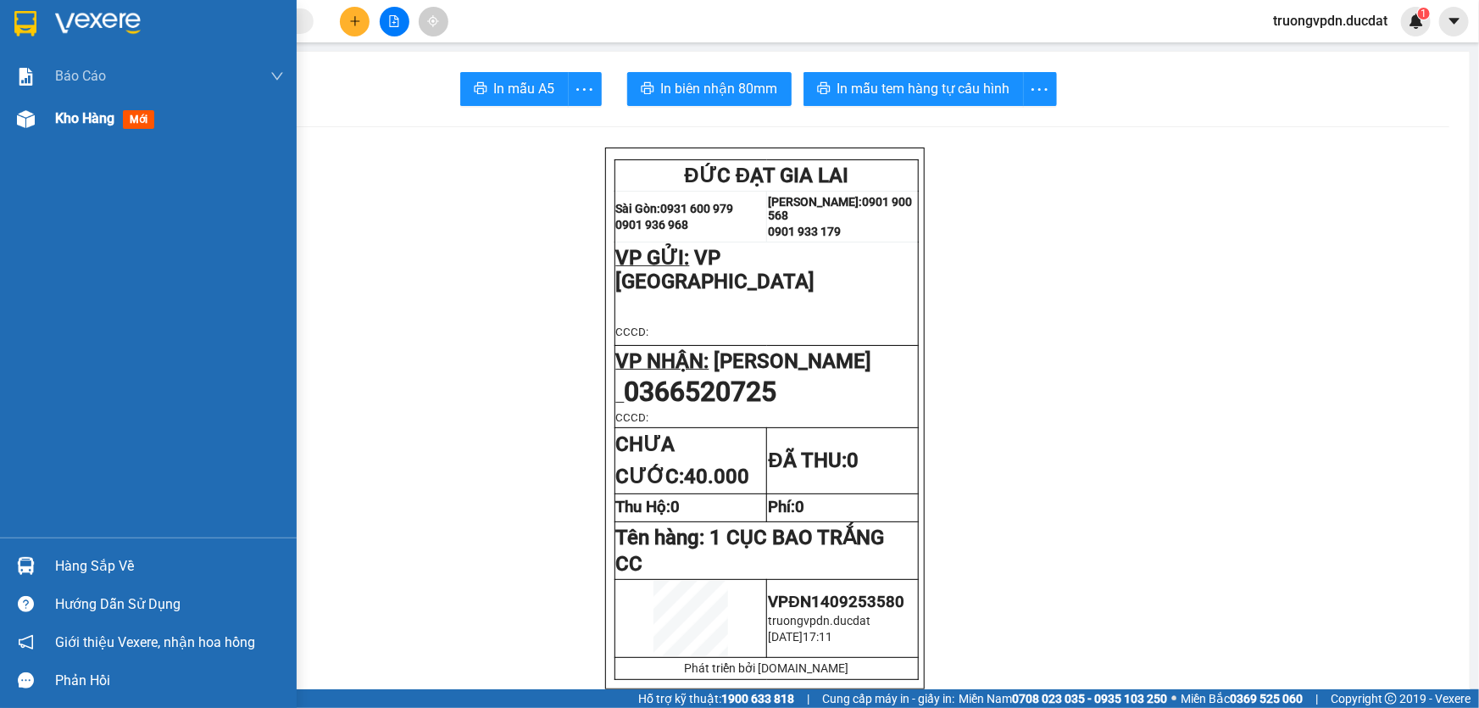
click at [105, 114] on span "Kho hàng" at bounding box center [84, 118] width 59 height 16
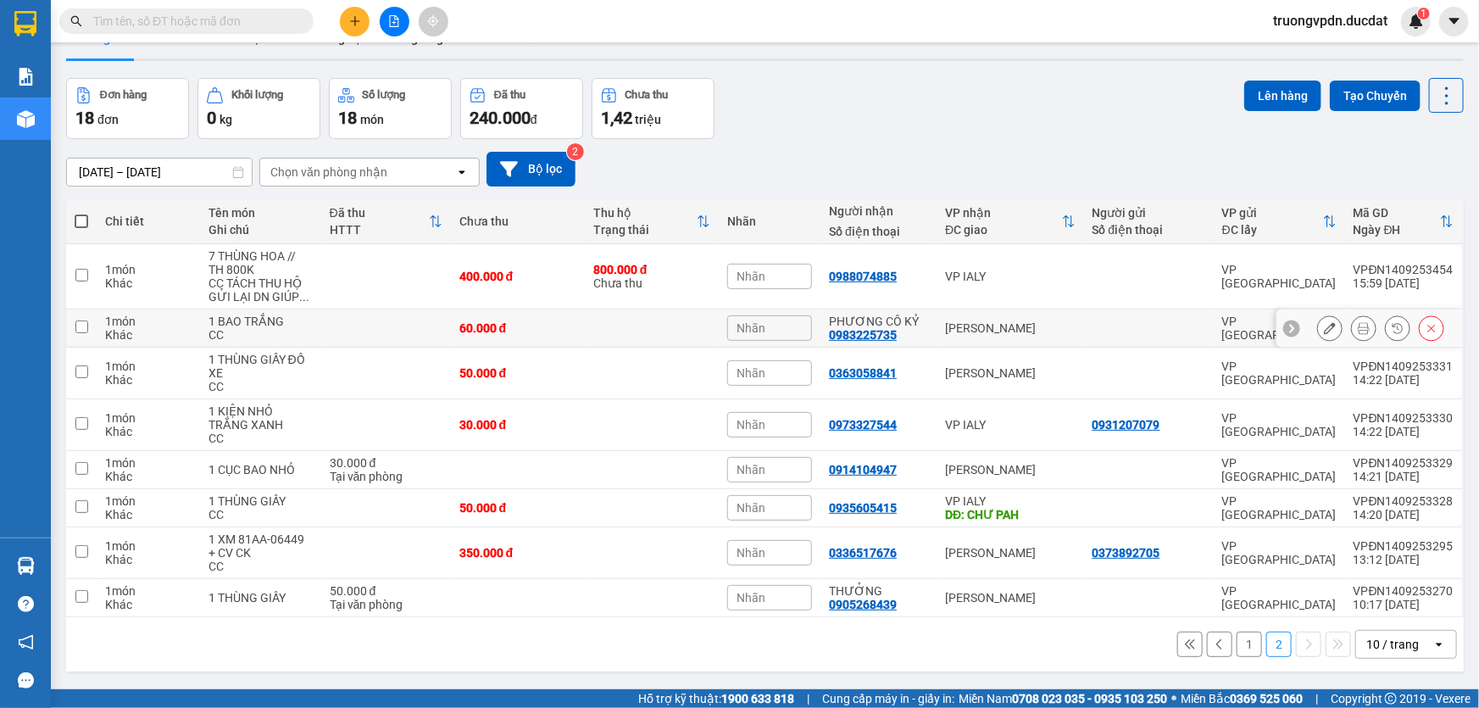
scroll to position [77, 0]
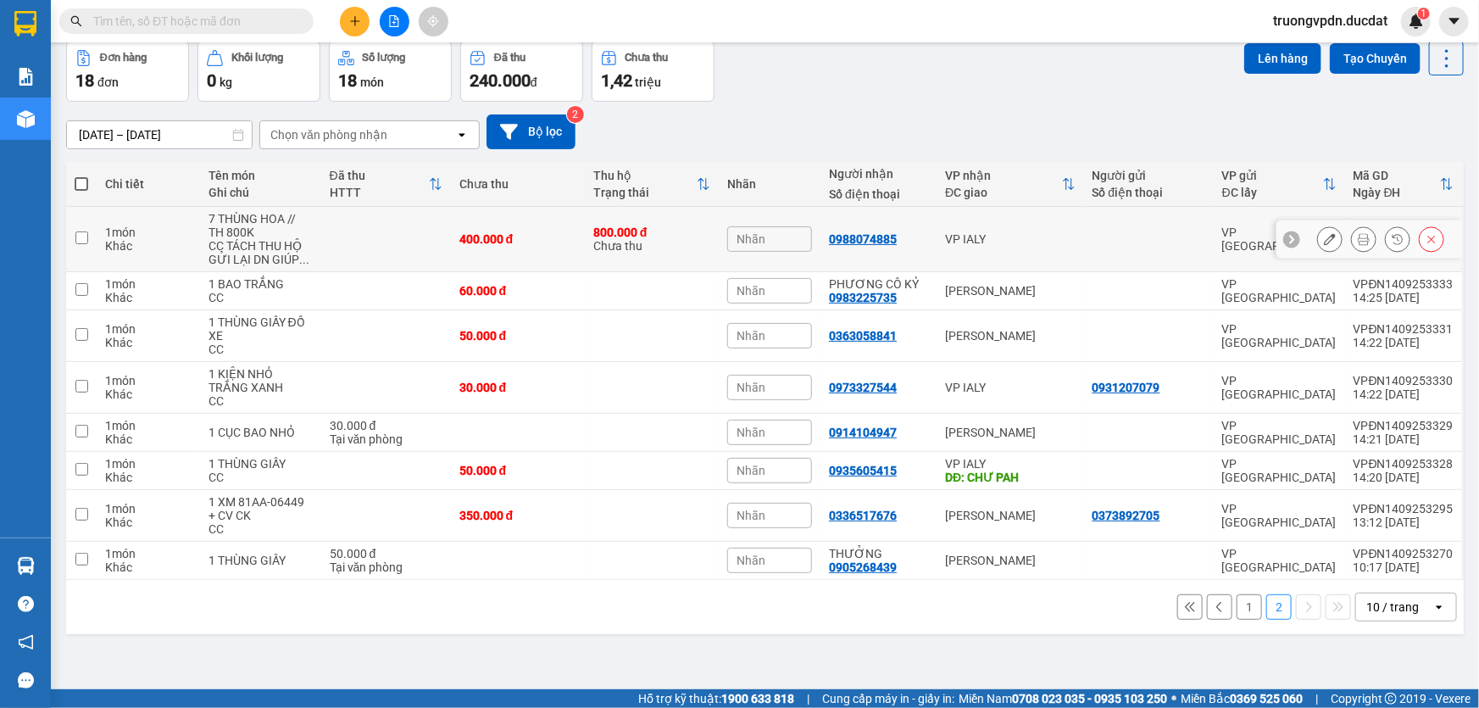
click at [1028, 228] on td "VP IALY" at bounding box center [1010, 239] width 147 height 65
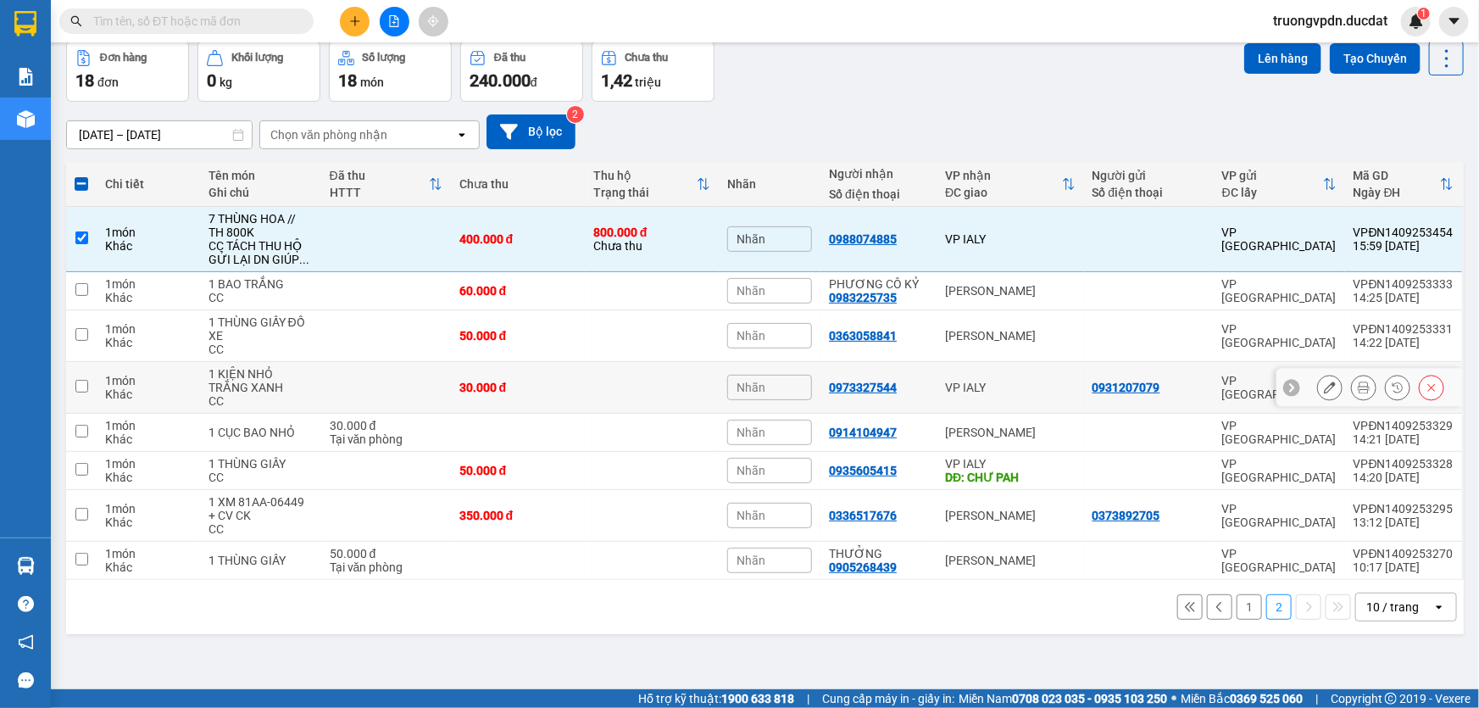
drag, startPoint x: 1002, startPoint y: 383, endPoint x: 1032, endPoint y: 476, distance: 97.3
click at [1001, 381] on div "VP IALY" at bounding box center [1010, 388] width 131 height 14
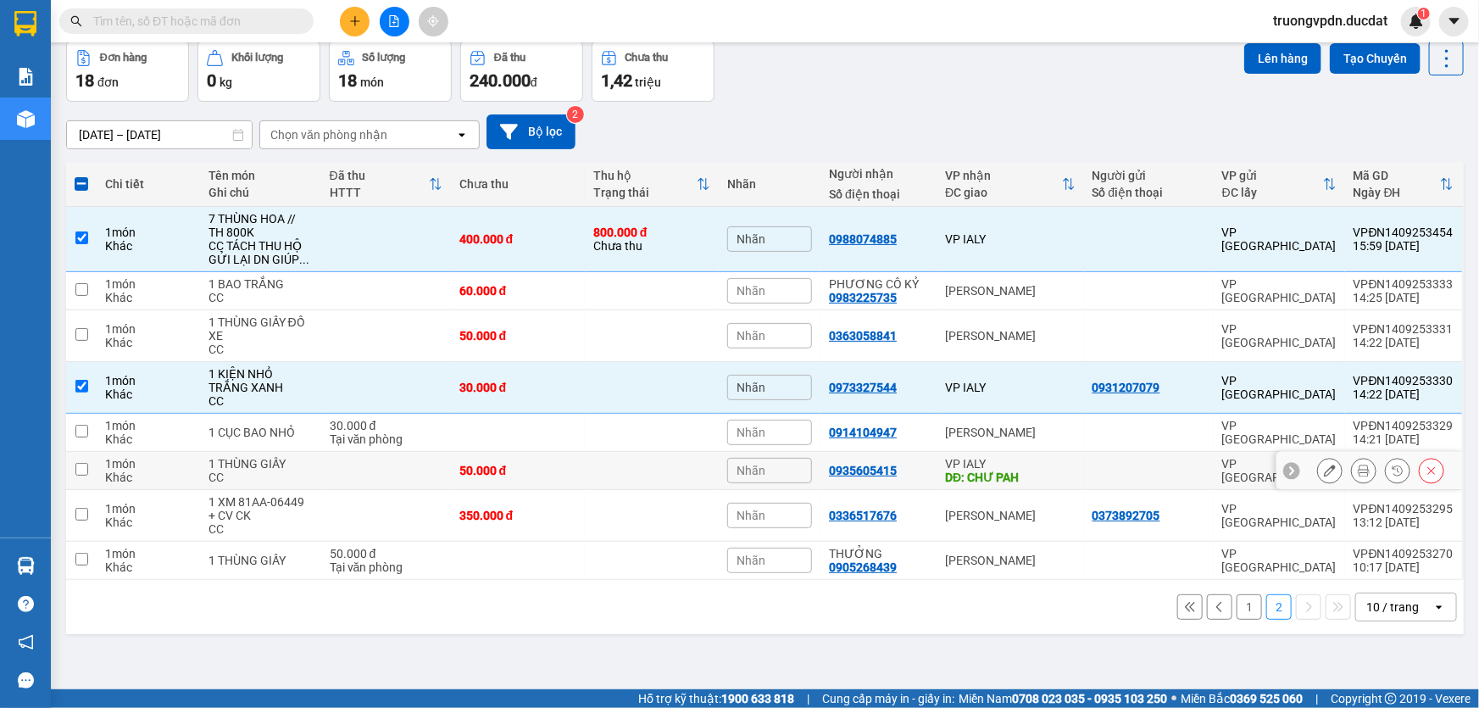
click at [1027, 479] on div "DĐ: CHƯ PAH" at bounding box center [1010, 477] width 131 height 14
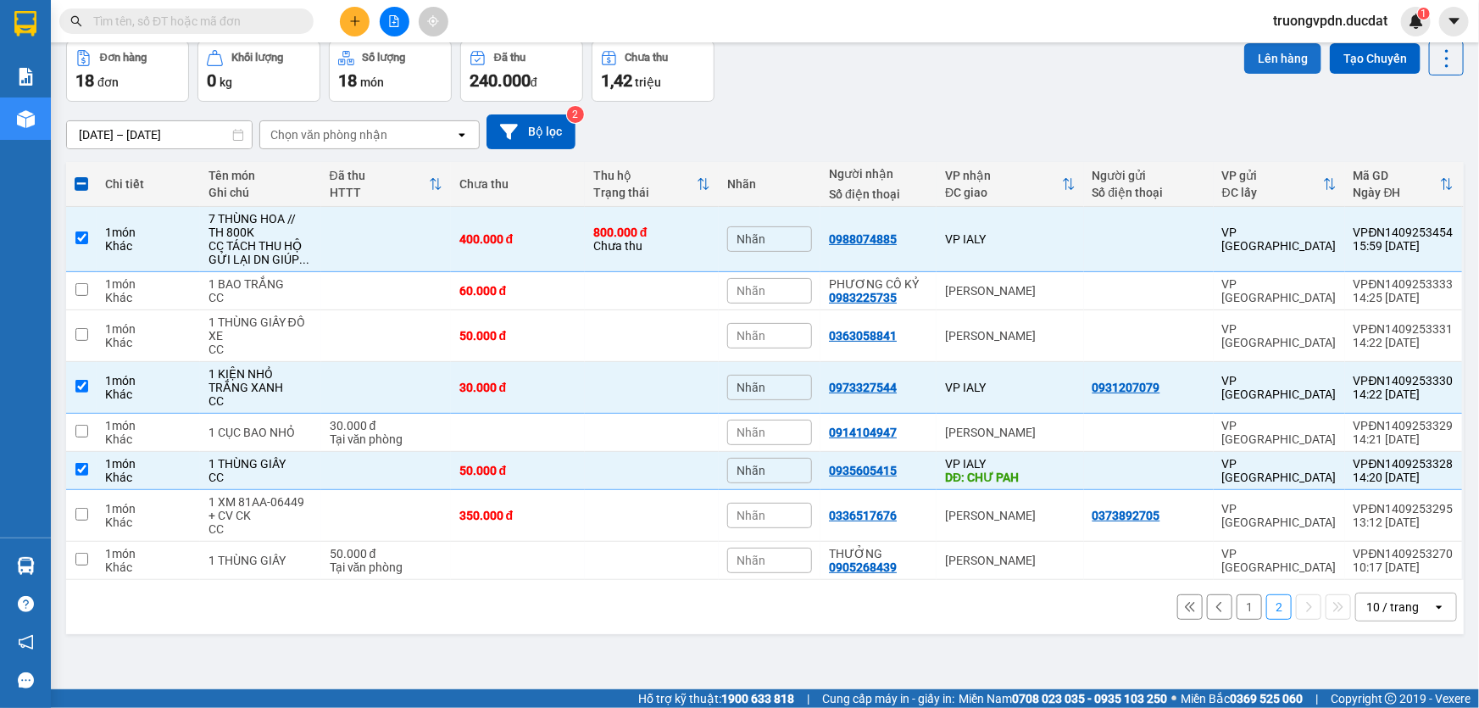
click at [1277, 52] on button "Lên hàng" at bounding box center [1282, 58] width 77 height 31
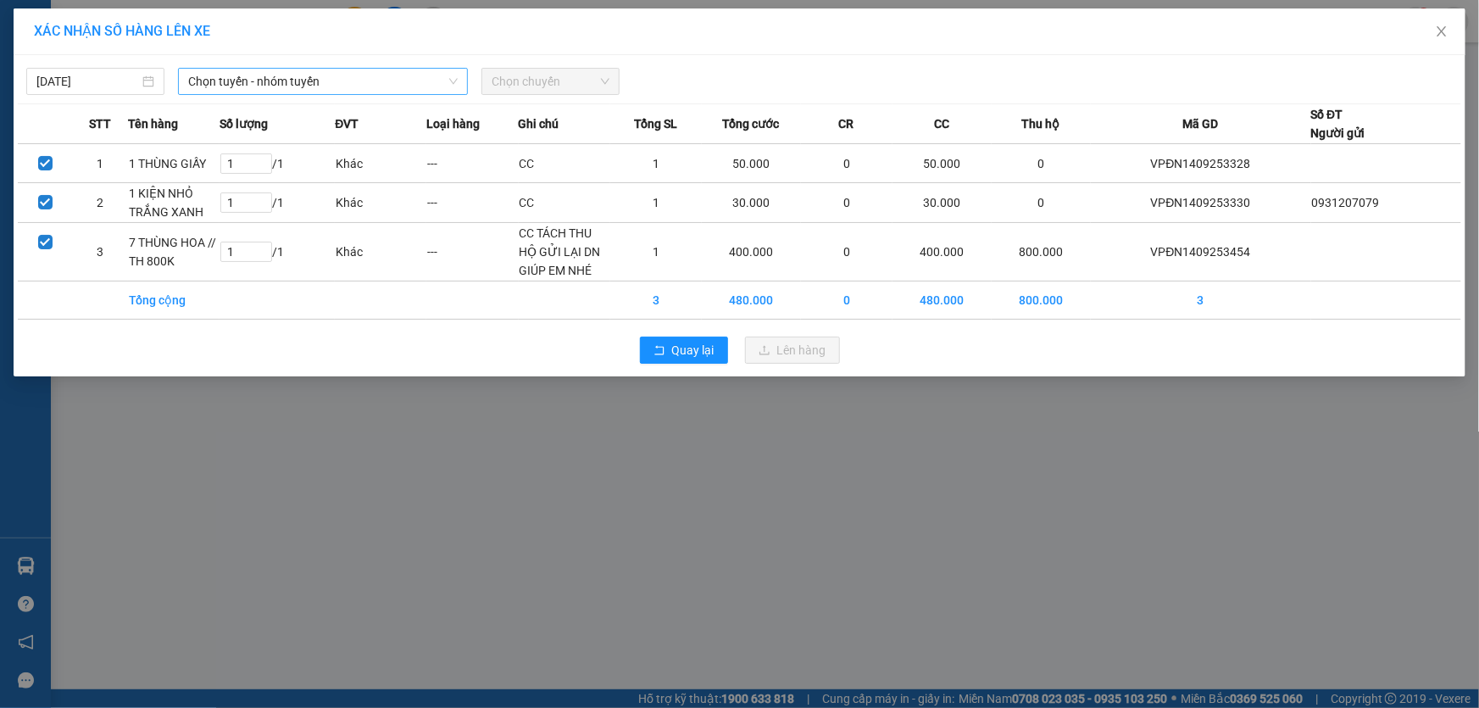
click at [317, 92] on span "Chọn tuyến - nhóm tuyến" at bounding box center [323, 81] width 270 height 25
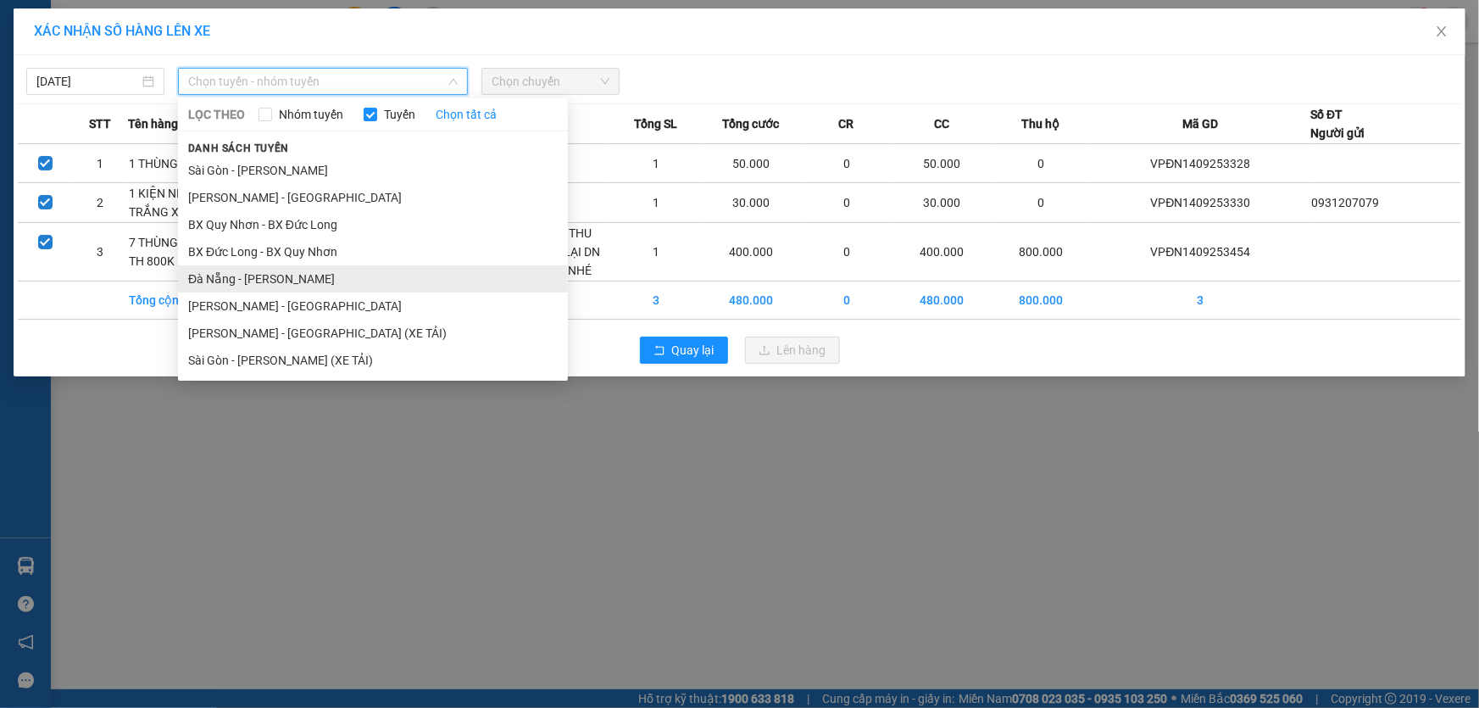
click at [255, 274] on li "Đà Nẵng - [PERSON_NAME]" at bounding box center [373, 278] width 390 height 27
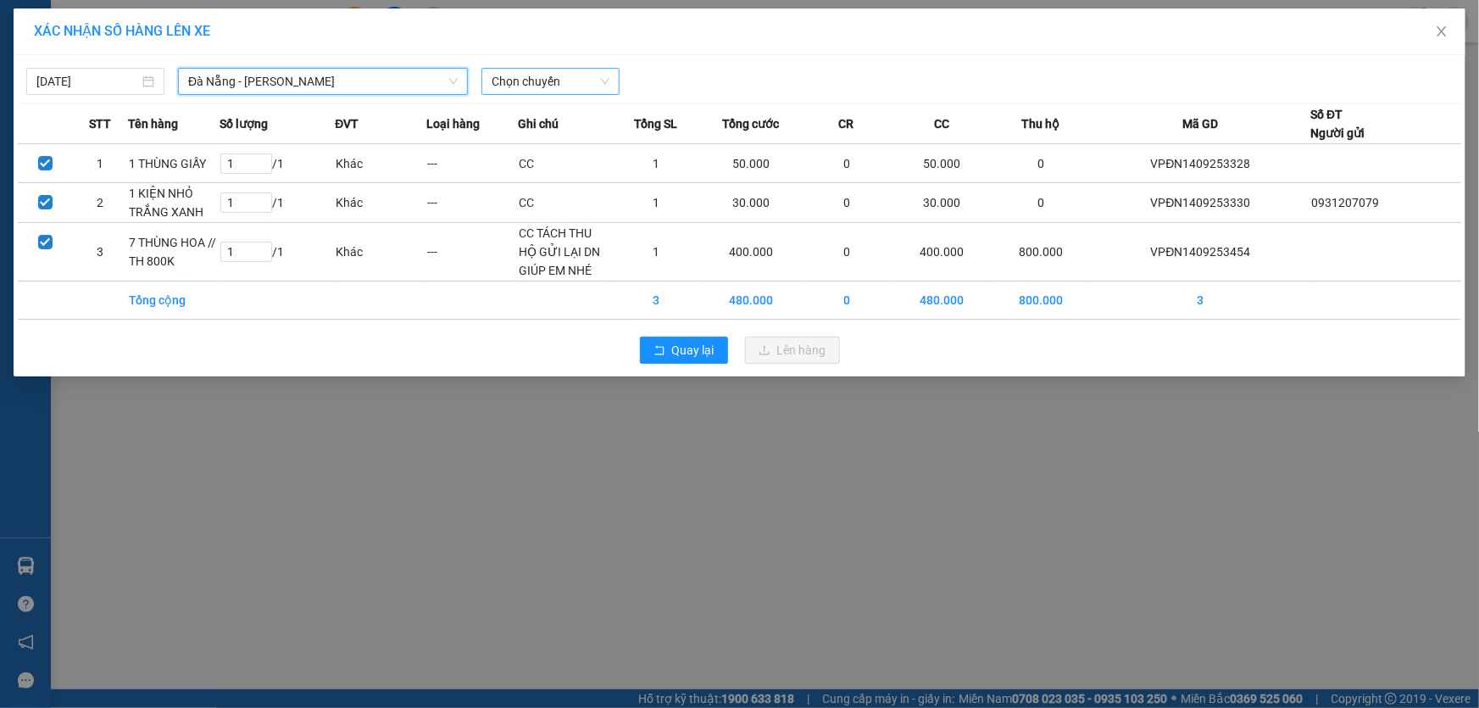
click at [548, 76] on span "Chọn chuyến" at bounding box center [551, 81] width 118 height 25
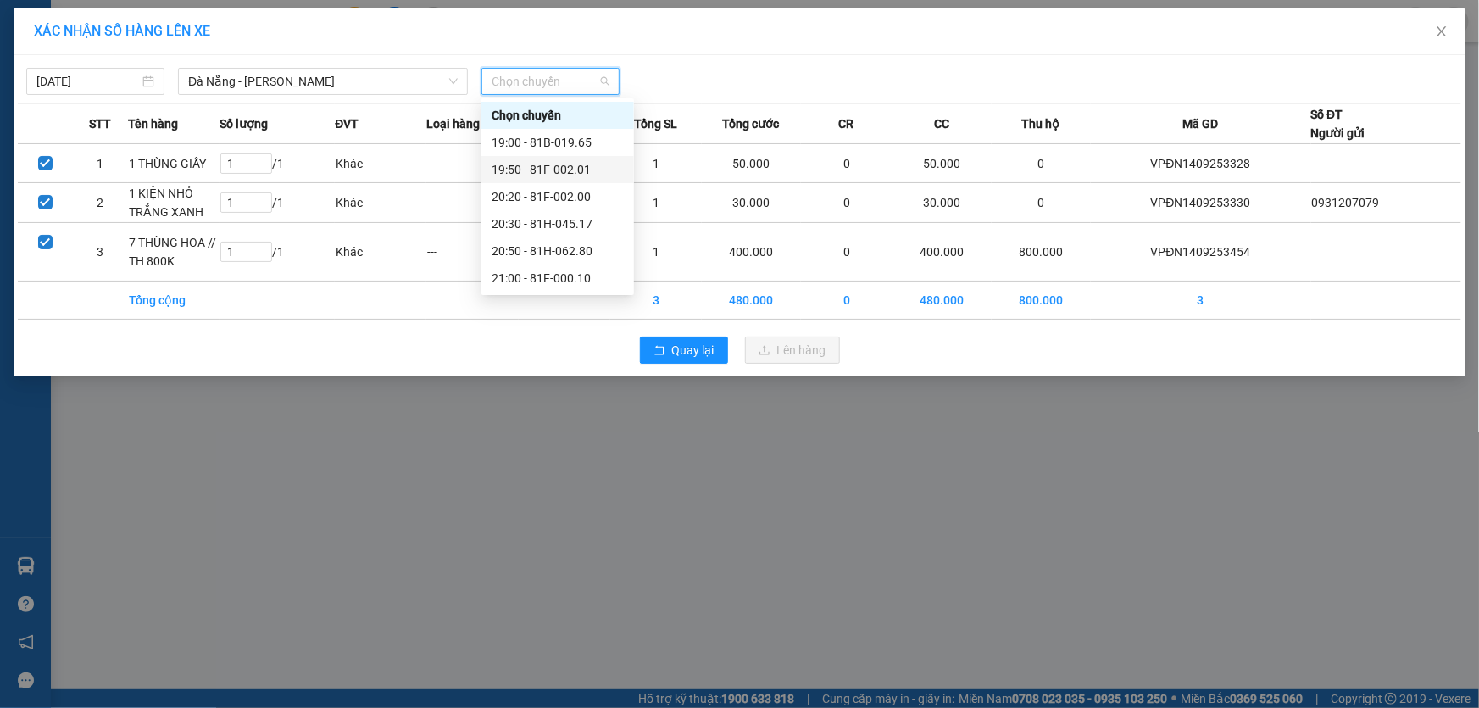
click at [581, 161] on div "19:50 - 81F-002.01" at bounding box center [558, 169] width 132 height 19
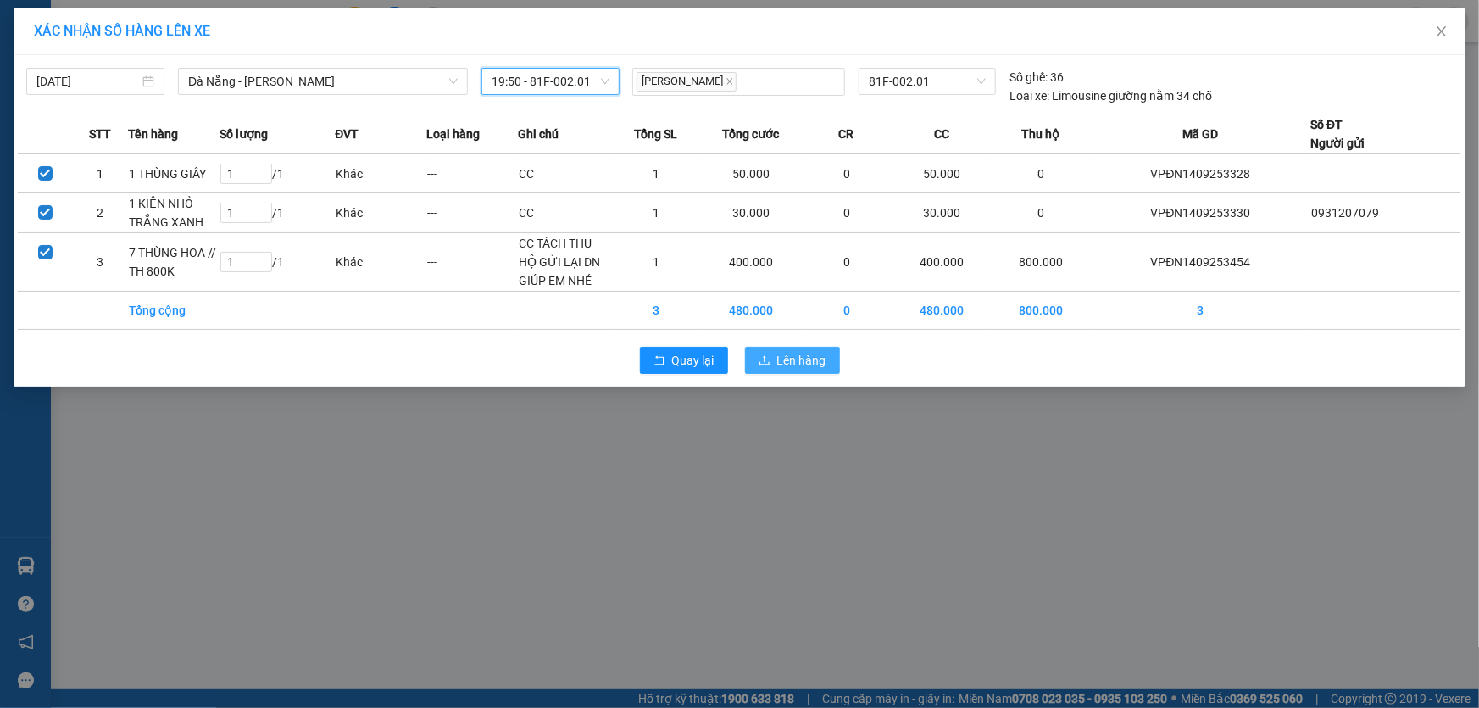
click at [797, 360] on span "Lên hàng" at bounding box center [801, 360] width 49 height 19
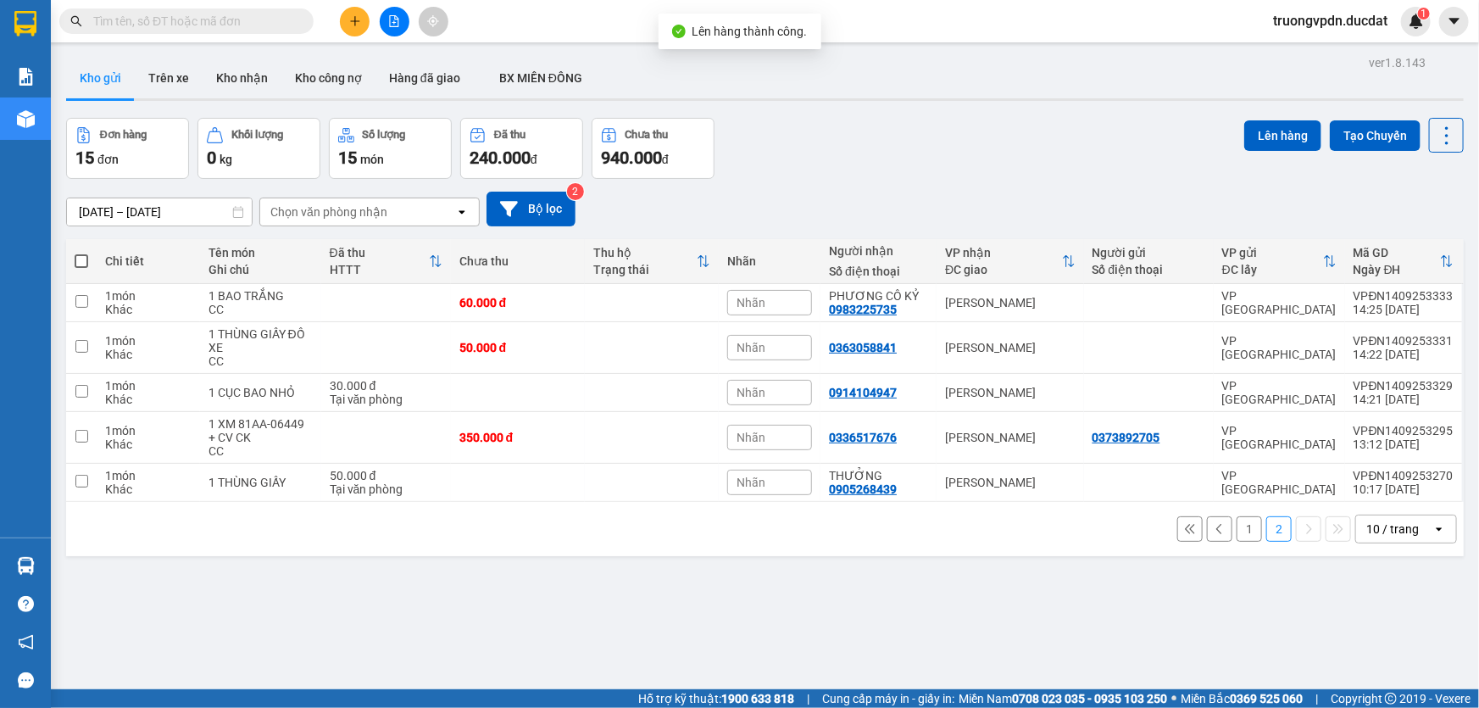
drag, startPoint x: 1241, startPoint y: 537, endPoint x: 1110, endPoint y: 445, distance: 159.4
click at [1241, 536] on button "1" at bounding box center [1249, 528] width 25 height 25
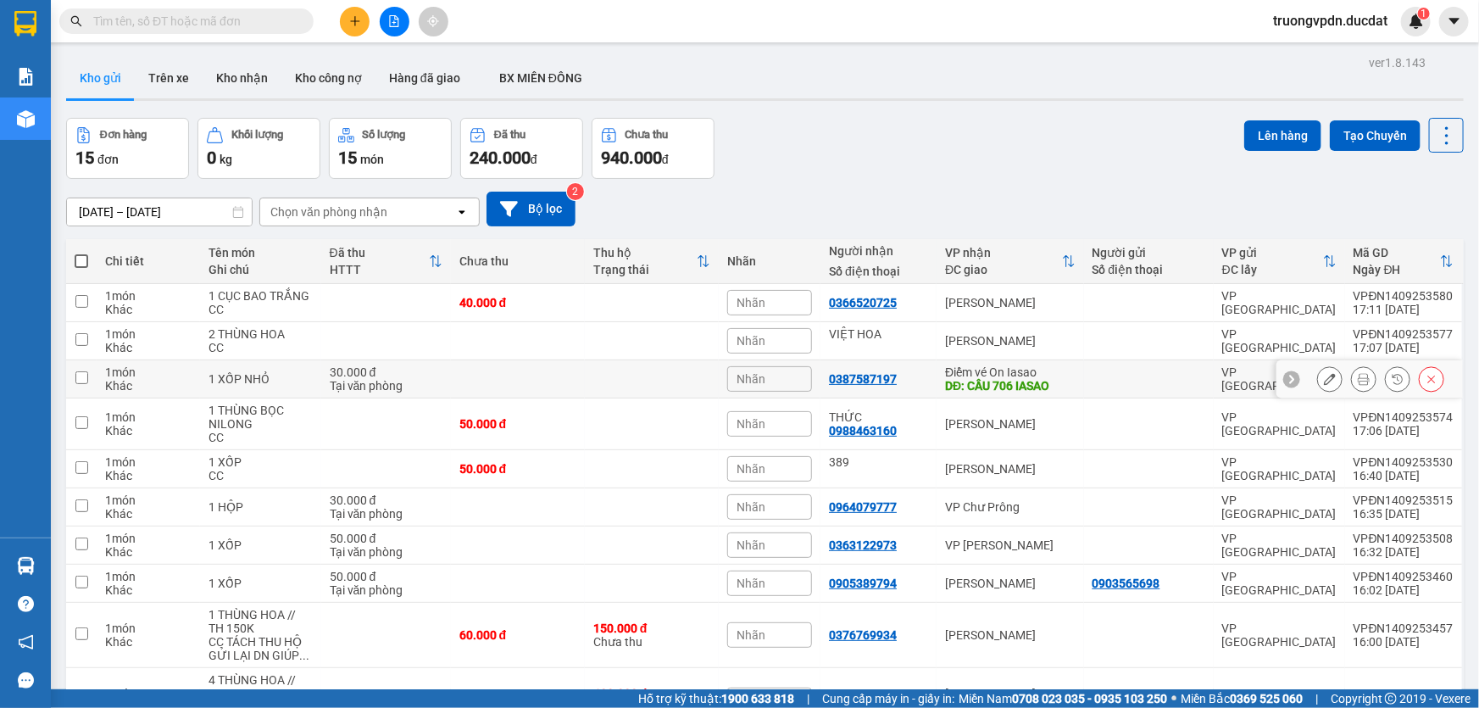
click at [1027, 382] on div "DĐ: CẦU 706 IASAO" at bounding box center [1010, 386] width 131 height 14
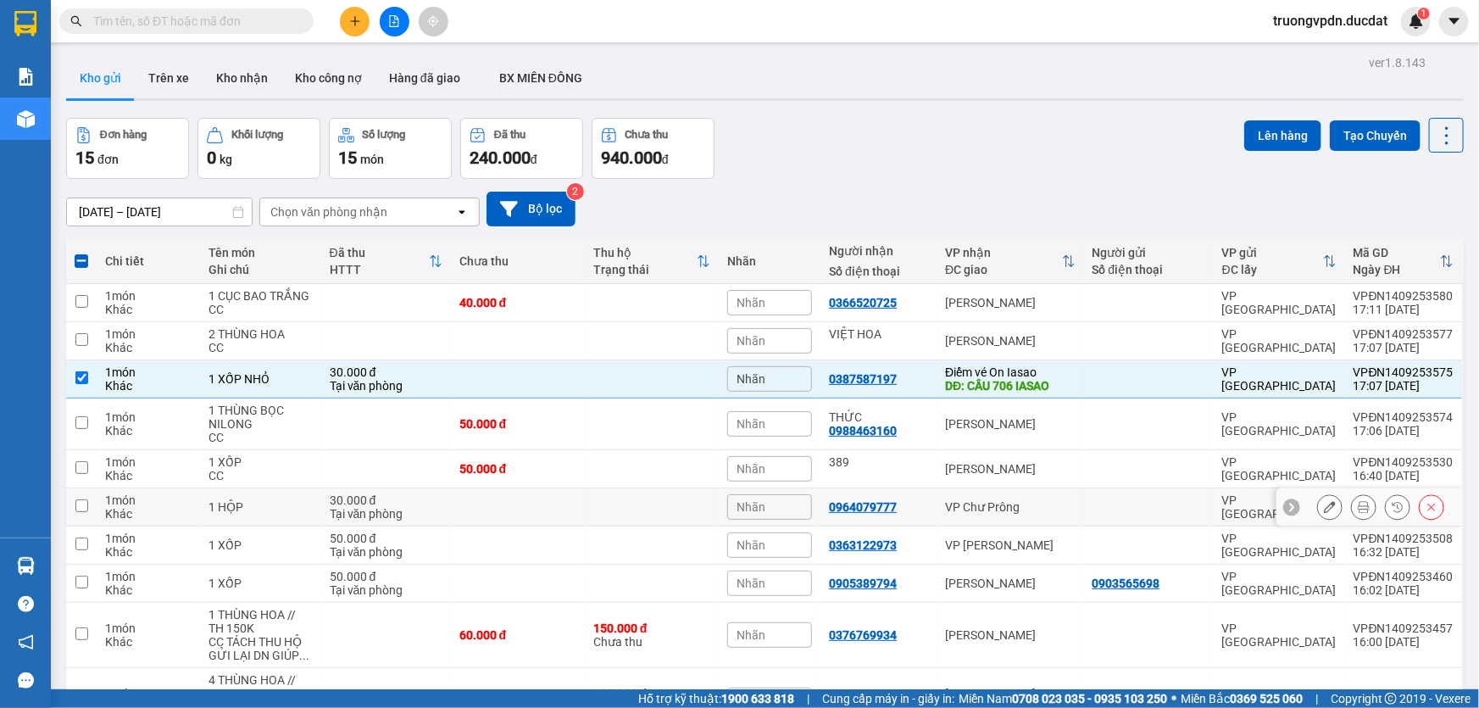
click at [1007, 493] on td "VP Chư Prông" at bounding box center [1010, 507] width 147 height 38
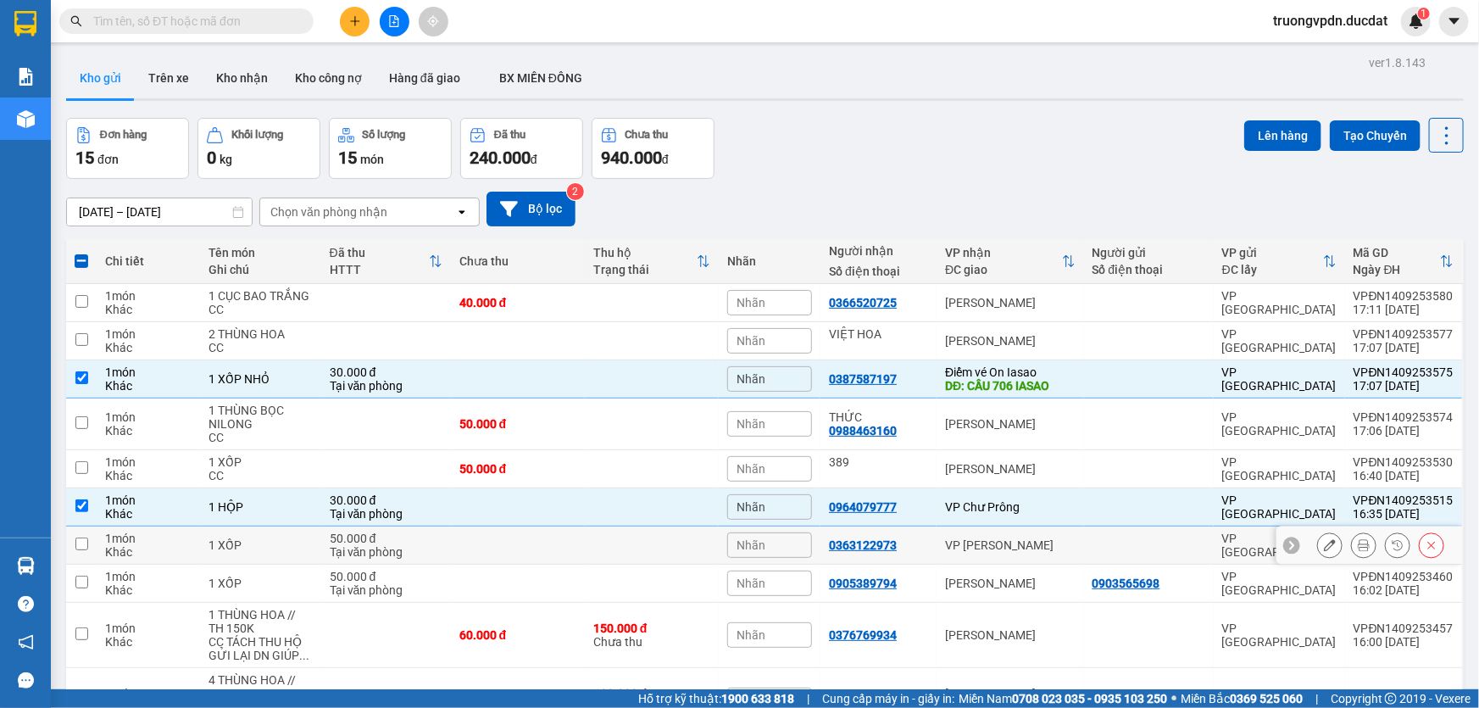
click at [1018, 542] on div "VP [PERSON_NAME]" at bounding box center [1010, 545] width 131 height 14
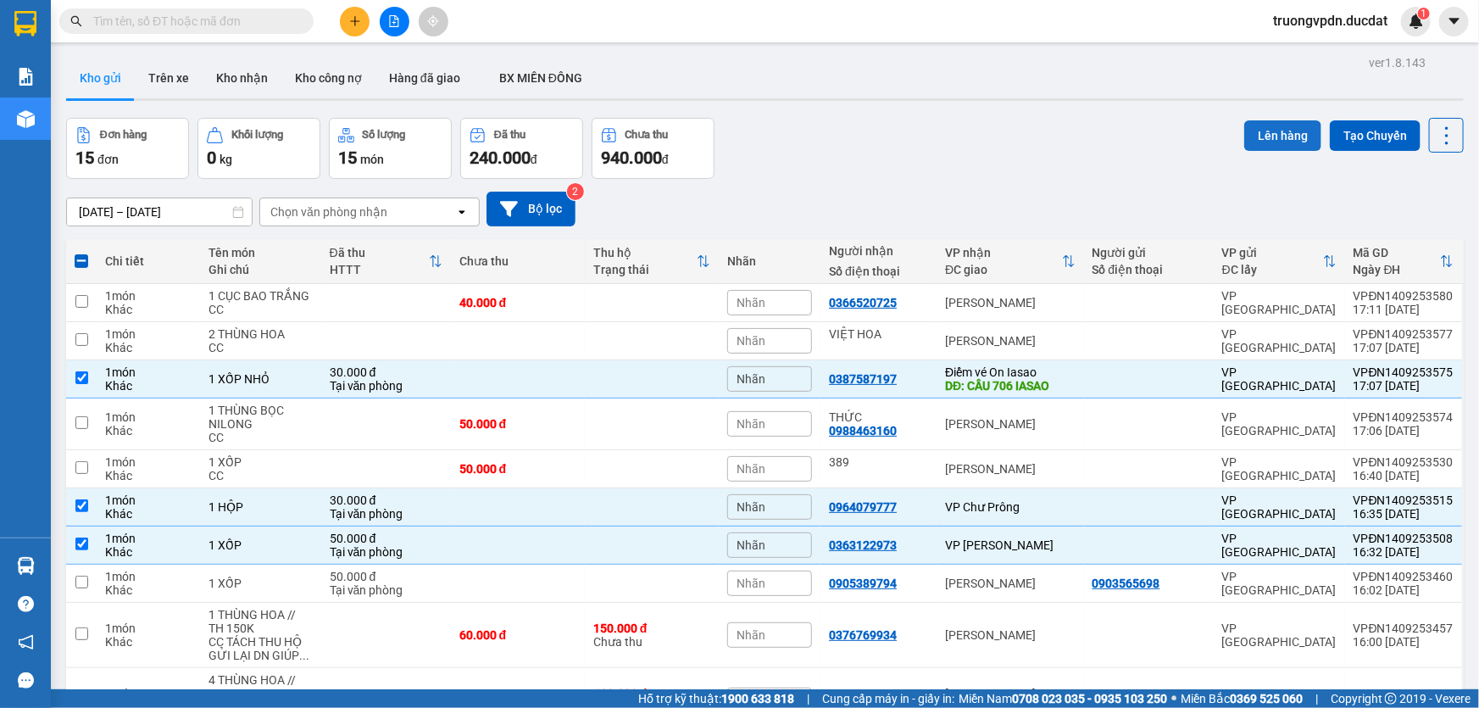
click at [1275, 128] on button "Lên hàng" at bounding box center [1282, 135] width 77 height 31
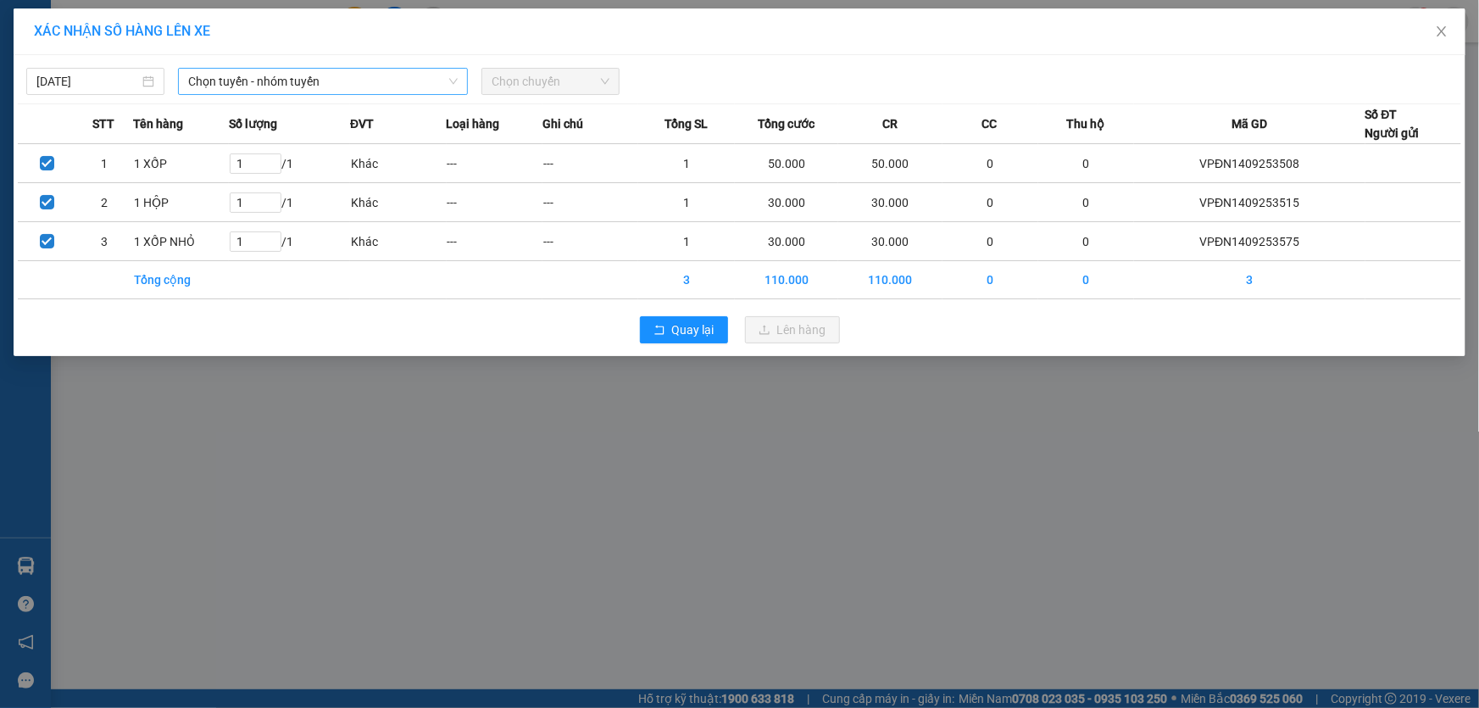
click at [225, 78] on span "Chọn tuyến - nhóm tuyến" at bounding box center [323, 81] width 270 height 25
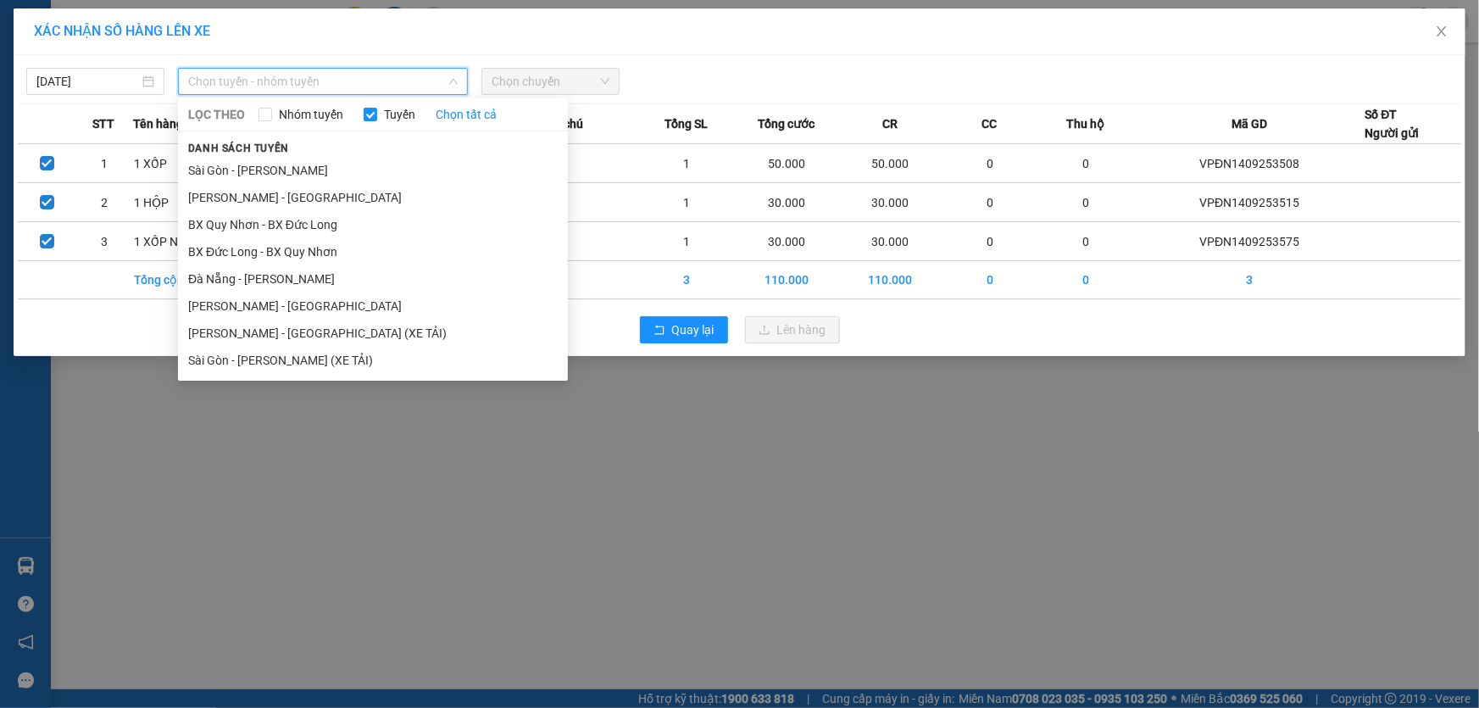
drag, startPoint x: 260, startPoint y: 284, endPoint x: 541, endPoint y: 127, distance: 321.4
click at [260, 283] on li "Đà Nẵng - [PERSON_NAME]" at bounding box center [373, 278] width 390 height 27
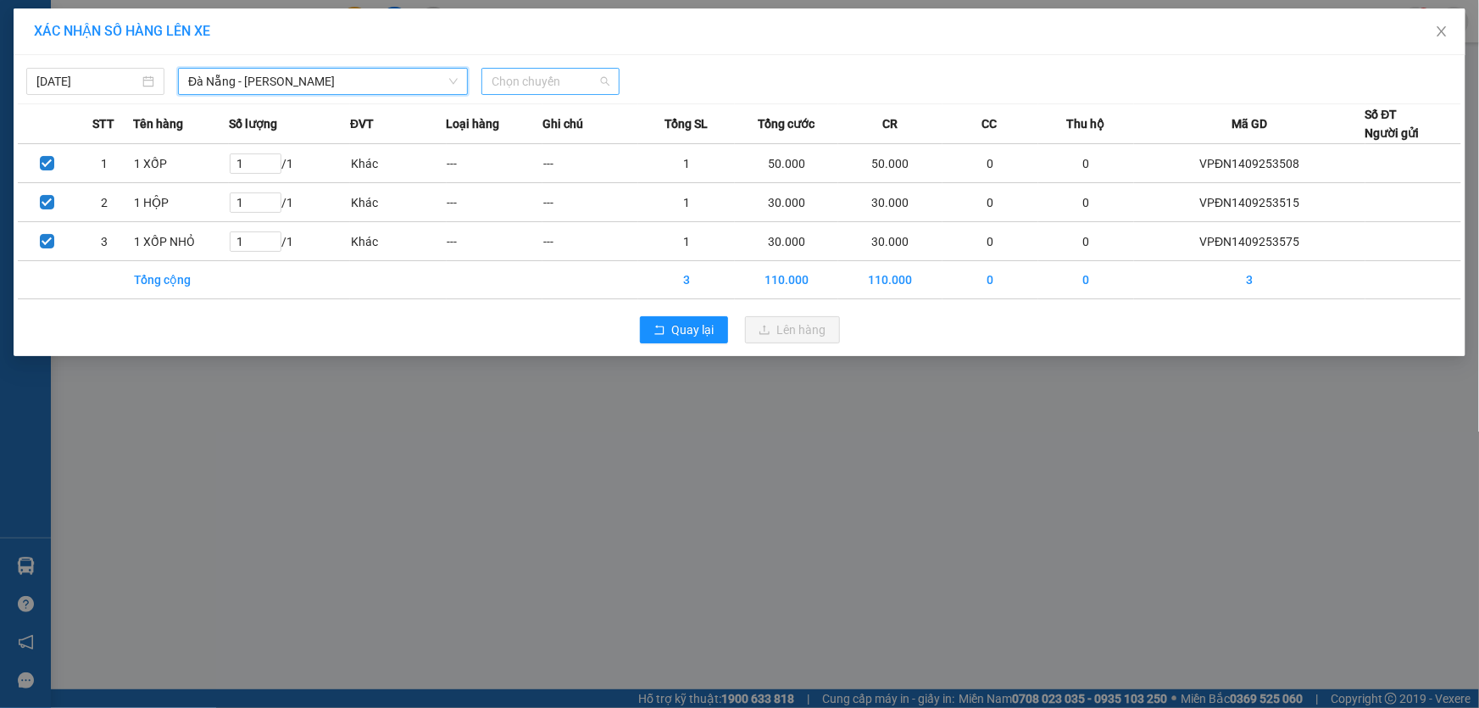
click at [550, 88] on span "Chọn chuyến" at bounding box center [551, 81] width 118 height 25
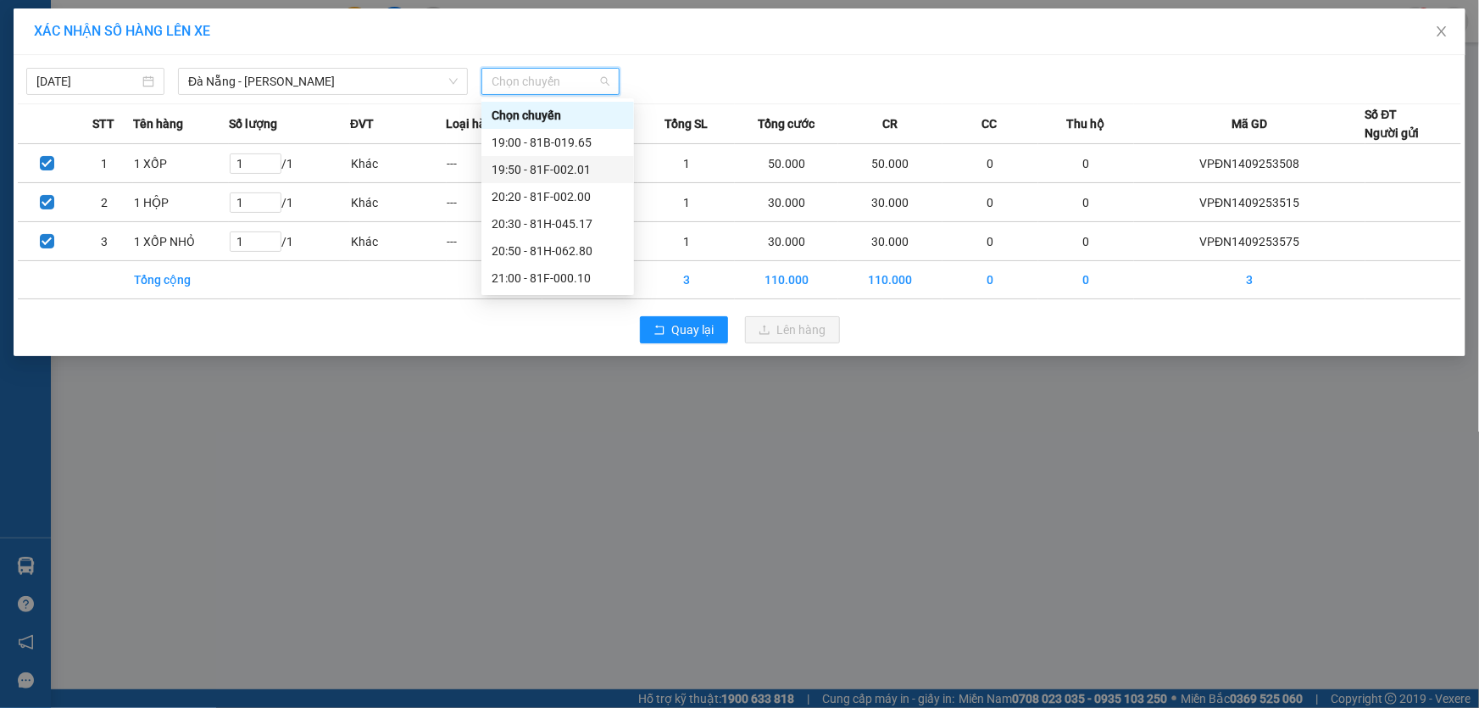
click at [574, 164] on div "19:50 - 81F-002.01" at bounding box center [558, 169] width 132 height 19
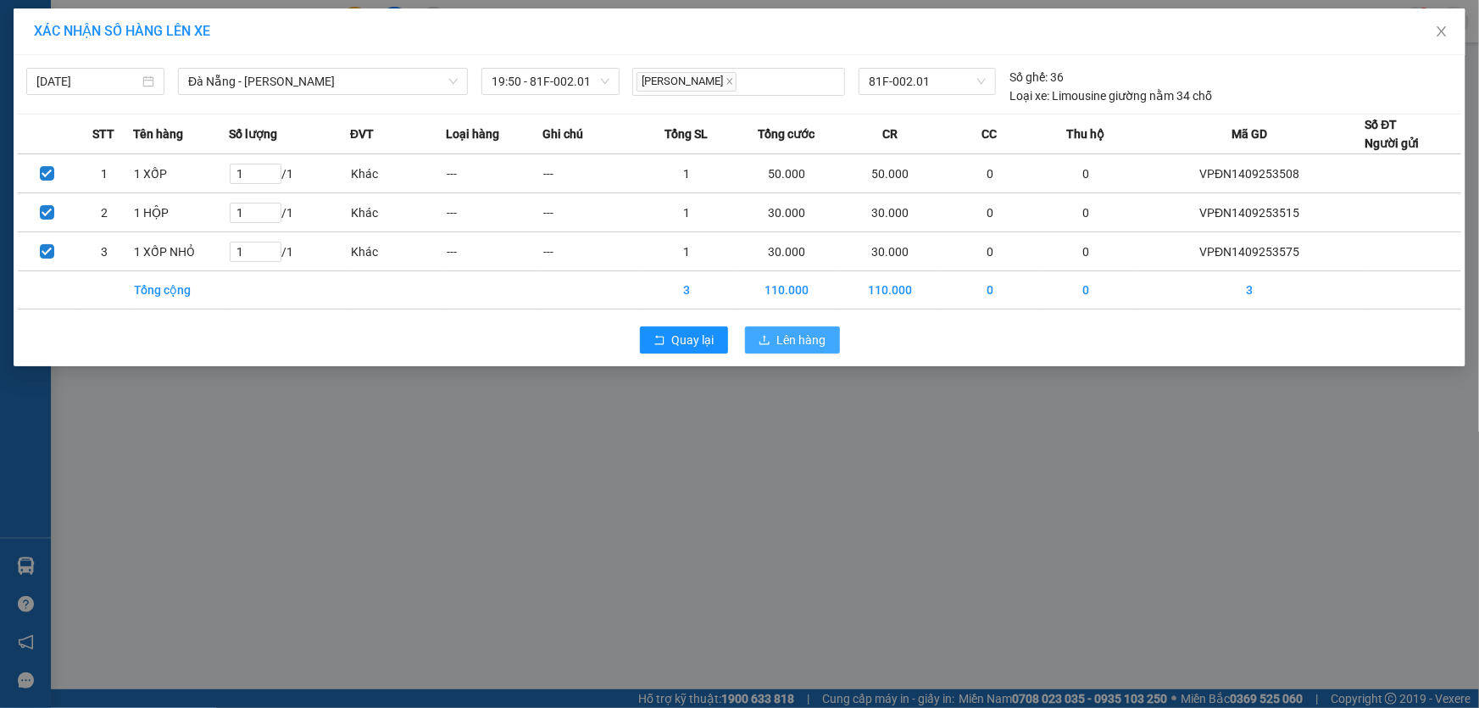
click at [808, 348] on span "Lên hàng" at bounding box center [801, 340] width 49 height 19
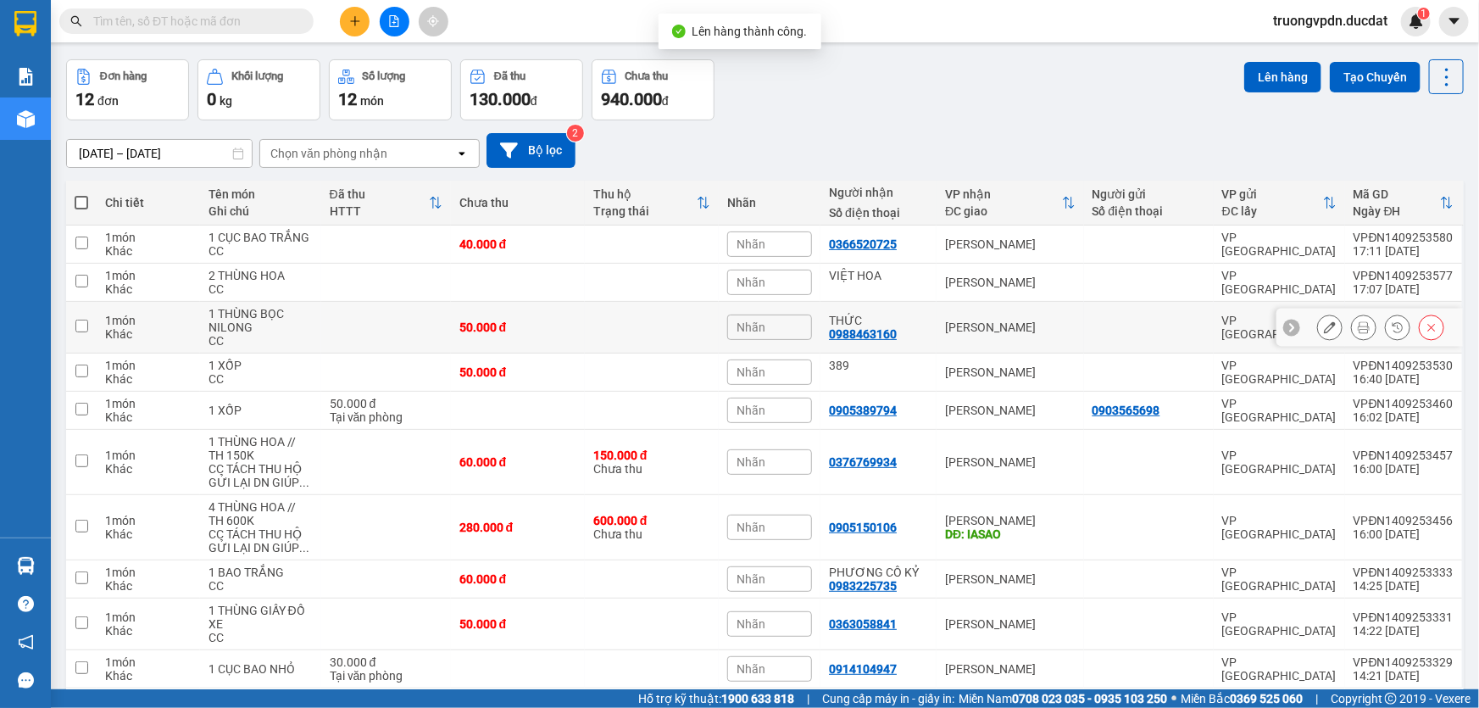
scroll to position [125, 0]
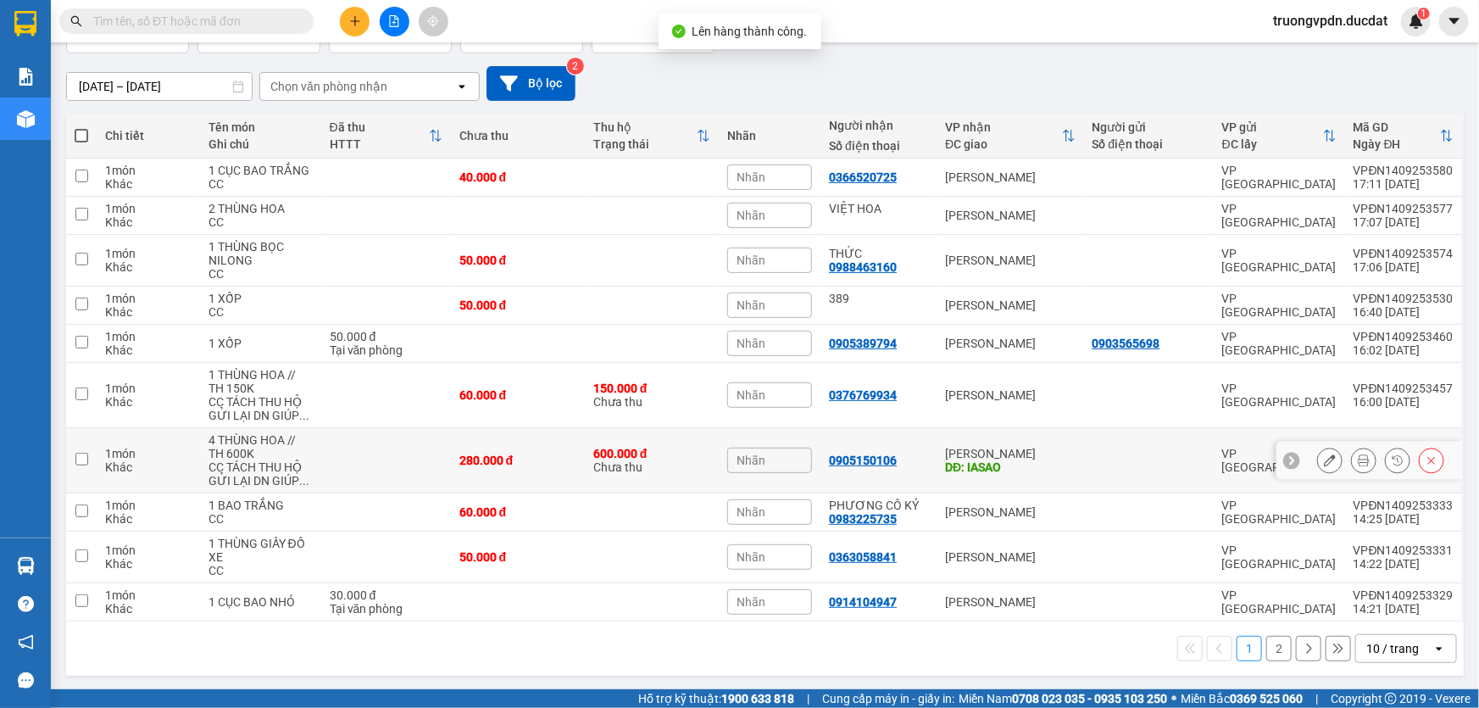
click at [1005, 453] on div "[PERSON_NAME]" at bounding box center [1010, 454] width 131 height 14
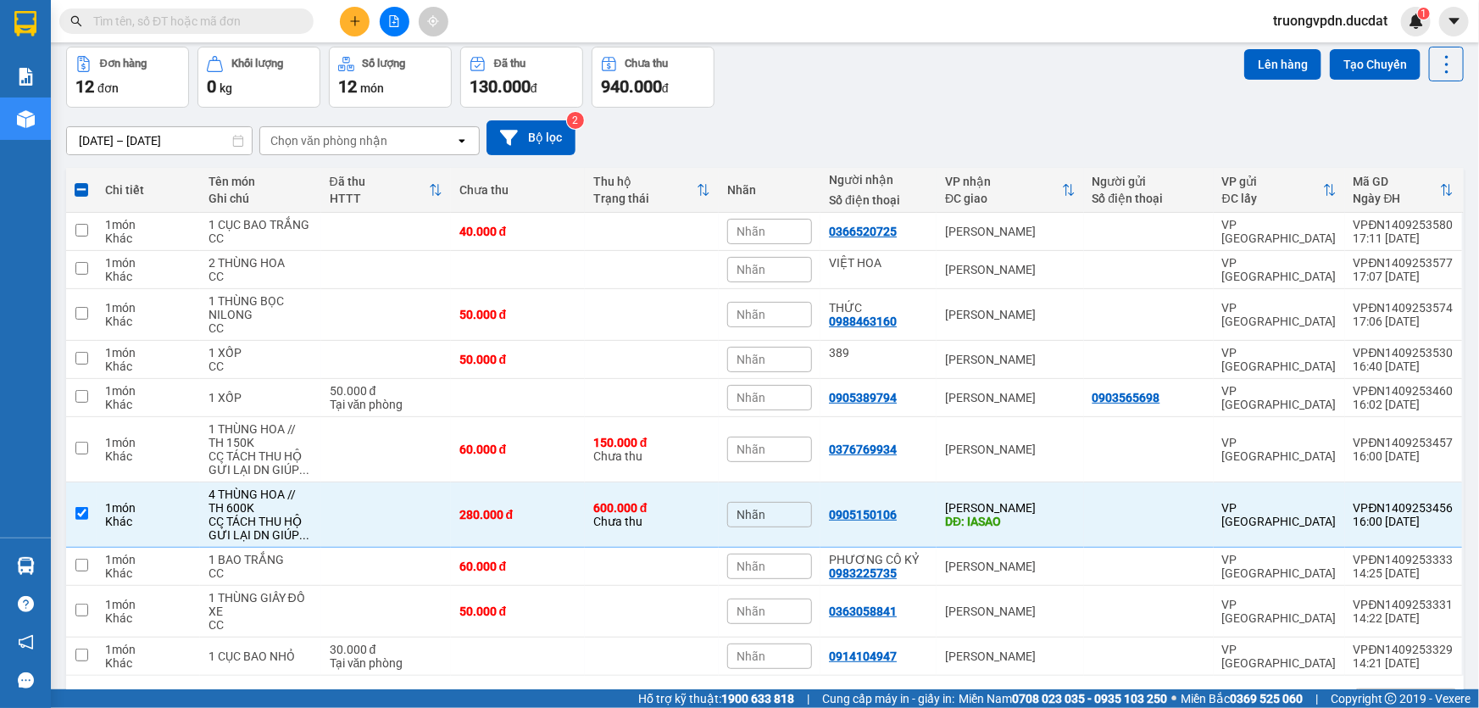
scroll to position [0, 0]
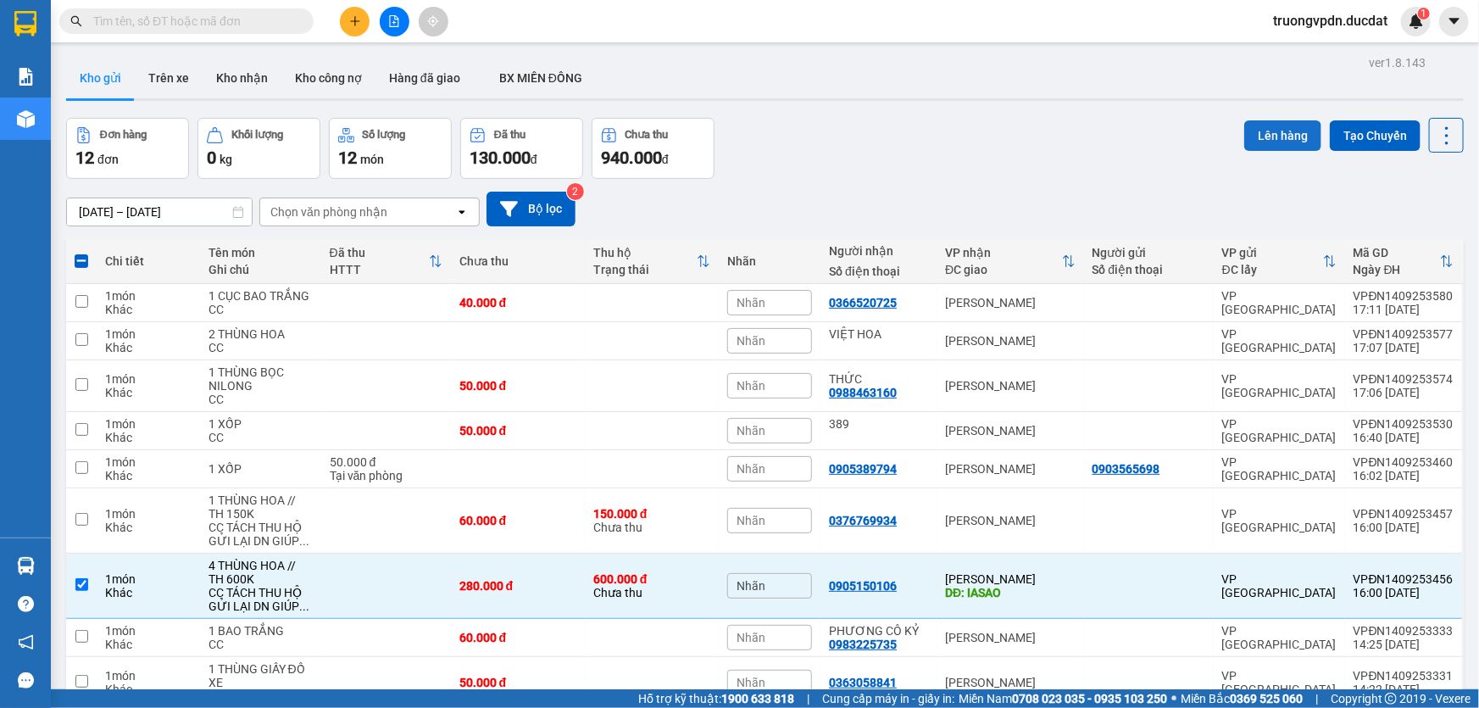
click at [1265, 126] on button "Lên hàng" at bounding box center [1282, 135] width 77 height 31
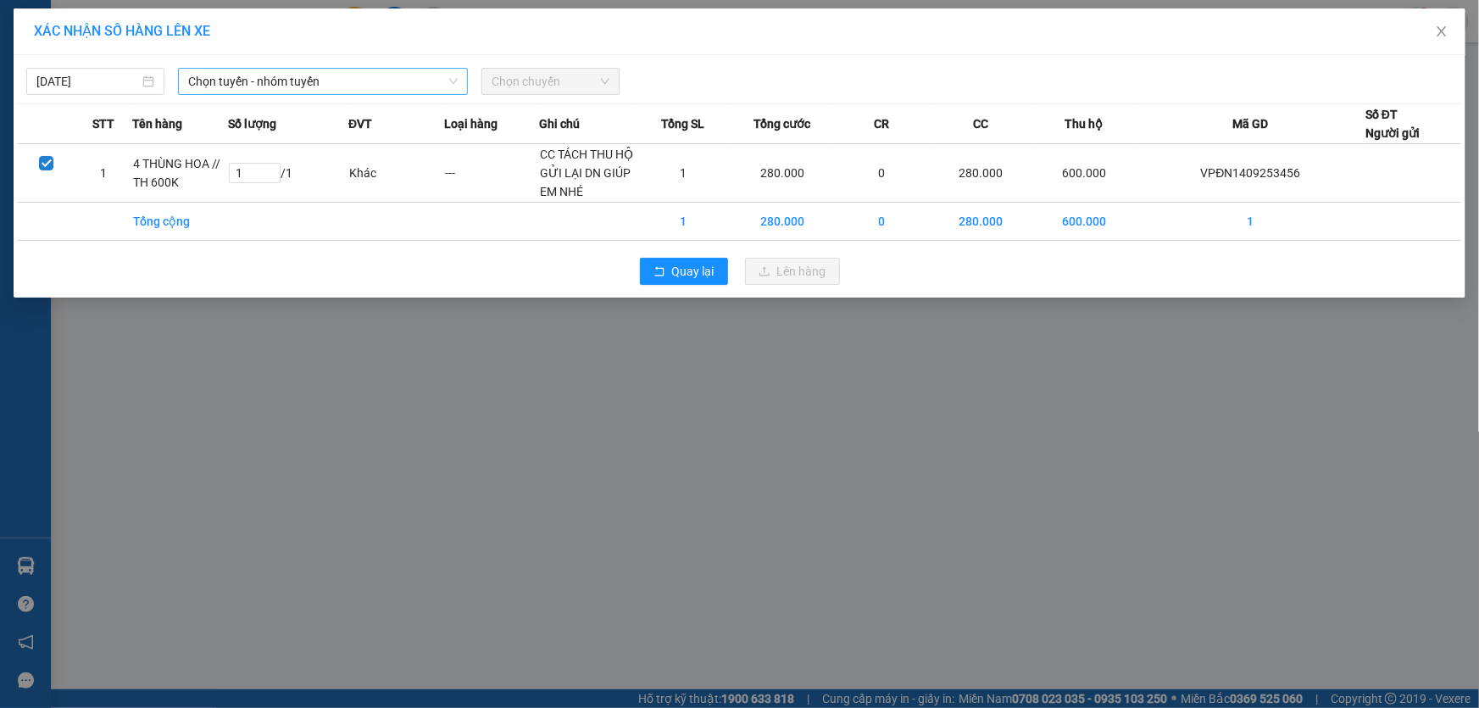
click at [270, 71] on span "Chọn tuyến - nhóm tuyến" at bounding box center [323, 81] width 270 height 25
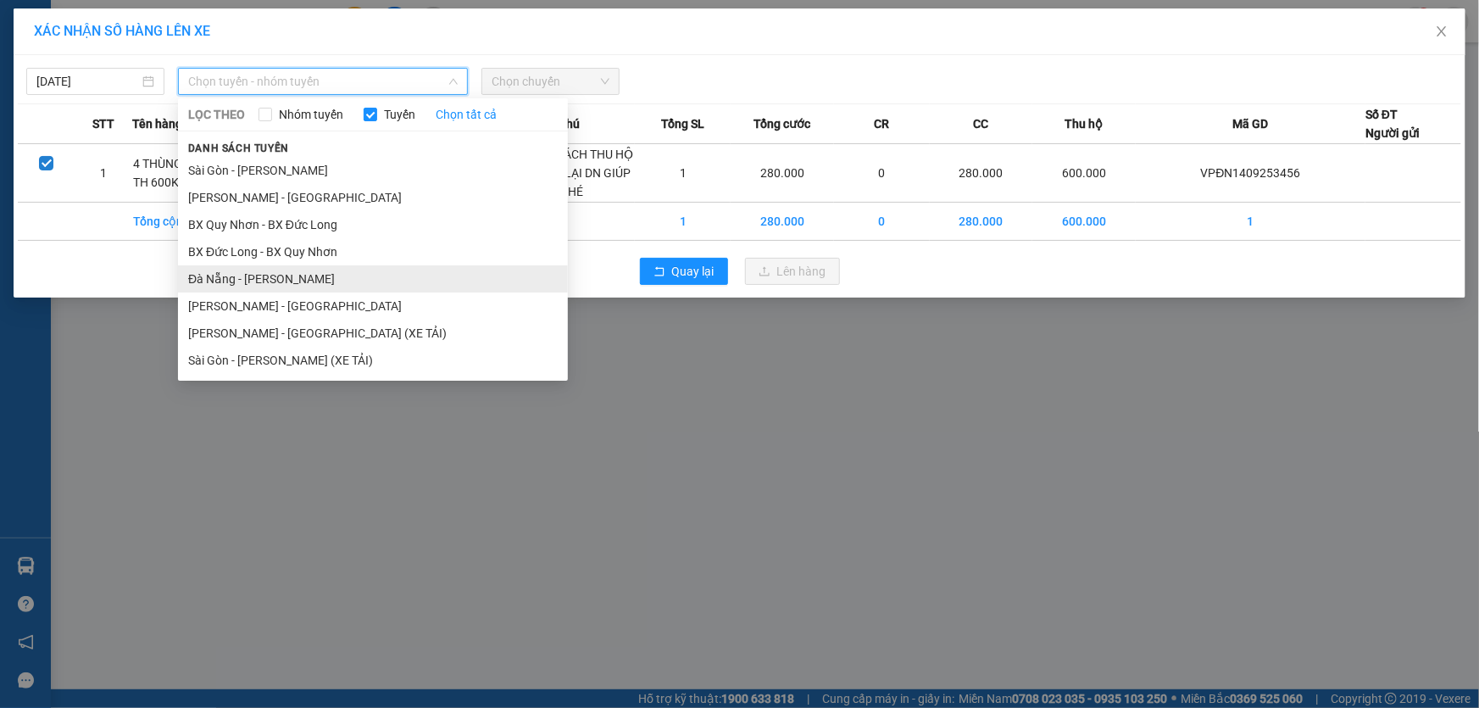
click at [271, 276] on li "Đà Nẵng - [PERSON_NAME]" at bounding box center [373, 278] width 390 height 27
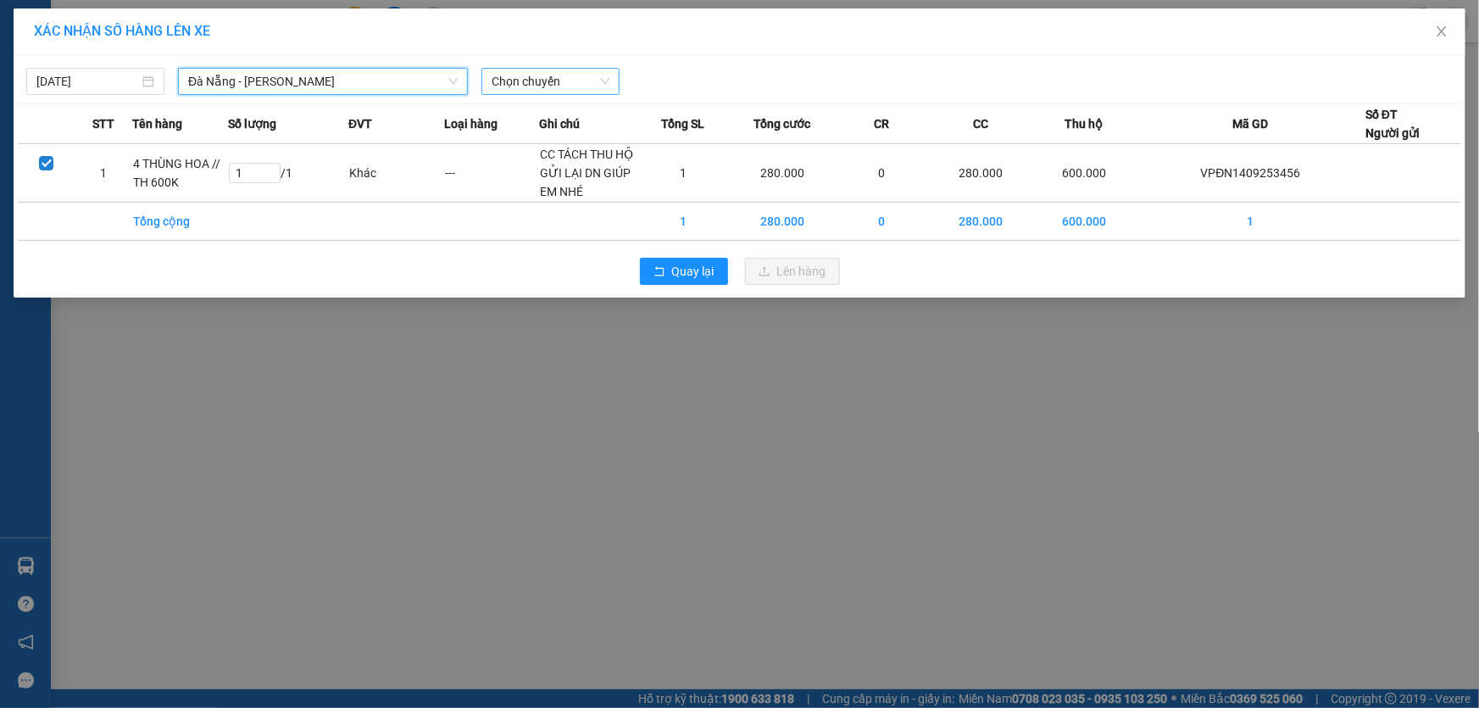
click at [576, 87] on span "Chọn chuyến" at bounding box center [551, 81] width 118 height 25
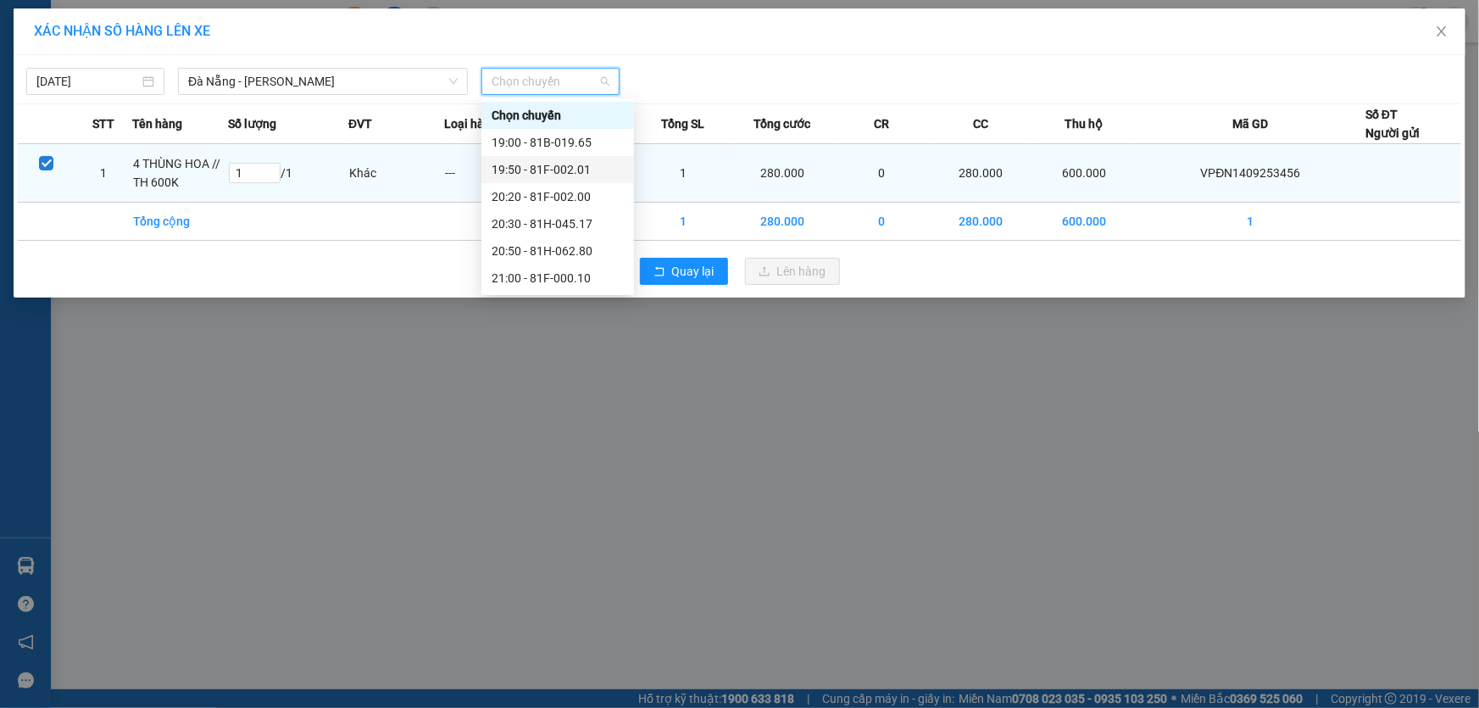
click at [576, 164] on div "19:50 - 81F-002.01" at bounding box center [558, 169] width 132 height 19
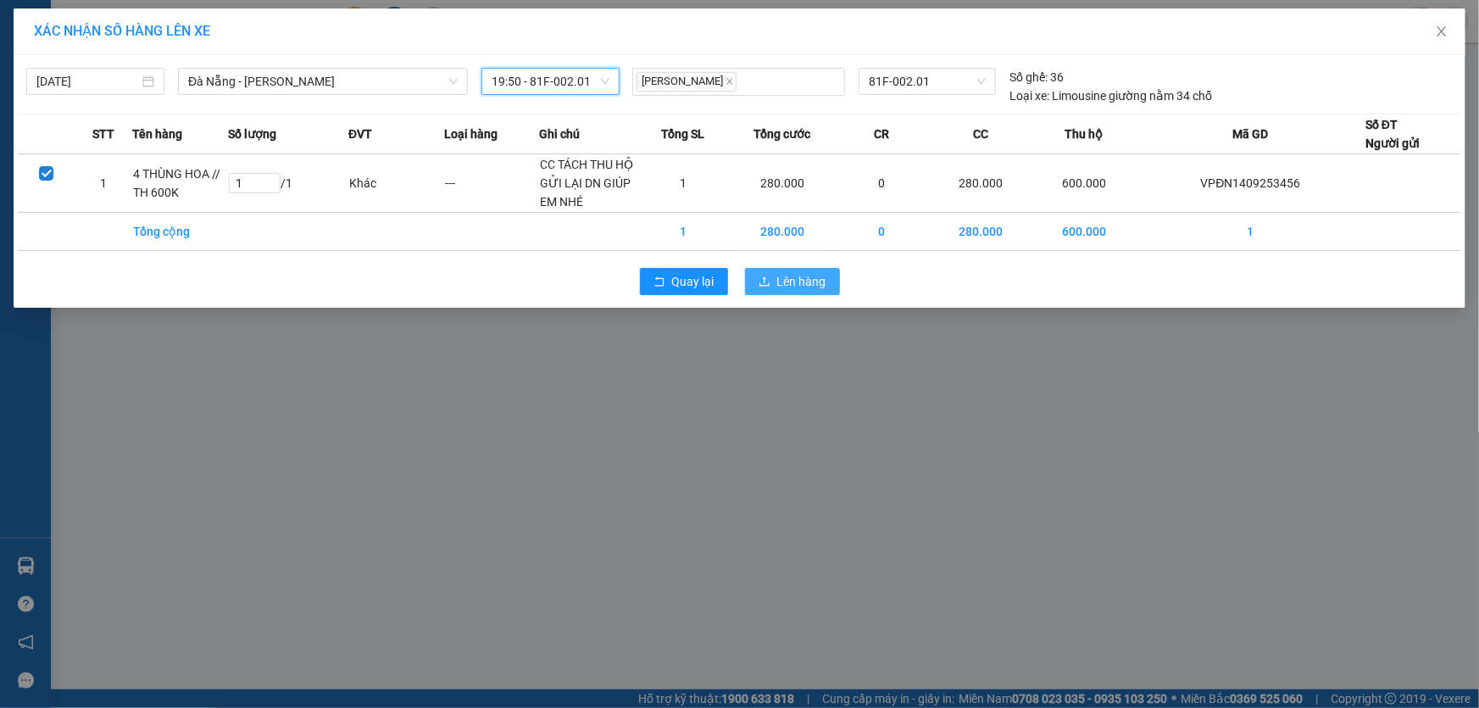
click at [803, 281] on span "Lên hàng" at bounding box center [801, 281] width 49 height 19
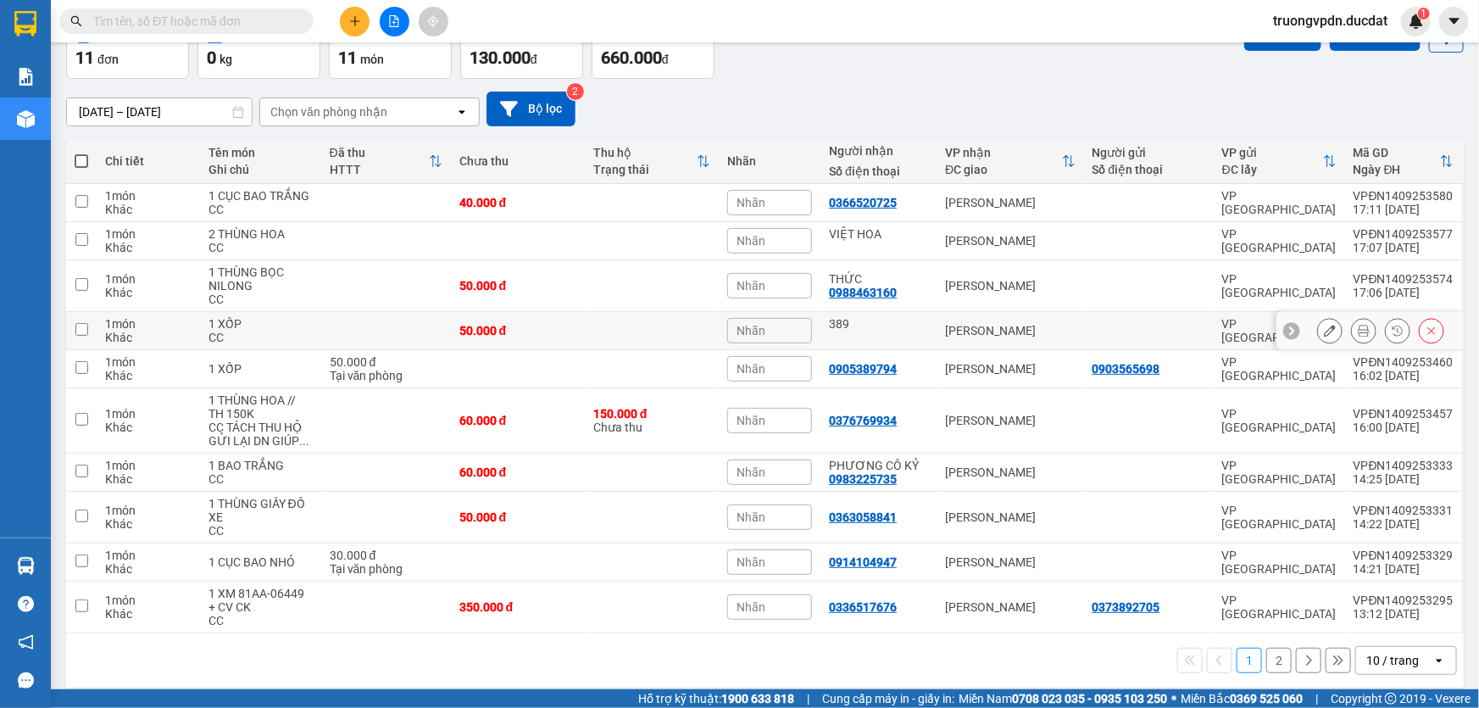
scroll to position [111, 0]
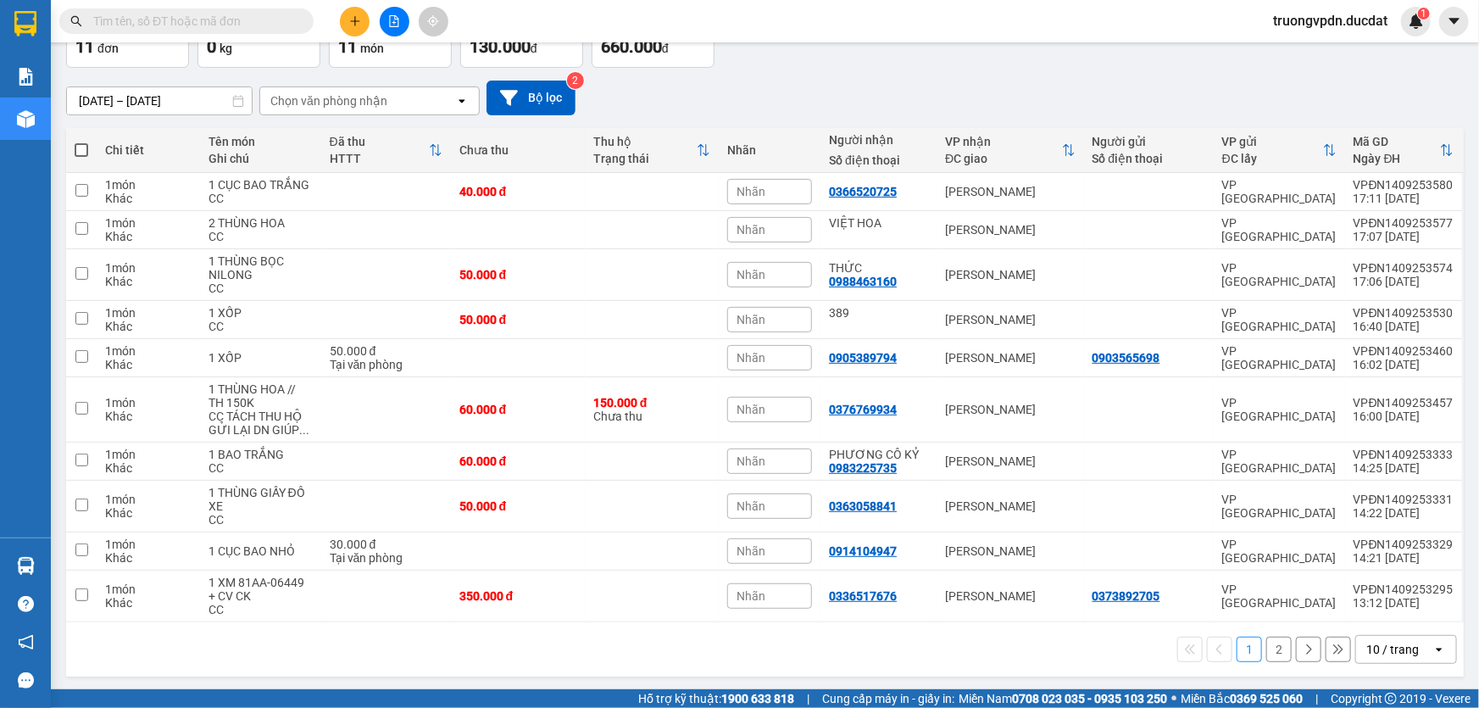
click at [1266, 654] on button "2" at bounding box center [1278, 649] width 25 height 25
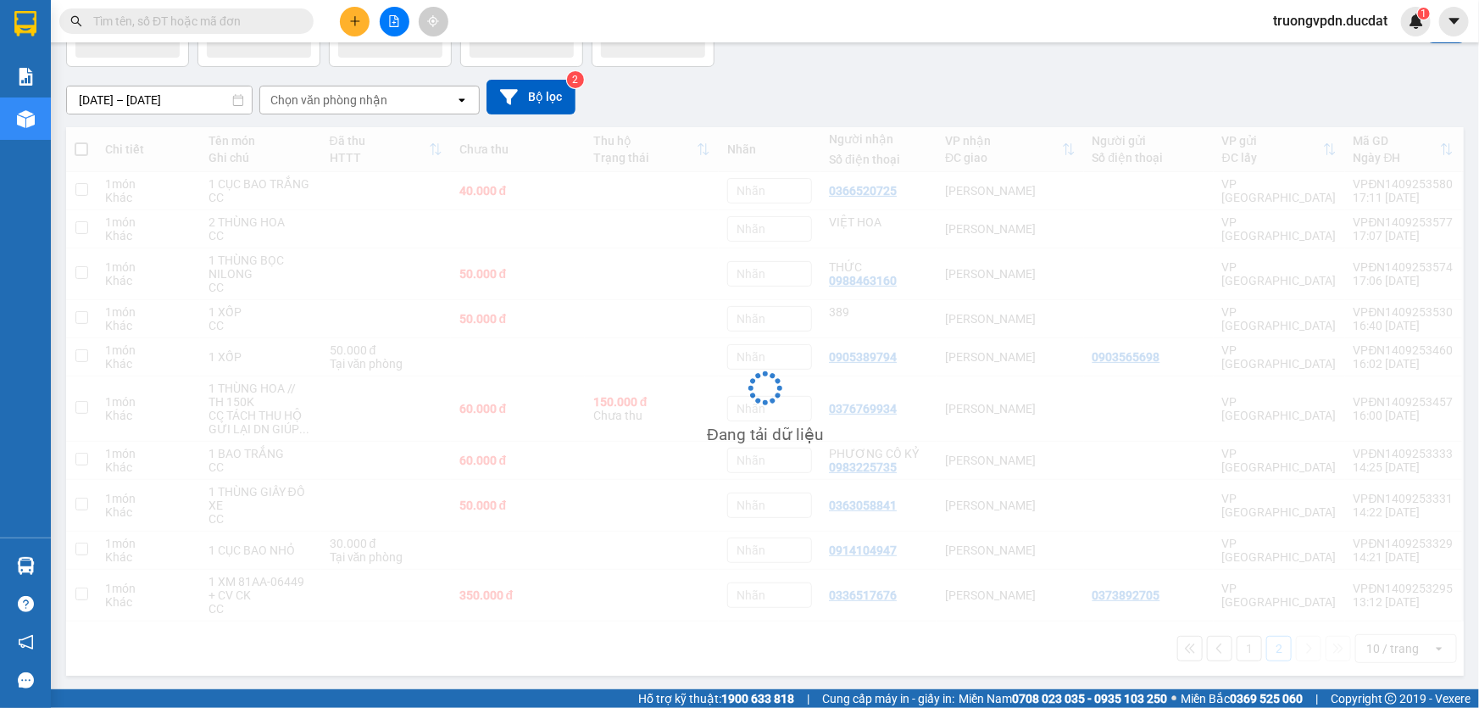
scroll to position [77, 0]
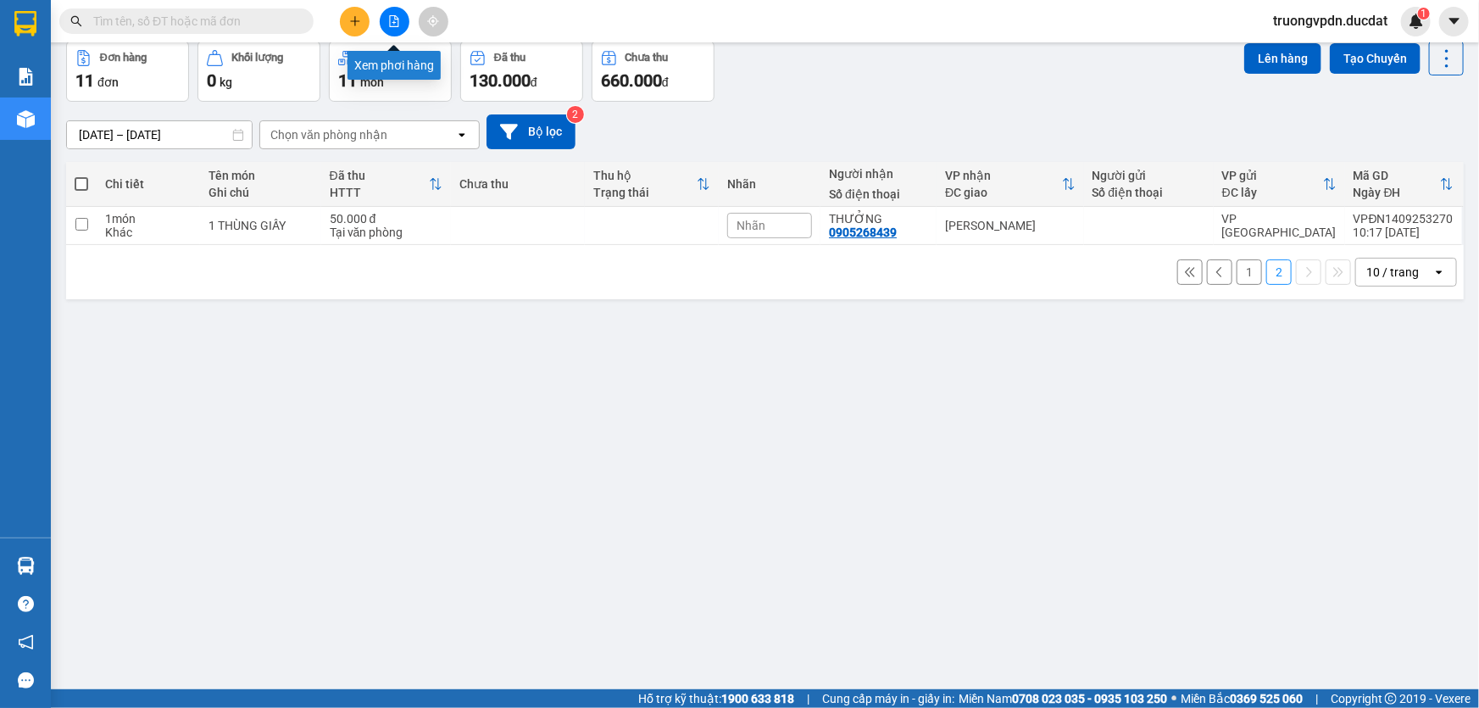
click at [395, 25] on icon "file-add" at bounding box center [394, 21] width 12 height 12
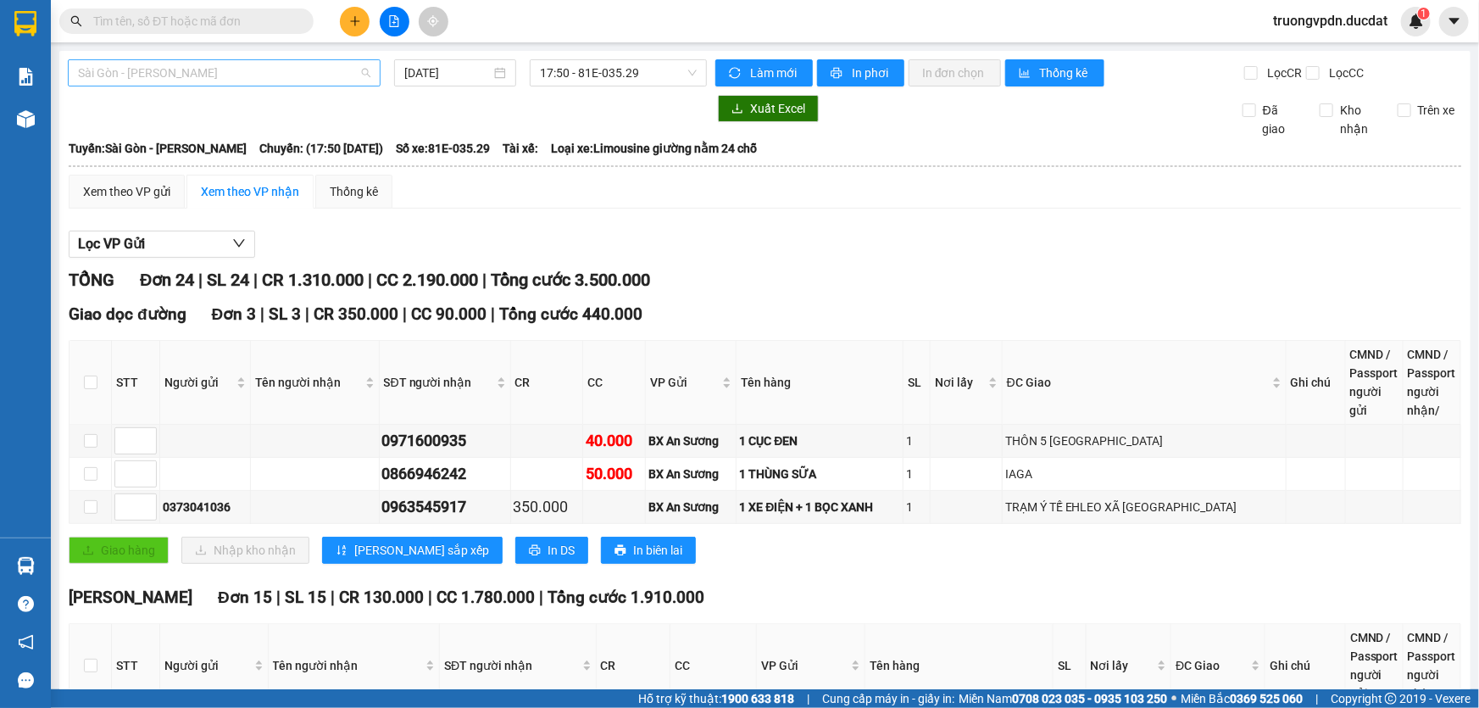
click at [323, 72] on span "Sài Gòn - [PERSON_NAME]" at bounding box center [224, 72] width 292 height 25
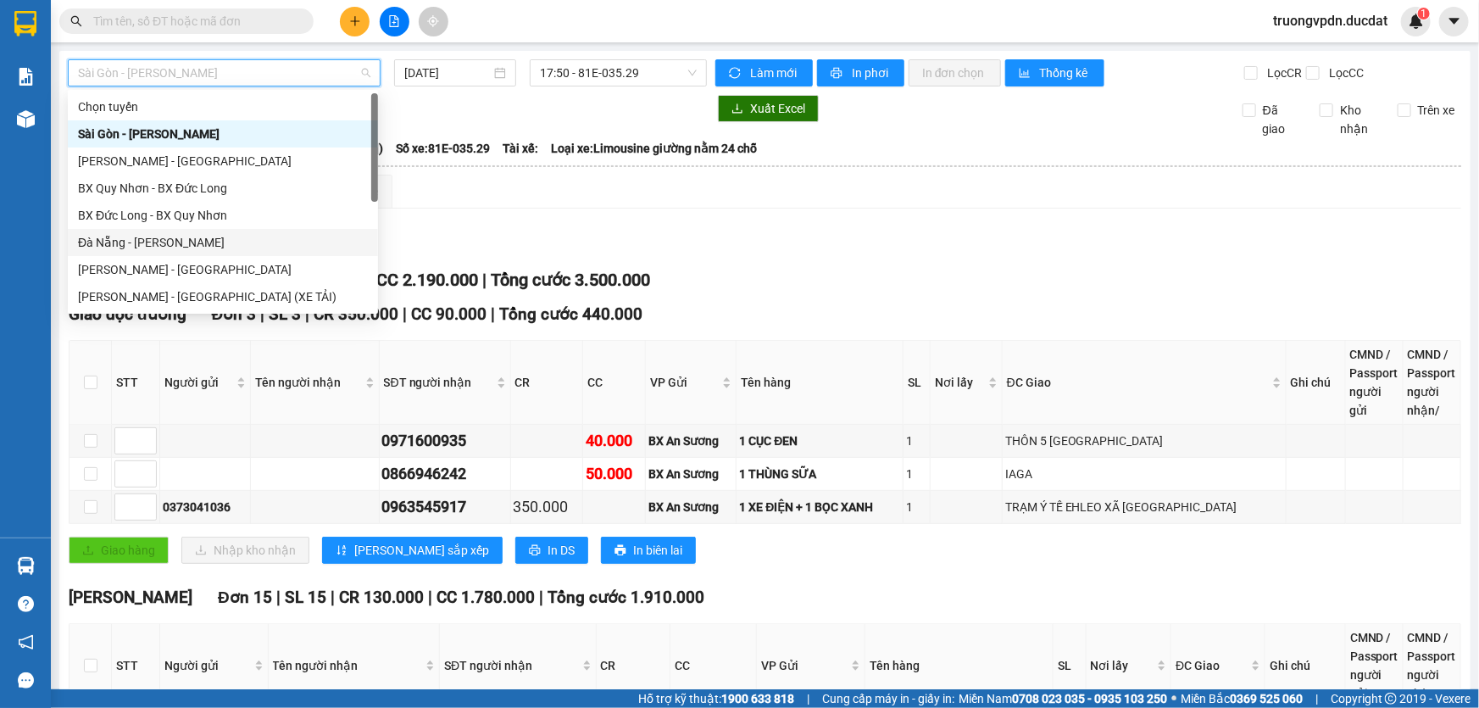
click at [131, 237] on div "Đà Nẵng - [PERSON_NAME]" at bounding box center [223, 242] width 290 height 19
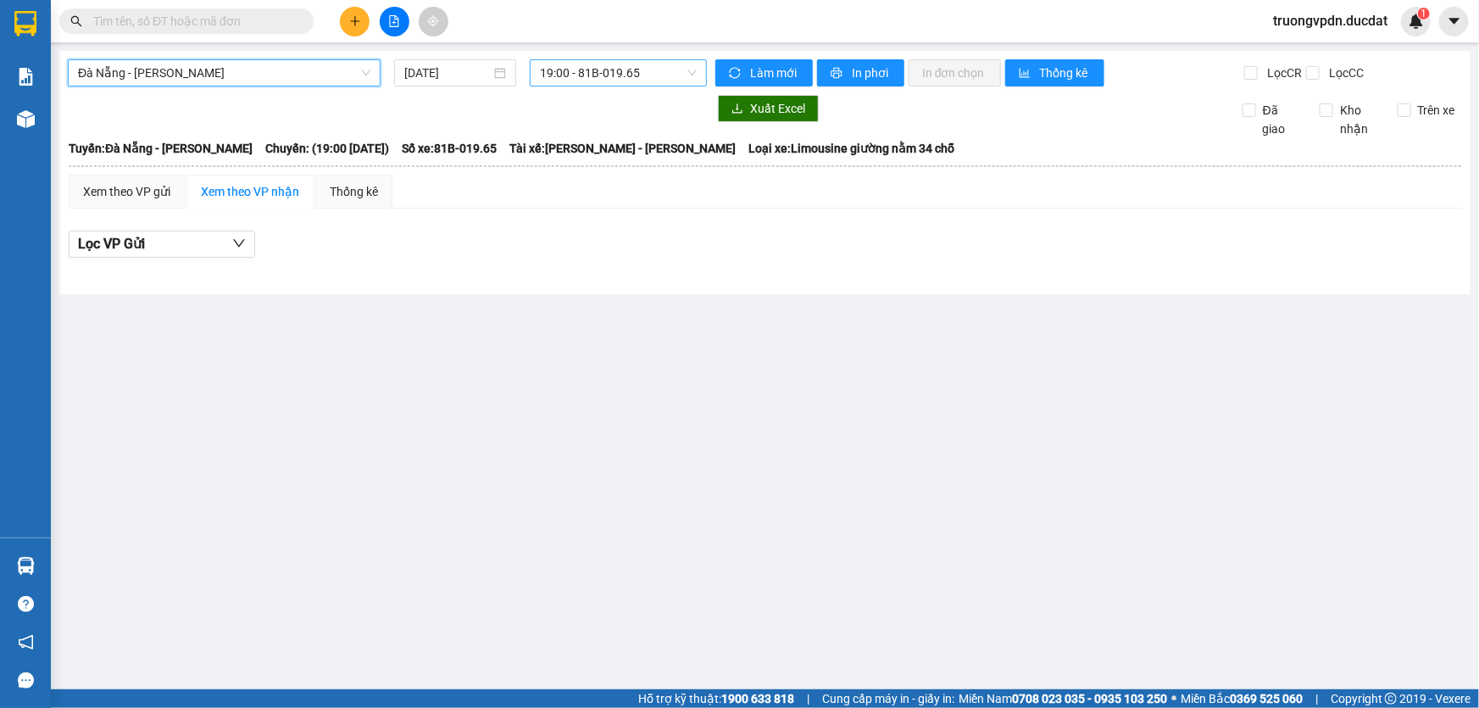
click at [628, 70] on span "19:00 - 81B-019.65" at bounding box center [618, 72] width 157 height 25
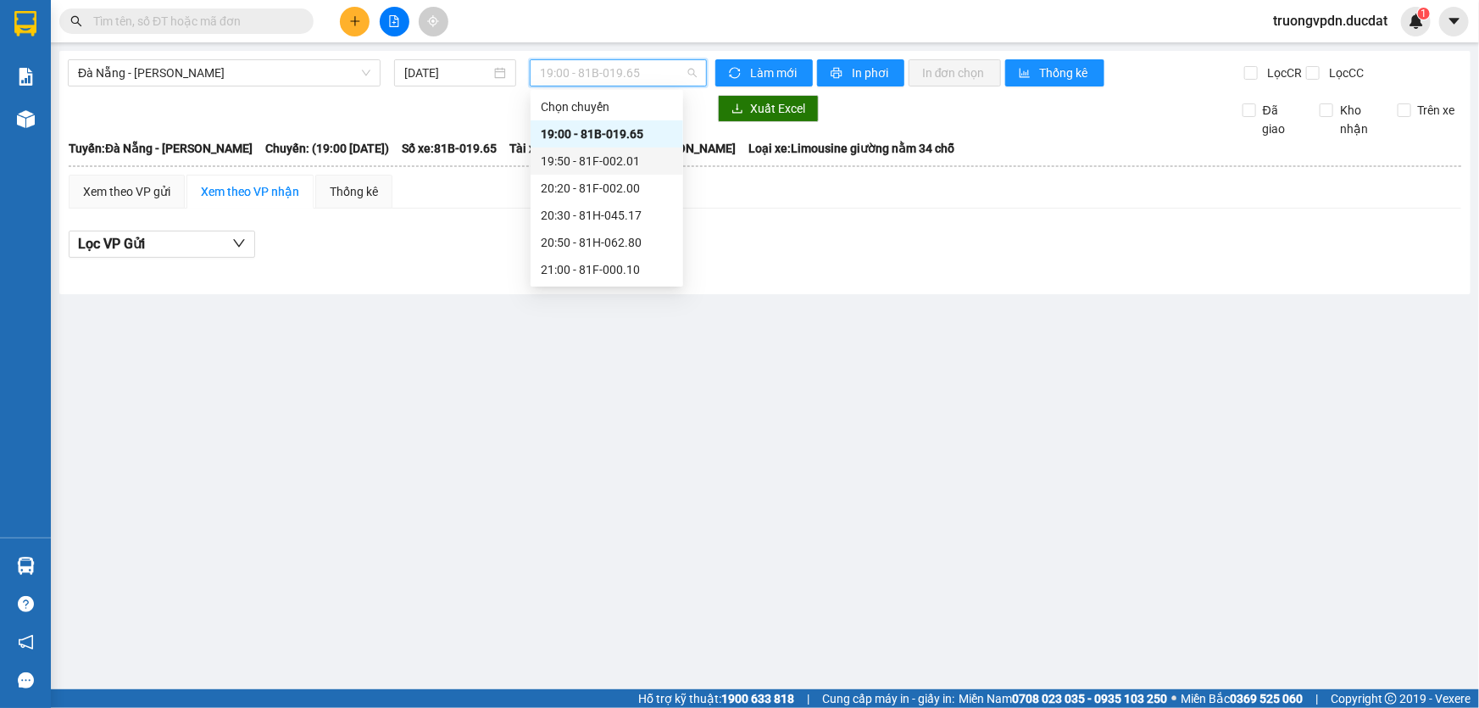
click at [637, 161] on div "19:50 - 81F-002.01" at bounding box center [607, 161] width 132 height 19
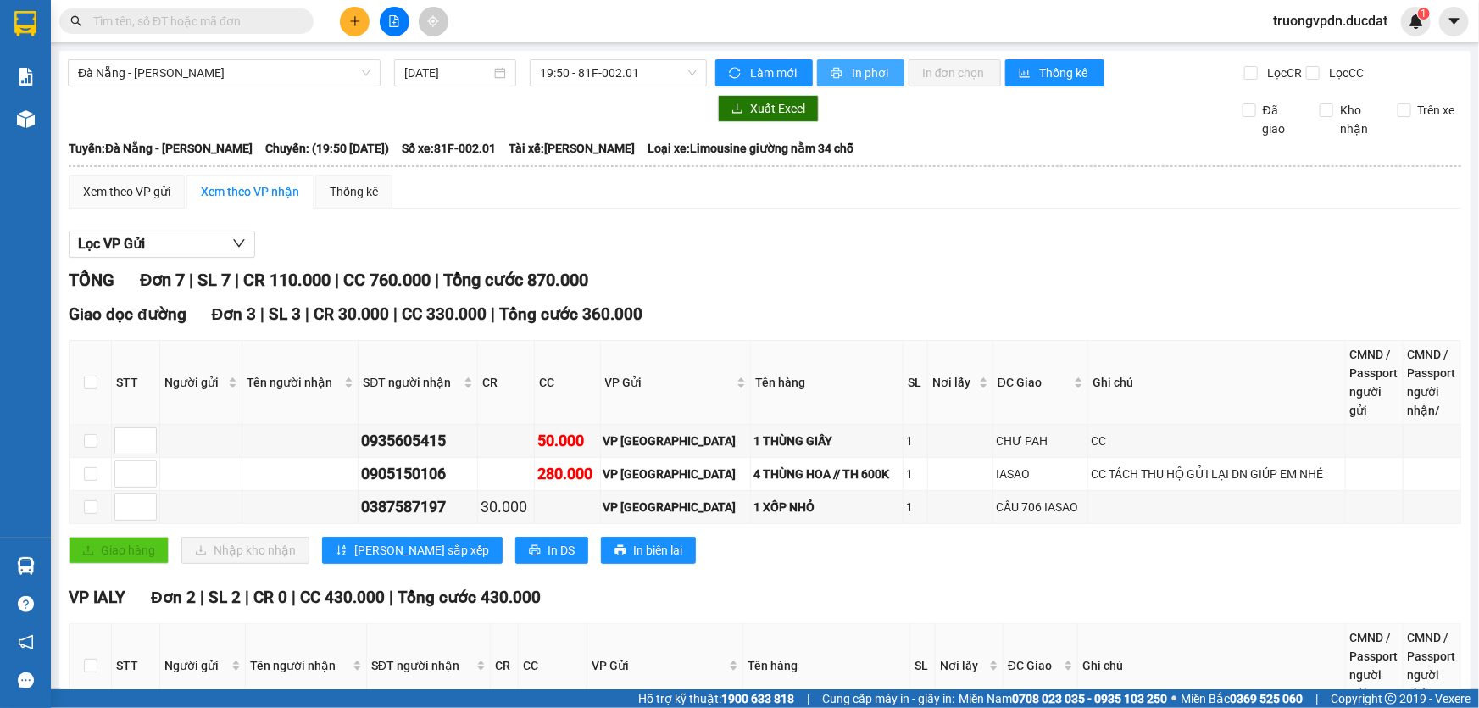
click at [865, 70] on span "In phơi" at bounding box center [871, 73] width 39 height 19
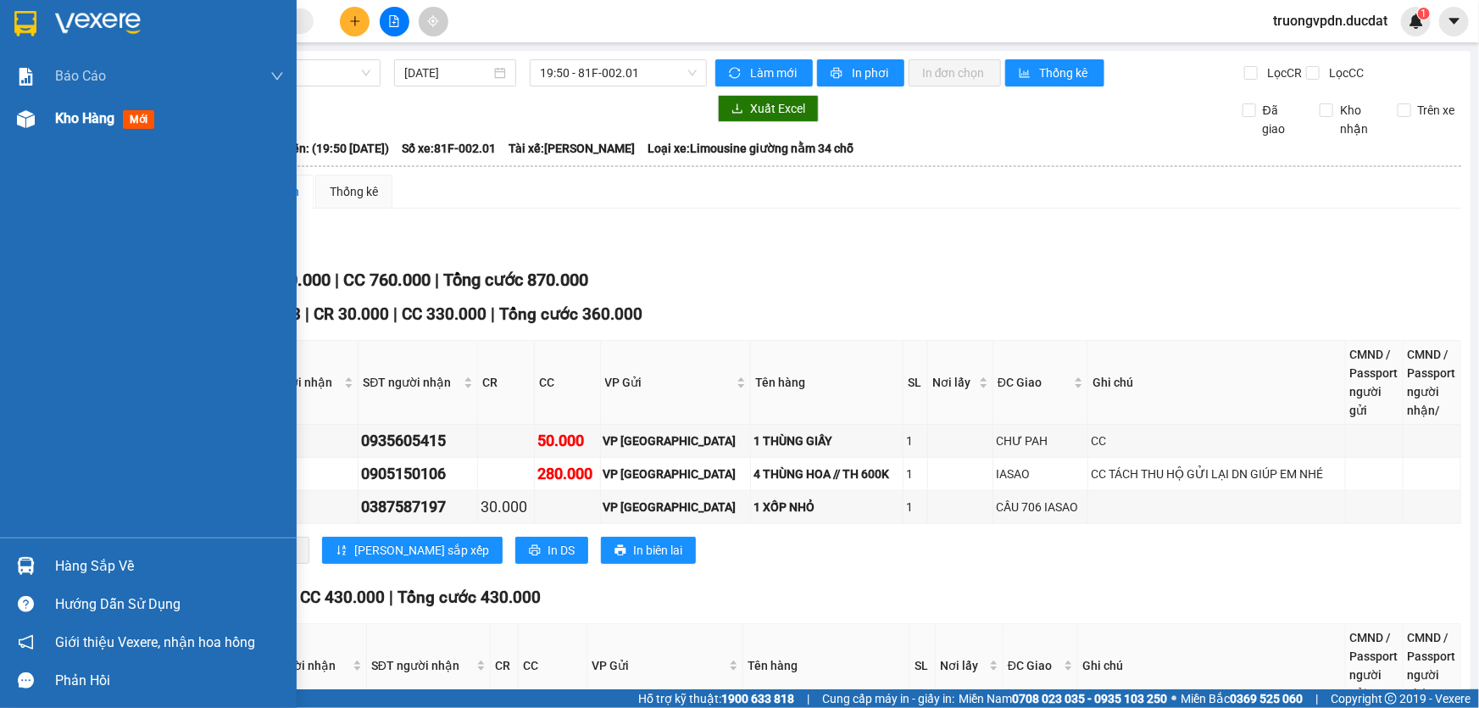
click at [80, 126] on span "Kho hàng" at bounding box center [84, 118] width 59 height 16
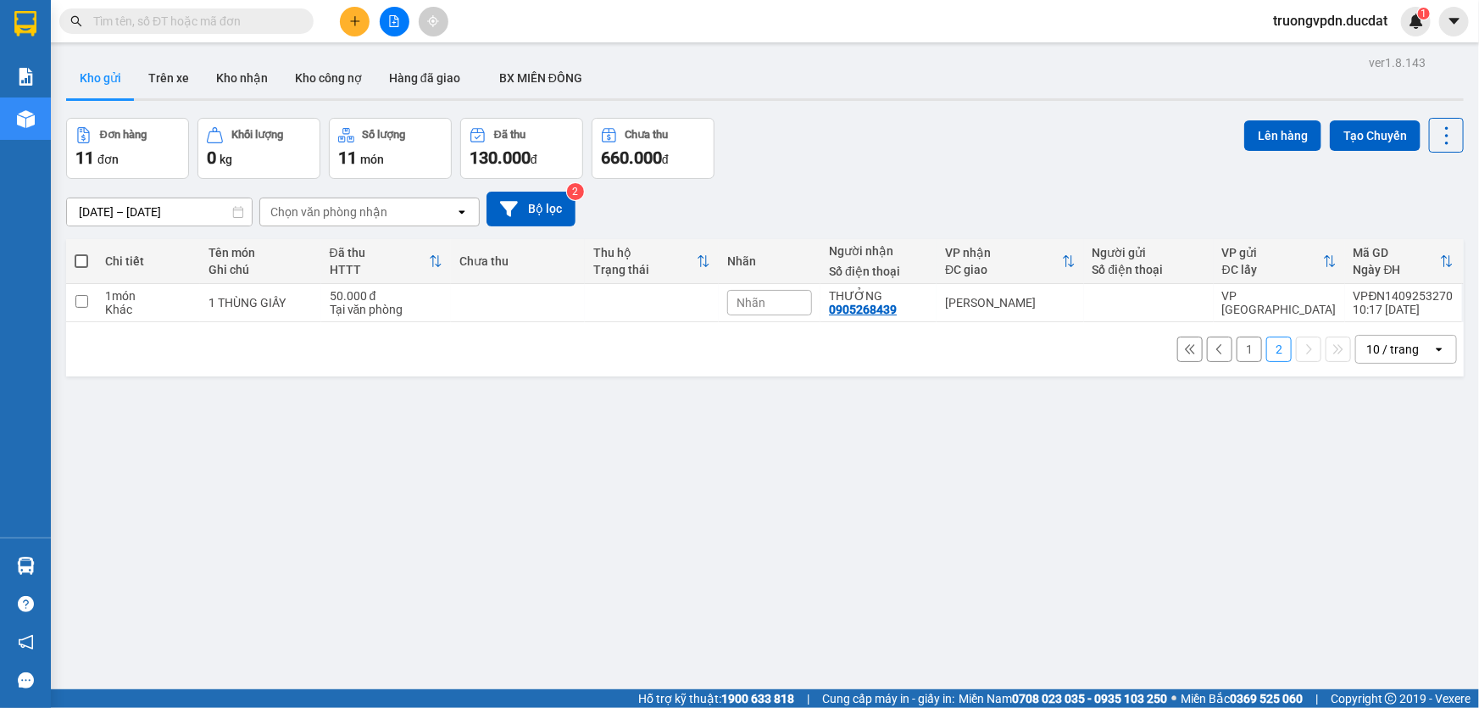
click at [1237, 343] on button "1" at bounding box center [1249, 349] width 25 height 25
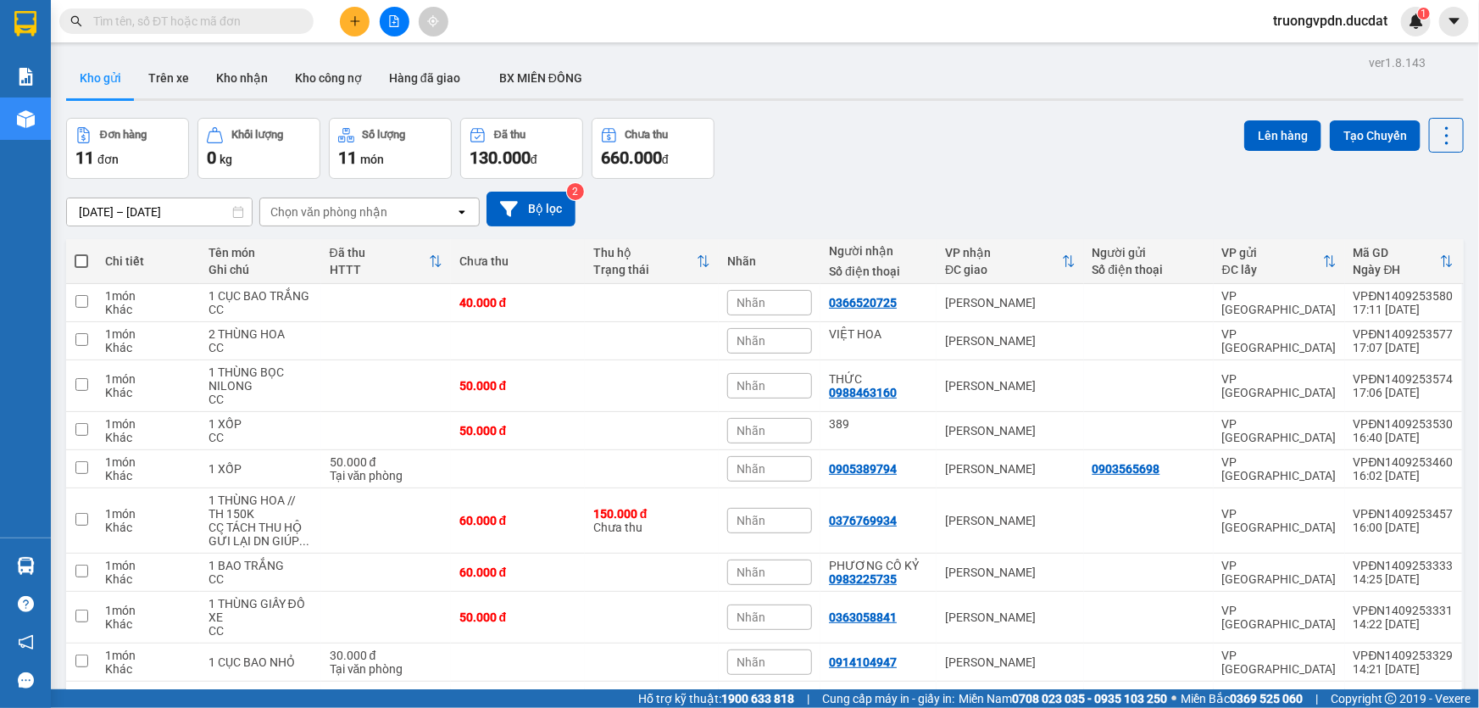
click at [85, 259] on span at bounding box center [82, 261] width 14 height 14
click at [81, 253] on input "checkbox" at bounding box center [81, 253] width 0 height 0
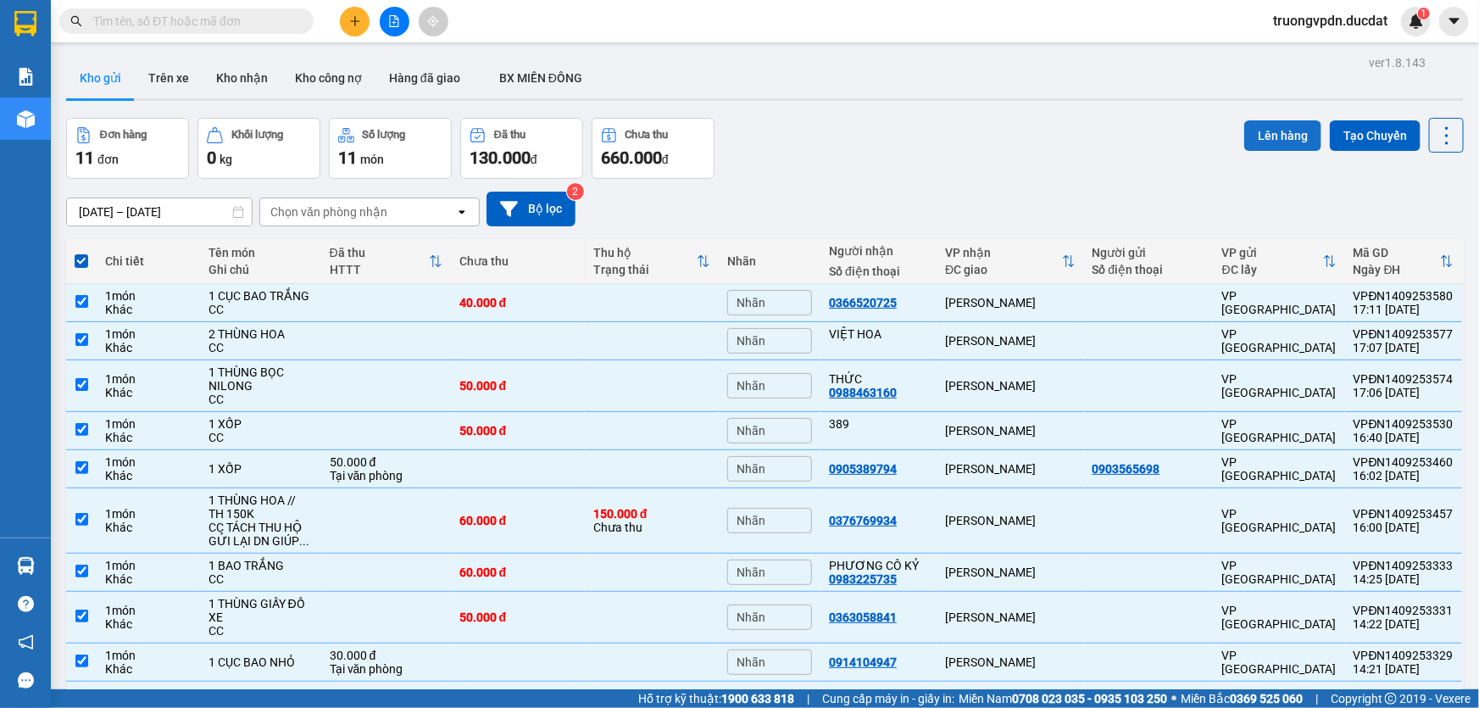
click at [1266, 133] on button "Lên hàng" at bounding box center [1282, 135] width 77 height 31
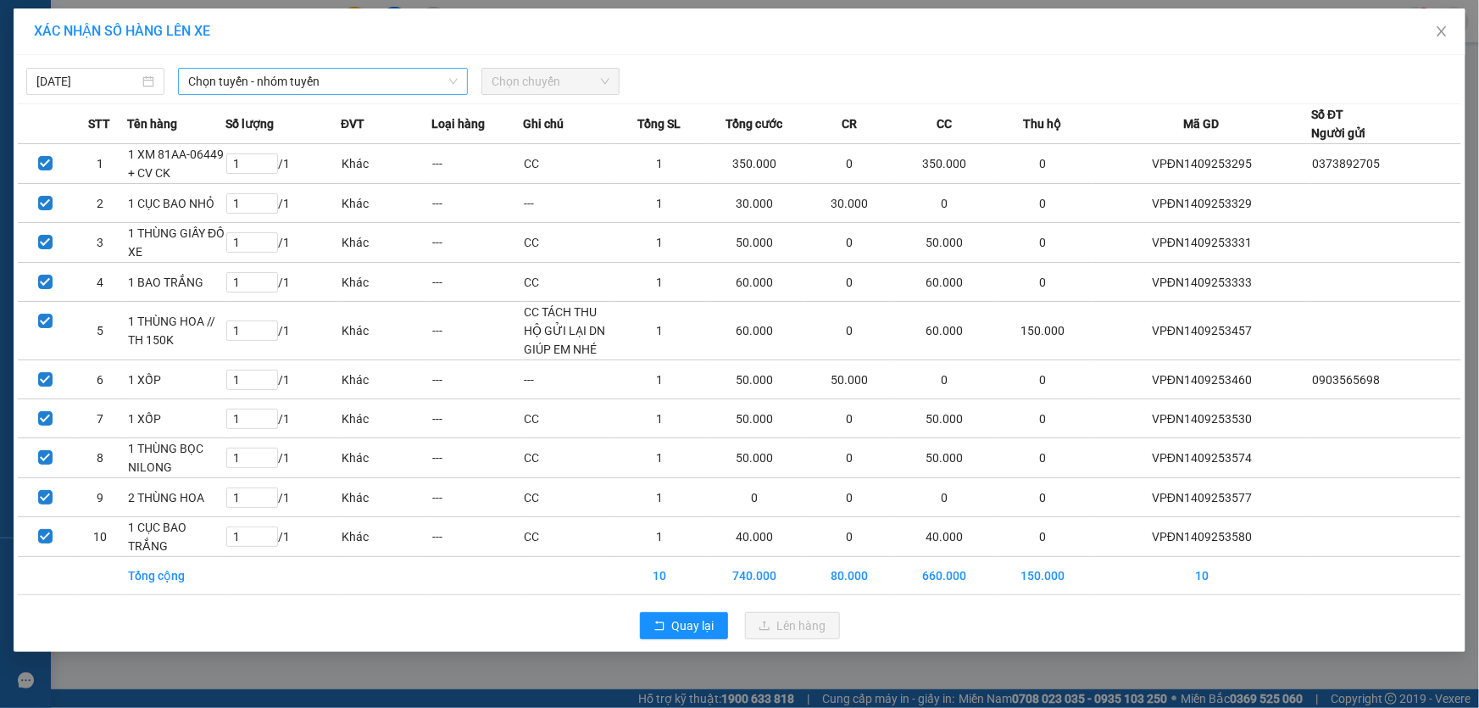
click at [227, 84] on span "Chọn tuyến - nhóm tuyến" at bounding box center [323, 81] width 270 height 25
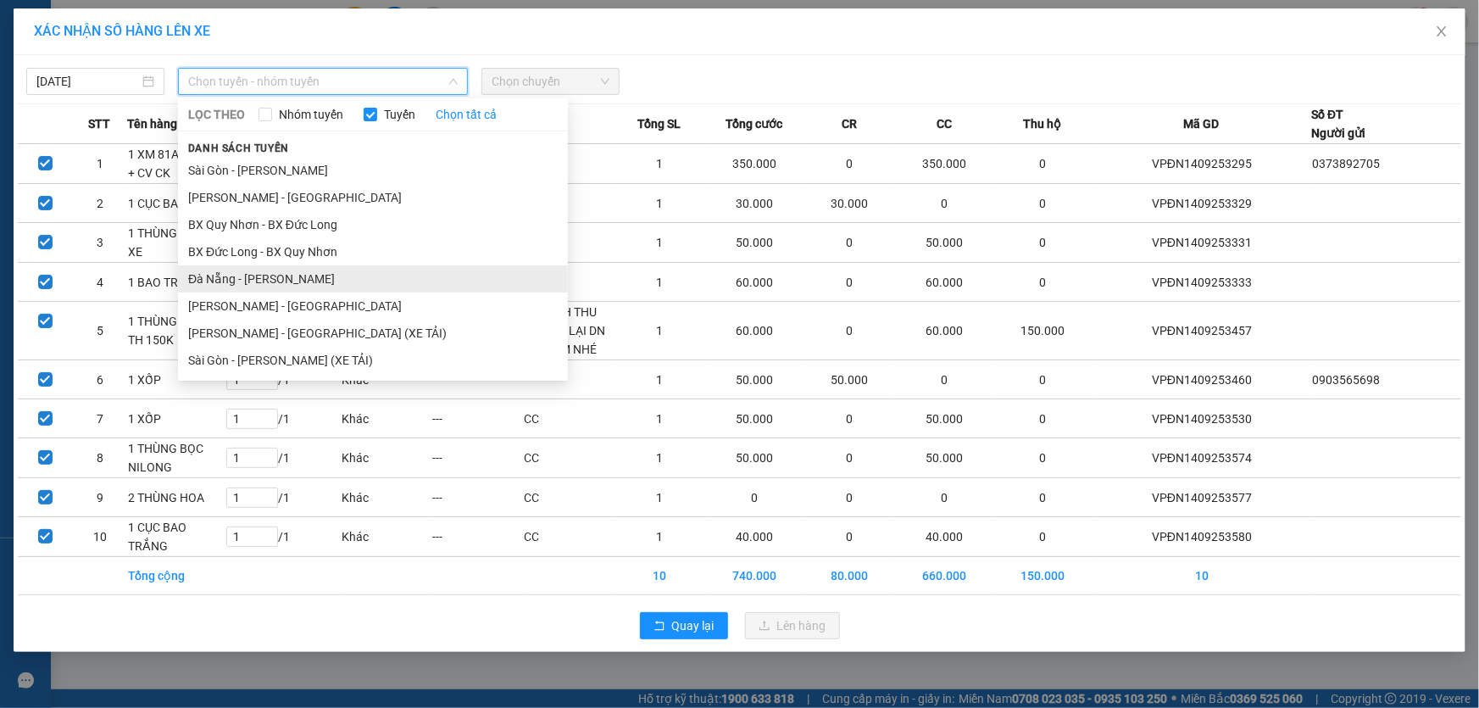
click at [257, 287] on li "Đà Nẵng - [PERSON_NAME]" at bounding box center [373, 278] width 390 height 27
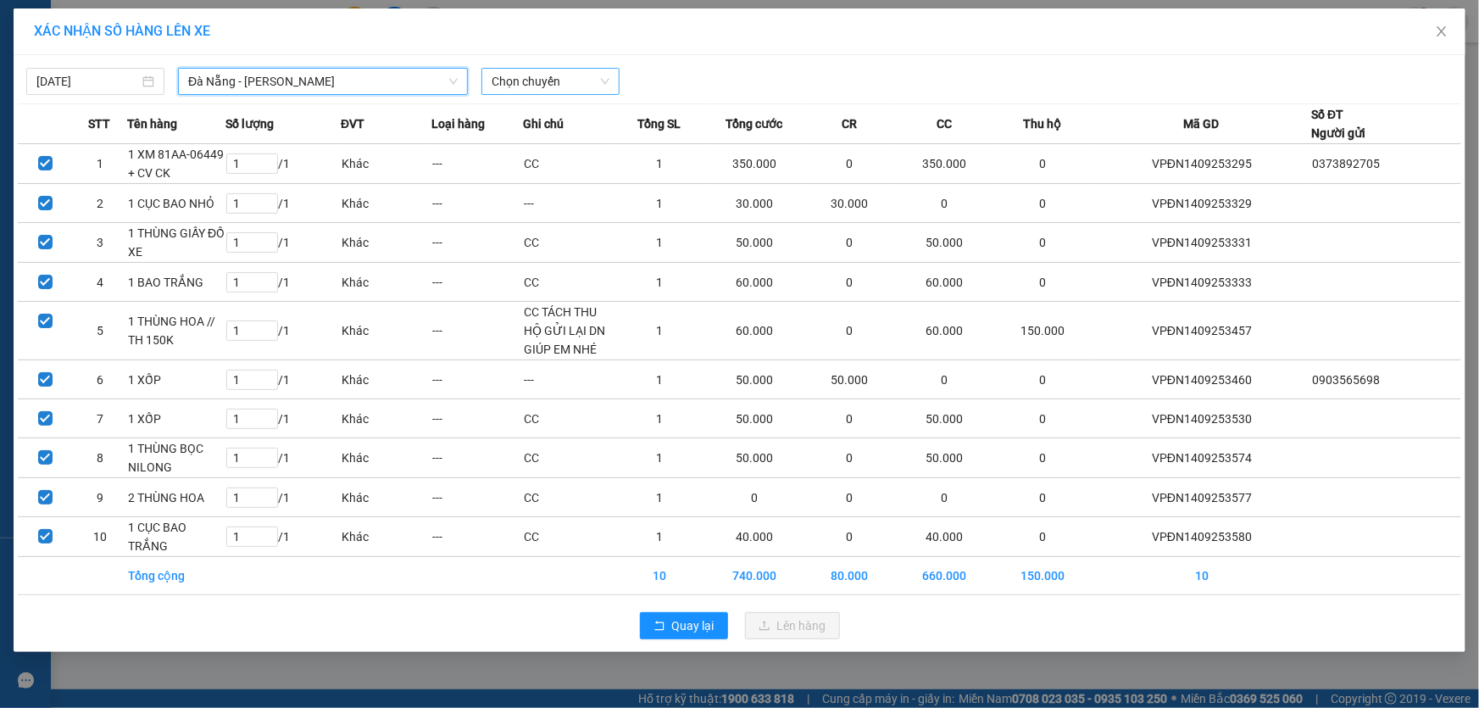
drag, startPoint x: 551, startPoint y: 92, endPoint x: 648, endPoint y: 87, distance: 96.8
click at [551, 91] on span "Chọn chuyến" at bounding box center [551, 81] width 118 height 25
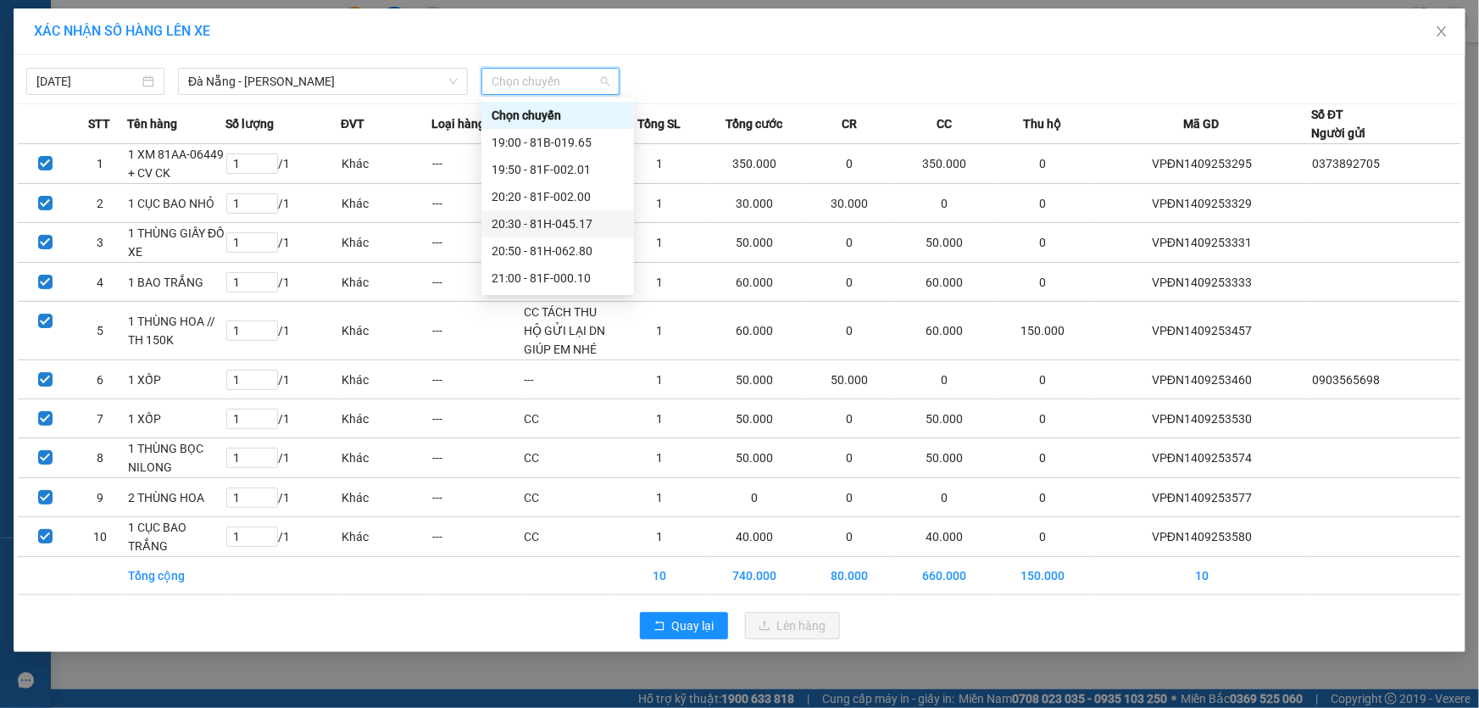
click at [585, 220] on div "20:30 - 81H-045.17" at bounding box center [558, 223] width 132 height 19
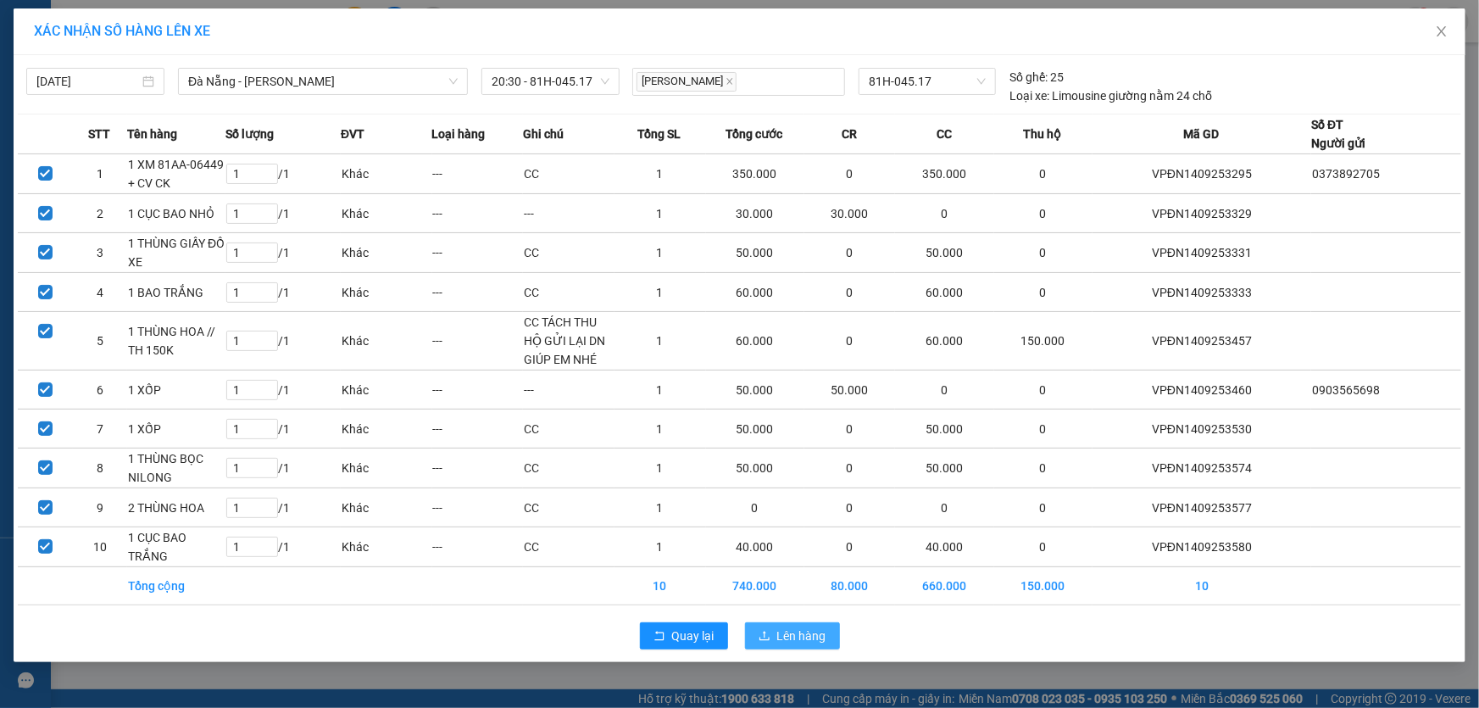
click at [786, 631] on span "Lên hàng" at bounding box center [801, 635] width 49 height 19
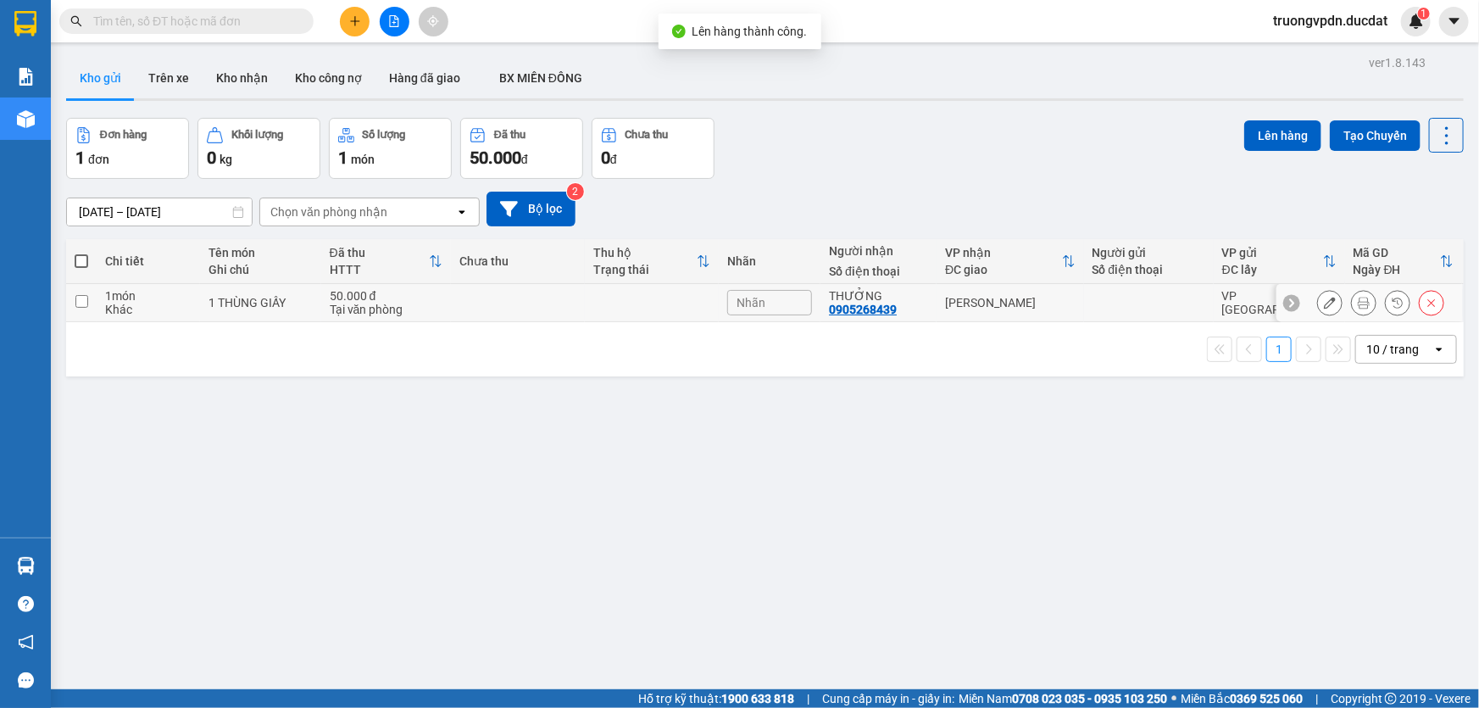
click at [676, 311] on td at bounding box center [652, 303] width 134 height 38
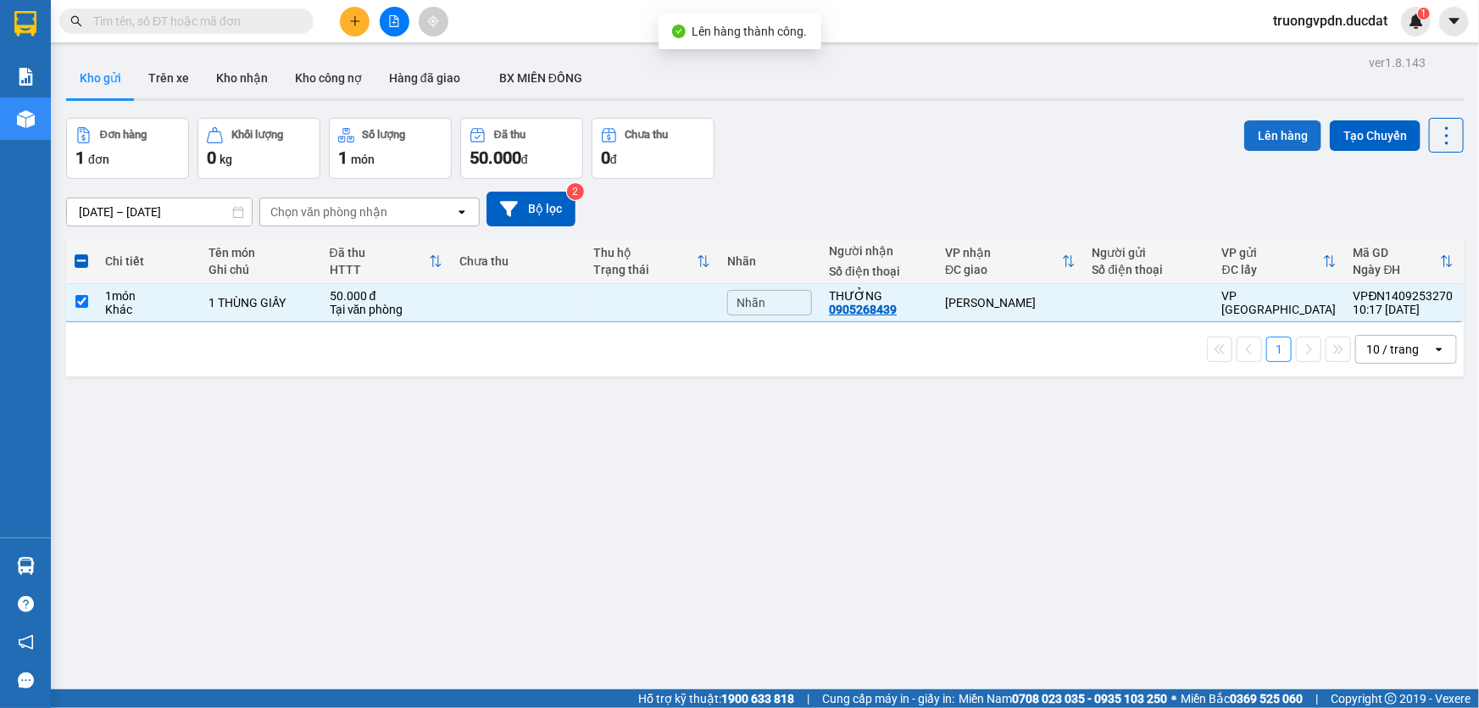
click at [1272, 122] on button "Lên hàng" at bounding box center [1282, 135] width 77 height 31
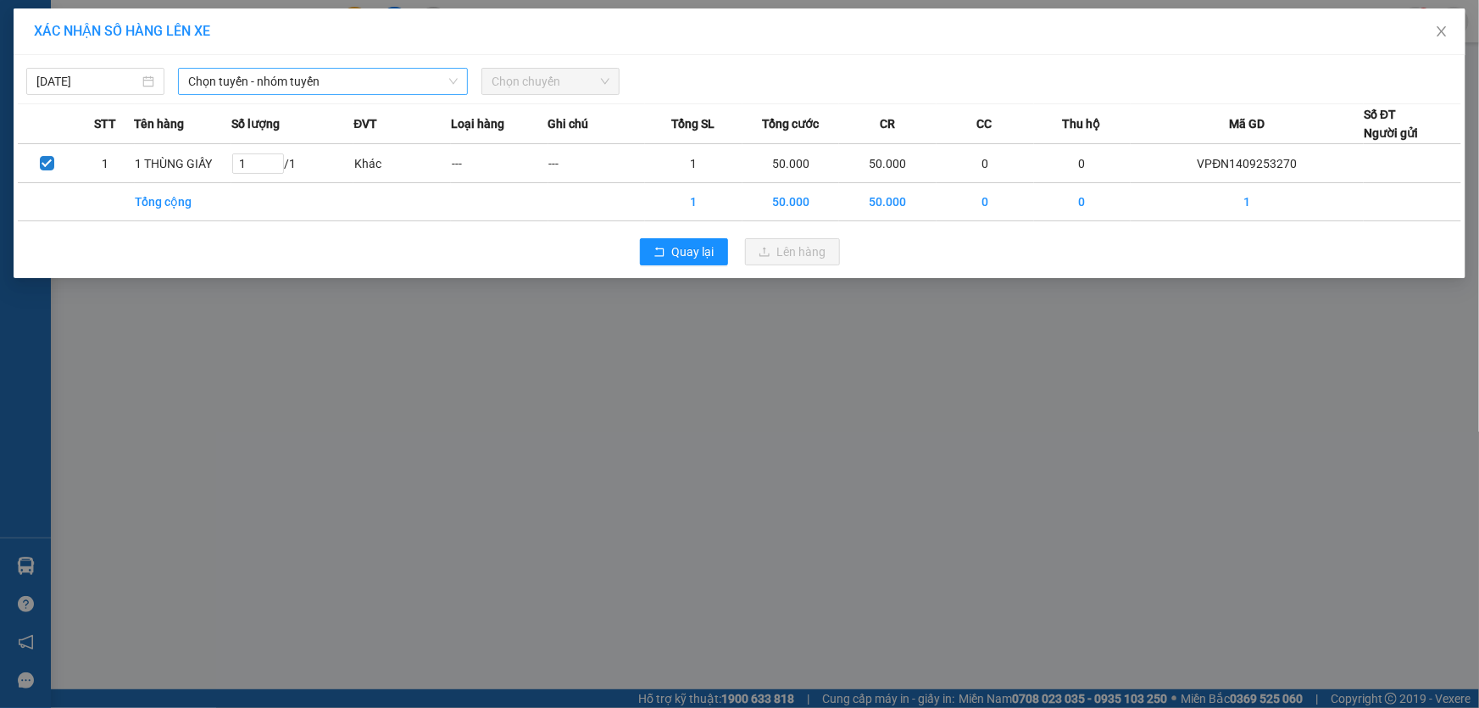
click at [242, 79] on span "Chọn tuyến - nhóm tuyến" at bounding box center [323, 81] width 270 height 25
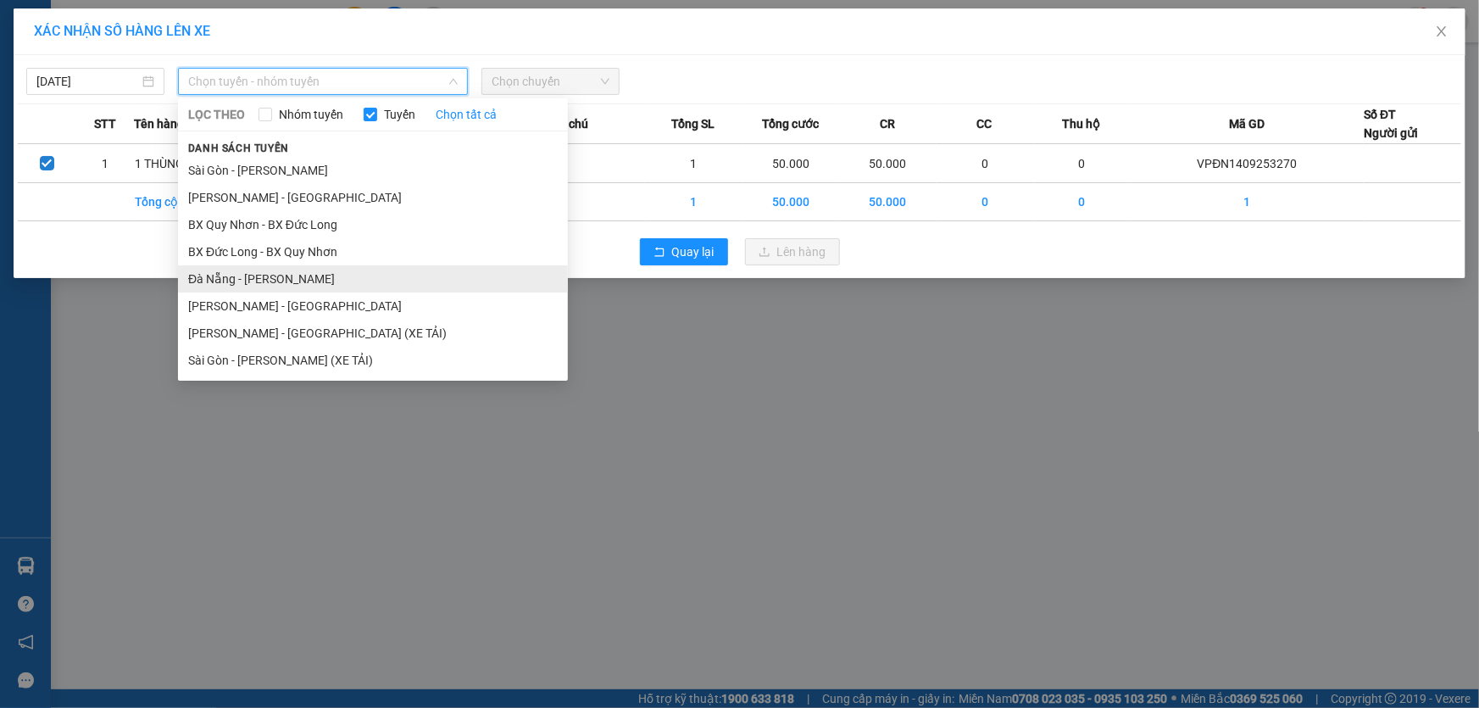
click at [249, 281] on li "Đà Nẵng - [PERSON_NAME]" at bounding box center [373, 278] width 390 height 27
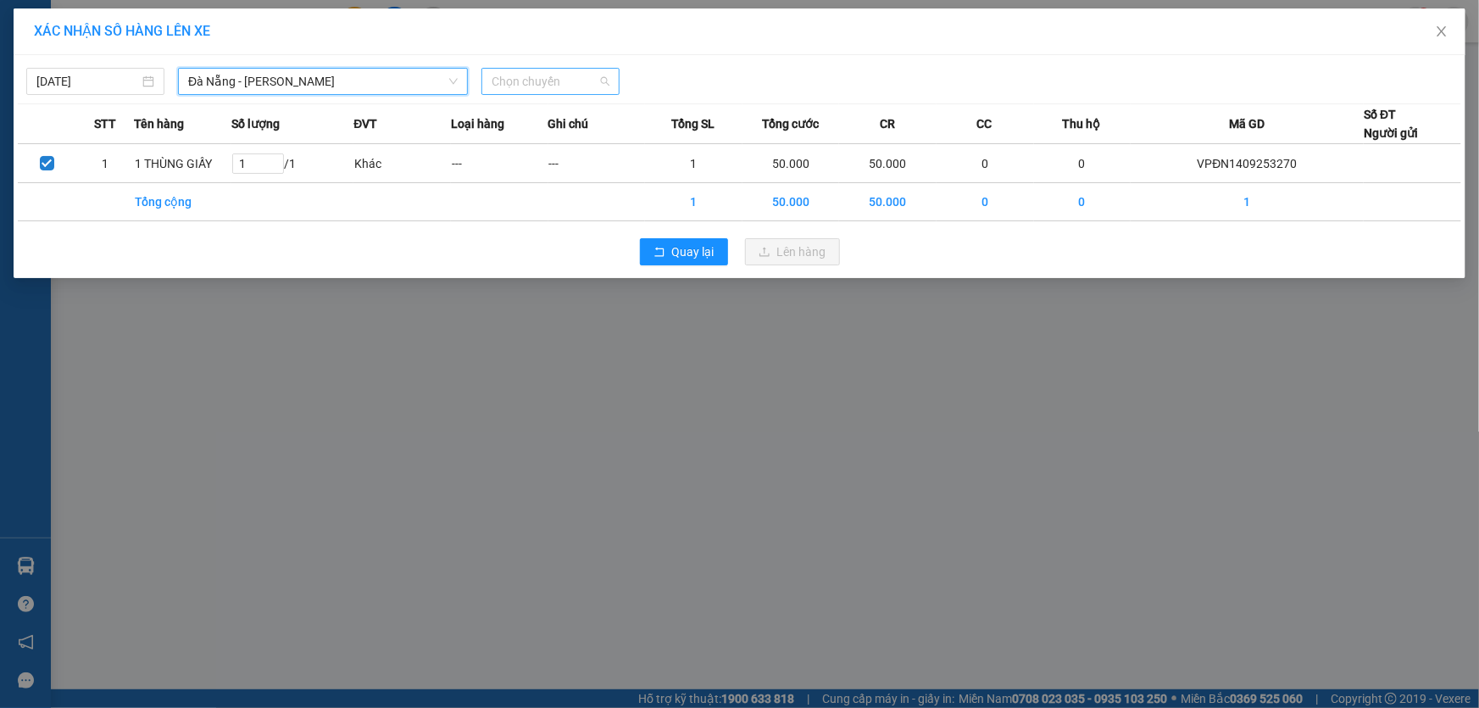
click at [541, 90] on span "Chọn chuyến" at bounding box center [551, 81] width 118 height 25
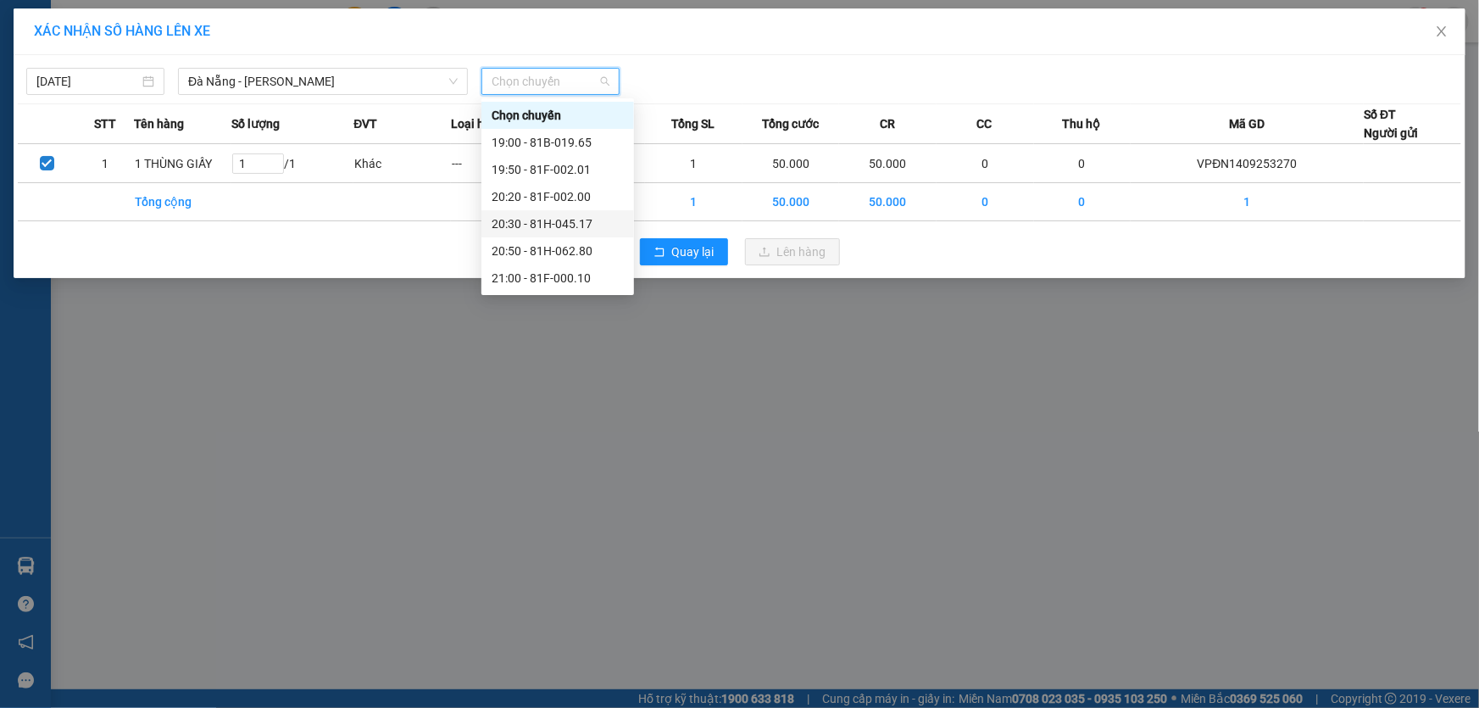
click at [576, 220] on div "20:30 - 81H-045.17" at bounding box center [558, 223] width 132 height 19
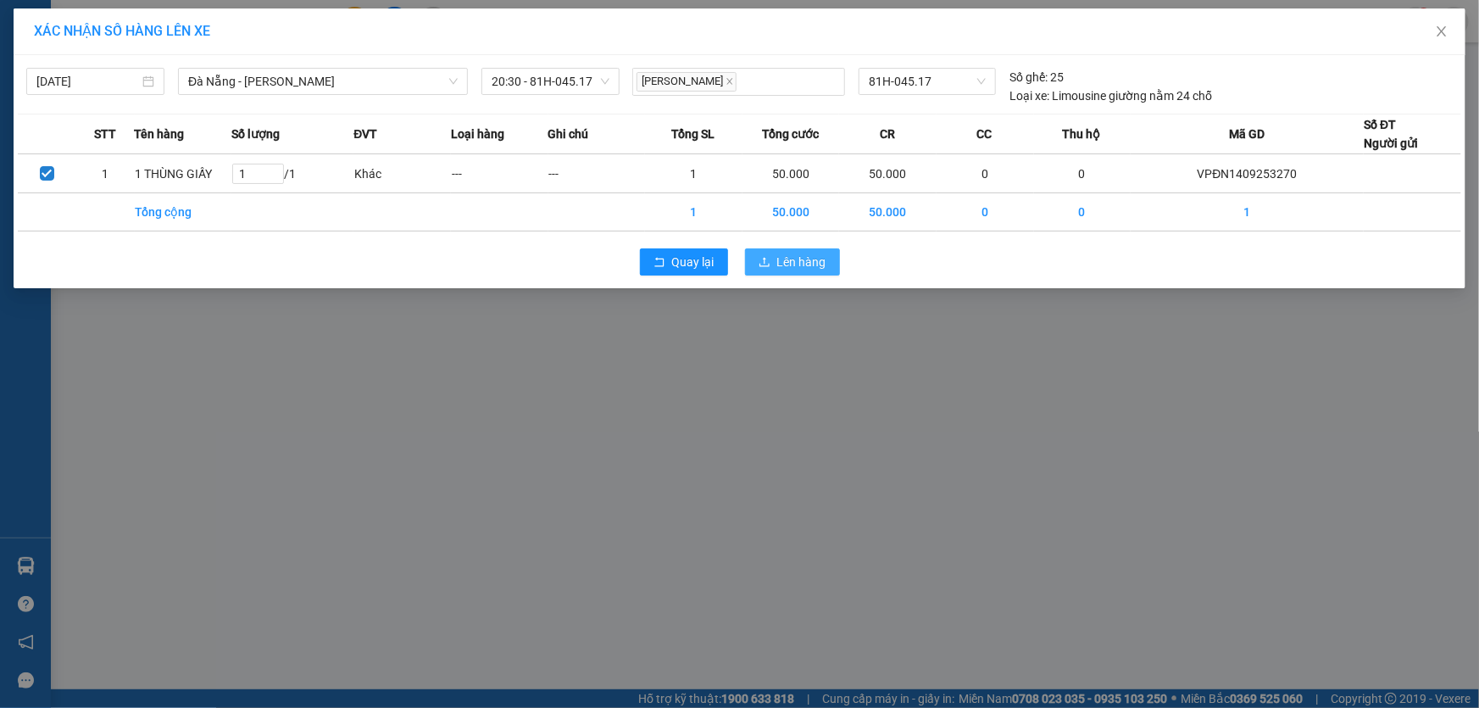
click at [785, 271] on button "Lên hàng" at bounding box center [792, 261] width 95 height 27
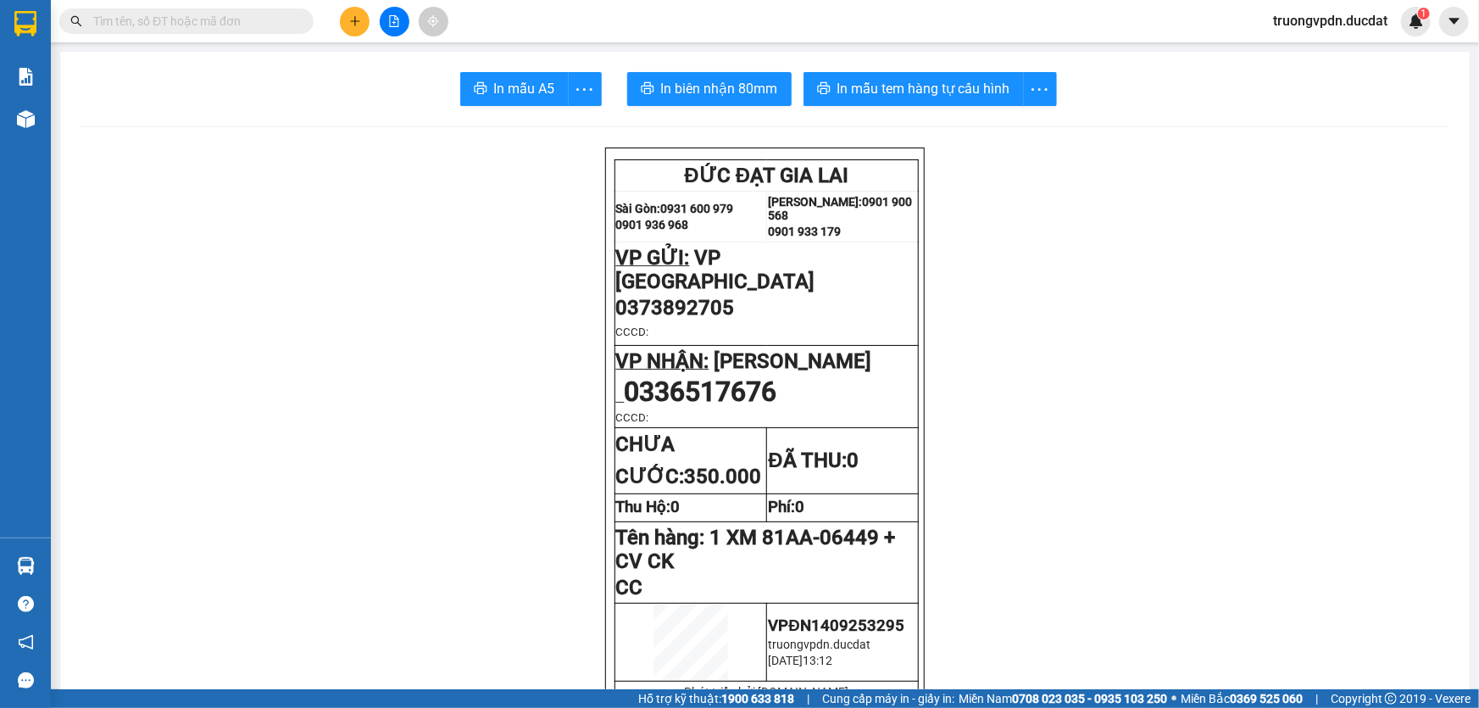
click at [398, 24] on icon "file-add" at bounding box center [394, 21] width 12 height 12
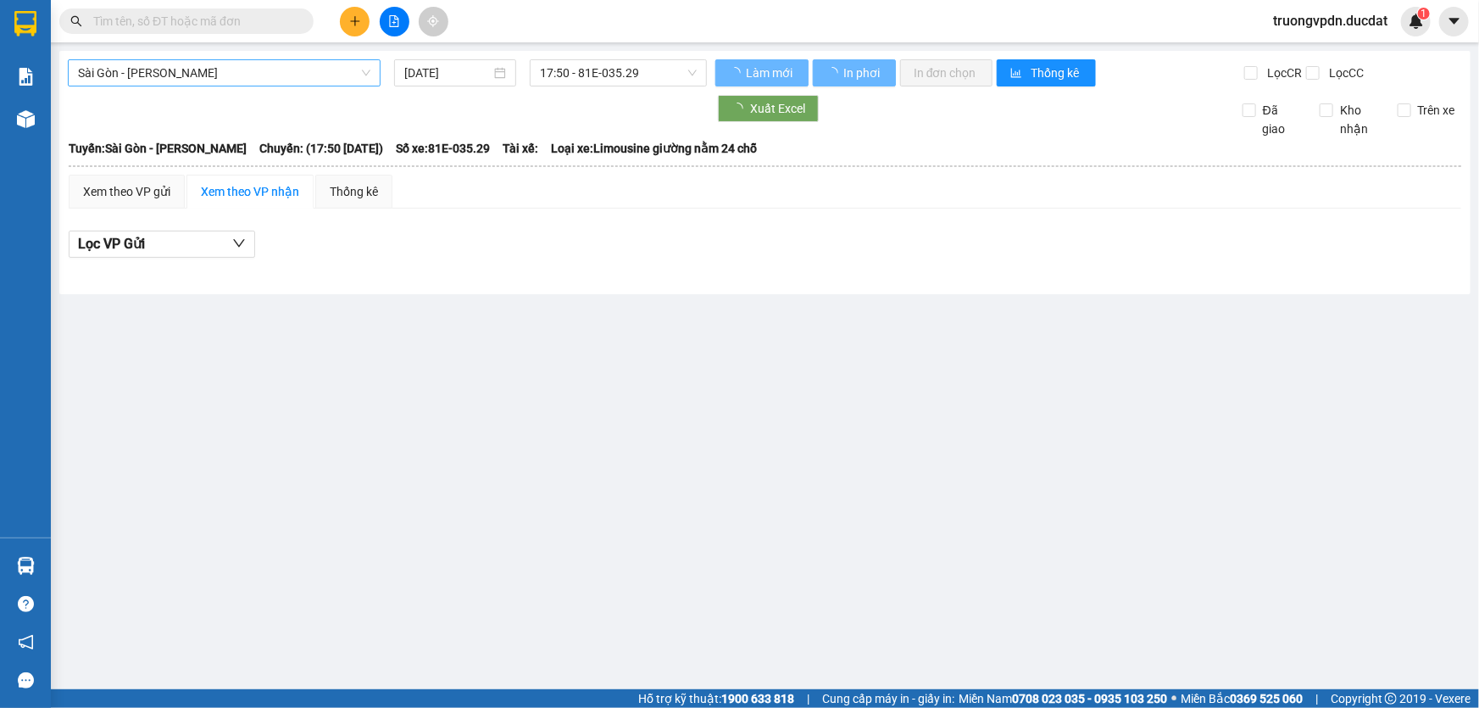
click at [206, 82] on span "Sài Gòn - [PERSON_NAME]" at bounding box center [224, 72] width 292 height 25
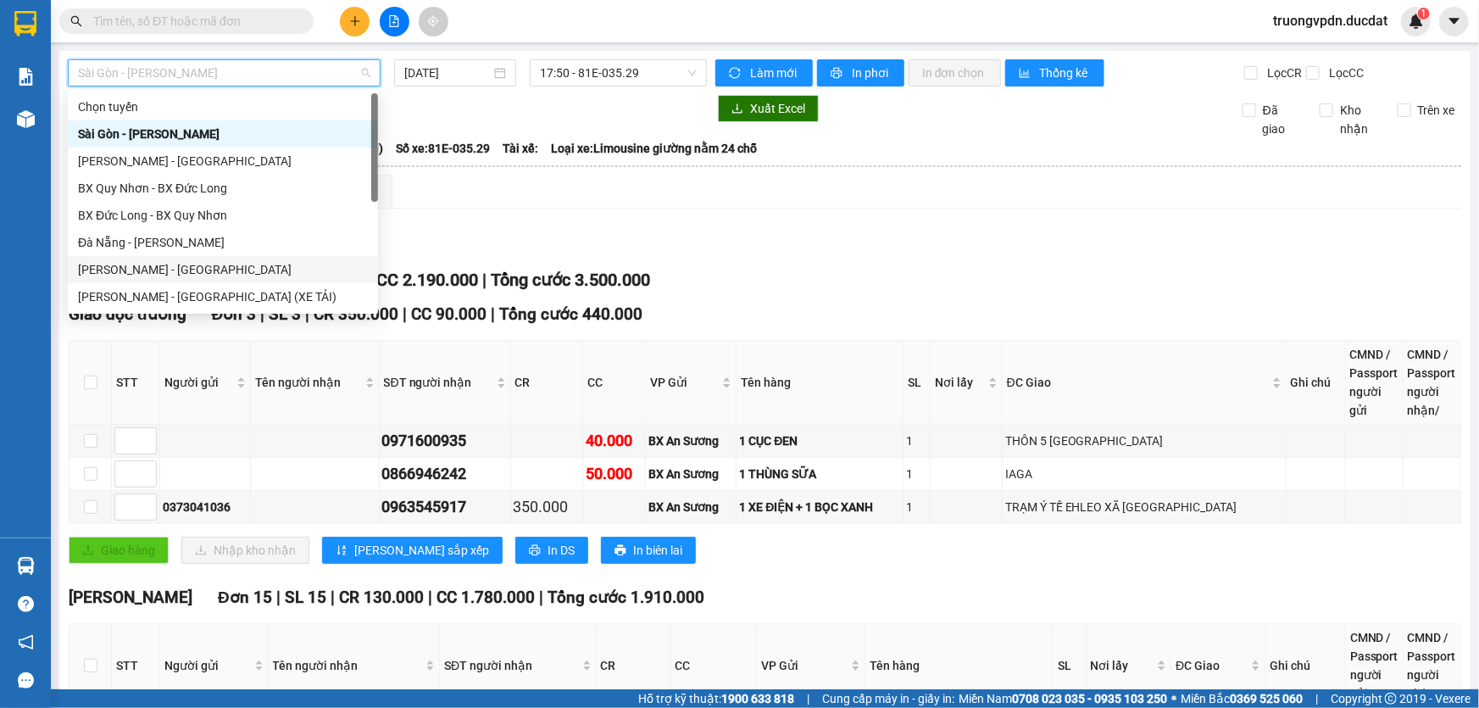
click at [142, 268] on div "[PERSON_NAME] - [GEOGRAPHIC_DATA]" at bounding box center [223, 269] width 290 height 19
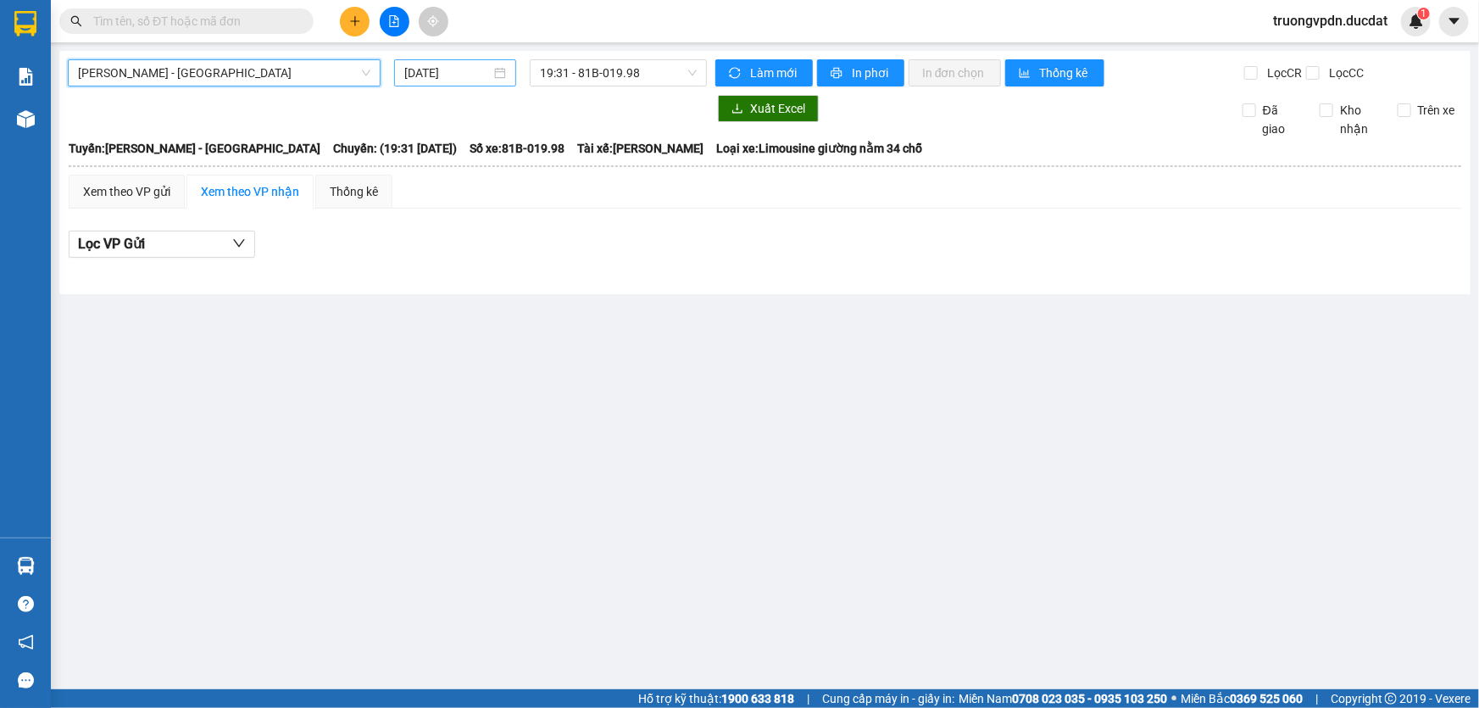
click at [476, 77] on input "[DATE]" at bounding box center [447, 73] width 86 height 19
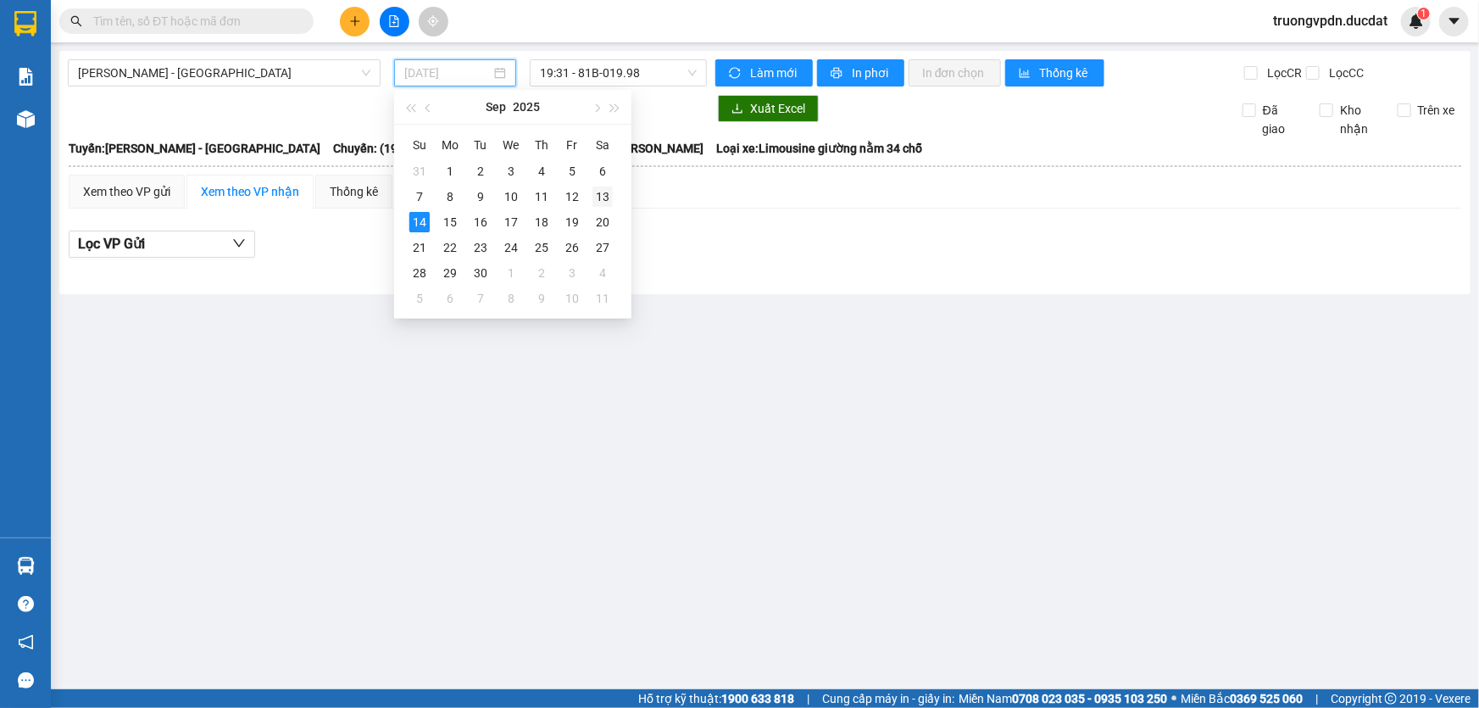
click at [606, 193] on div "13" at bounding box center [603, 196] width 20 height 20
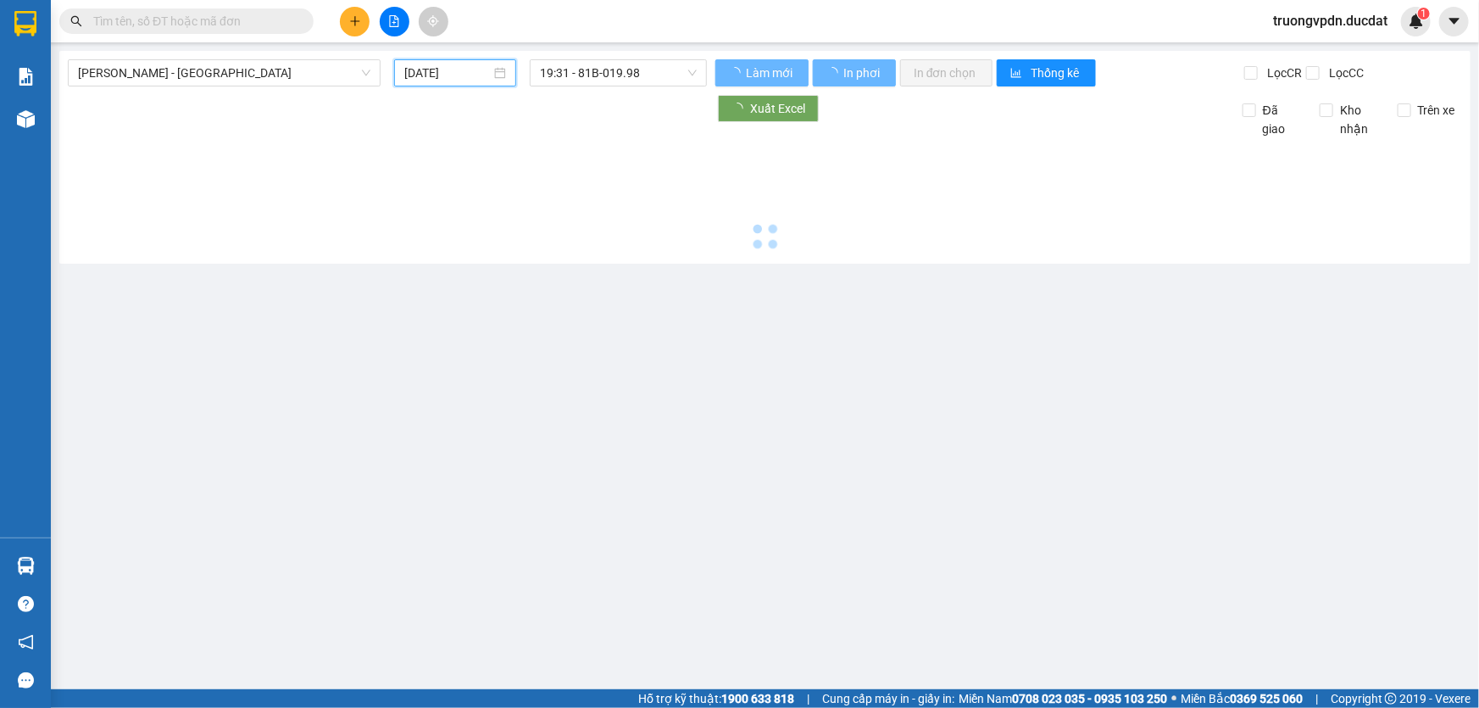
type input "[DATE]"
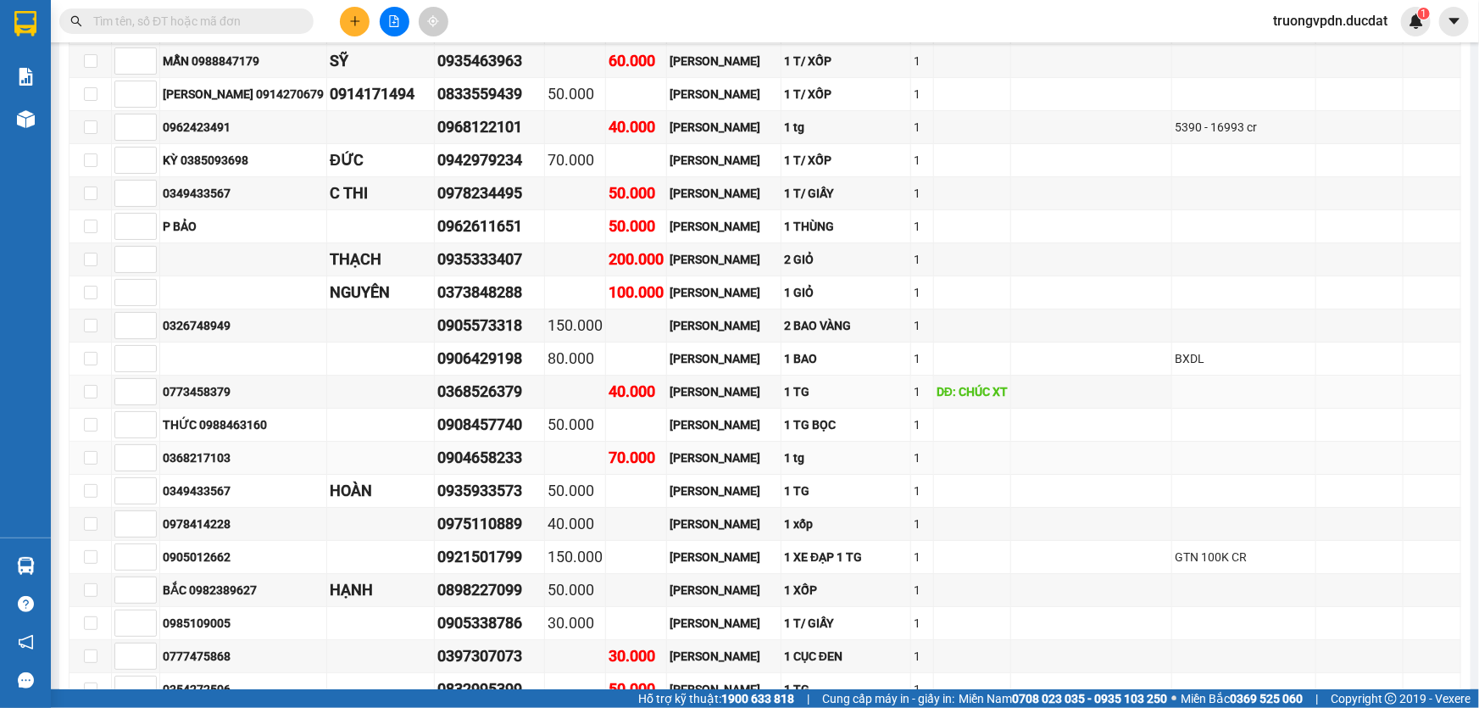
scroll to position [3005, 0]
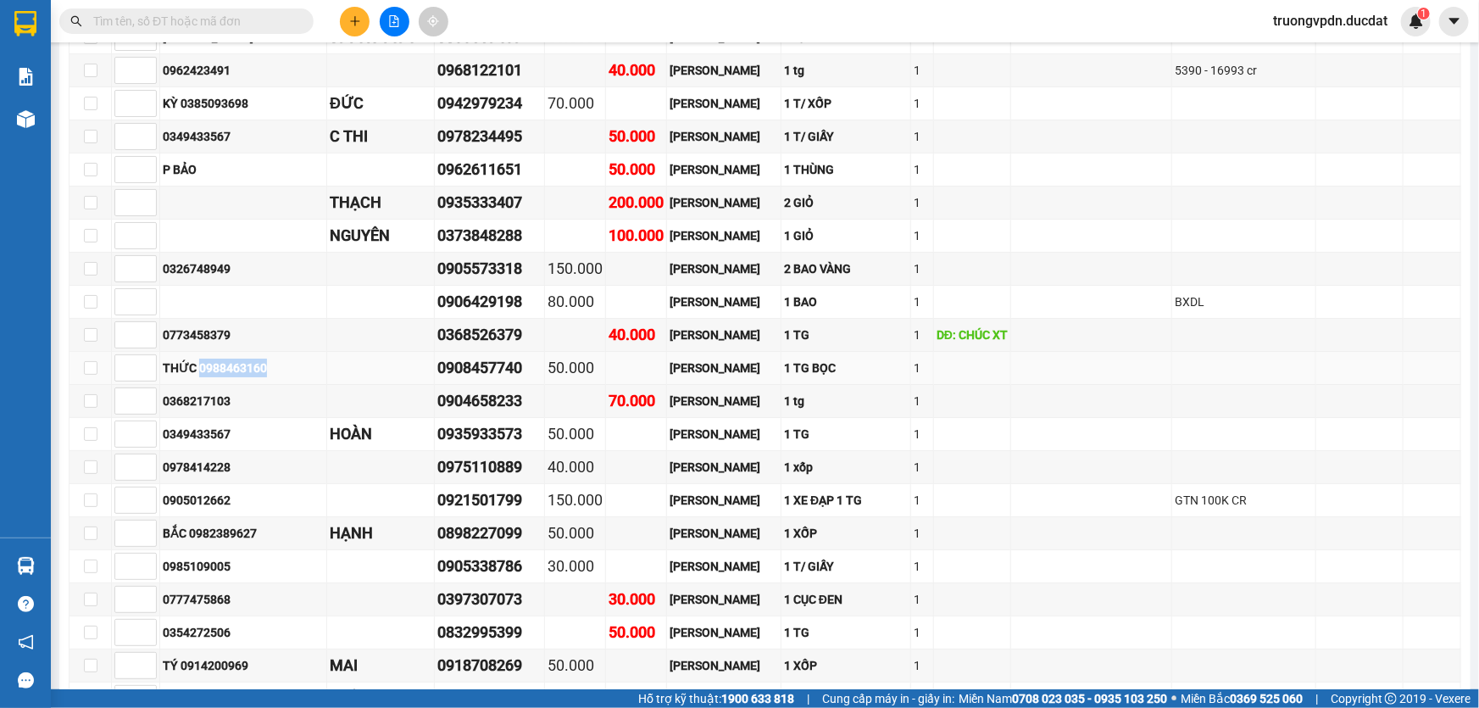
drag, startPoint x: 272, startPoint y: 285, endPoint x: 200, endPoint y: 291, distance: 72.3
click at [200, 359] on div "THỨC 0988463160" at bounding box center [243, 368] width 161 height 19
copy div "0988463160"
